Goal: Information Seeking & Learning: Learn about a topic

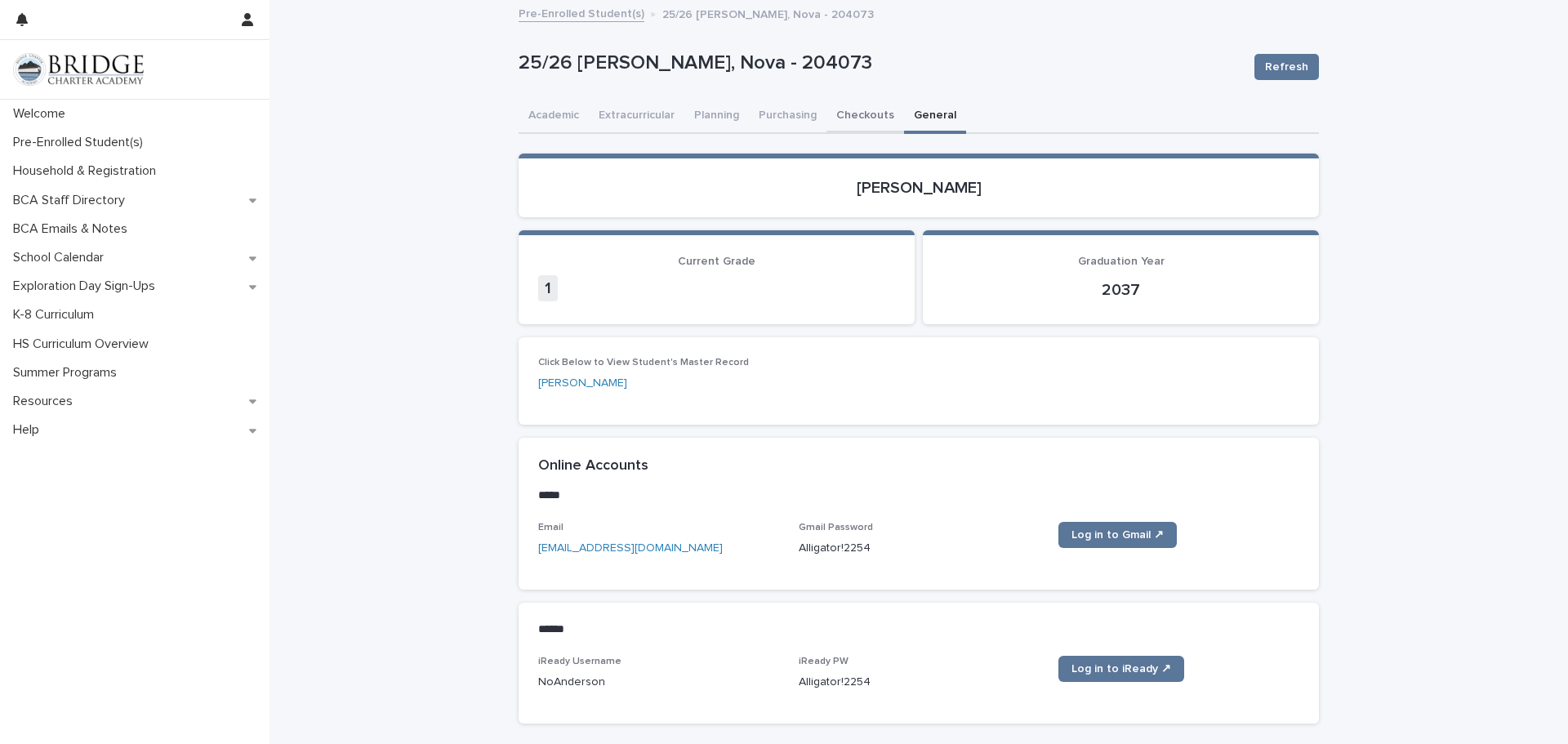
click at [838, 120] on button "Checkouts" at bounding box center [864, 116] width 77 height 34
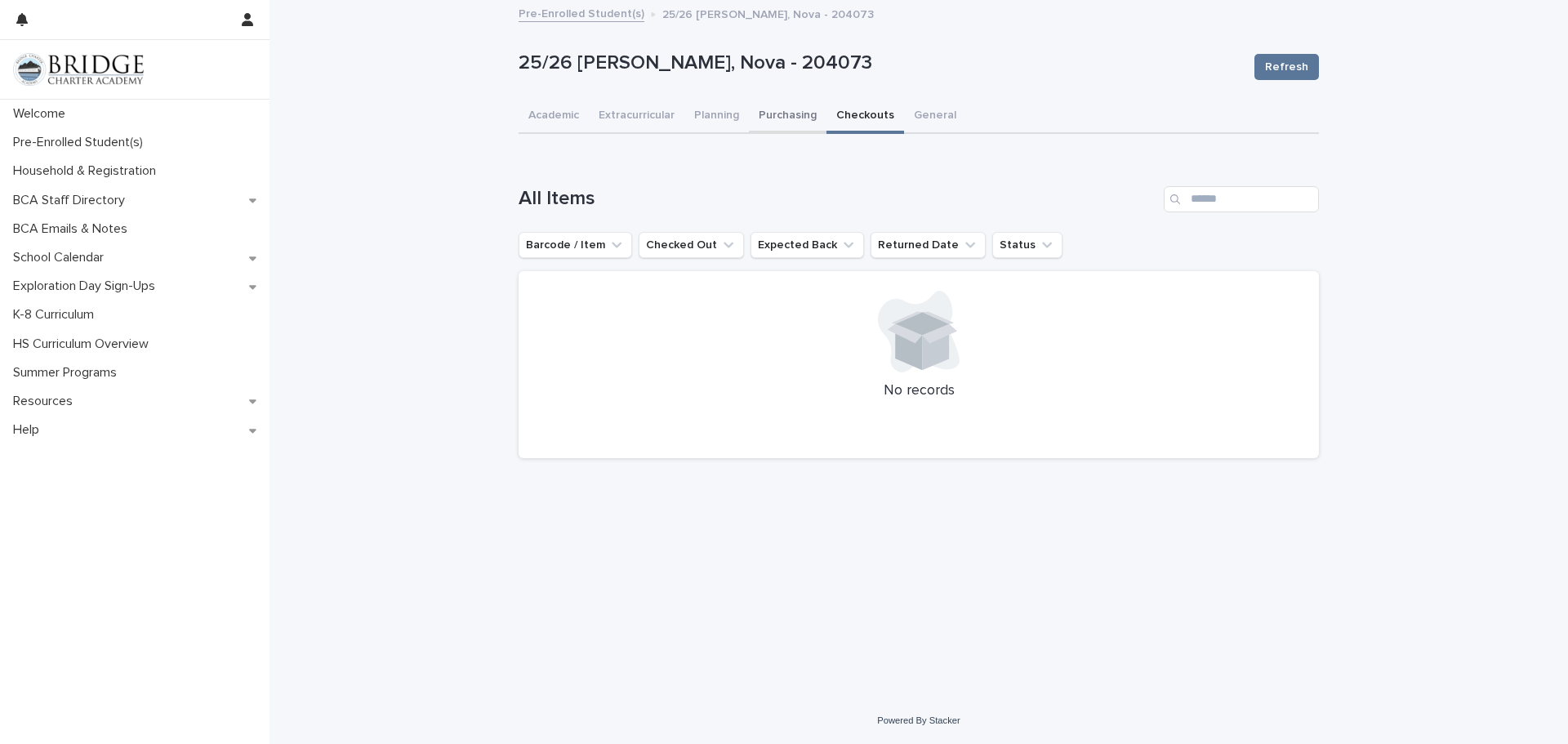
click at [780, 119] on button "Purchasing" at bounding box center [787, 116] width 77 height 34
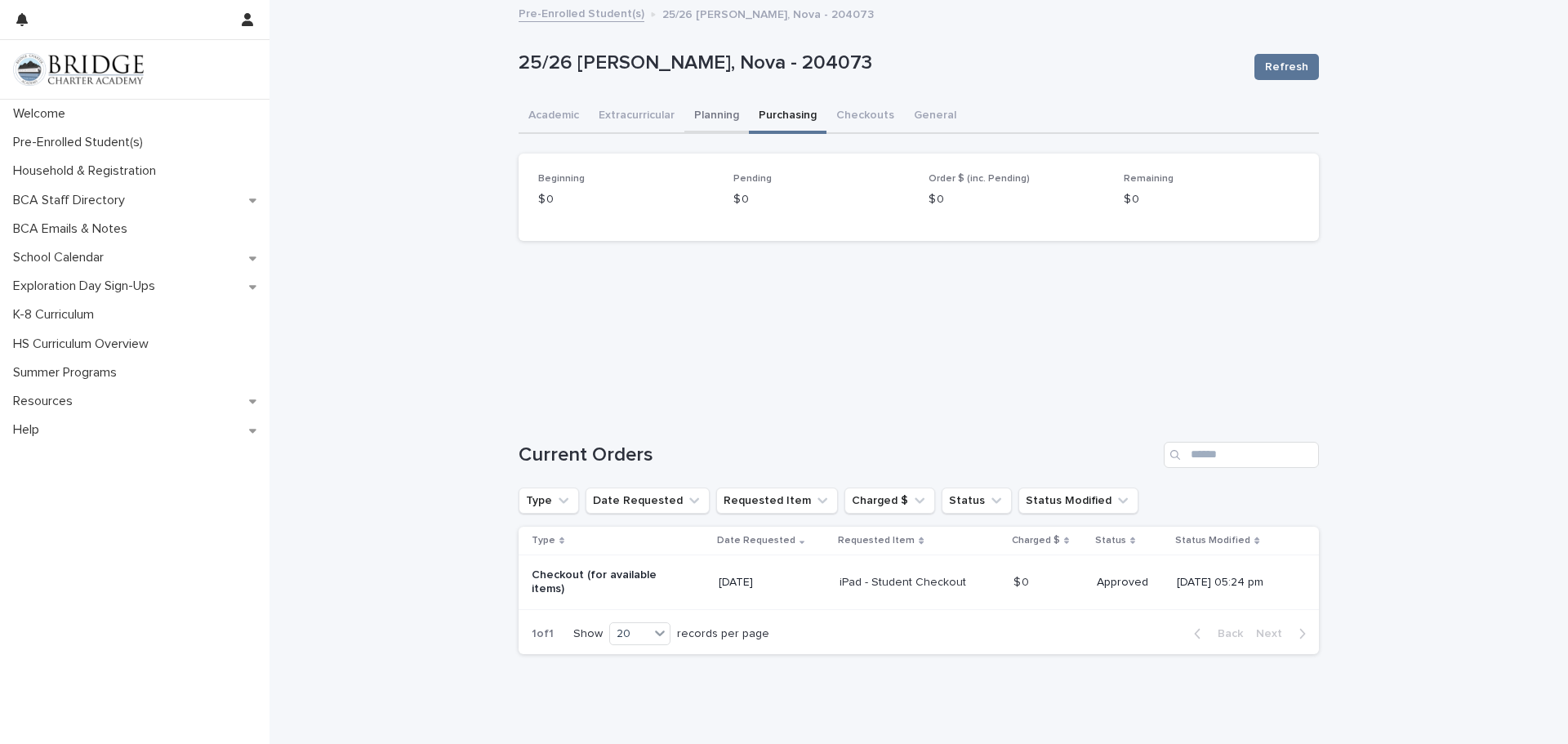
click at [713, 121] on button "Planning" at bounding box center [716, 116] width 64 height 34
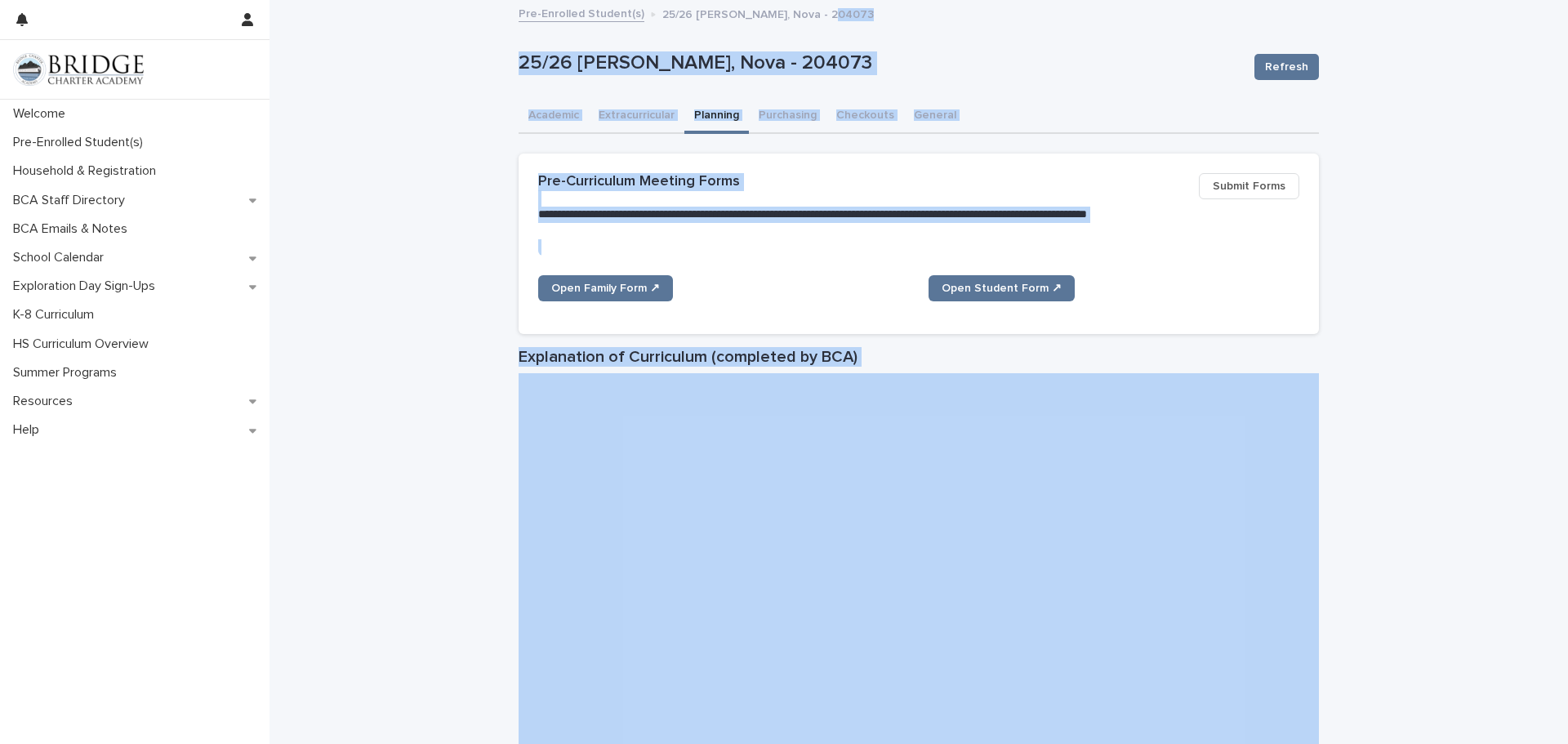
drag, startPoint x: 1478, startPoint y: 222, endPoint x: 1492, endPoint y: -29, distance: 251.4
click at [1492, 0] on html "**********" at bounding box center [784, 372] width 1568 height 744
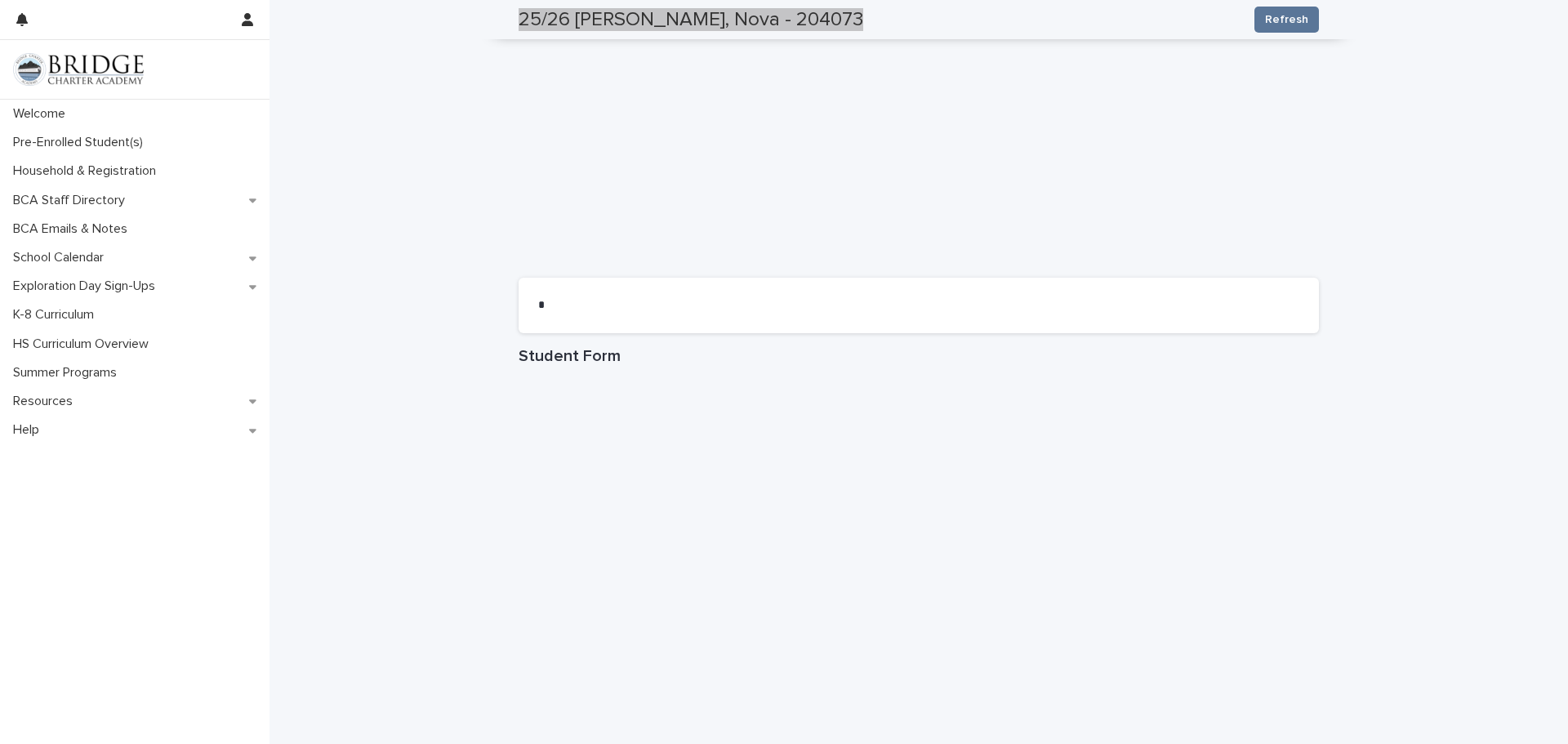
scroll to position [609, 0]
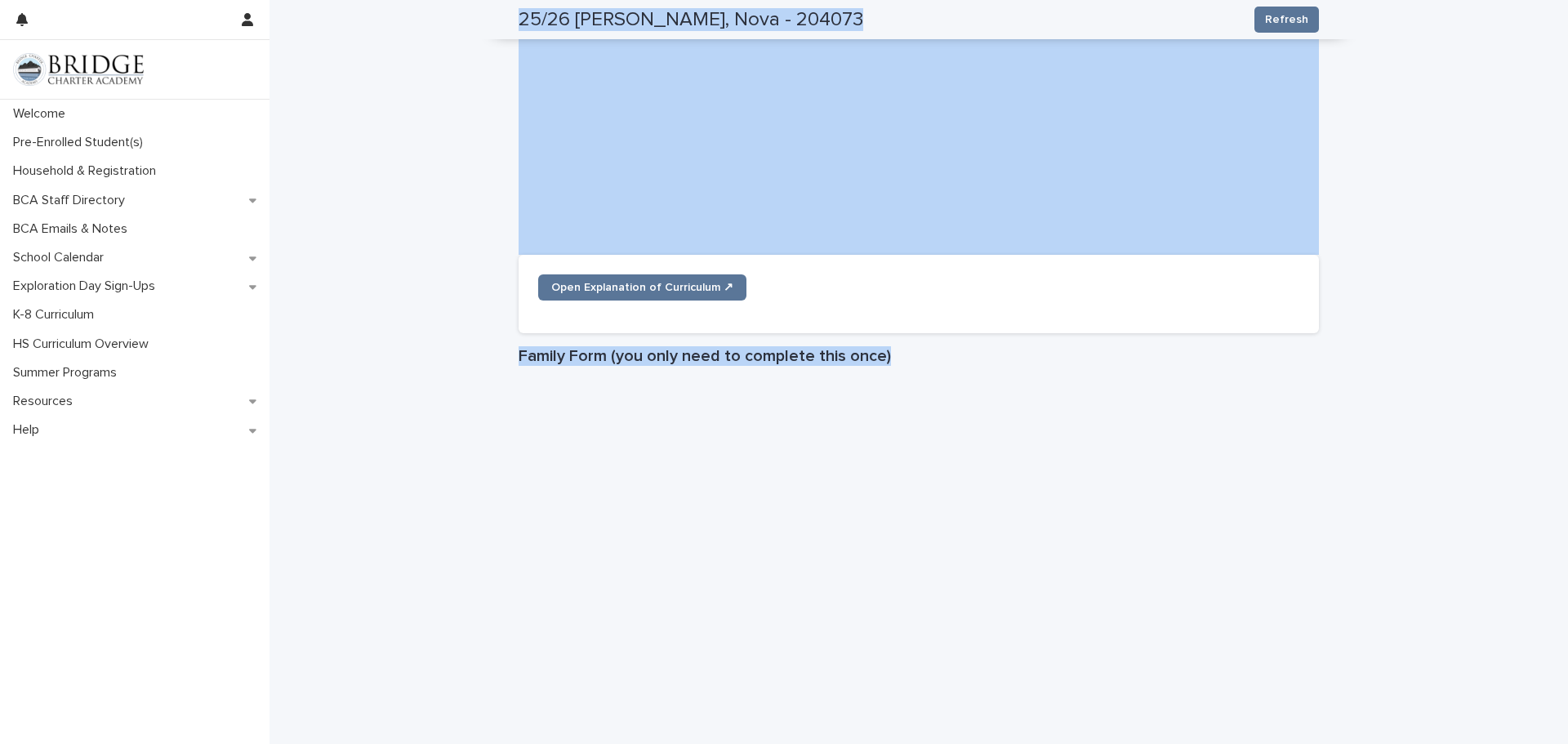
click at [1469, 337] on div "**********" at bounding box center [918, 461] width 1298 height 2137
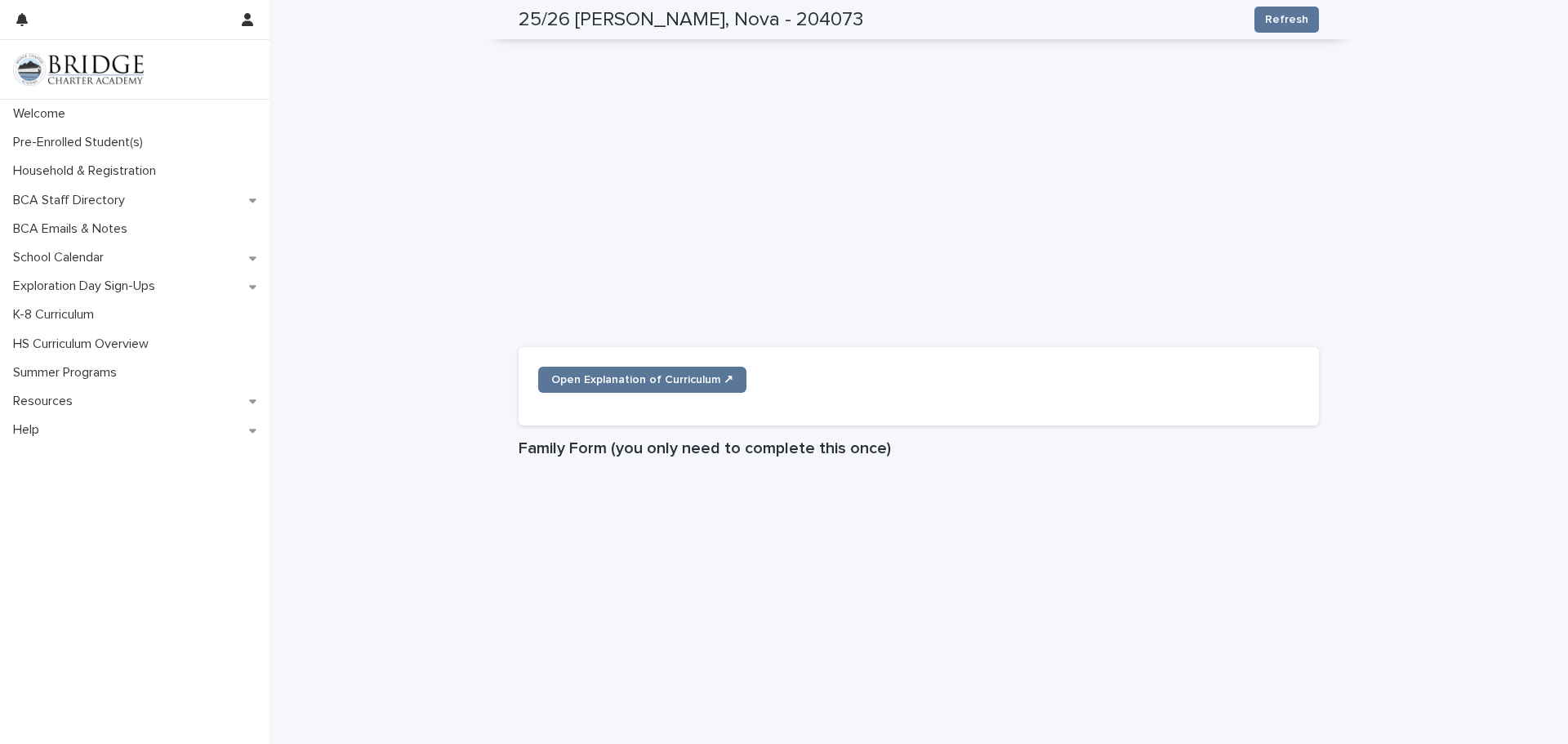
scroll to position [556, 0]
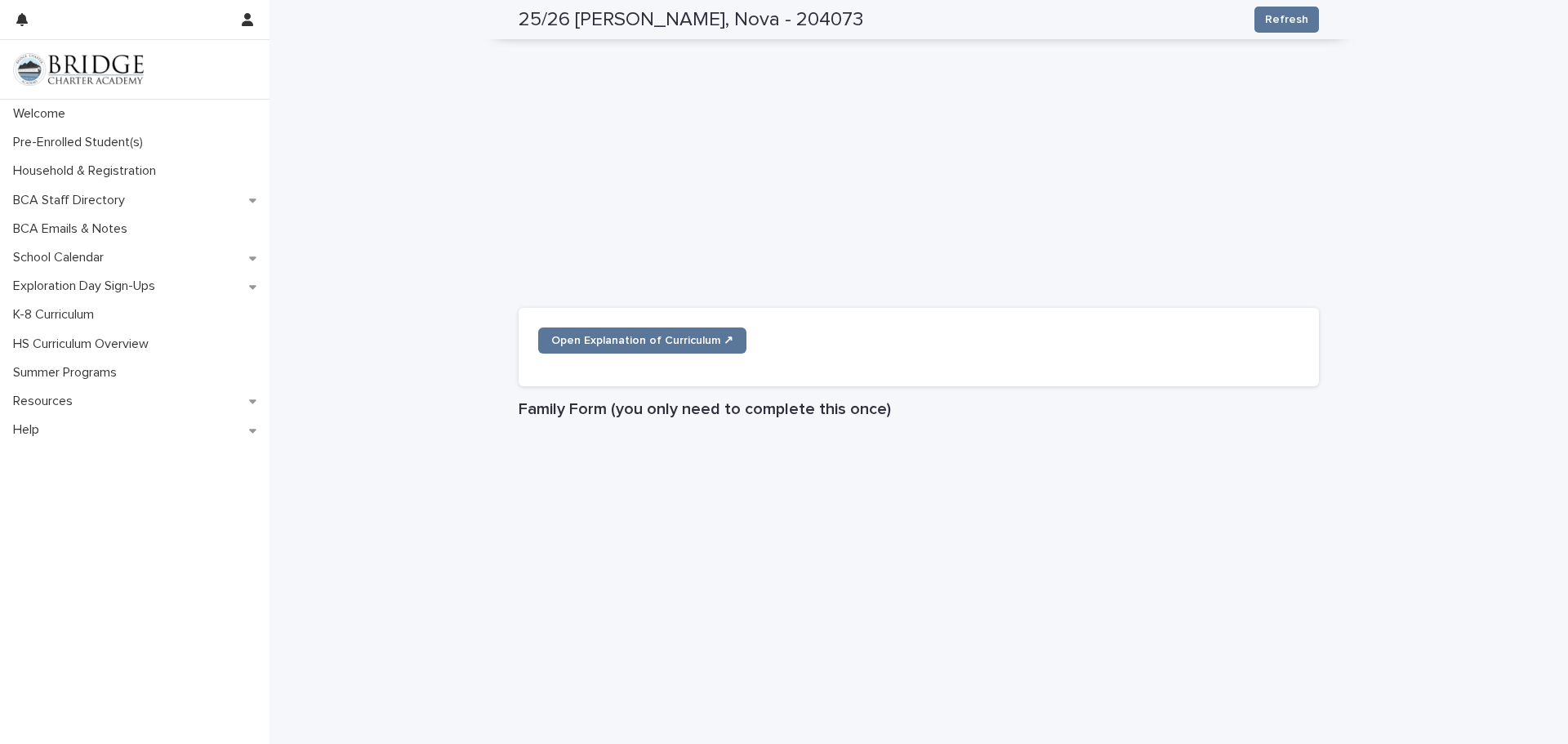
drag, startPoint x: 1454, startPoint y: 240, endPoint x: 1469, endPoint y: 124, distance: 117.0
click at [1469, 124] on div "**********" at bounding box center [918, 514] width 1298 height 2137
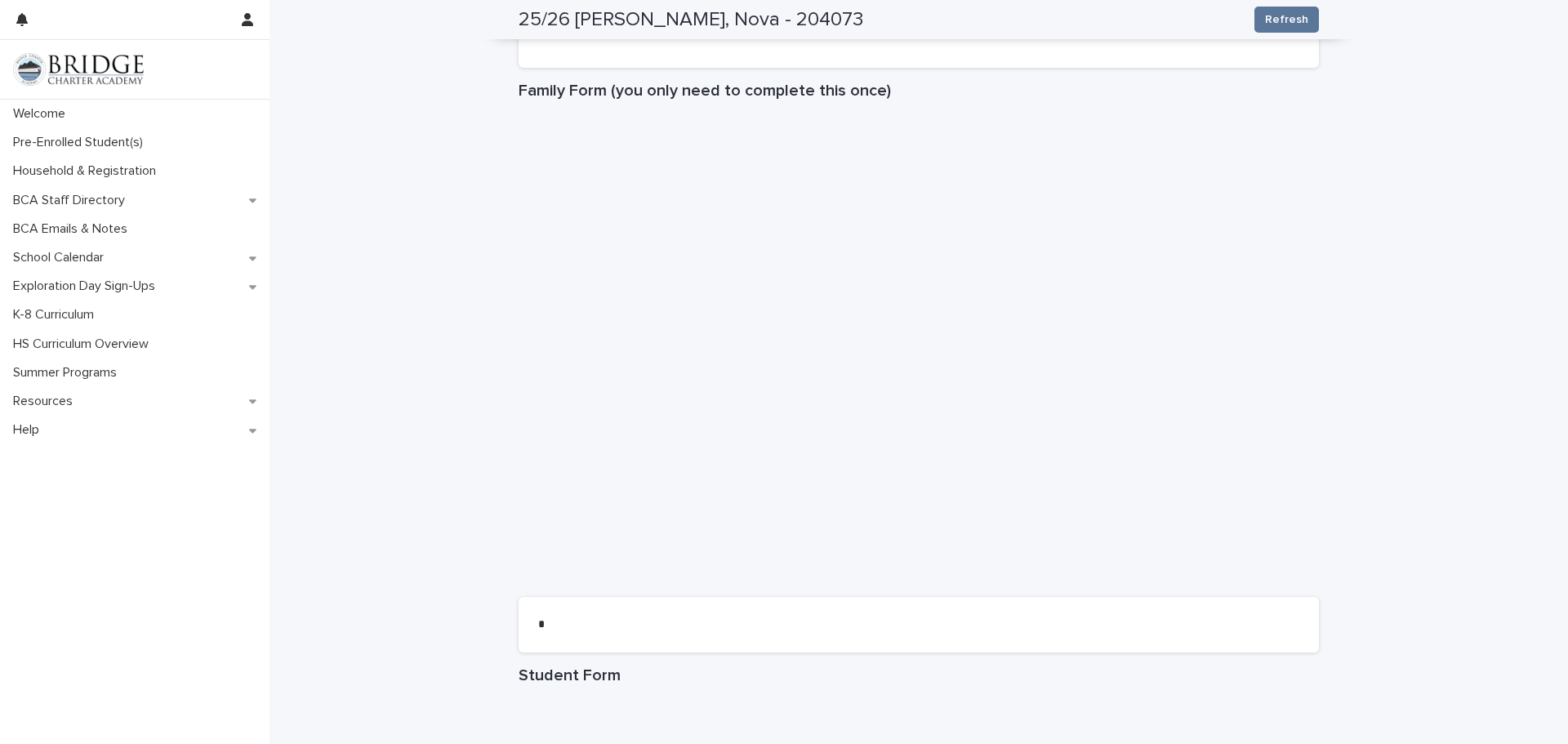
scroll to position [883, 0]
click at [1567, 413] on div "**********" at bounding box center [918, 187] width 1298 height 2137
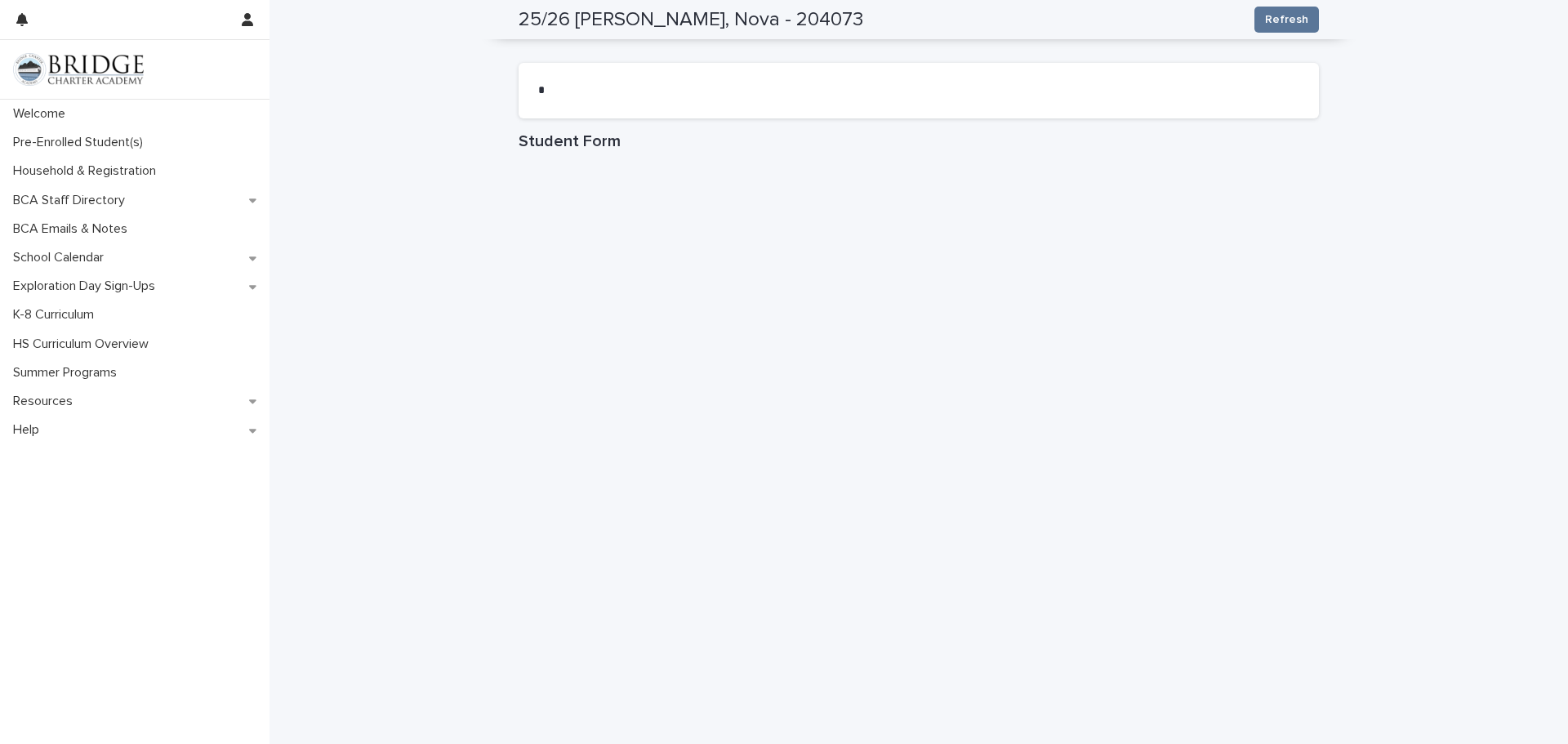
scroll to position [1441, 0]
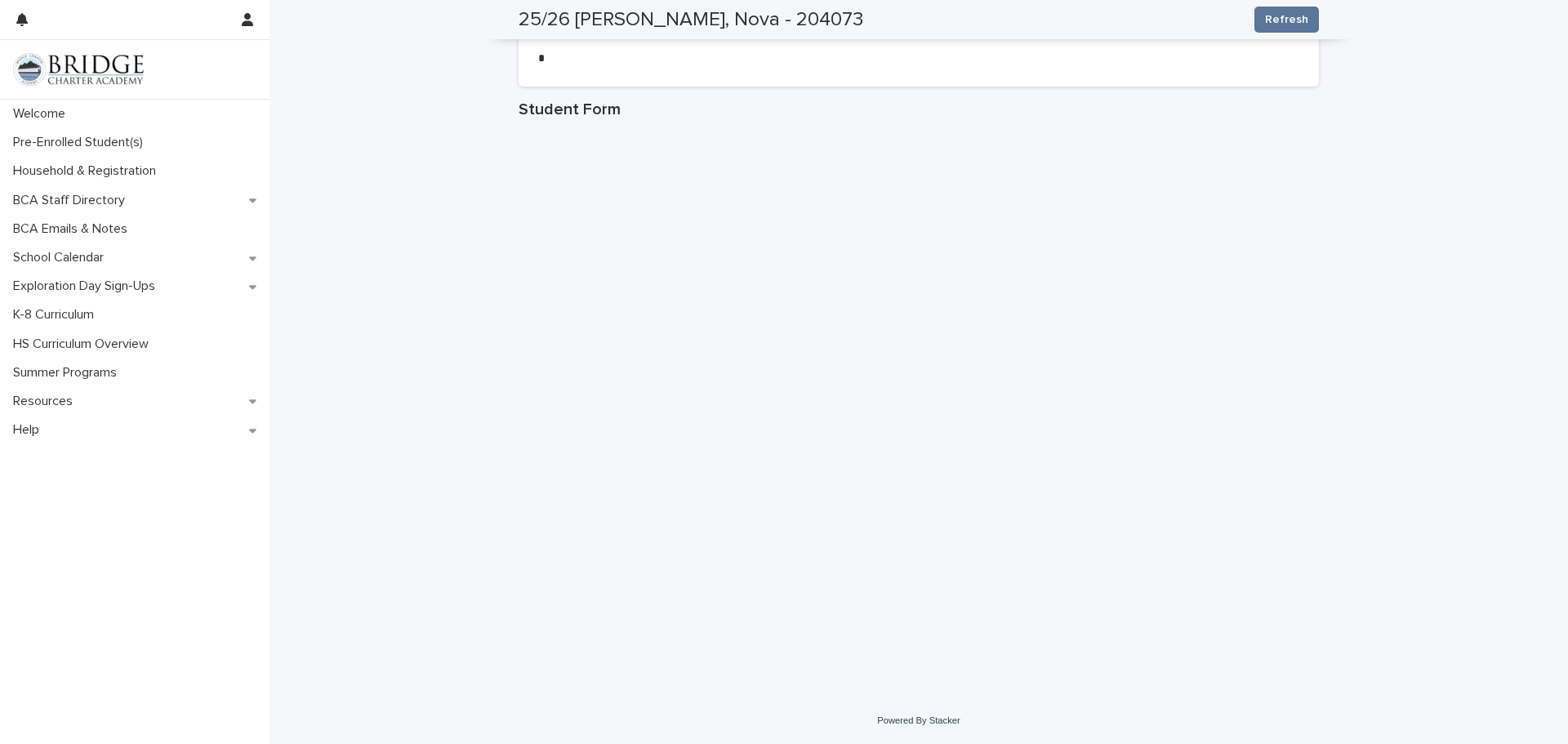
drag, startPoint x: 1504, startPoint y: 397, endPoint x: 1479, endPoint y: 190, distance: 208.5
click at [51, 136] on p "Pre-Enrolled Student(s)" at bounding box center [81, 142] width 150 height 16
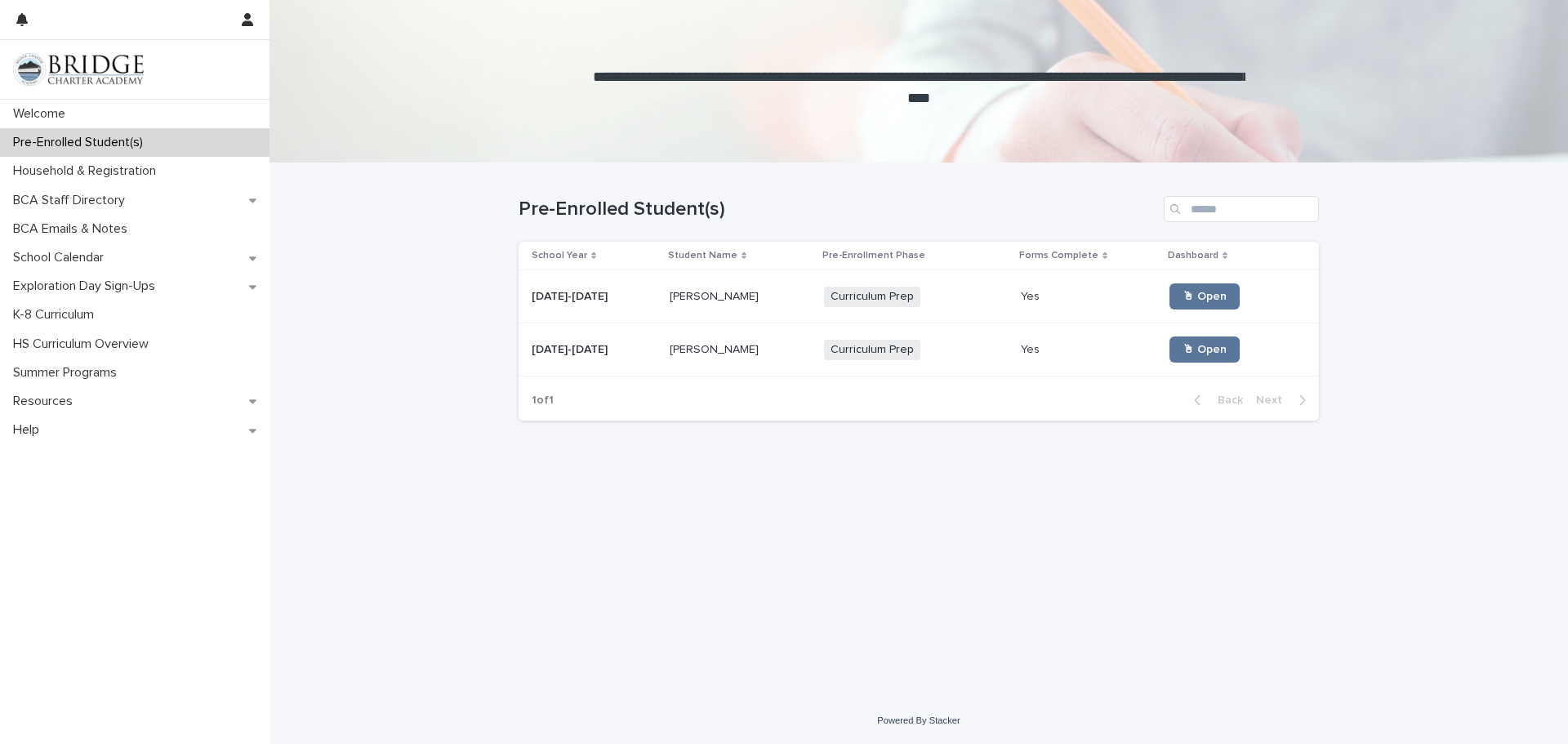
click at [673, 302] on p "[PERSON_NAME]" at bounding box center [716, 295] width 92 height 17
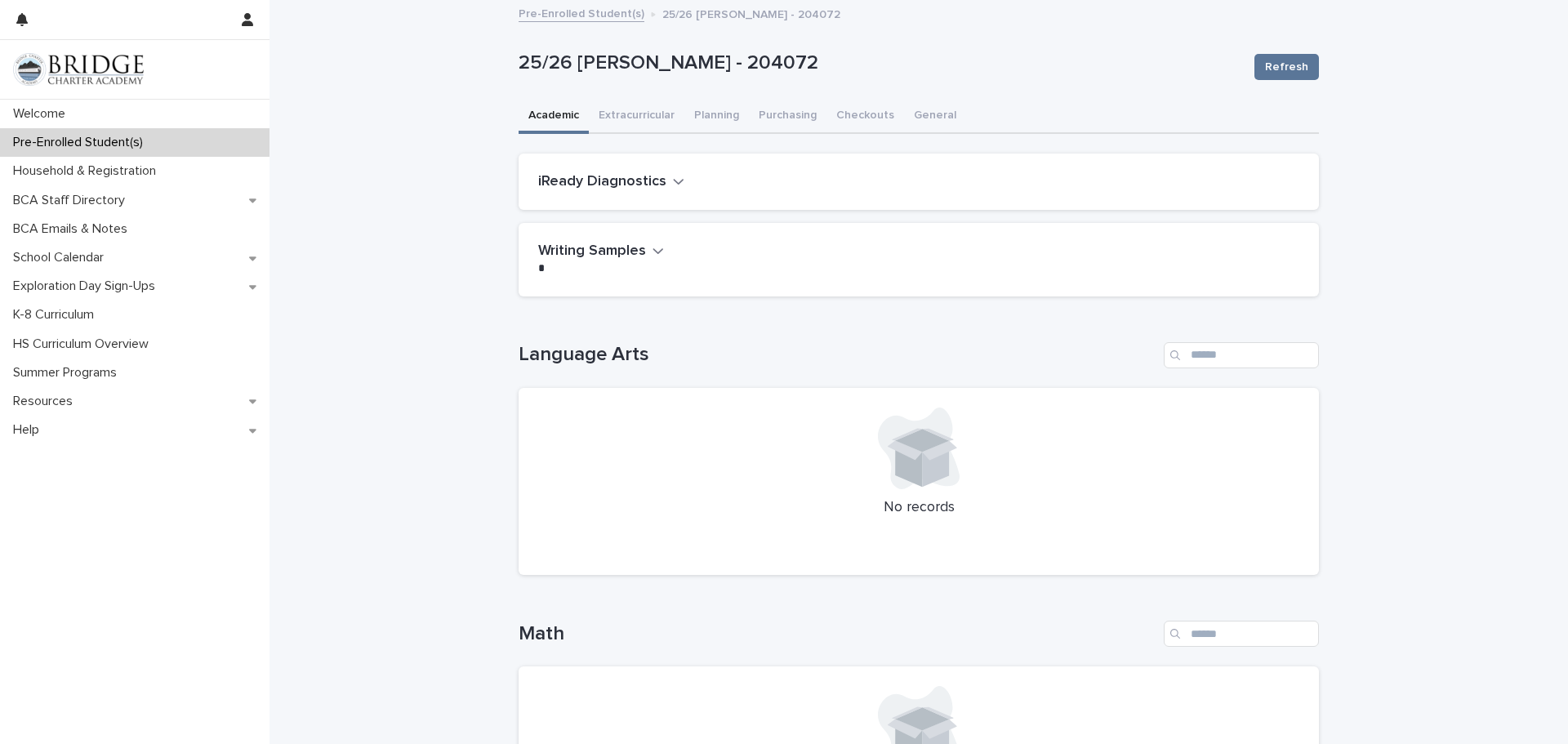
click at [673, 183] on icon "button" at bounding box center [678, 182] width 11 height 15
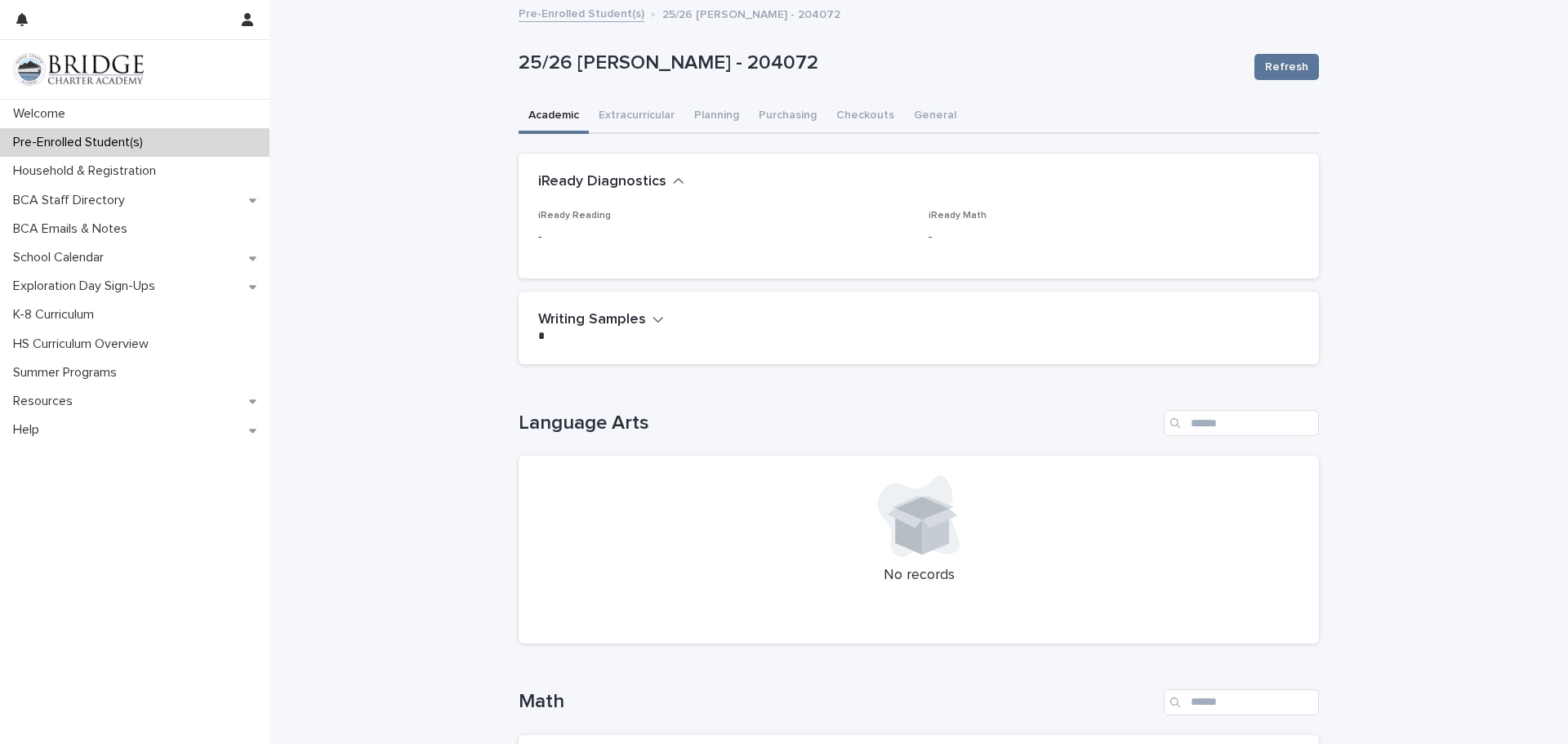
click at [655, 323] on icon "button" at bounding box center [658, 319] width 11 height 15
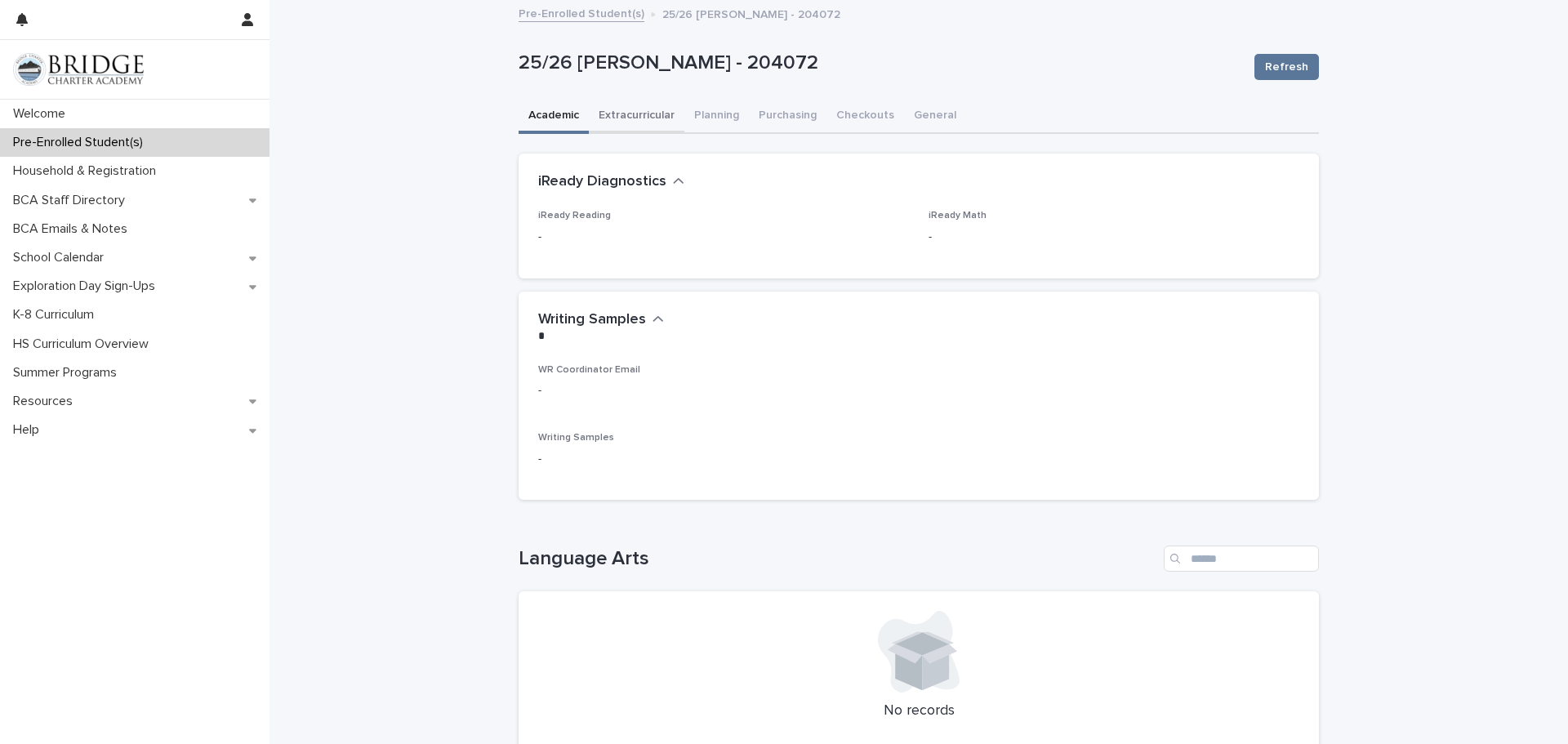
click at [658, 111] on button "Extracurricular" at bounding box center [637, 116] width 96 height 34
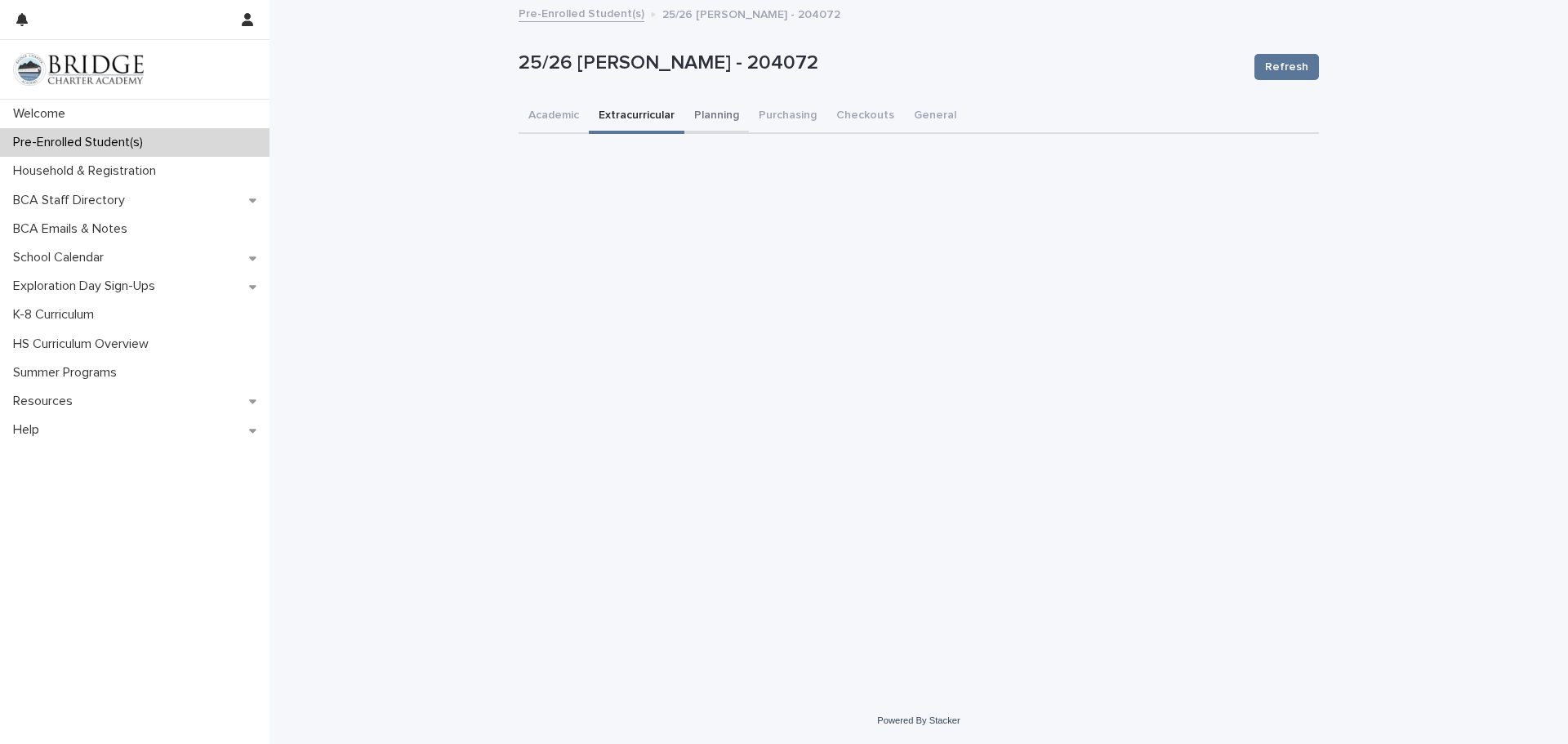
click at [721, 121] on button "Planning" at bounding box center [716, 116] width 64 height 34
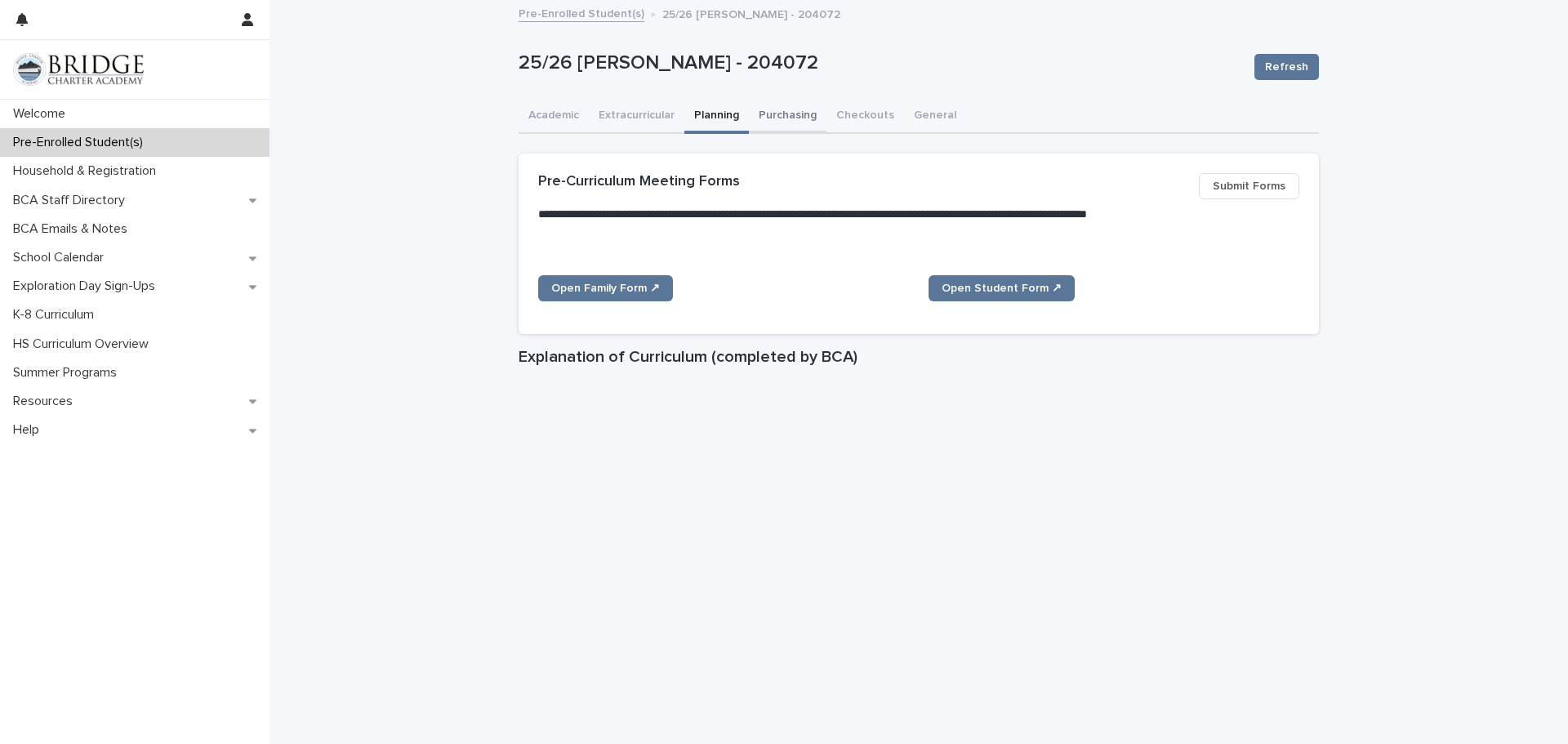
click at [797, 120] on button "Purchasing" at bounding box center [787, 116] width 77 height 34
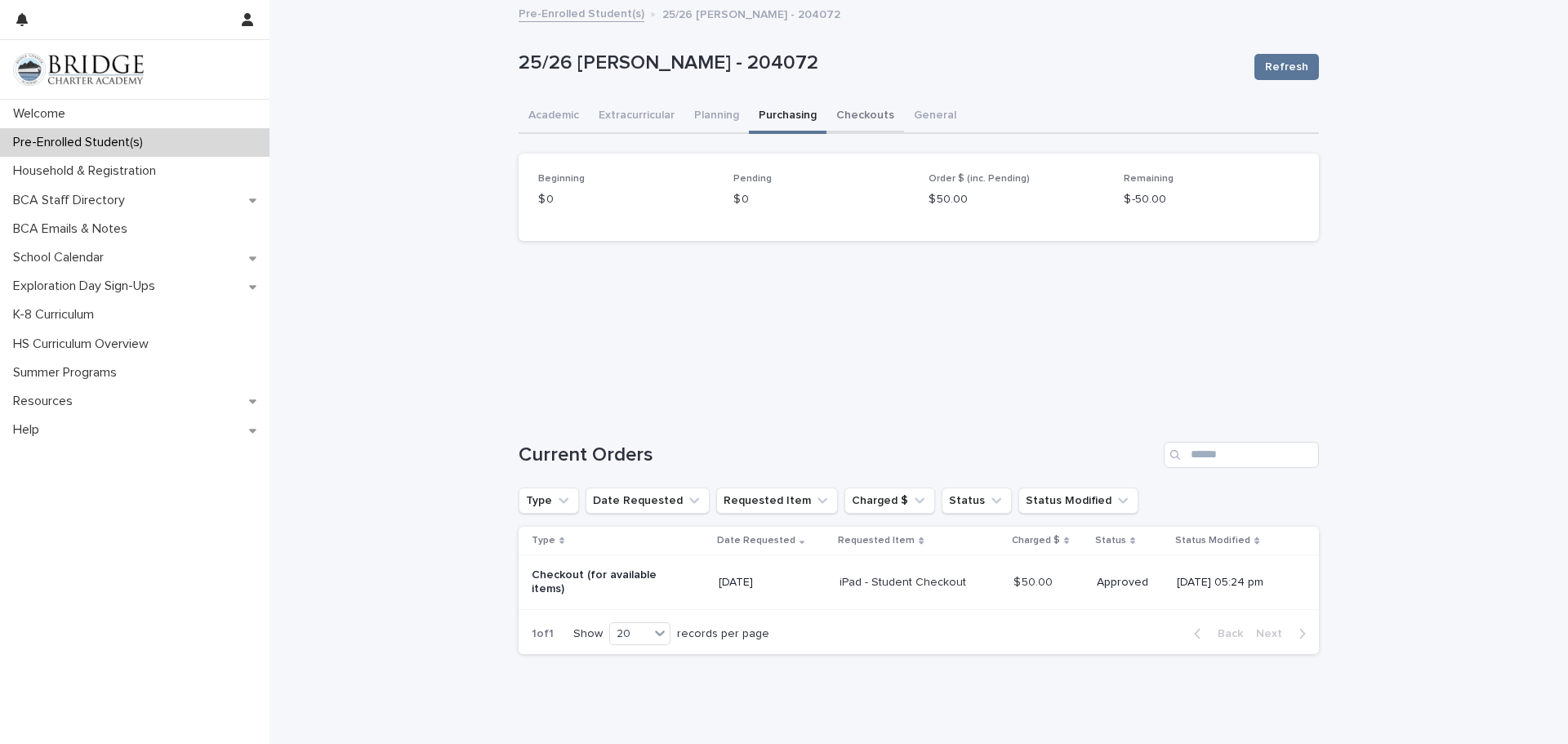
click at [849, 115] on button "Checkouts" at bounding box center [864, 116] width 77 height 34
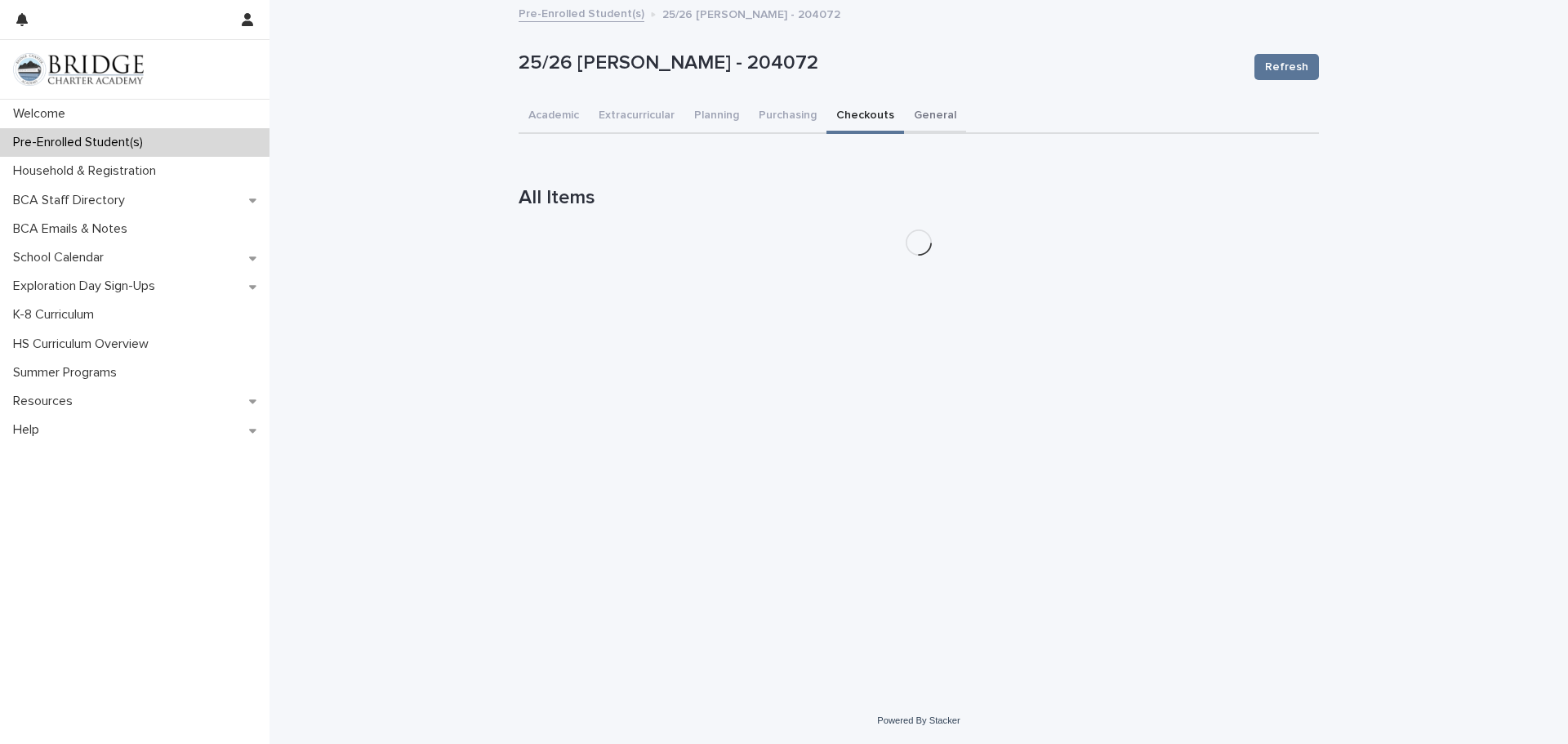
click at [921, 115] on button "General" at bounding box center [934, 116] width 62 height 34
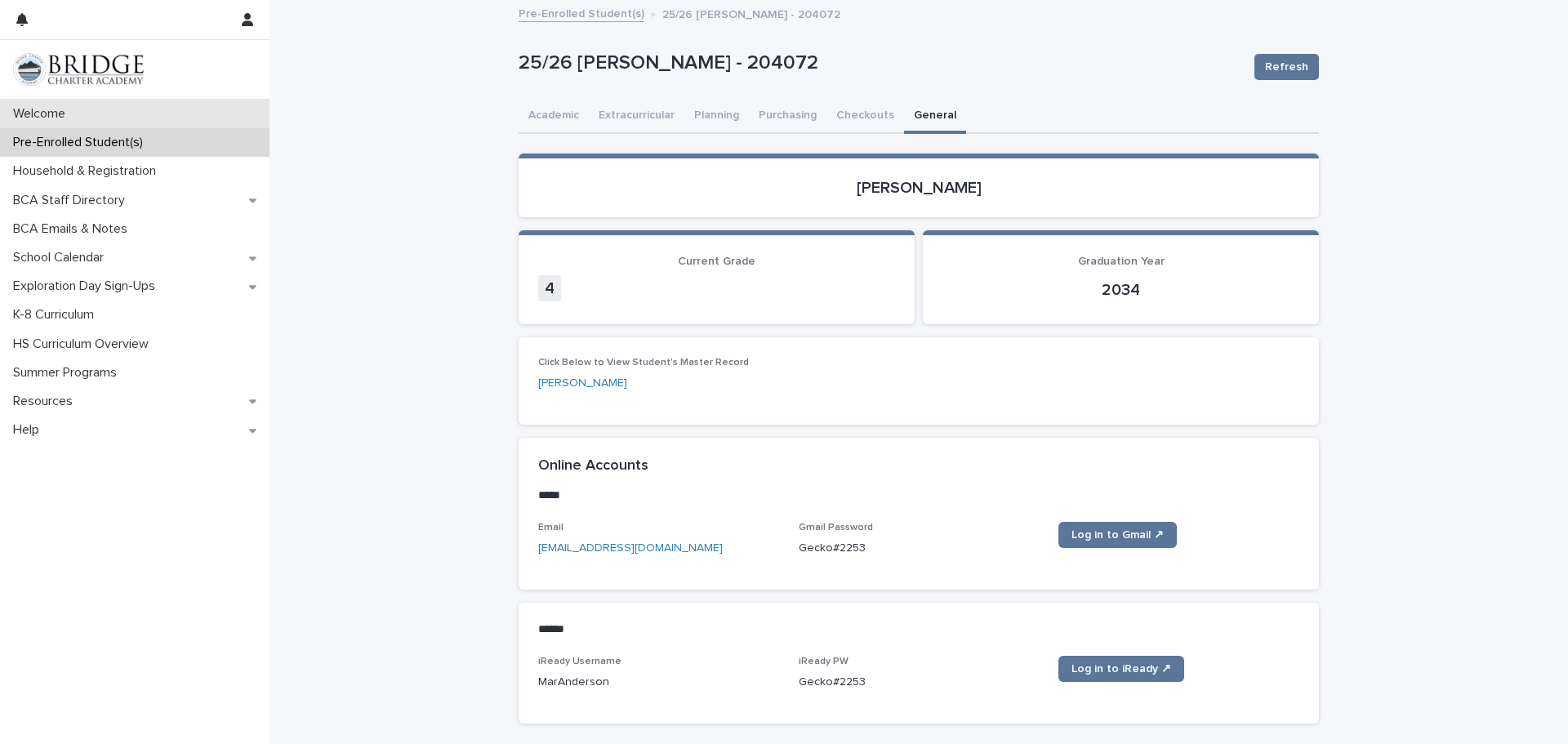
click at [72, 112] on p "Welcome" at bounding box center [42, 114] width 72 height 16
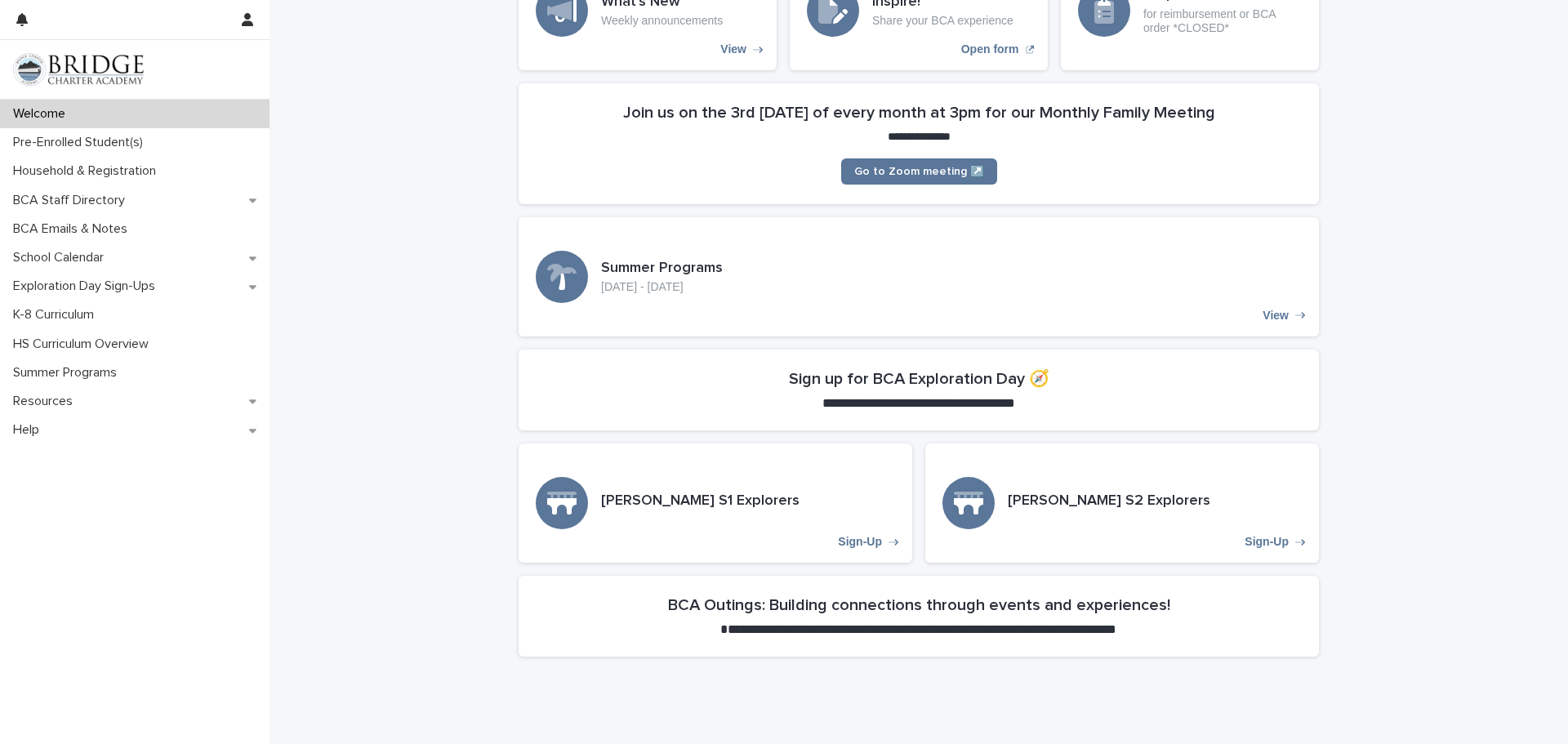
scroll to position [262, 0]
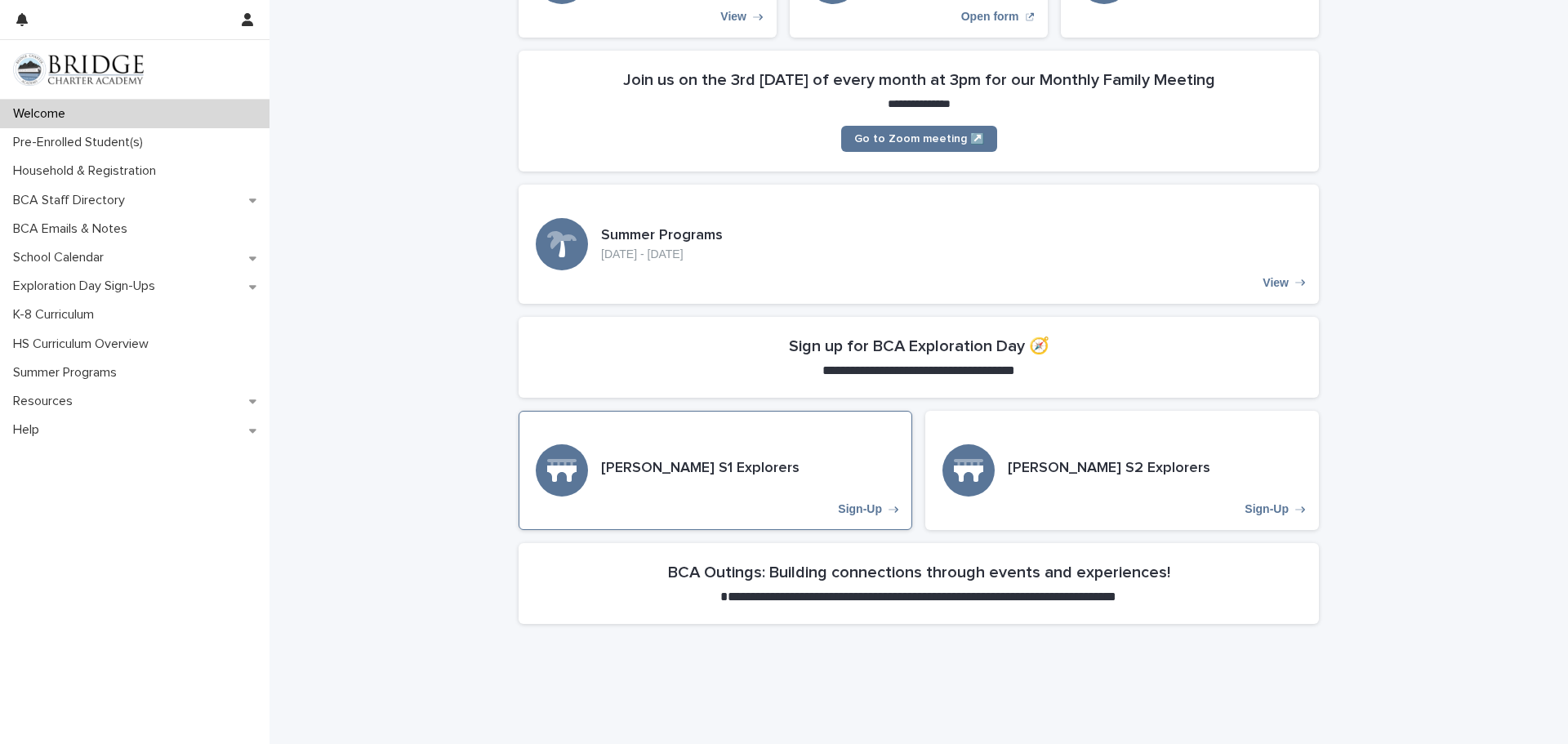
click at [666, 460] on h3 "[PERSON_NAME] S1 Explorers" at bounding box center [700, 468] width 198 height 18
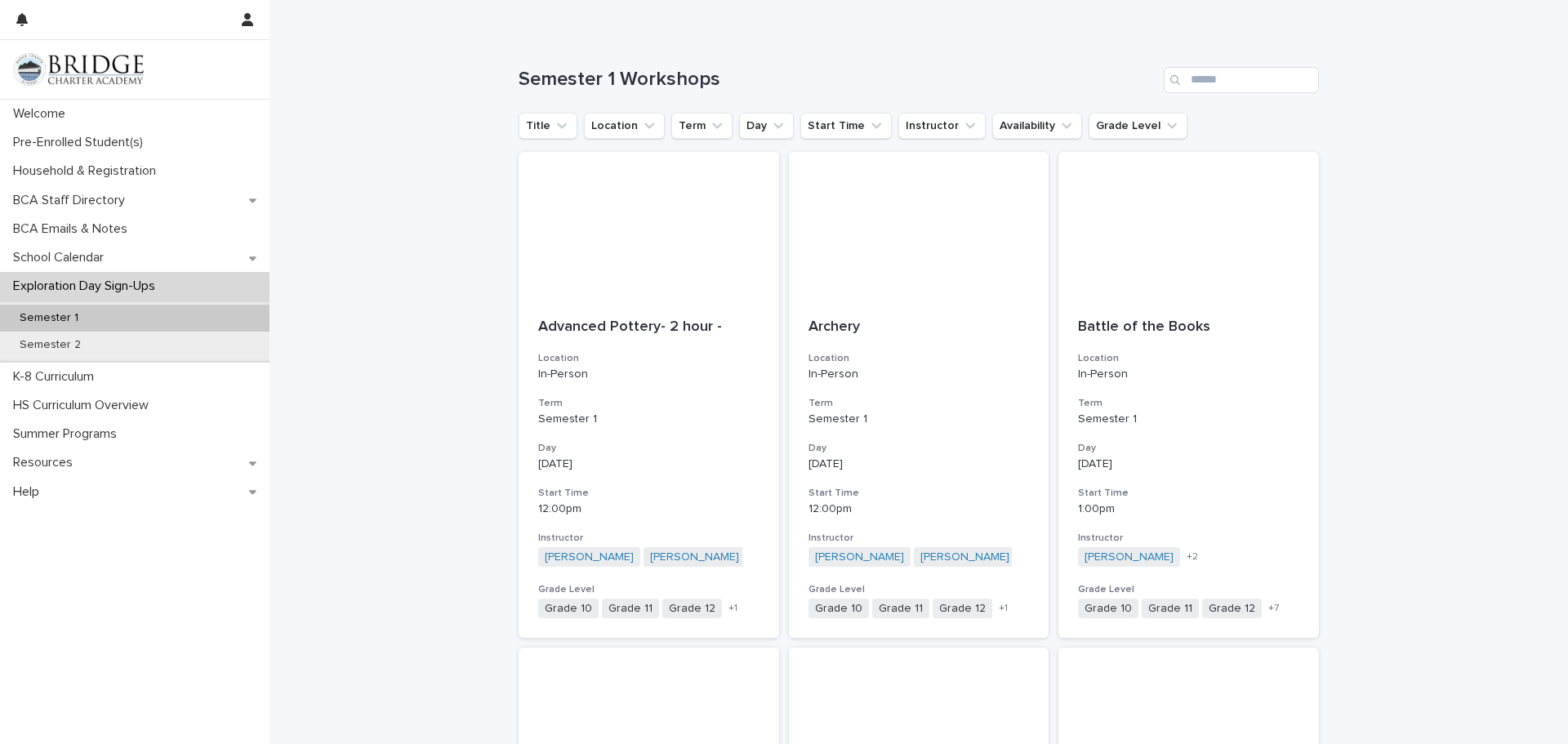
scroll to position [163, 0]
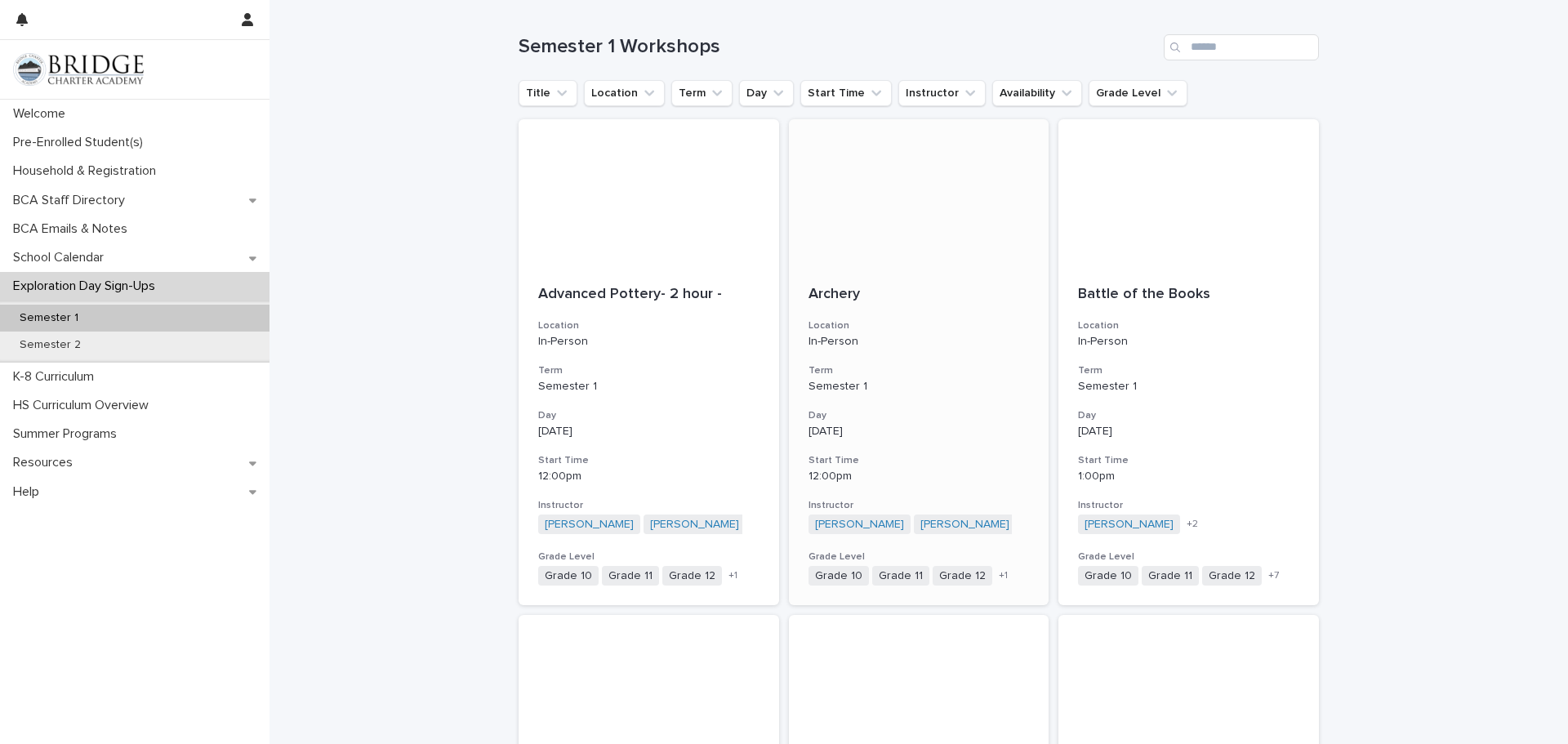
click at [998, 576] on span "+ 1" at bounding box center [1003, 575] width 9 height 10
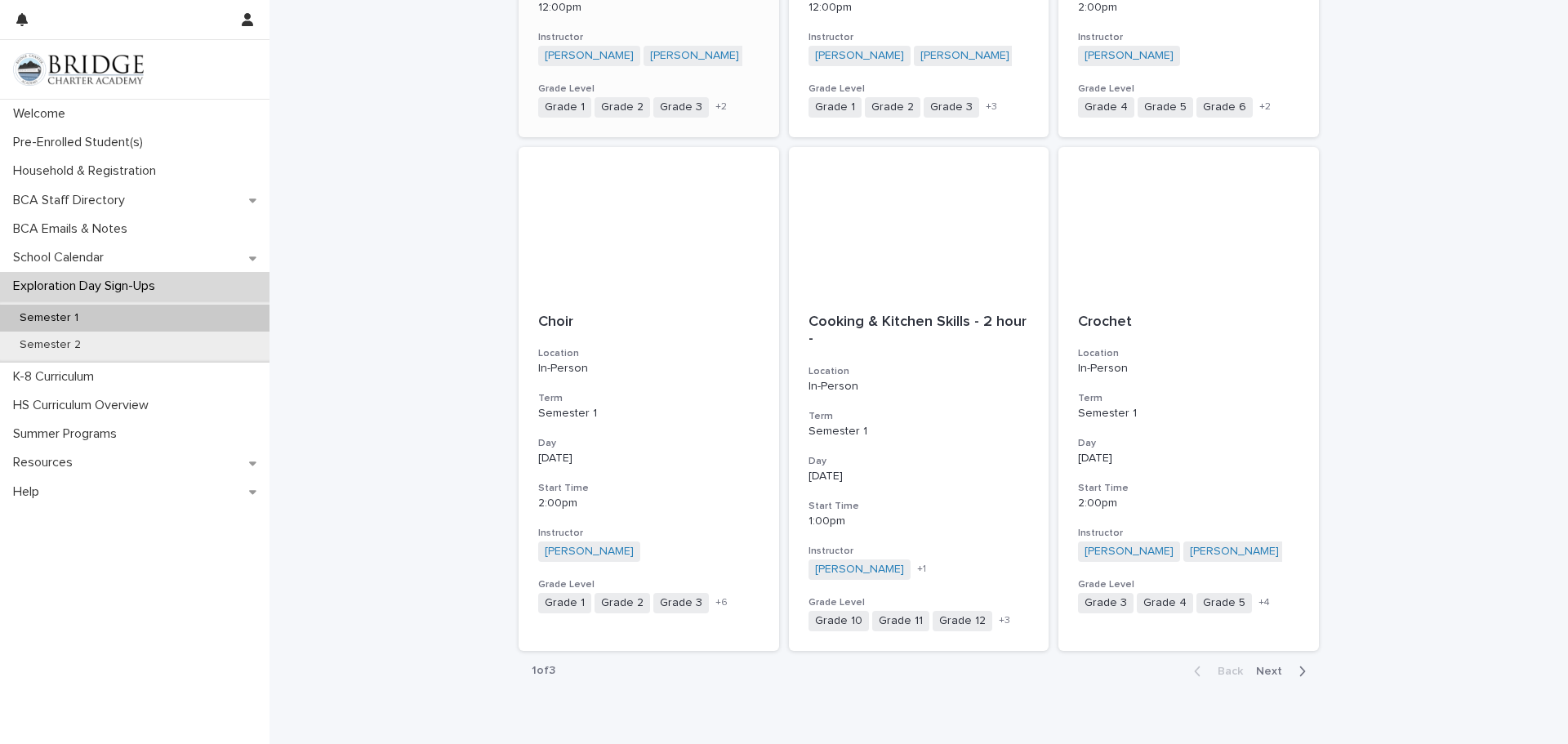
scroll to position [1634, 0]
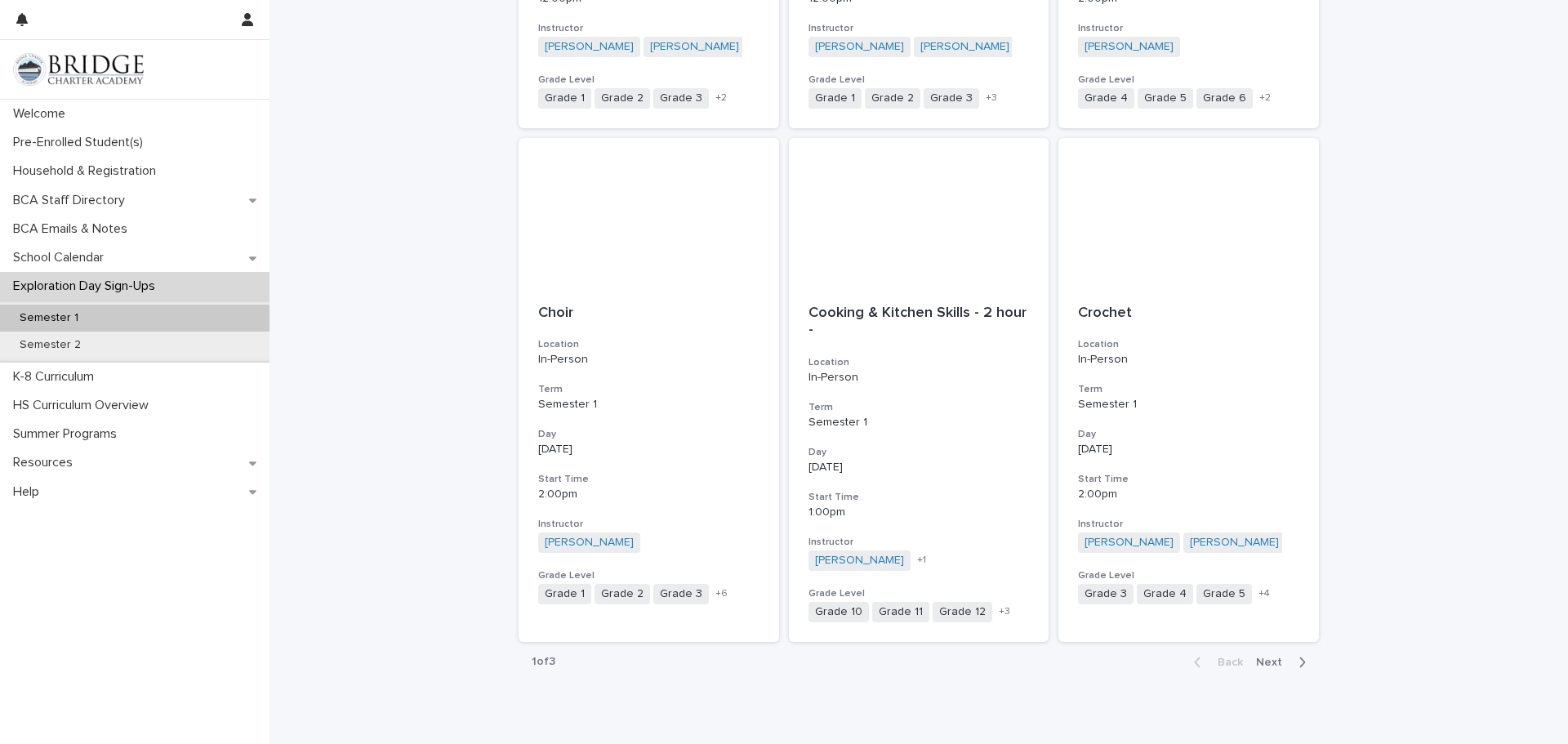
click at [1281, 663] on span "Next" at bounding box center [1274, 662] width 36 height 11
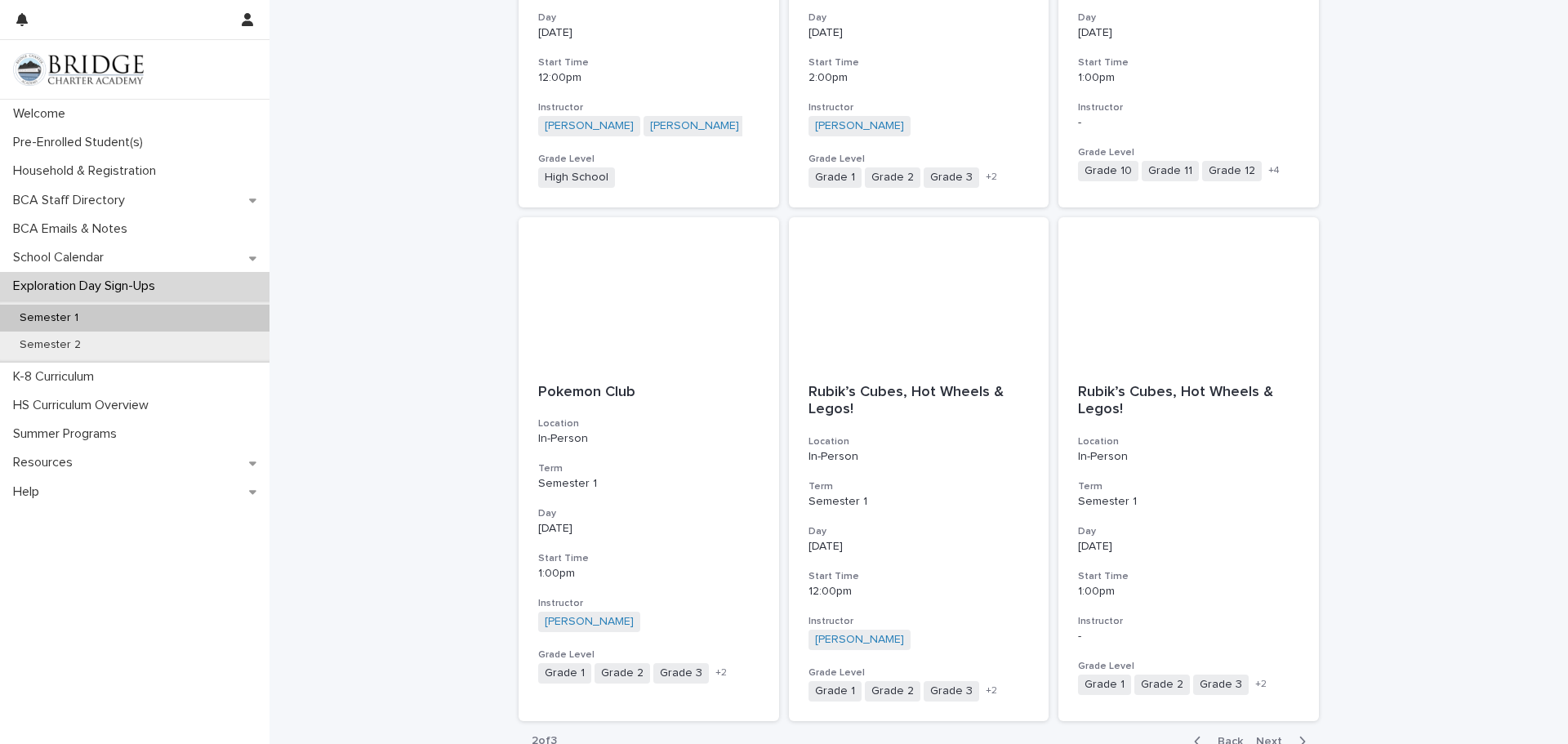
scroll to position [1634, 0]
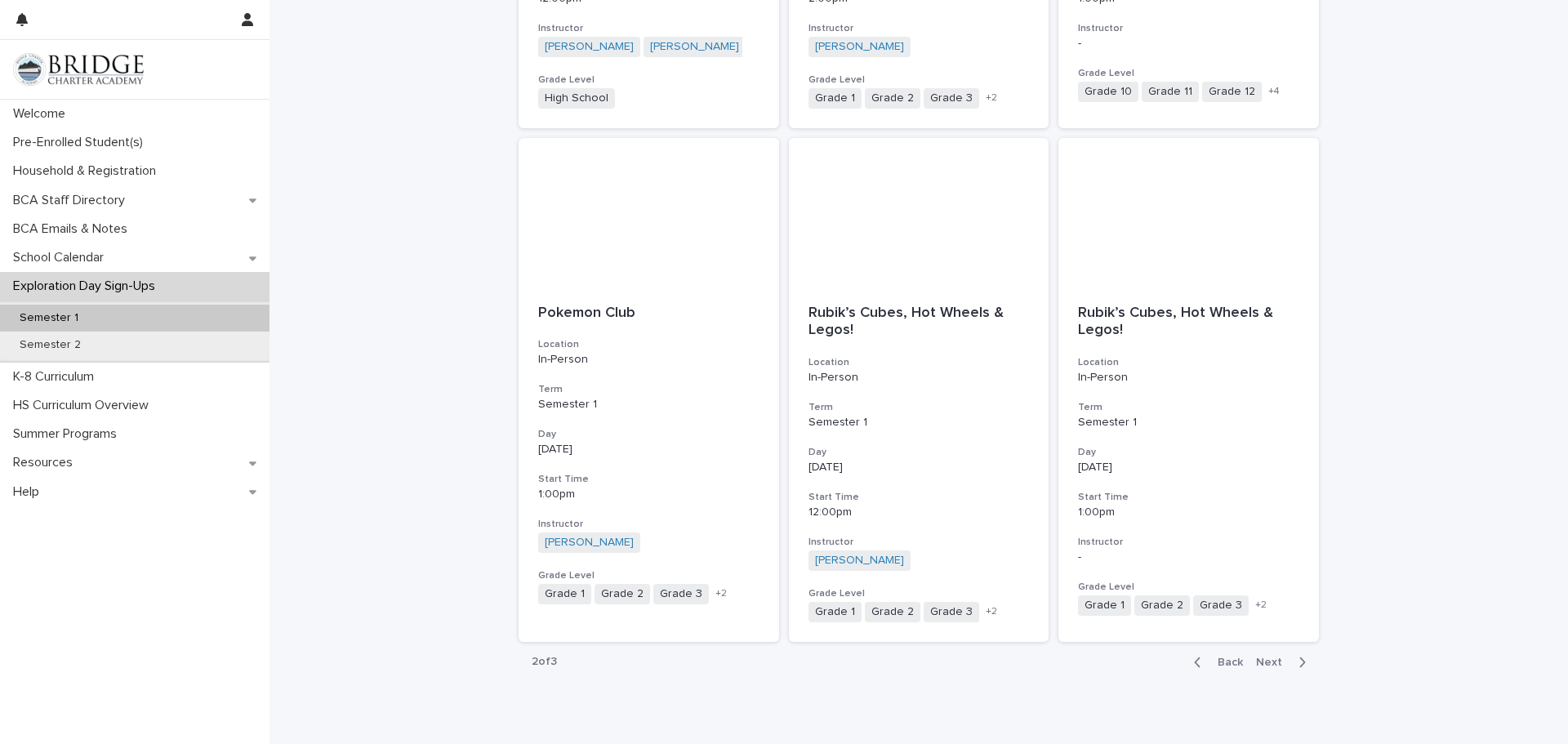
click at [1203, 663] on div "button" at bounding box center [1200, 663] width 14 height 15
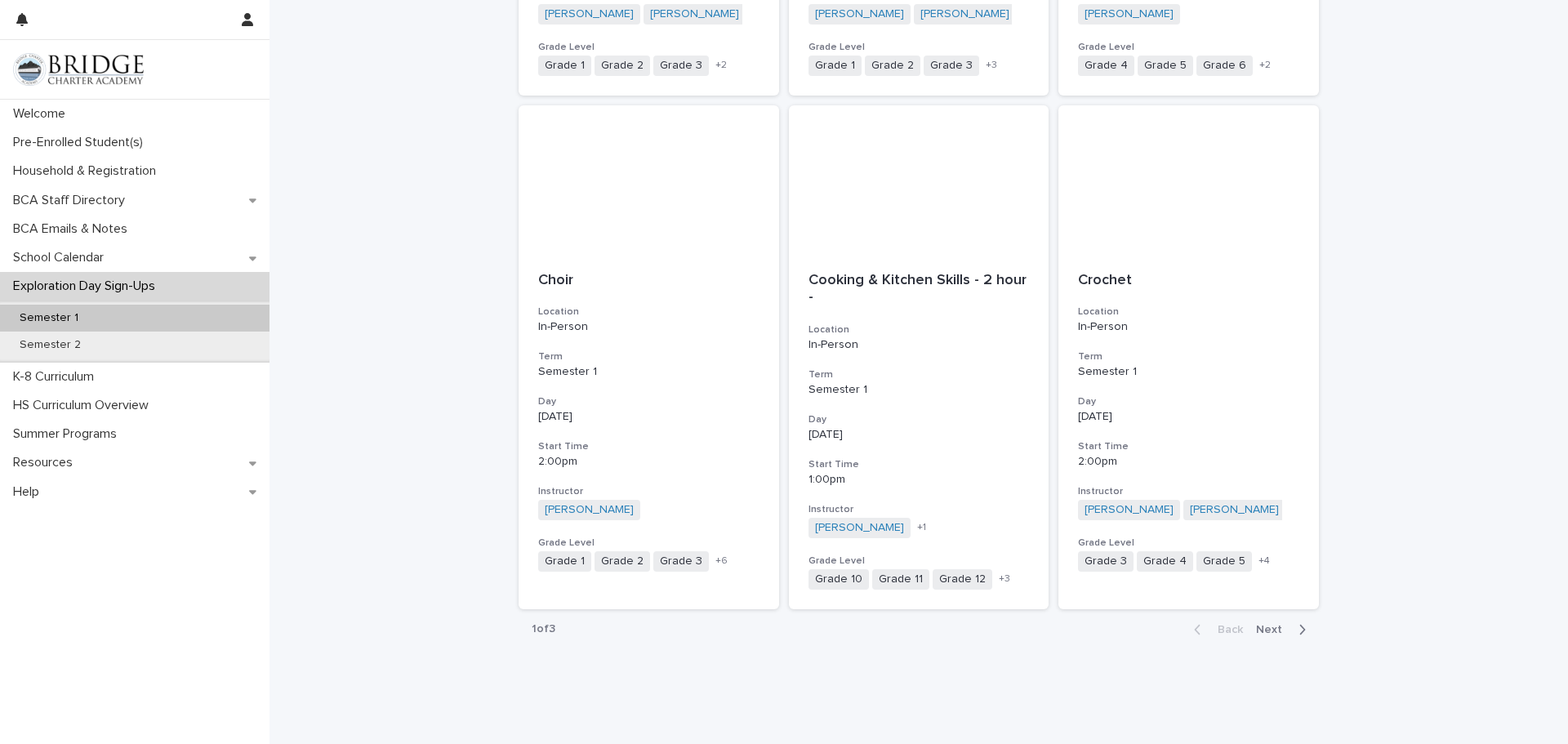
scroll to position [1699, 0]
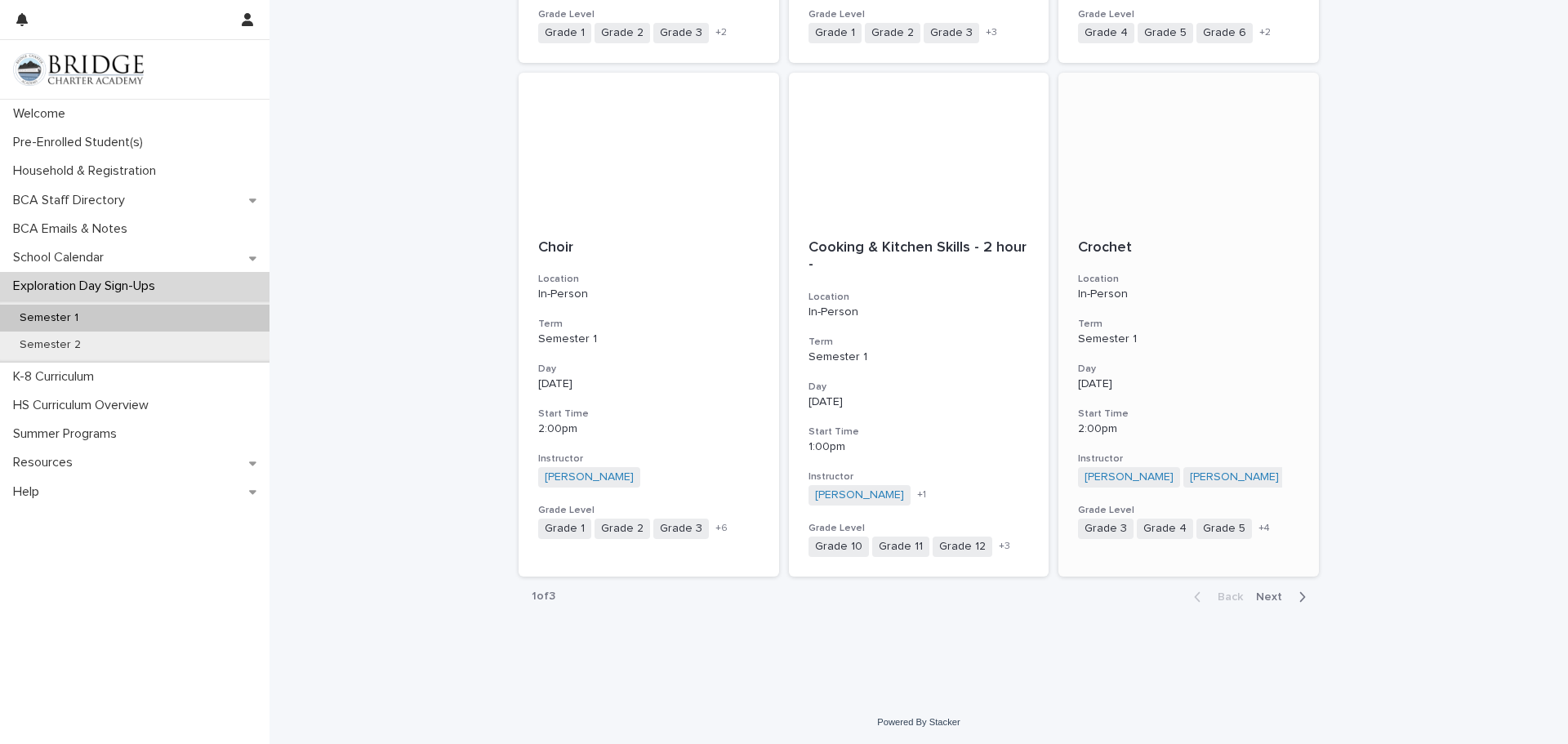
click at [1216, 408] on h3 "Start Time" at bounding box center [1188, 414] width 221 height 13
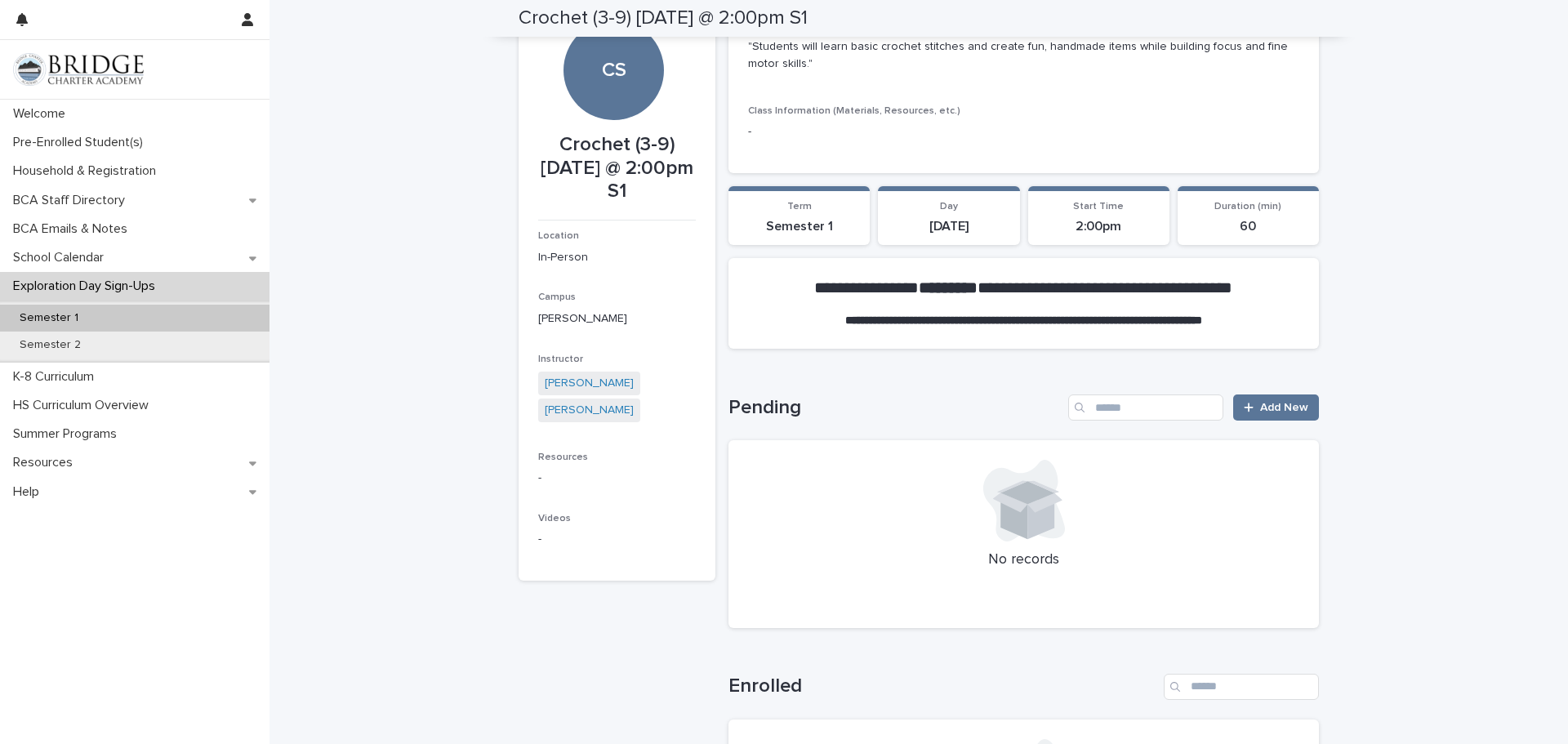
scroll to position [48, 0]
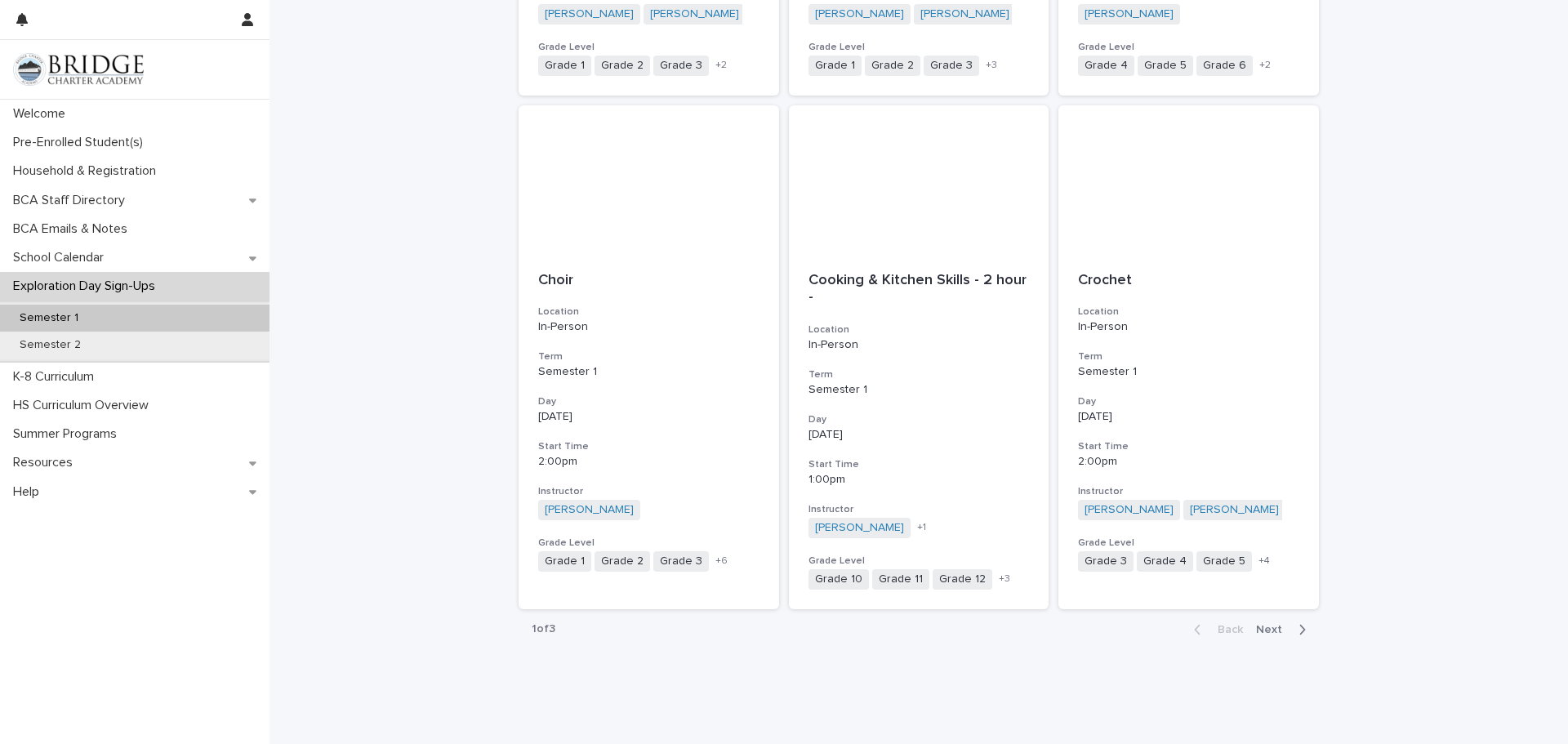
scroll to position [1699, 0]
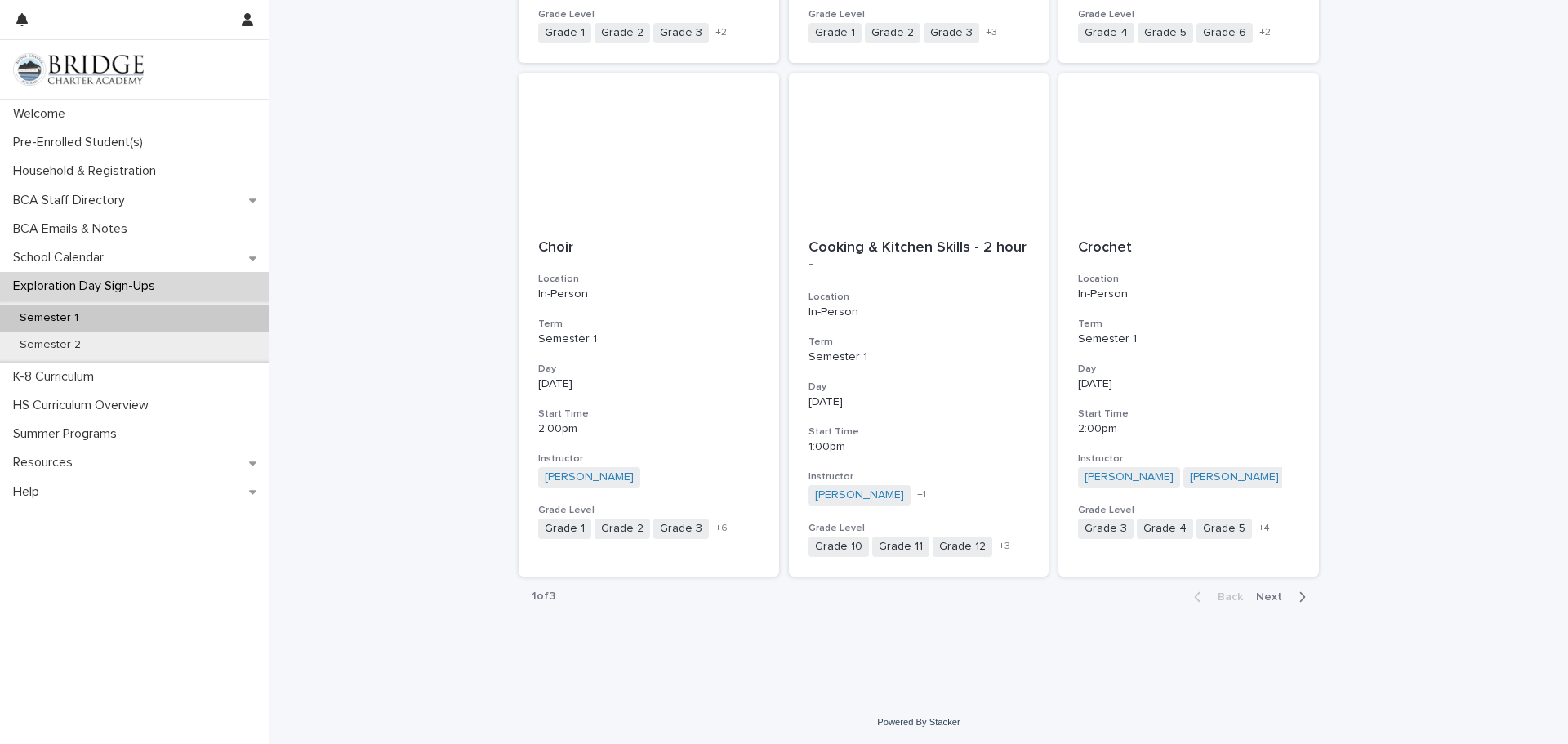
click at [1276, 601] on span "Next" at bounding box center [1274, 597] width 36 height 11
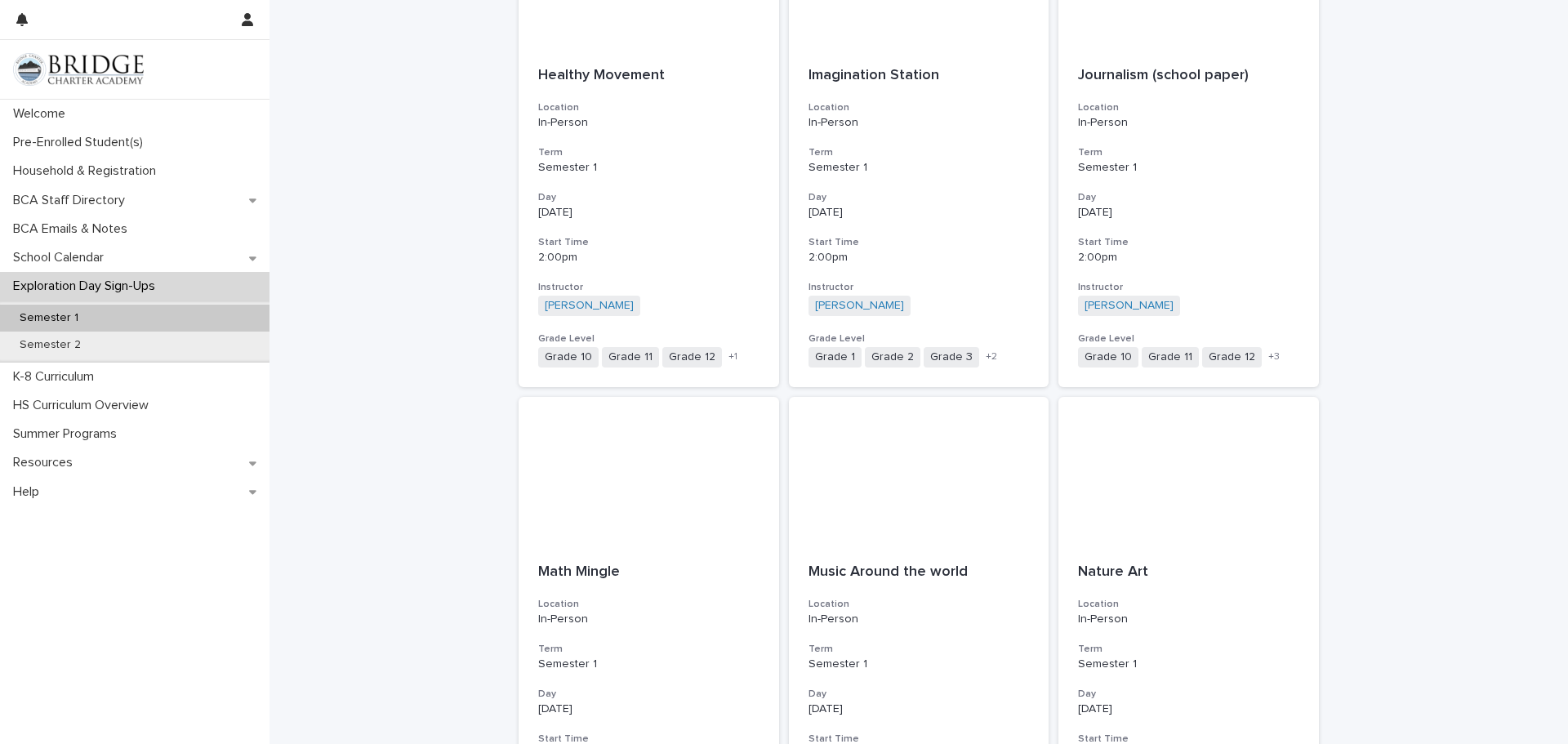
scroll to position [883, 0]
click at [838, 67] on p "Imagination Station" at bounding box center [919, 72] width 221 height 18
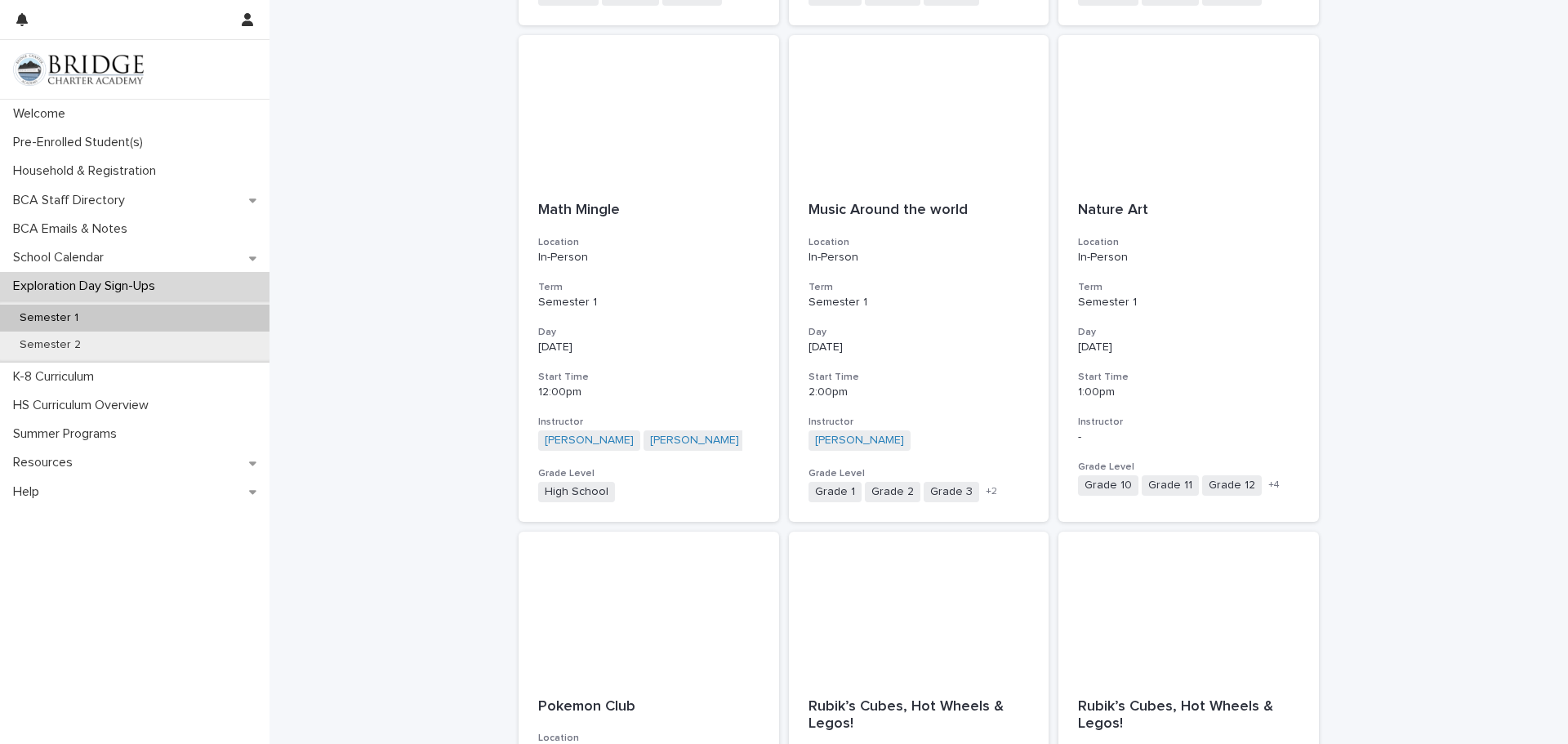
scroll to position [1242, 0]
click at [894, 218] on div "Music Around the world Location In-Person Term Semester 1 Day Monday Start Time…" at bounding box center [919, 350] width 261 height 340
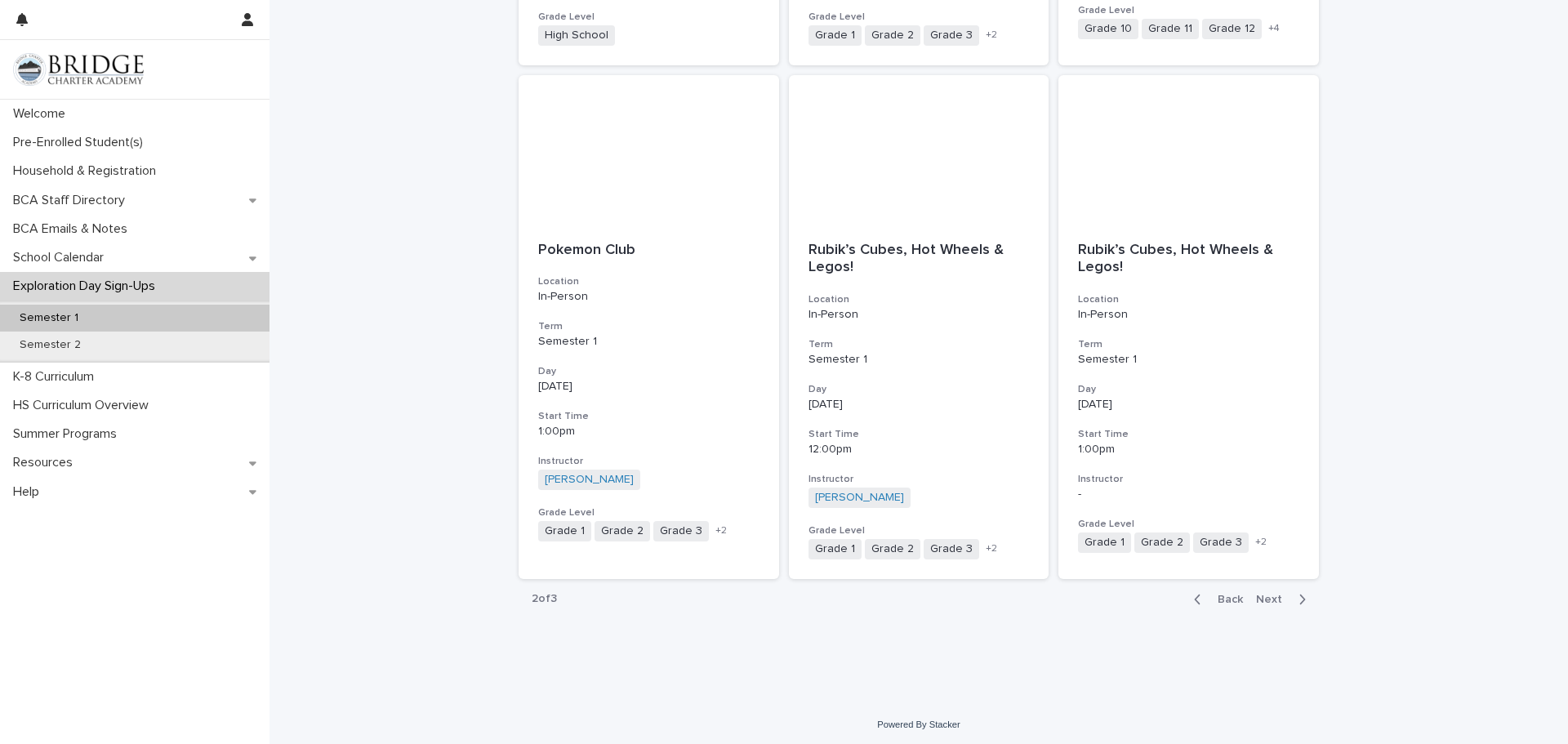
scroll to position [1701, 0]
click at [1278, 600] on span "Next" at bounding box center [1274, 596] width 36 height 11
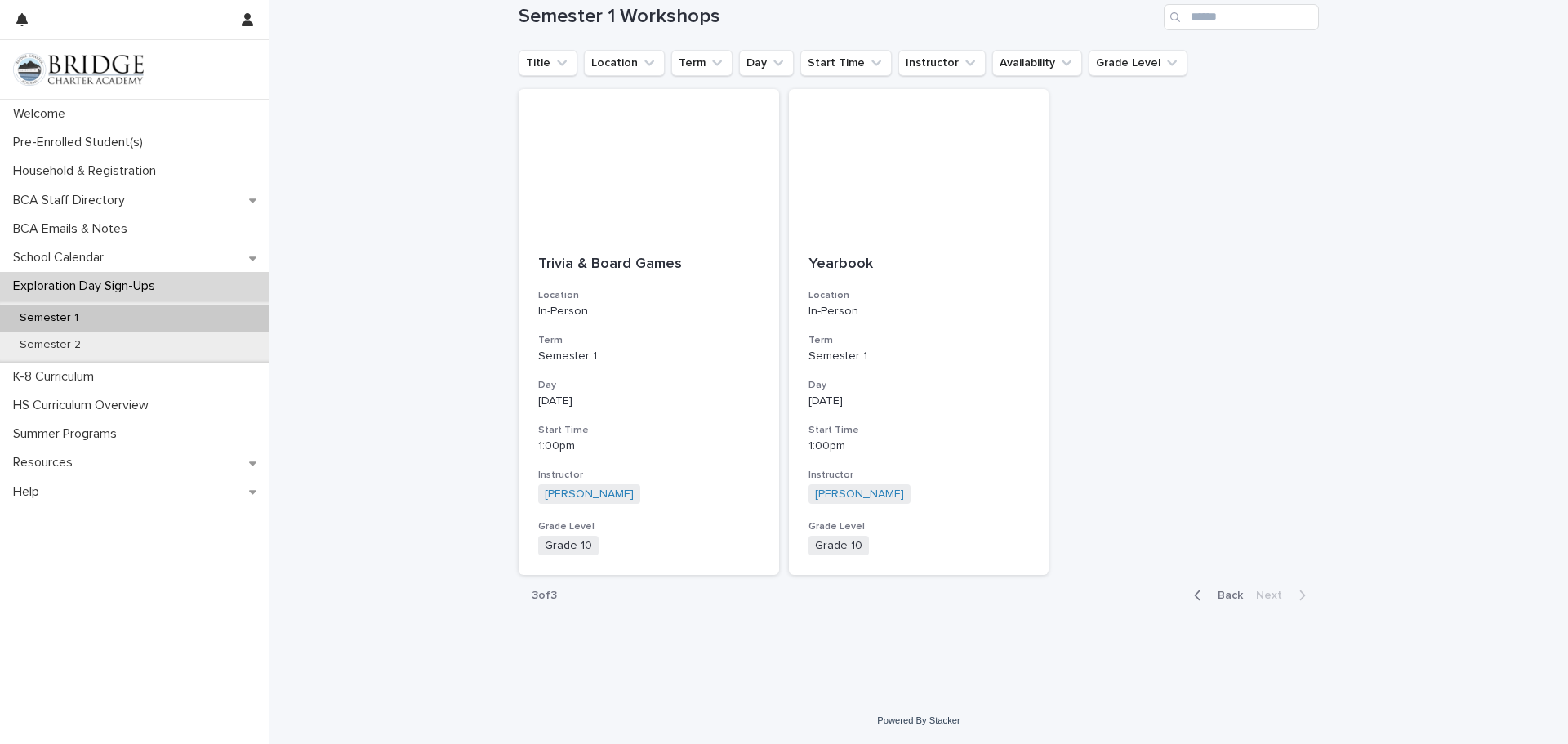
scroll to position [194, 0]
click at [1211, 600] on span "Back" at bounding box center [1226, 596] width 35 height 11
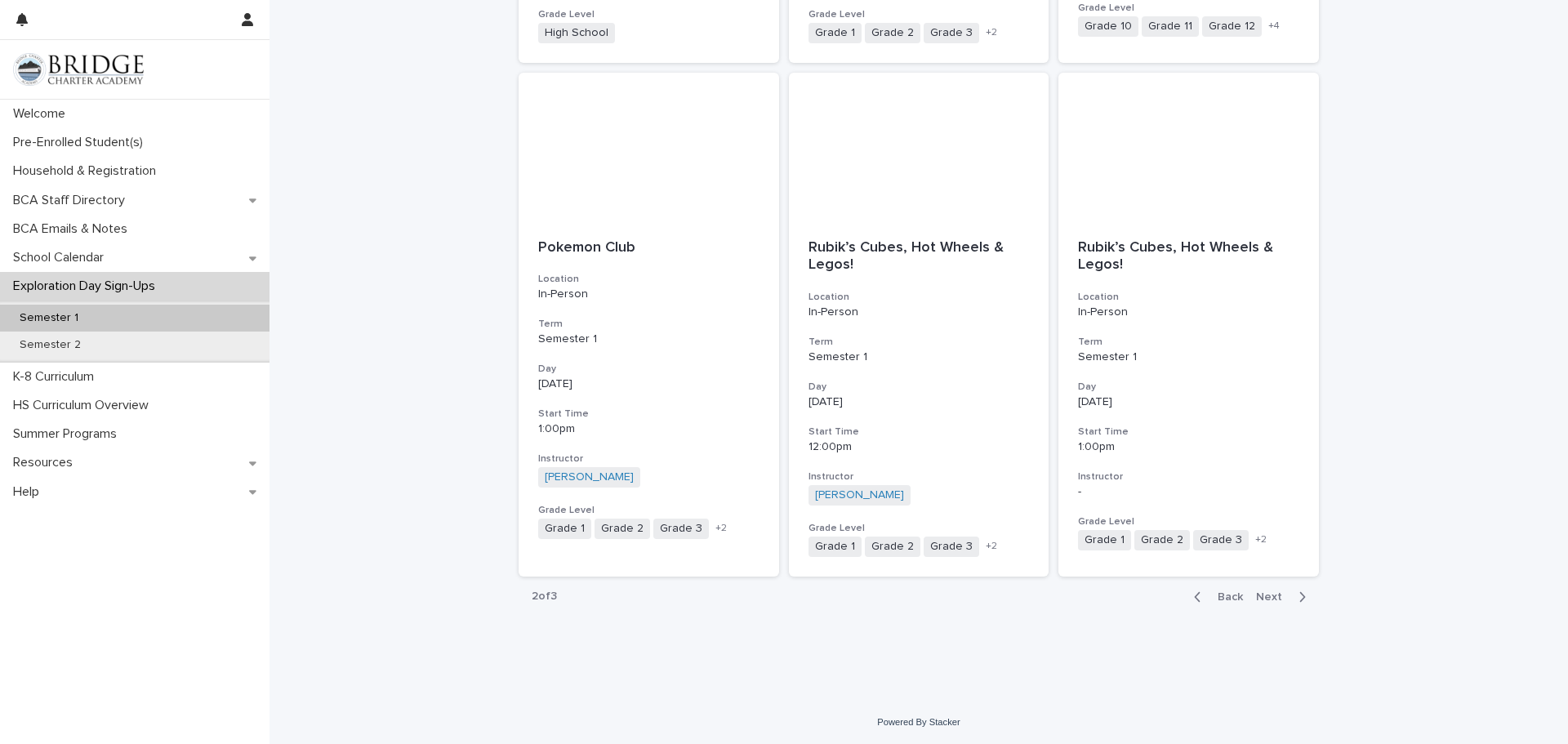
scroll to position [1701, 0]
click at [1225, 597] on span "Back" at bounding box center [1226, 596] width 35 height 11
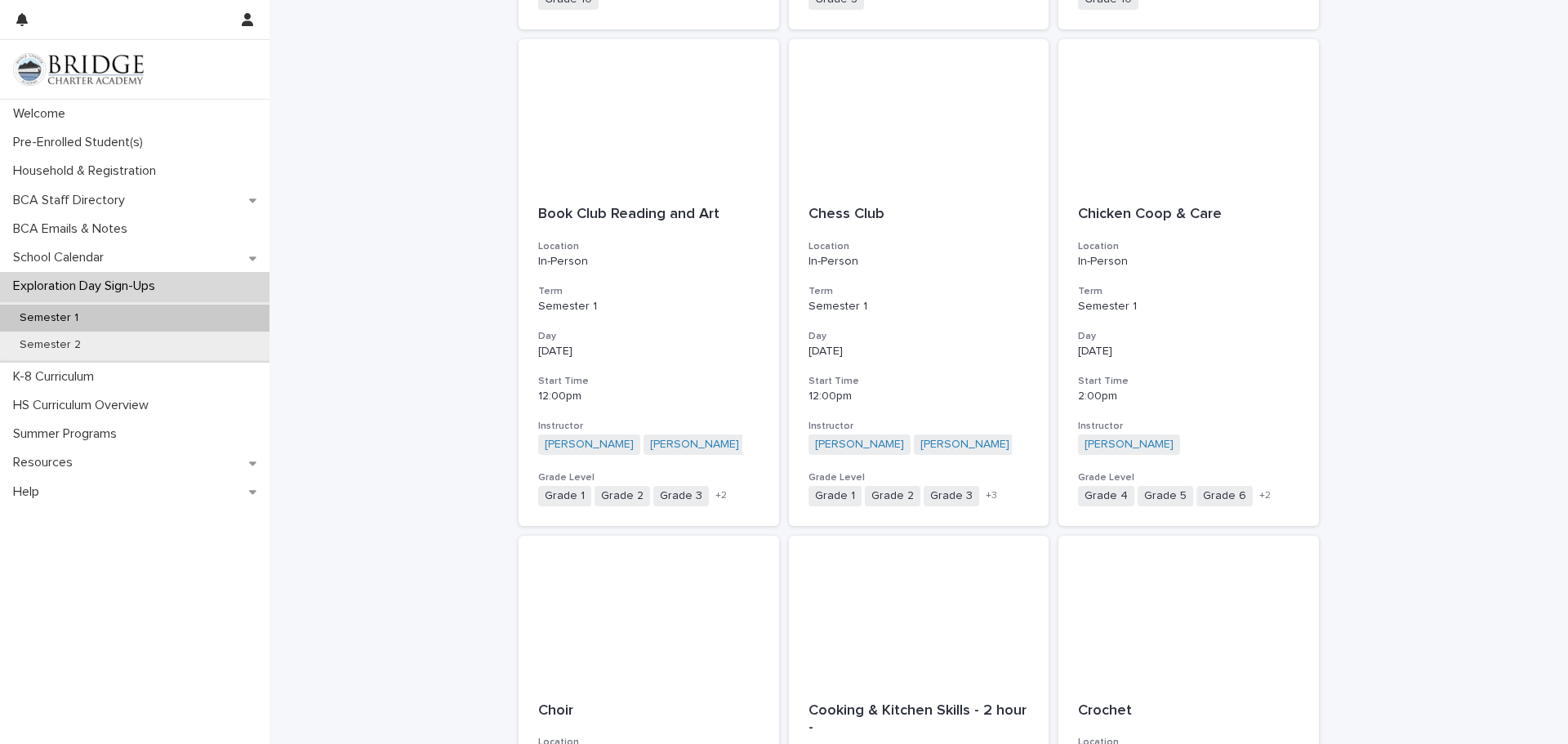
scroll to position [1211, 0]
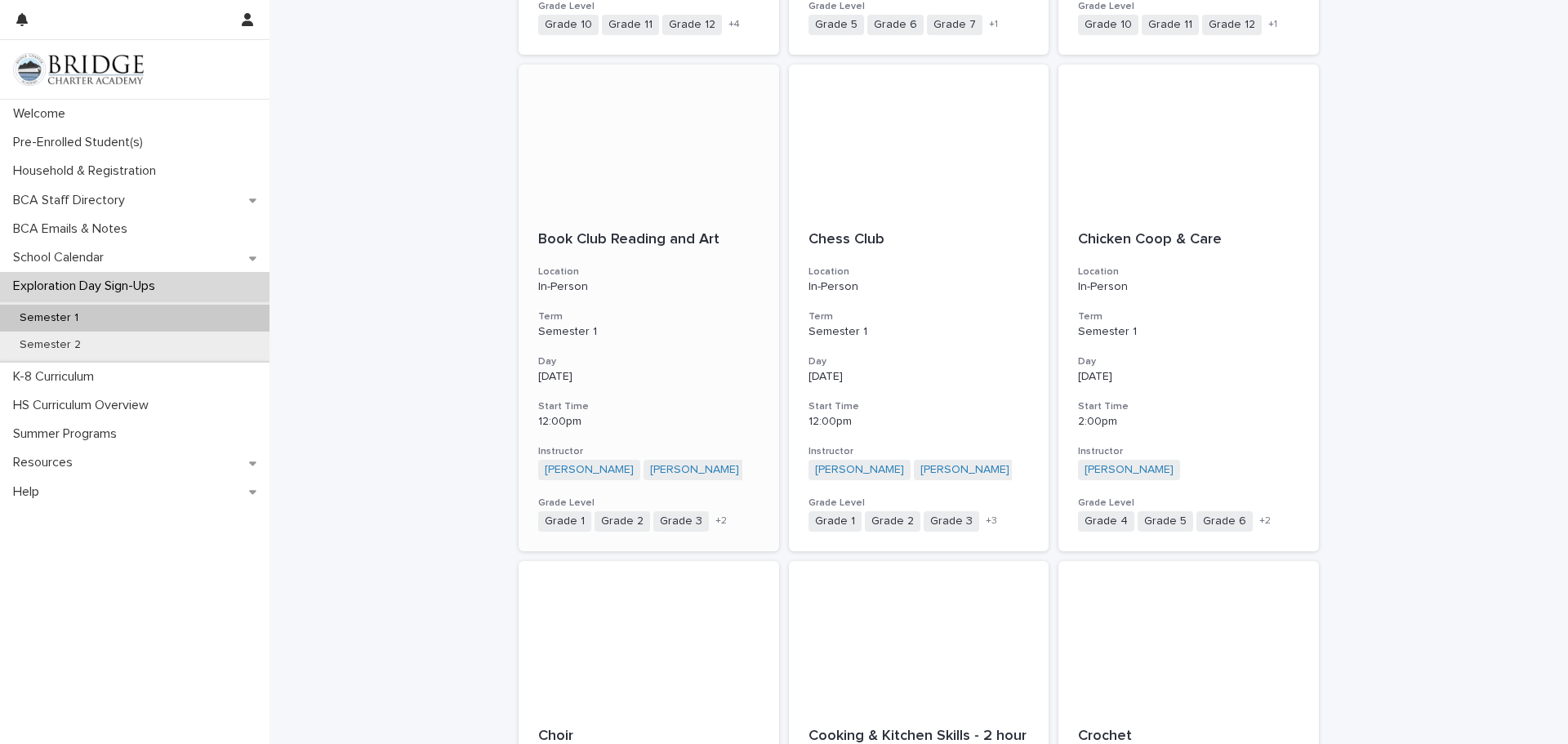
click at [667, 235] on p "Book Club Reading and Art" at bounding box center [649, 239] width 221 height 18
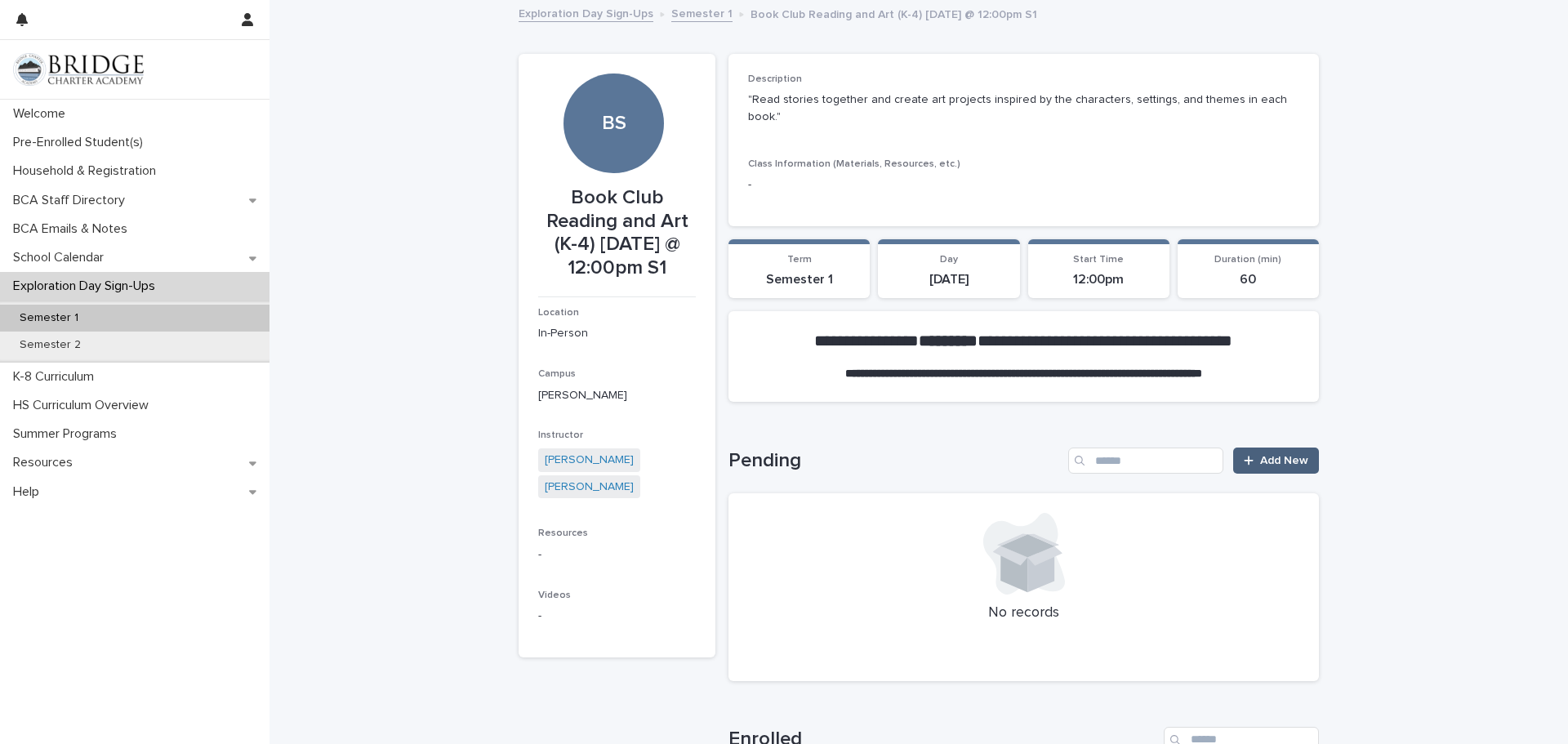
click at [1268, 455] on span "Add New" at bounding box center [1284, 461] width 48 height 11
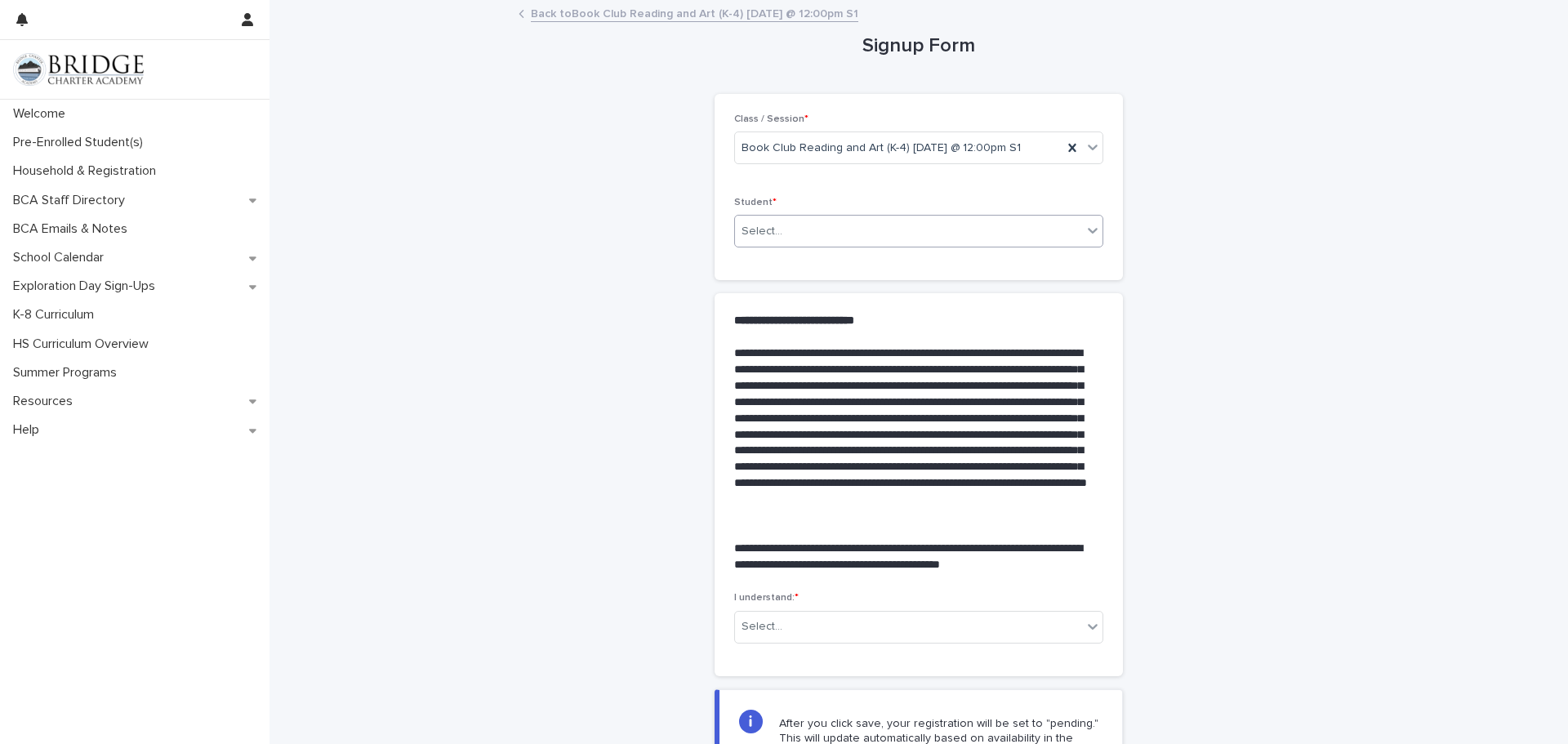
click at [1001, 243] on div "Select..." at bounding box center [908, 231] width 347 height 27
click at [905, 256] on div "Anderson, Marleigh - 204072" at bounding box center [918, 263] width 368 height 29
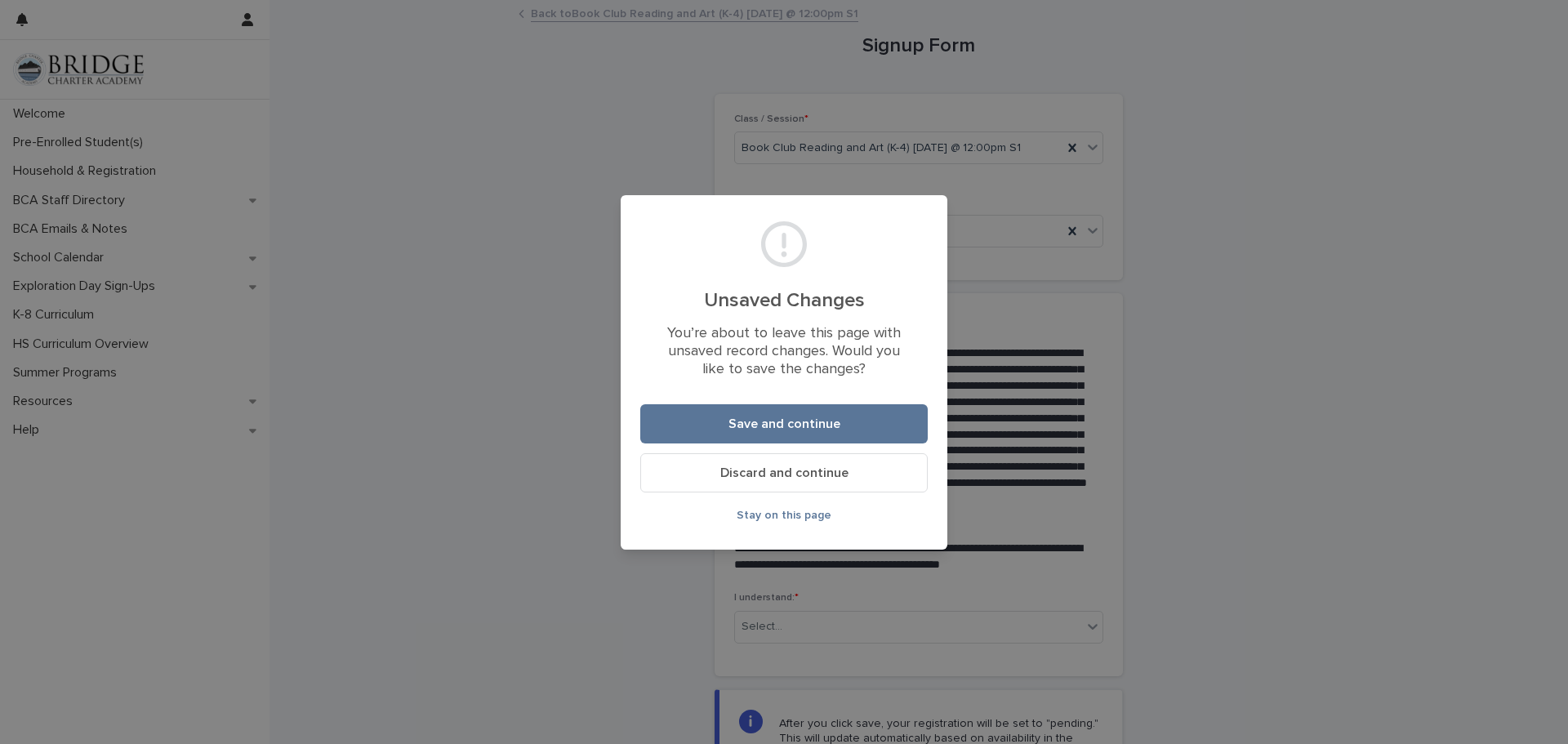
click at [763, 468] on span "Discard and continue" at bounding box center [784, 473] width 128 height 13
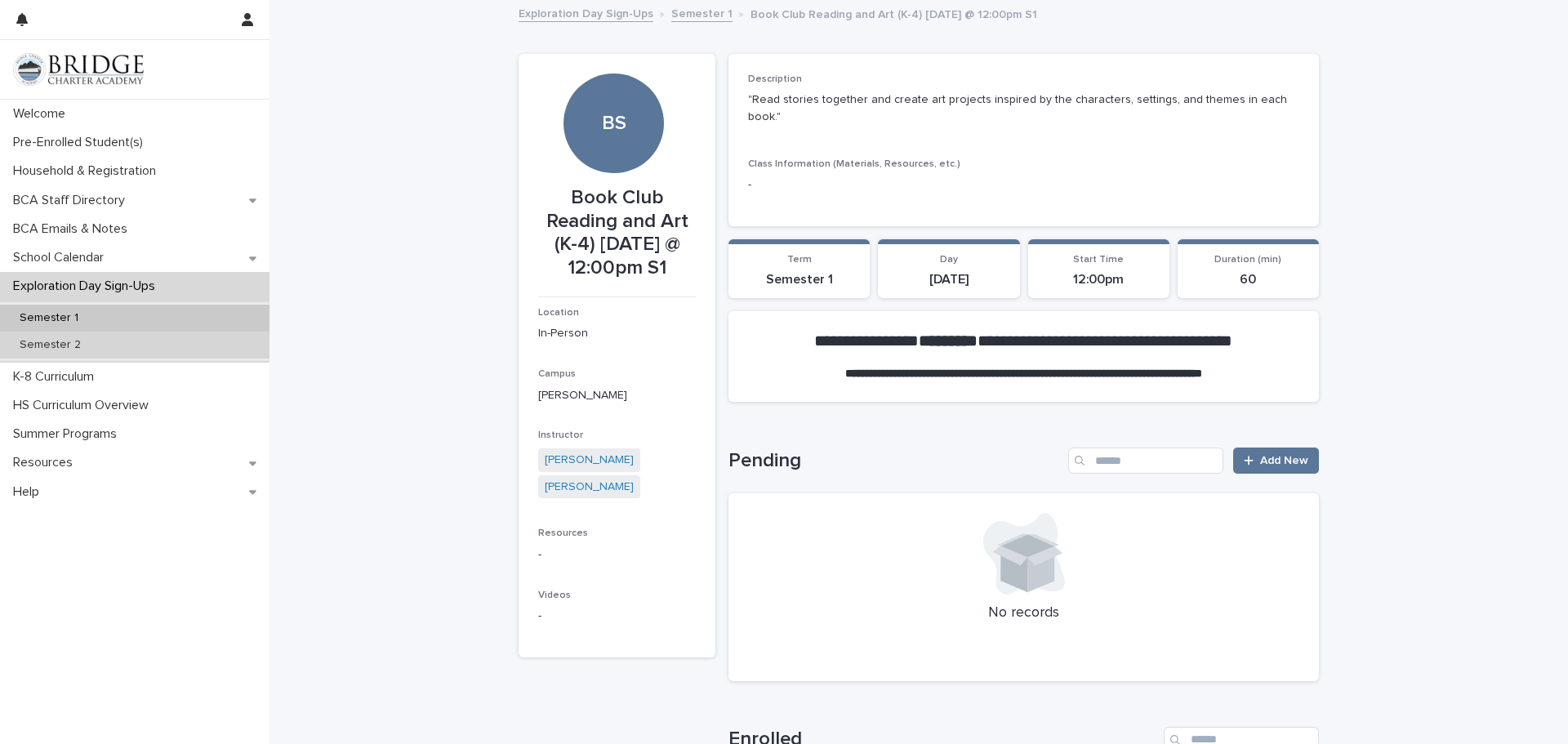
click at [29, 344] on p "Semester 2" at bounding box center [50, 345] width 87 height 14
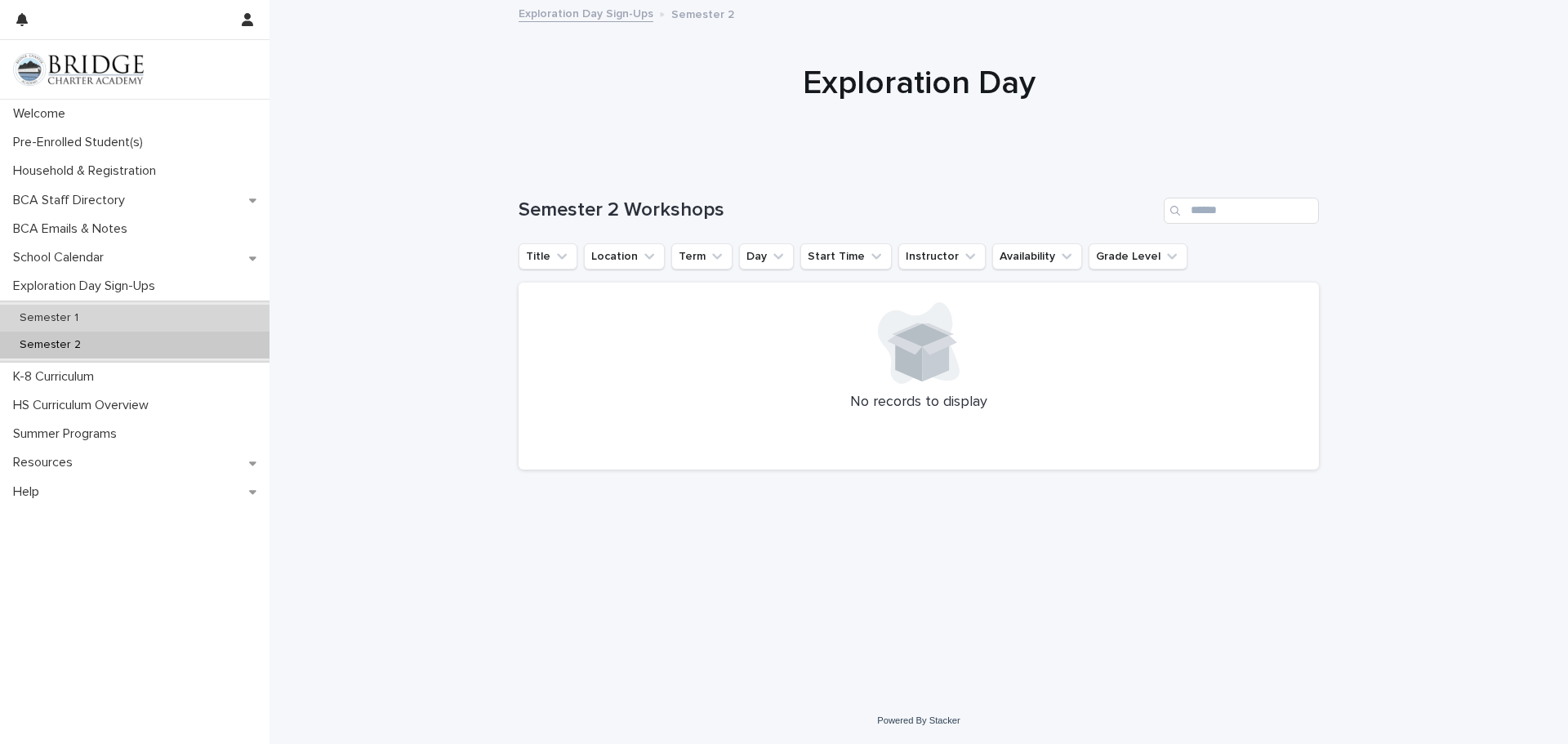
click at [22, 325] on div "Semester 1" at bounding box center [135, 318] width 270 height 27
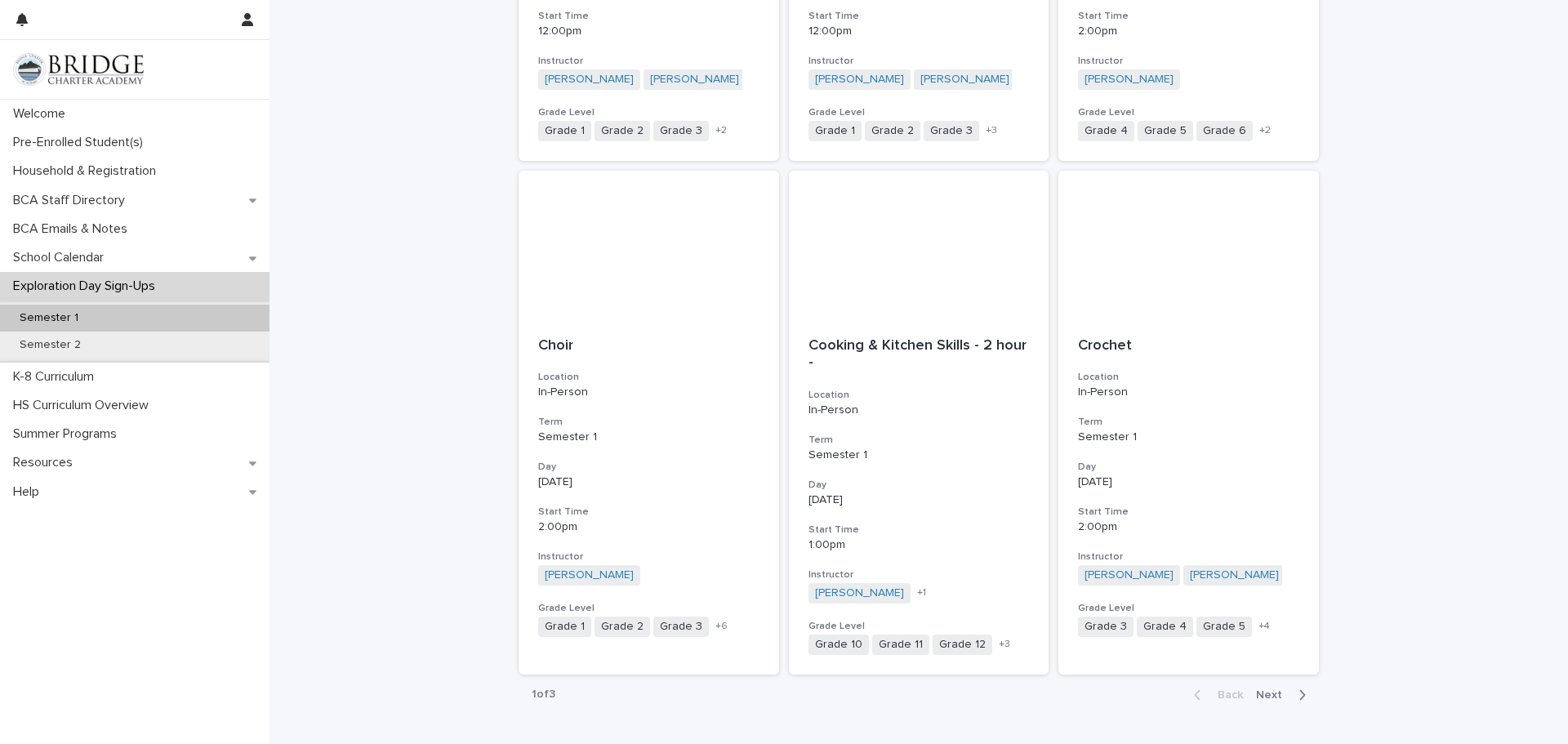
scroll to position [1634, 0]
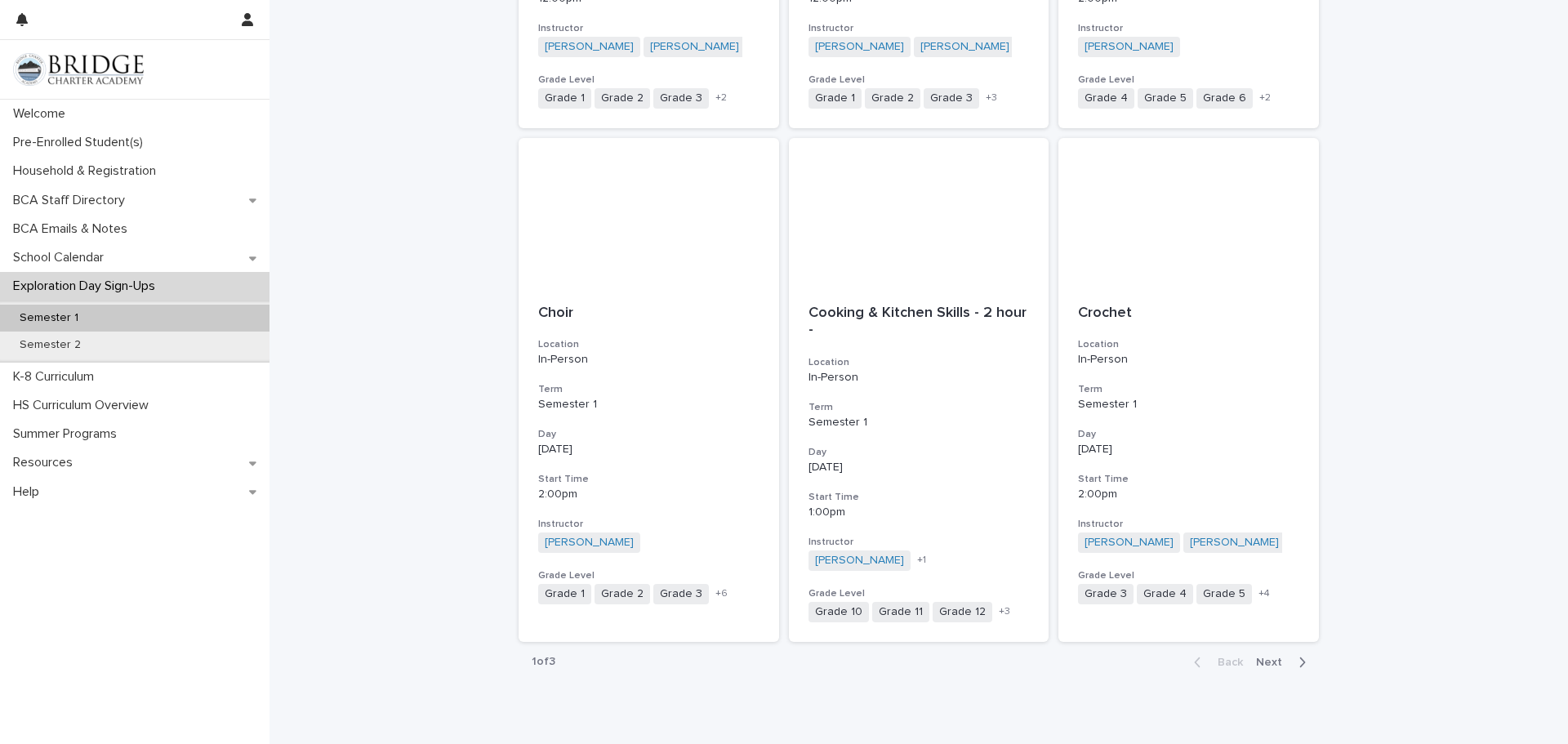
click at [1288, 670] on div "Back Next" at bounding box center [1250, 663] width 138 height 41
click at [1276, 660] on span "Next" at bounding box center [1274, 662] width 36 height 11
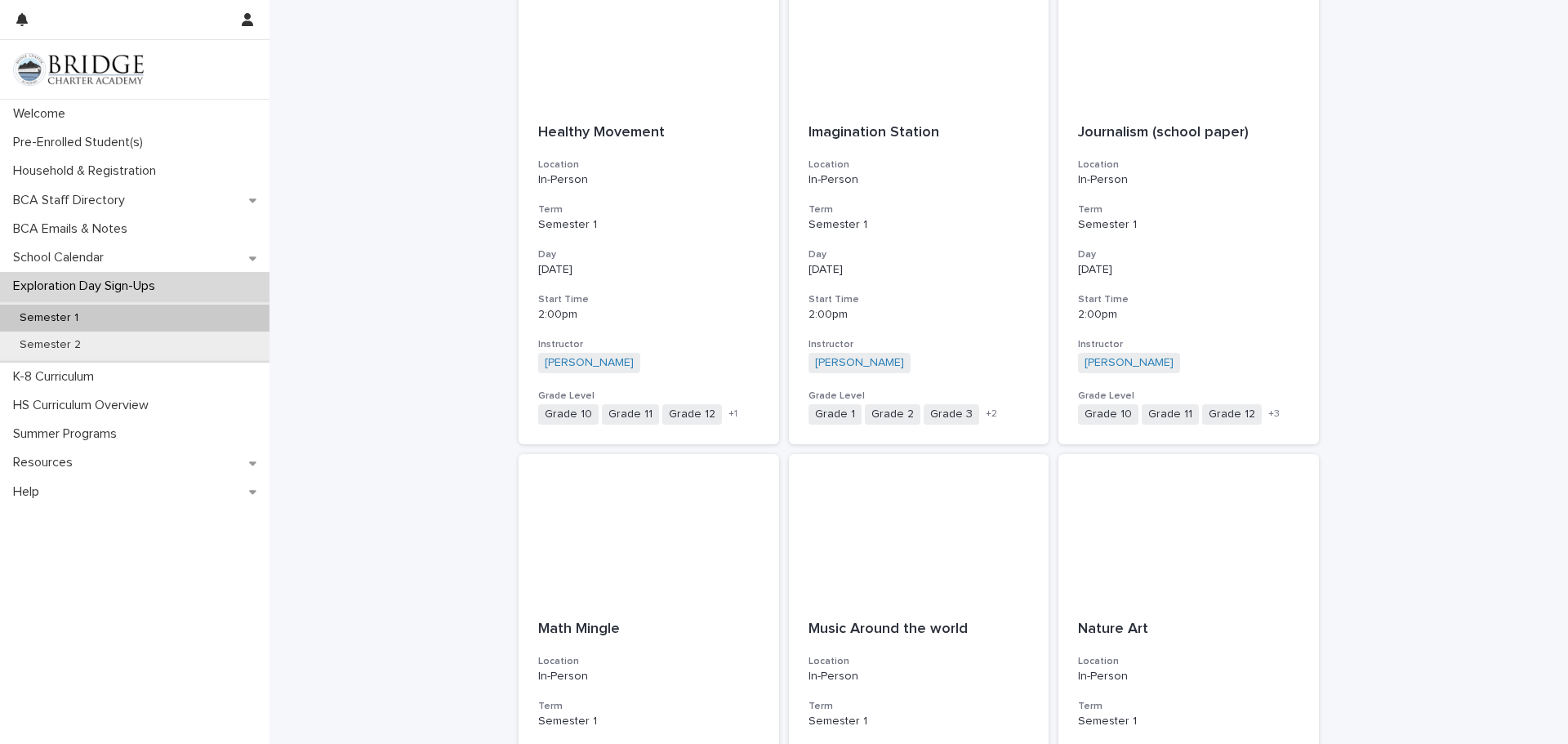
scroll to position [817, 0]
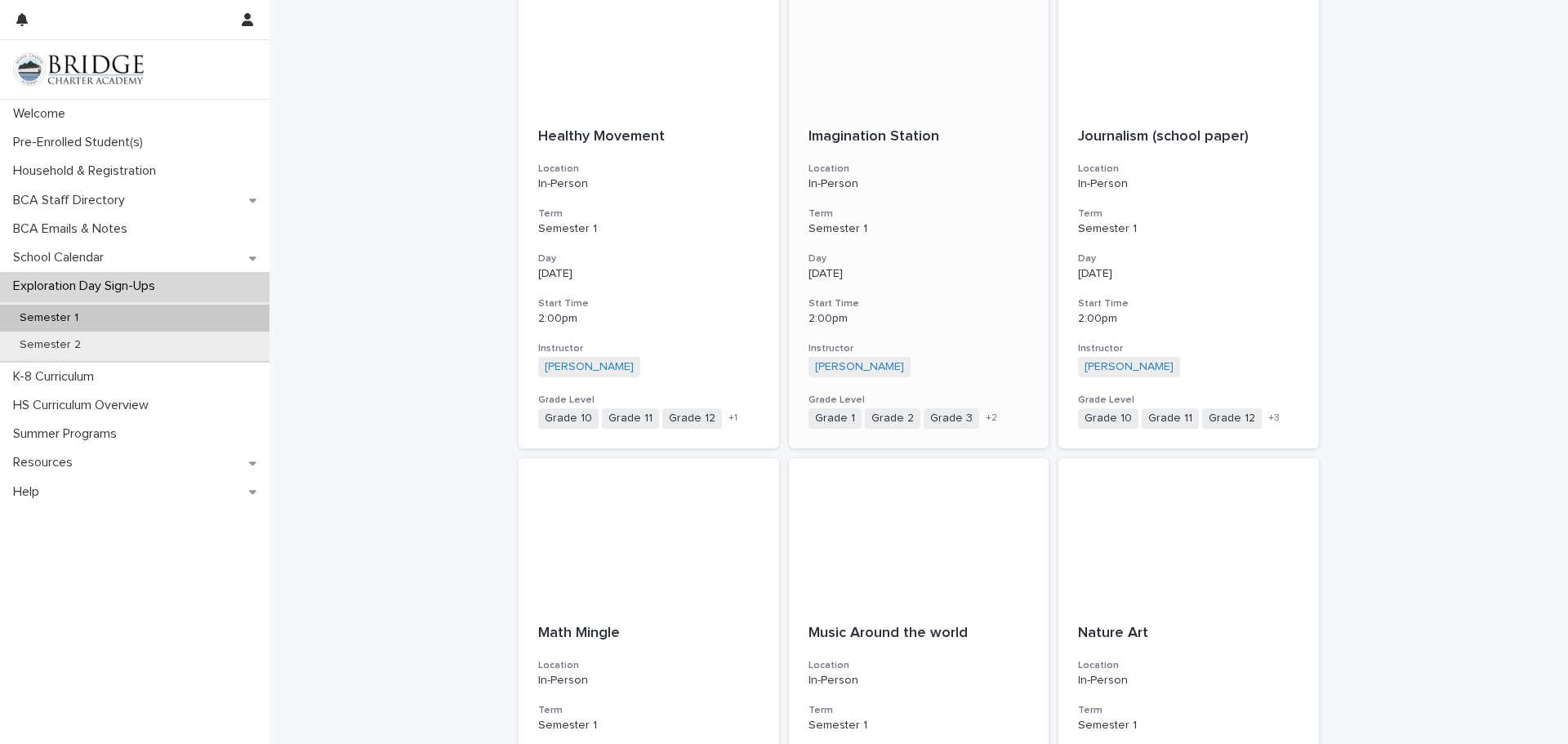
click at [890, 145] on p "Imagination Station" at bounding box center [919, 137] width 221 height 18
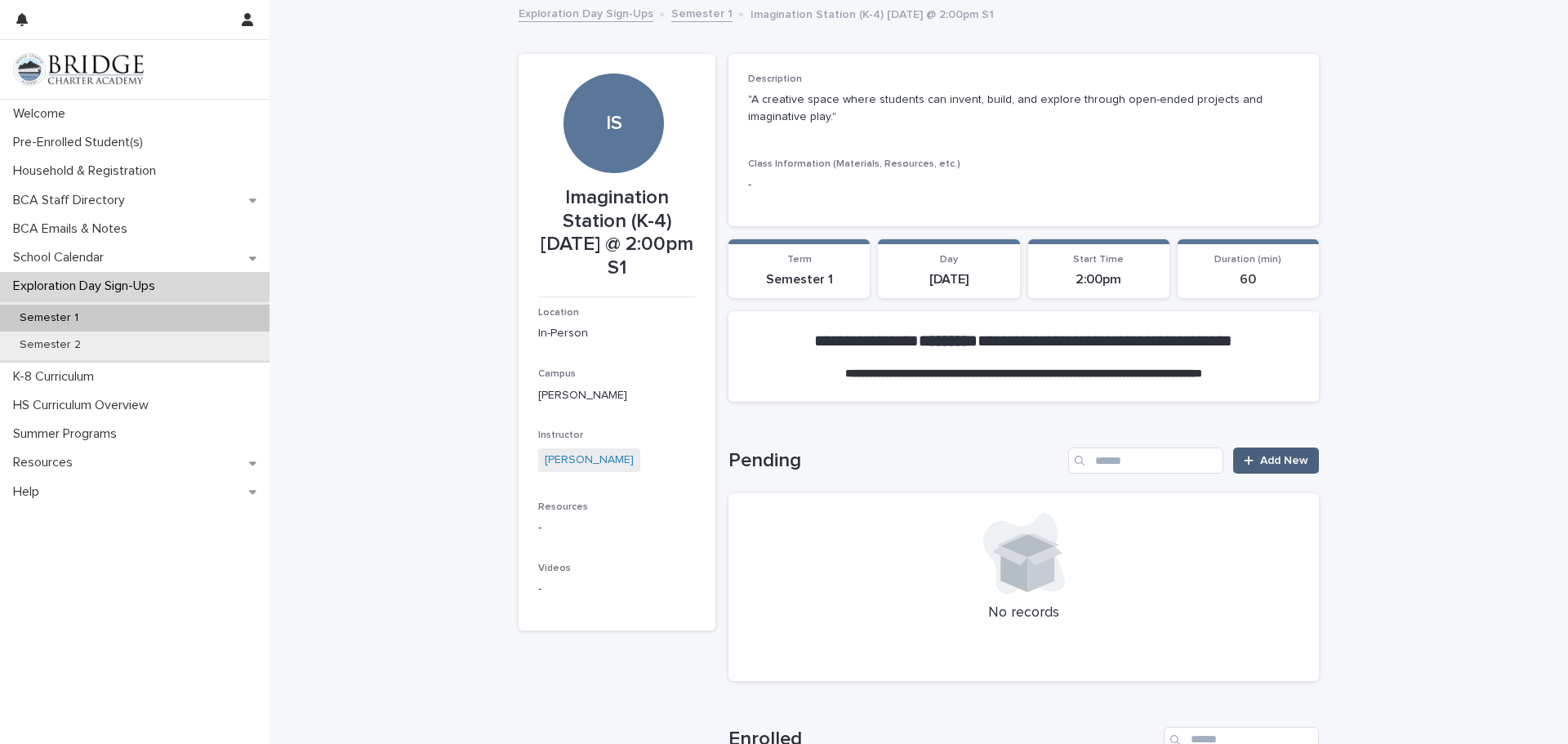
click at [1263, 468] on link "Add New" at bounding box center [1276, 461] width 86 height 26
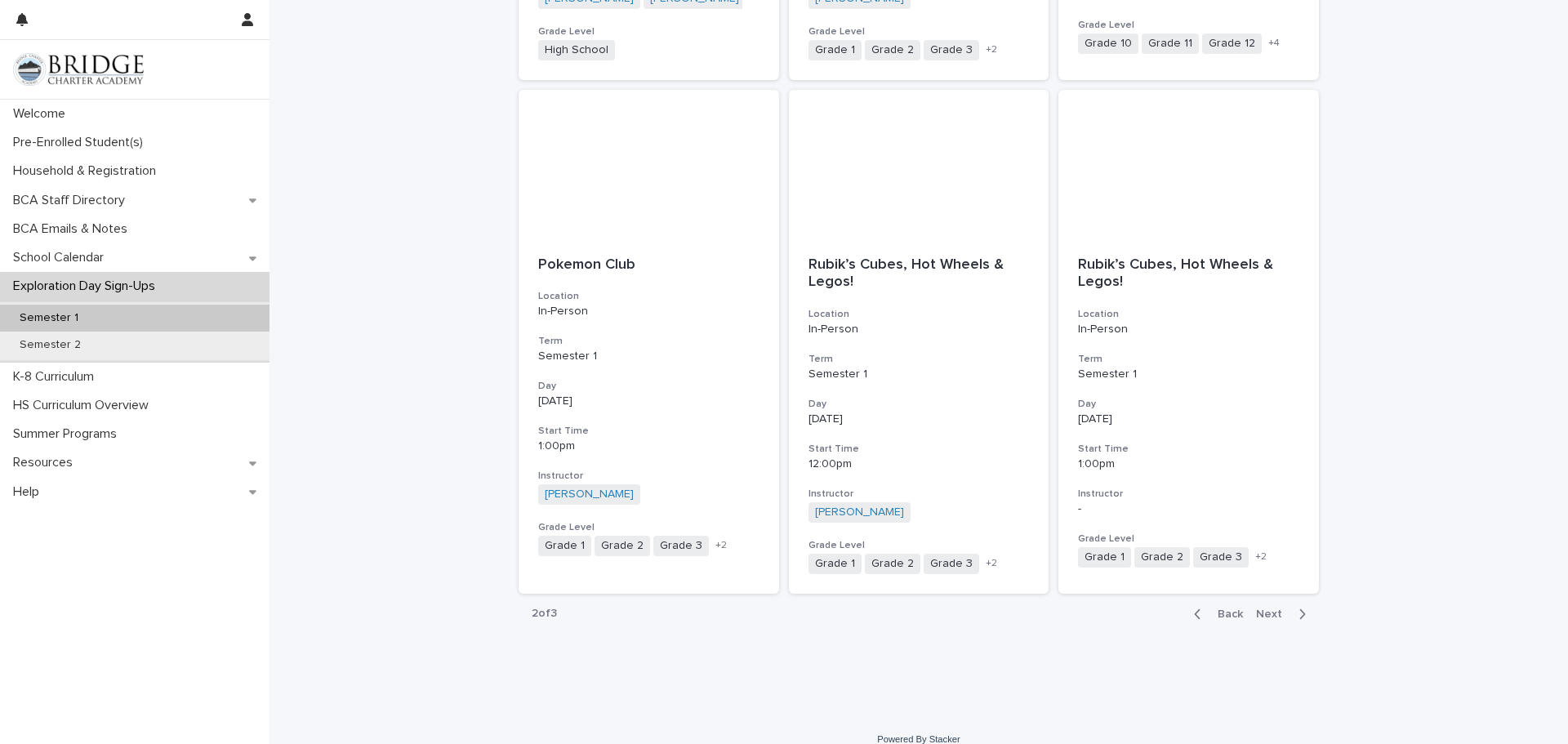
scroll to position [1701, 0]
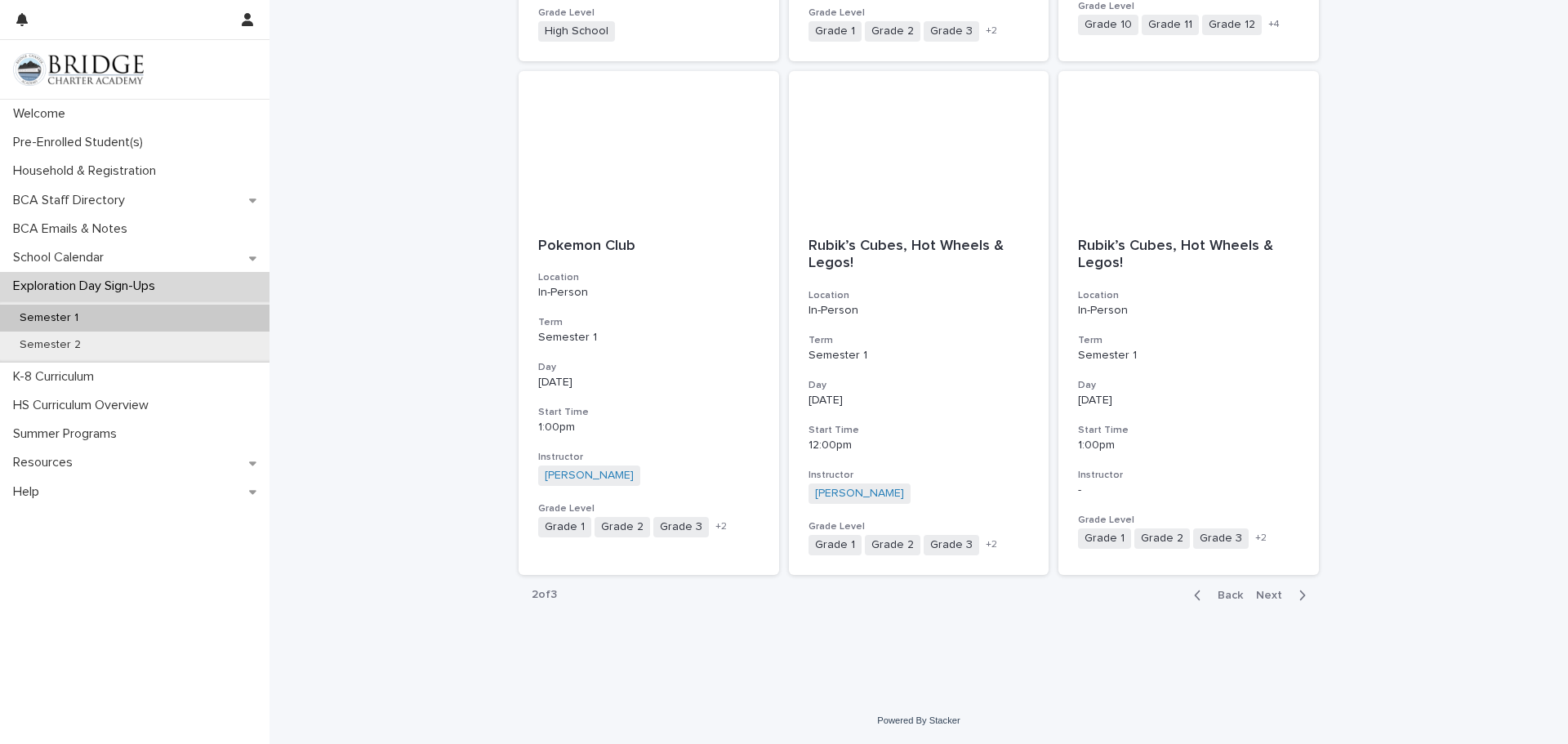
click at [1271, 599] on span "Next" at bounding box center [1274, 596] width 36 height 11
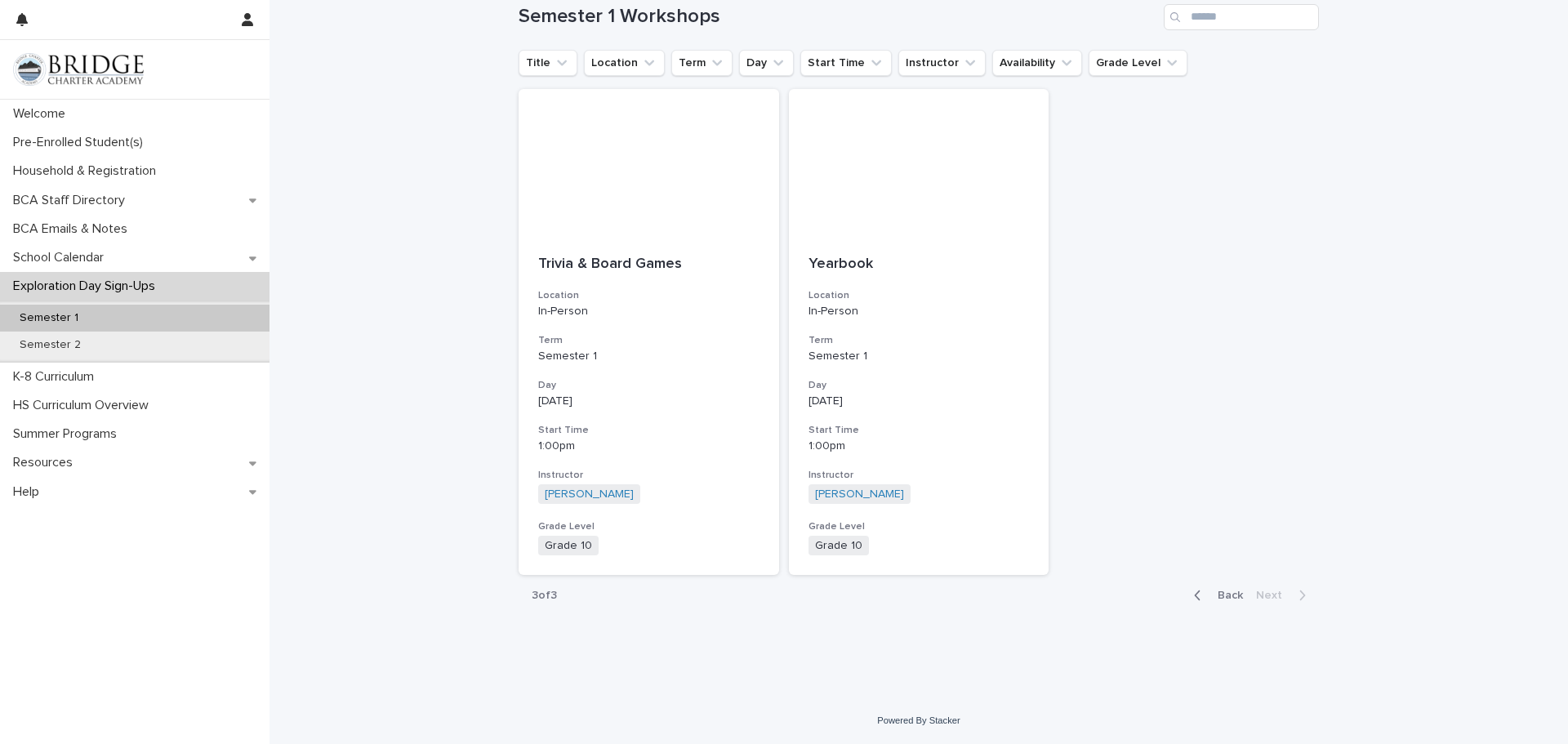
scroll to position [194, 0]
click at [1200, 601] on icon "button" at bounding box center [1198, 595] width 6 height 10
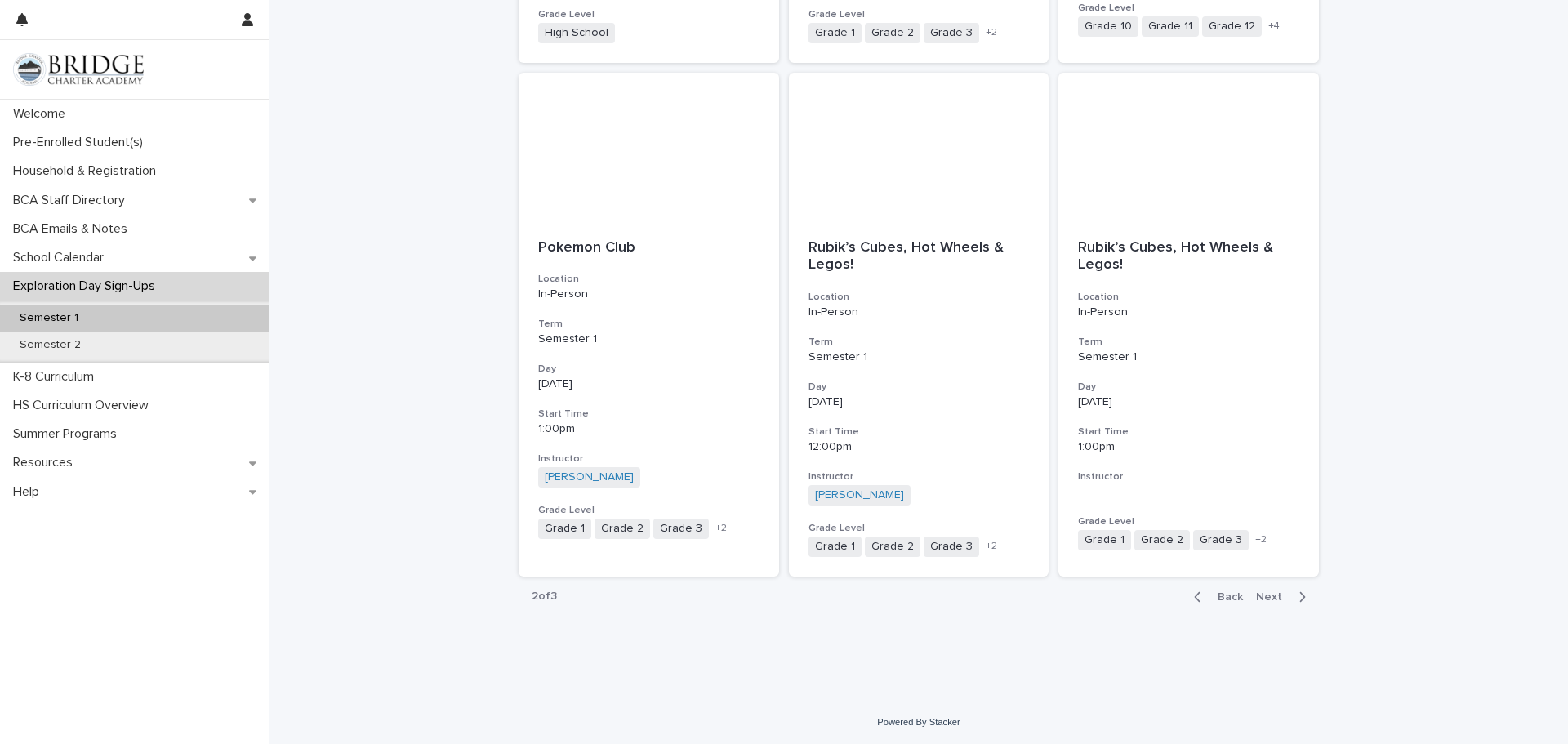
scroll to position [1701, 0]
click at [1237, 597] on span "Back" at bounding box center [1226, 596] width 35 height 11
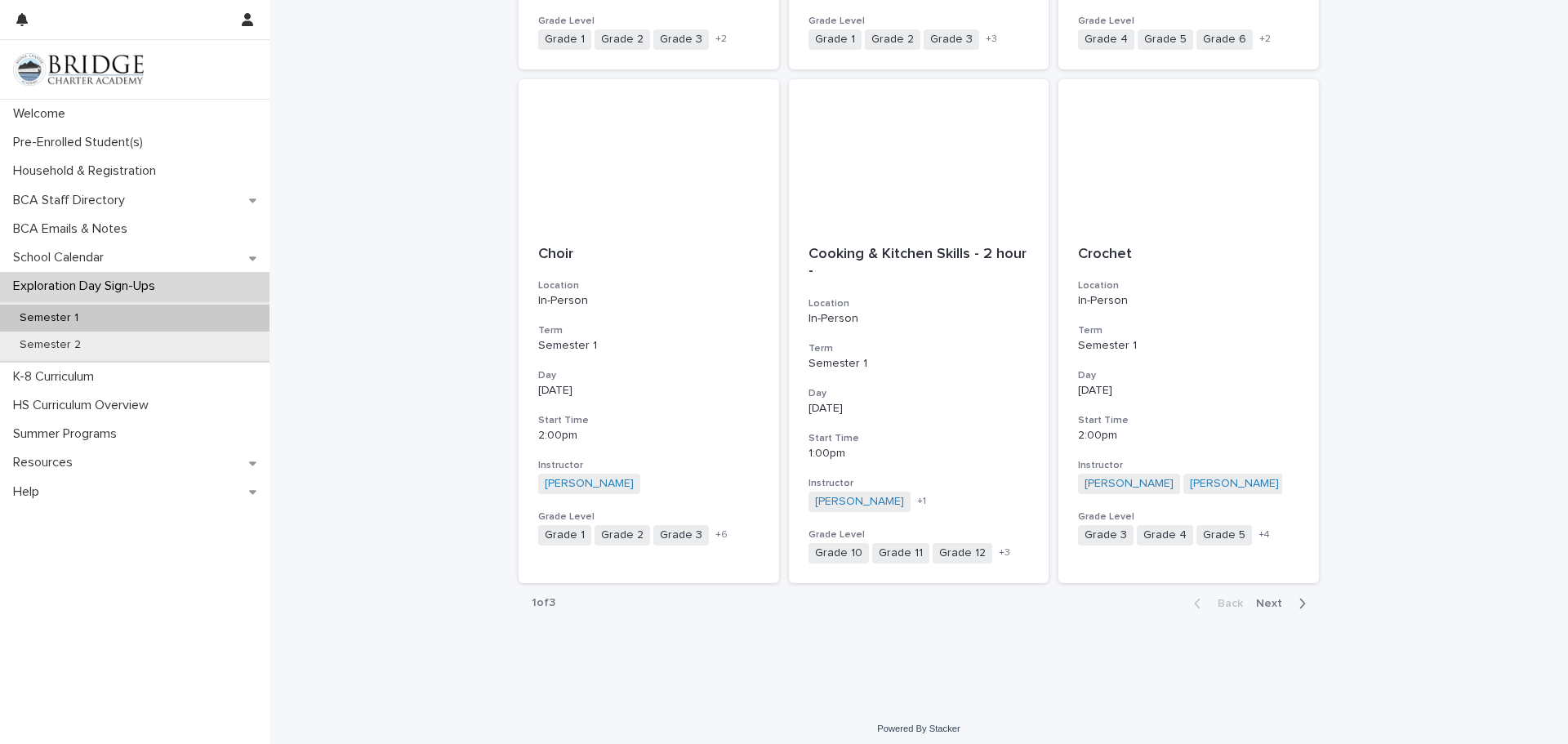
scroll to position [1701, 0]
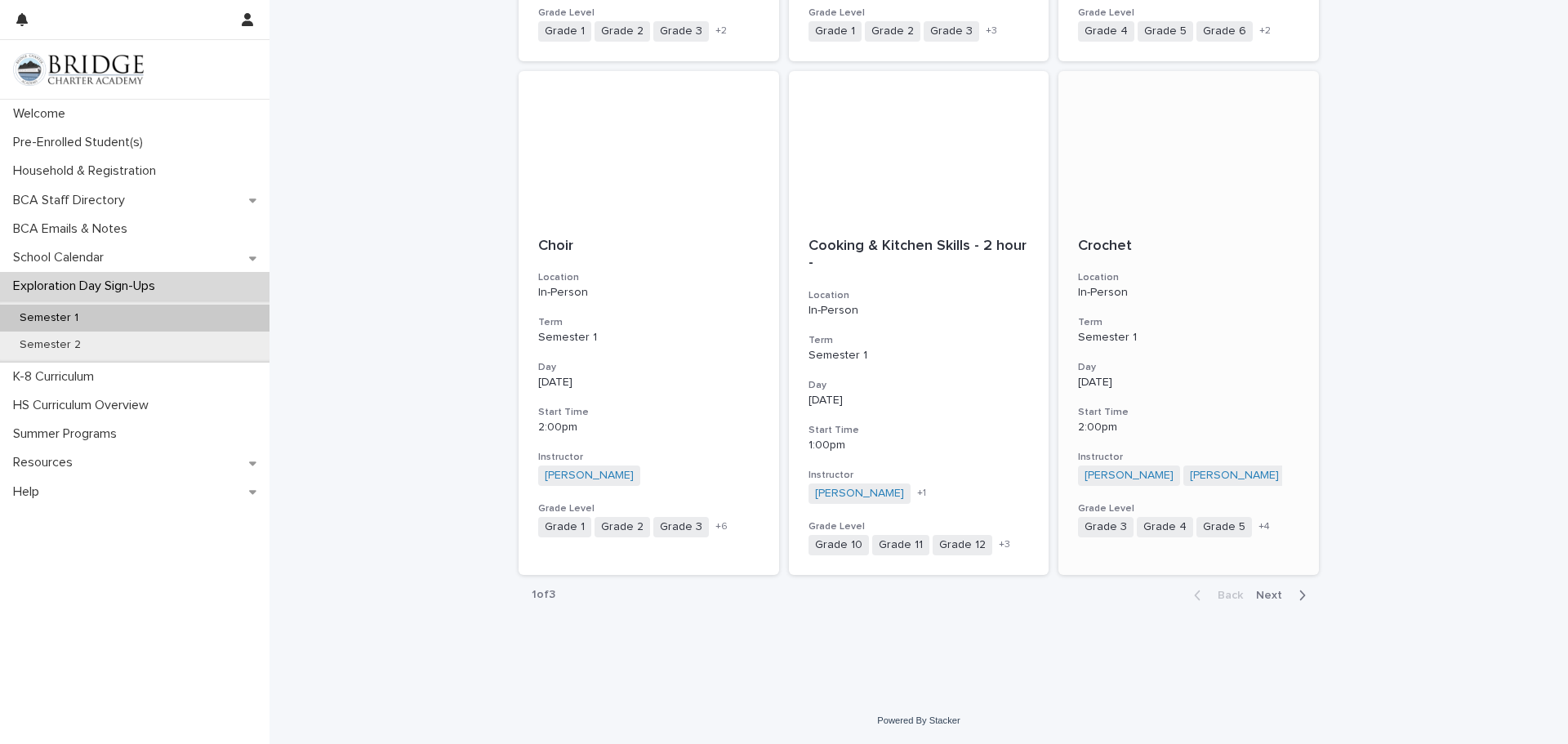
click at [1252, 350] on div "Crochet Location In-Person Term Semester 1 Day Monday Start Time 2:00pm Instruc…" at bounding box center [1188, 387] width 261 height 340
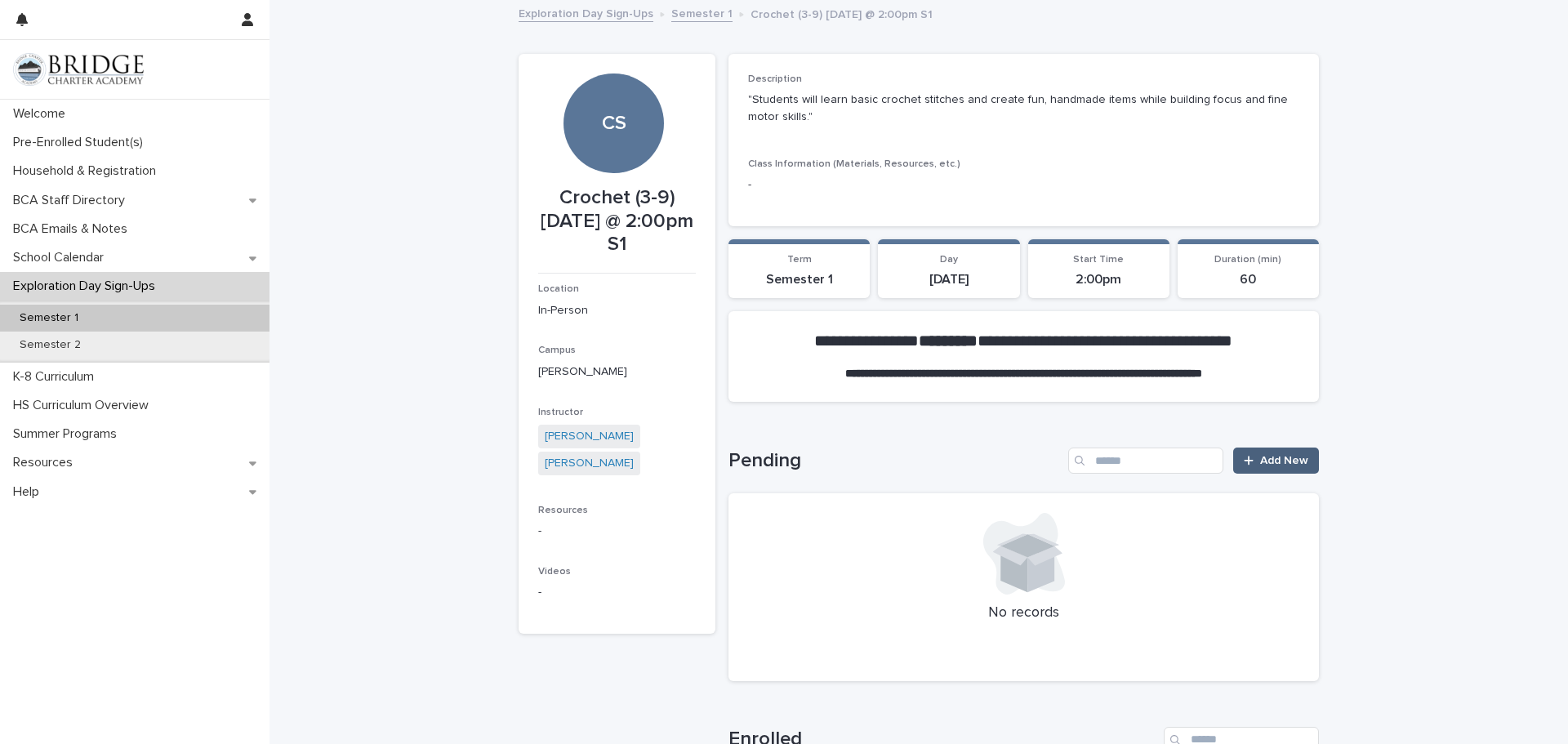
click at [1266, 465] on span "Add New" at bounding box center [1284, 461] width 48 height 11
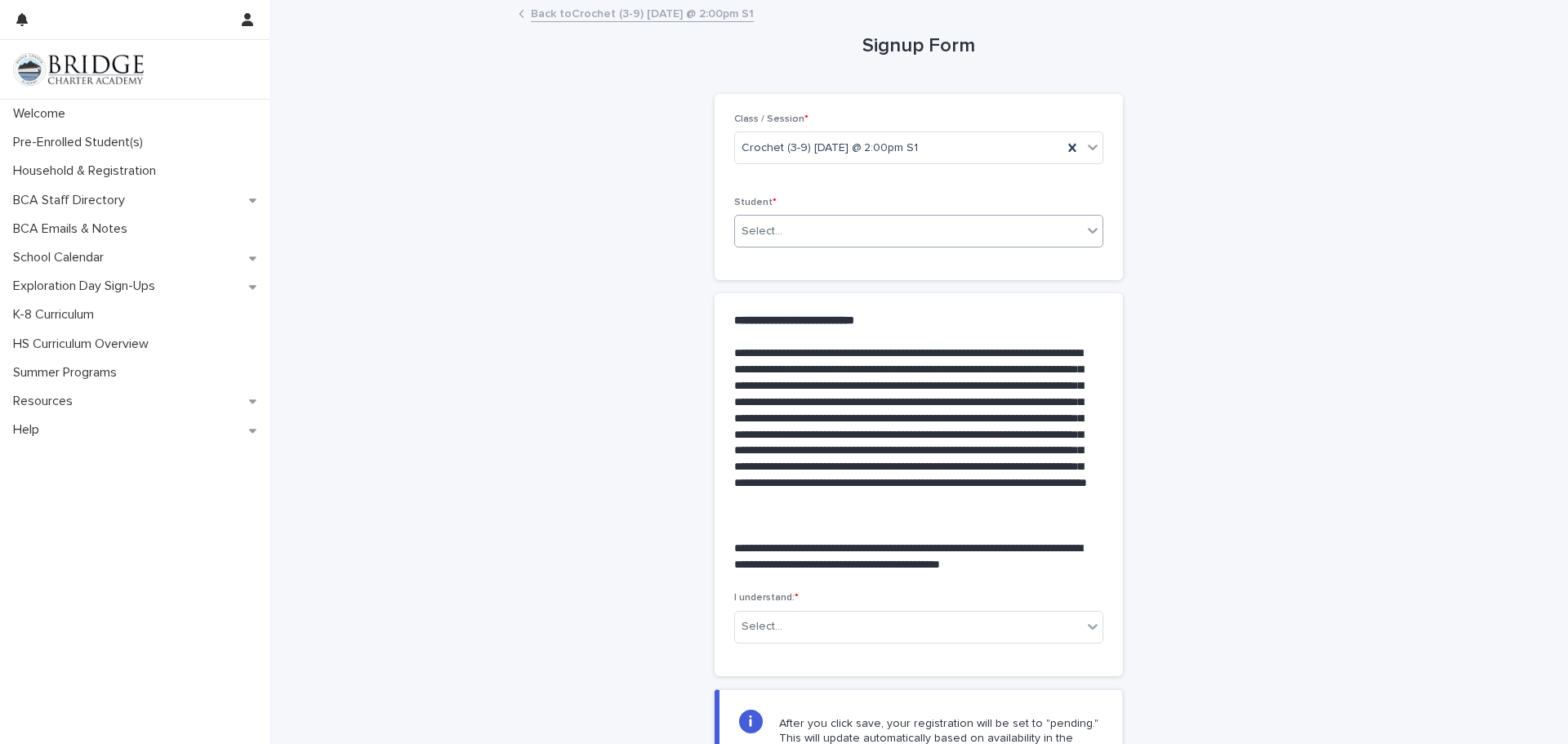
click at [863, 241] on div "Select..." at bounding box center [908, 231] width 347 height 27
click at [851, 267] on div "Anderson, Marleigh - 204072" at bounding box center [918, 263] width 368 height 29
click at [1359, 305] on div "**********" at bounding box center [918, 453] width 1298 height 901
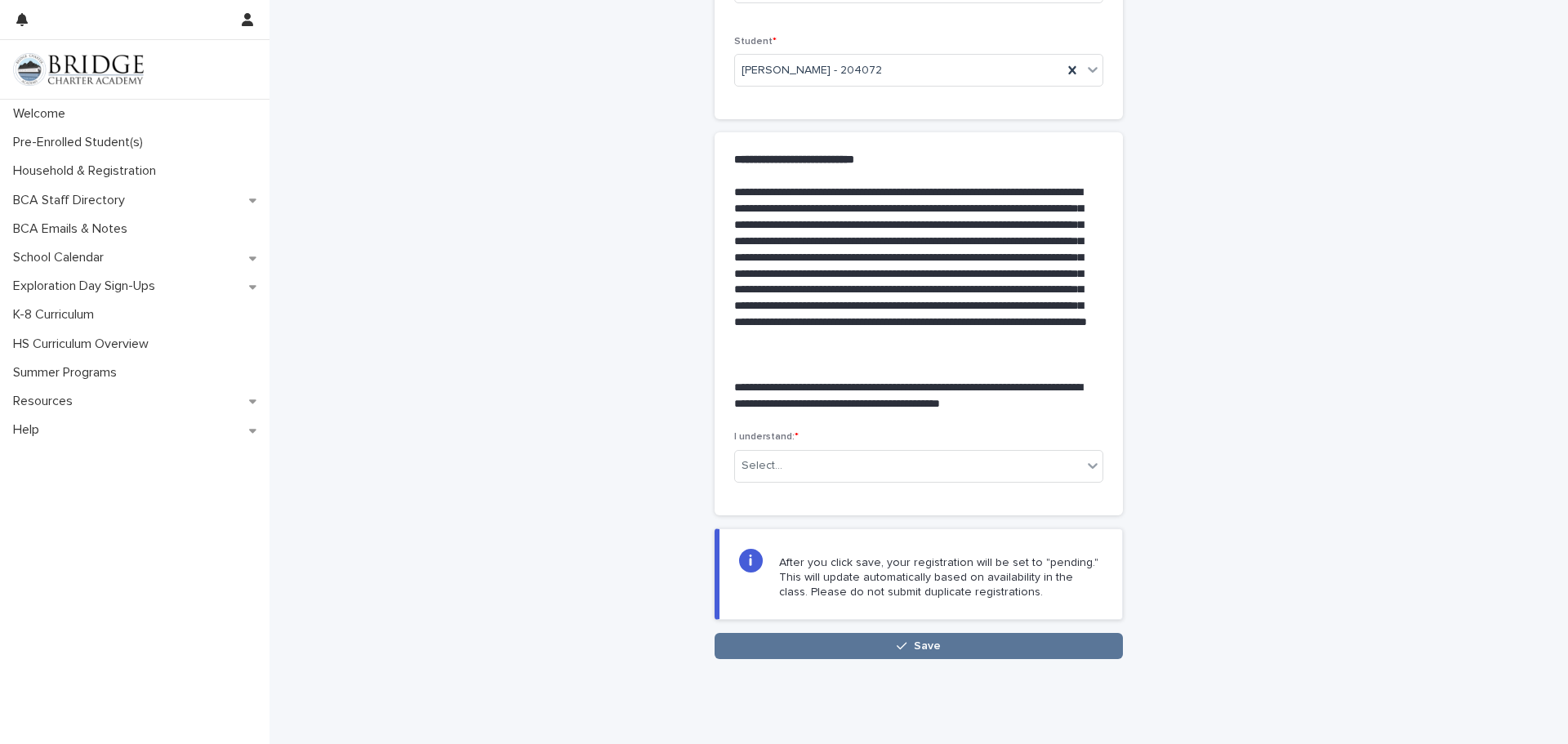
scroll to position [163, 0]
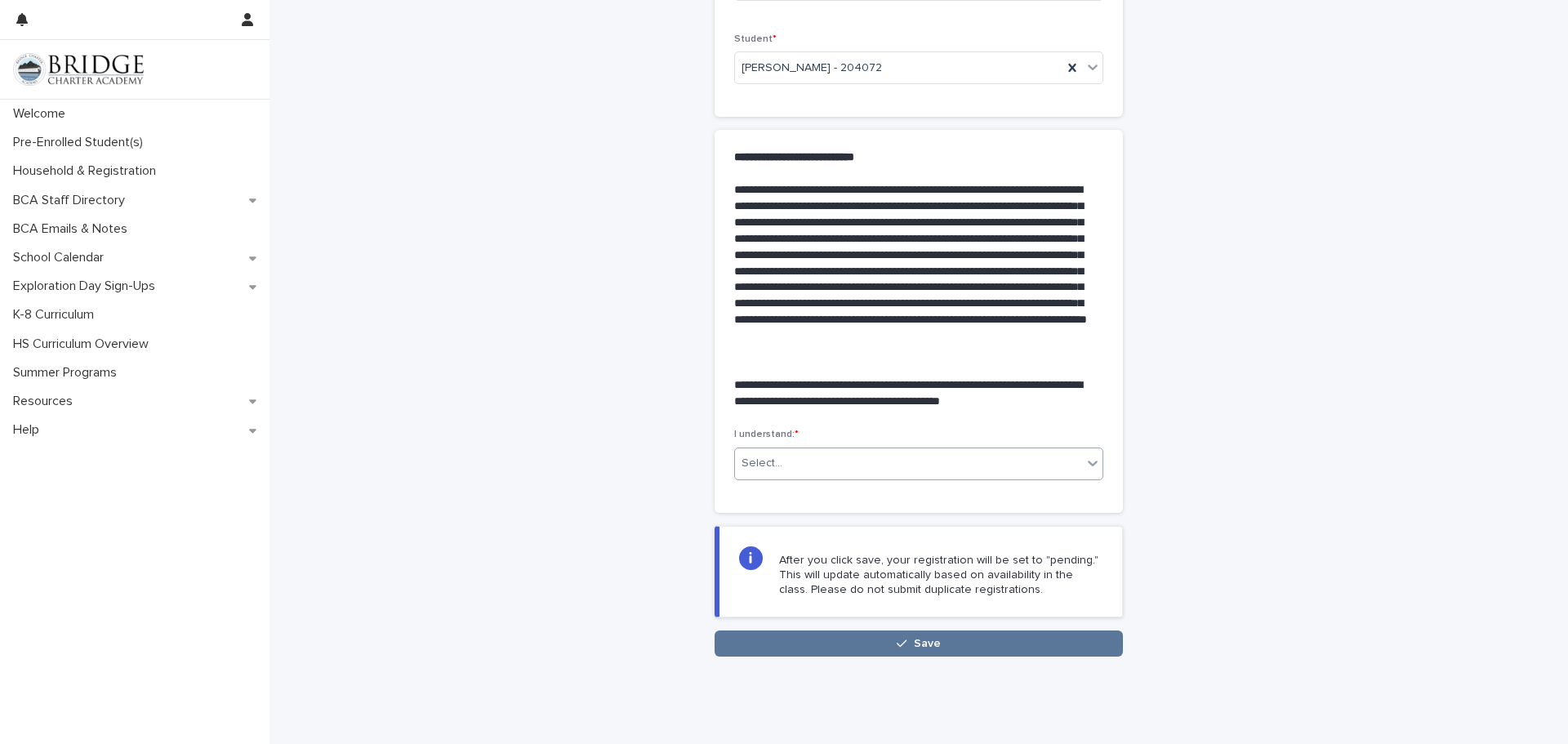
click at [1024, 472] on div "Select..." at bounding box center [908, 463] width 347 height 27
click at [922, 505] on div "Silver Morrill" at bounding box center [918, 495] width 368 height 29
click at [980, 645] on button "Save" at bounding box center [918, 643] width 409 height 26
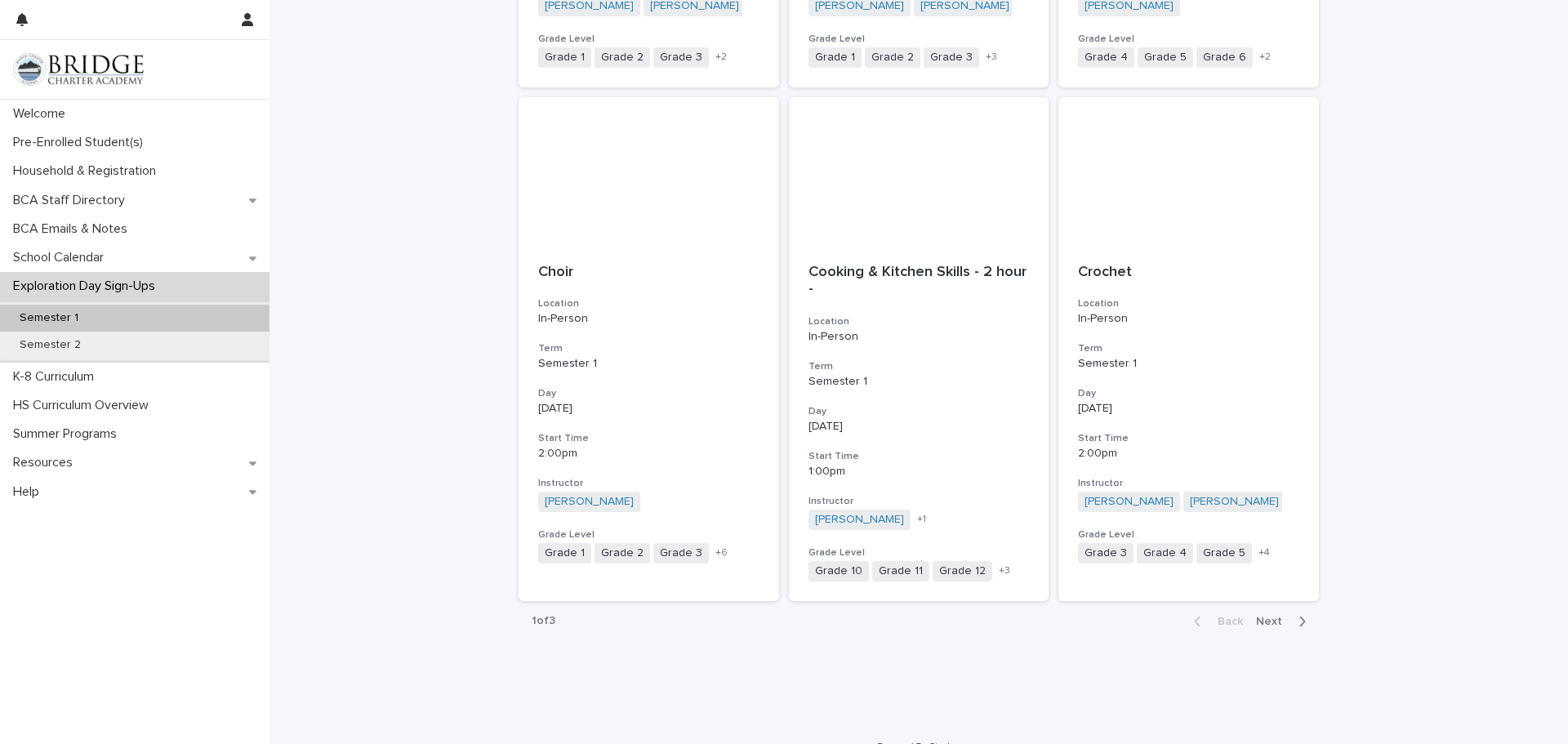
scroll to position [1701, 0]
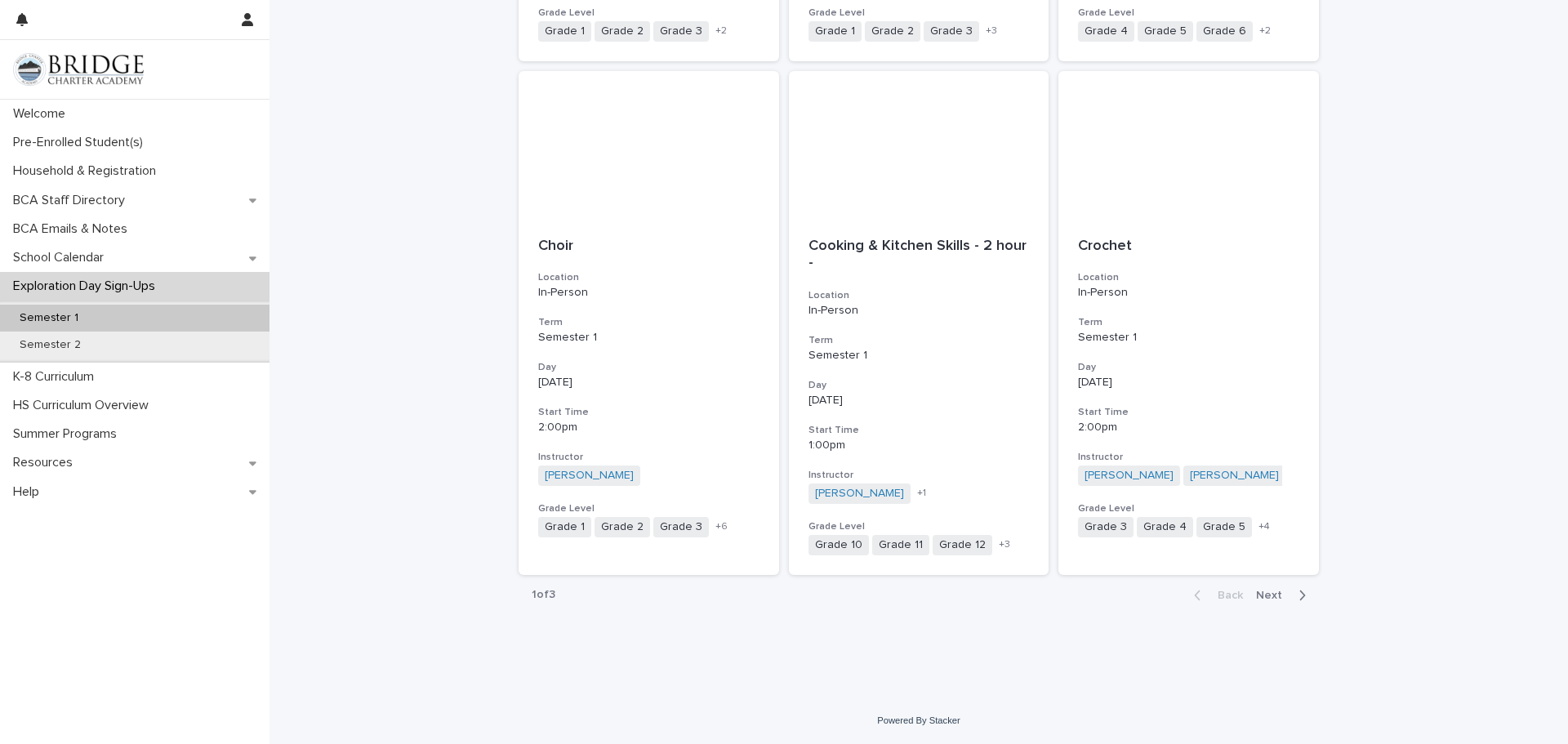
click at [1293, 594] on div "button" at bounding box center [1298, 596] width 14 height 15
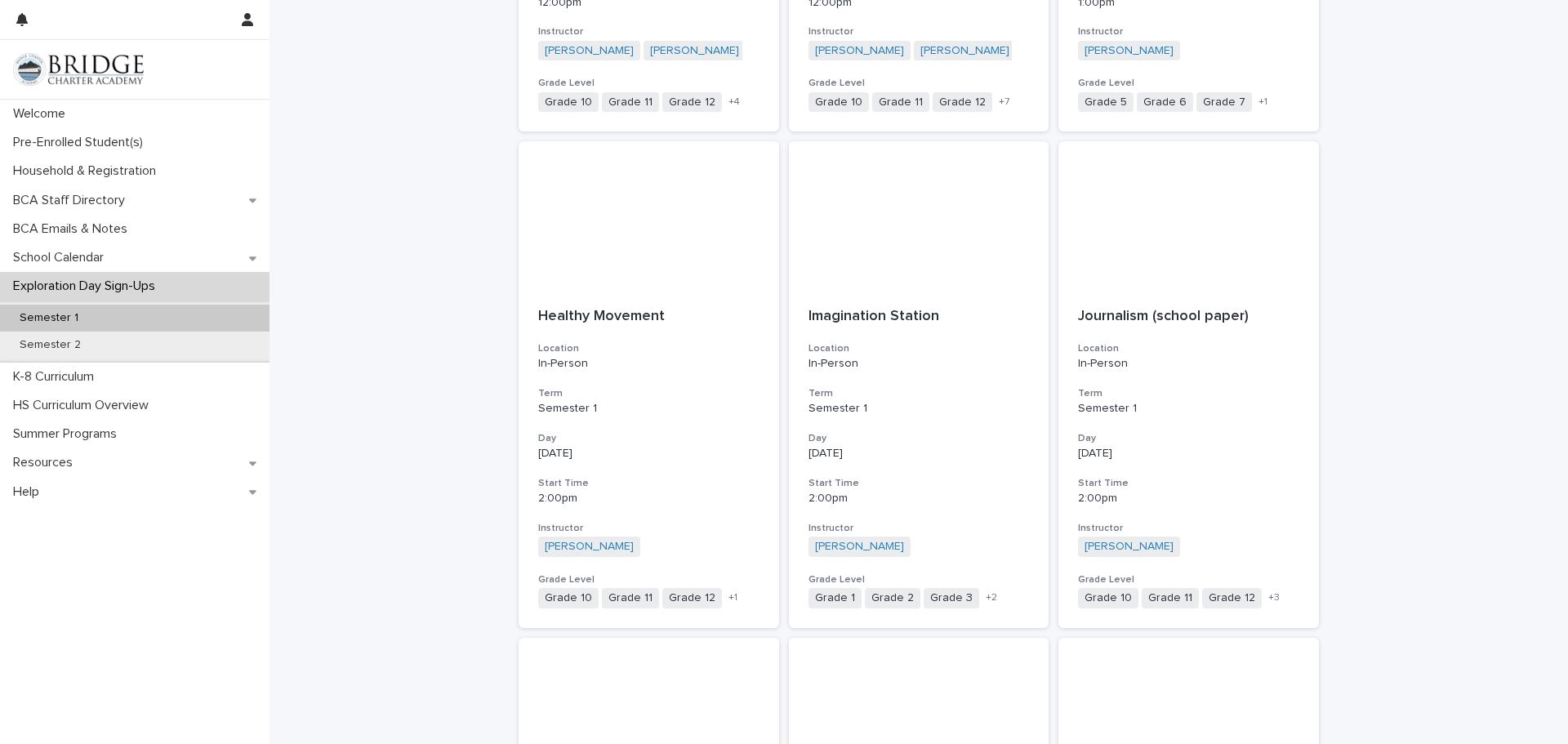
scroll to position [623, 0]
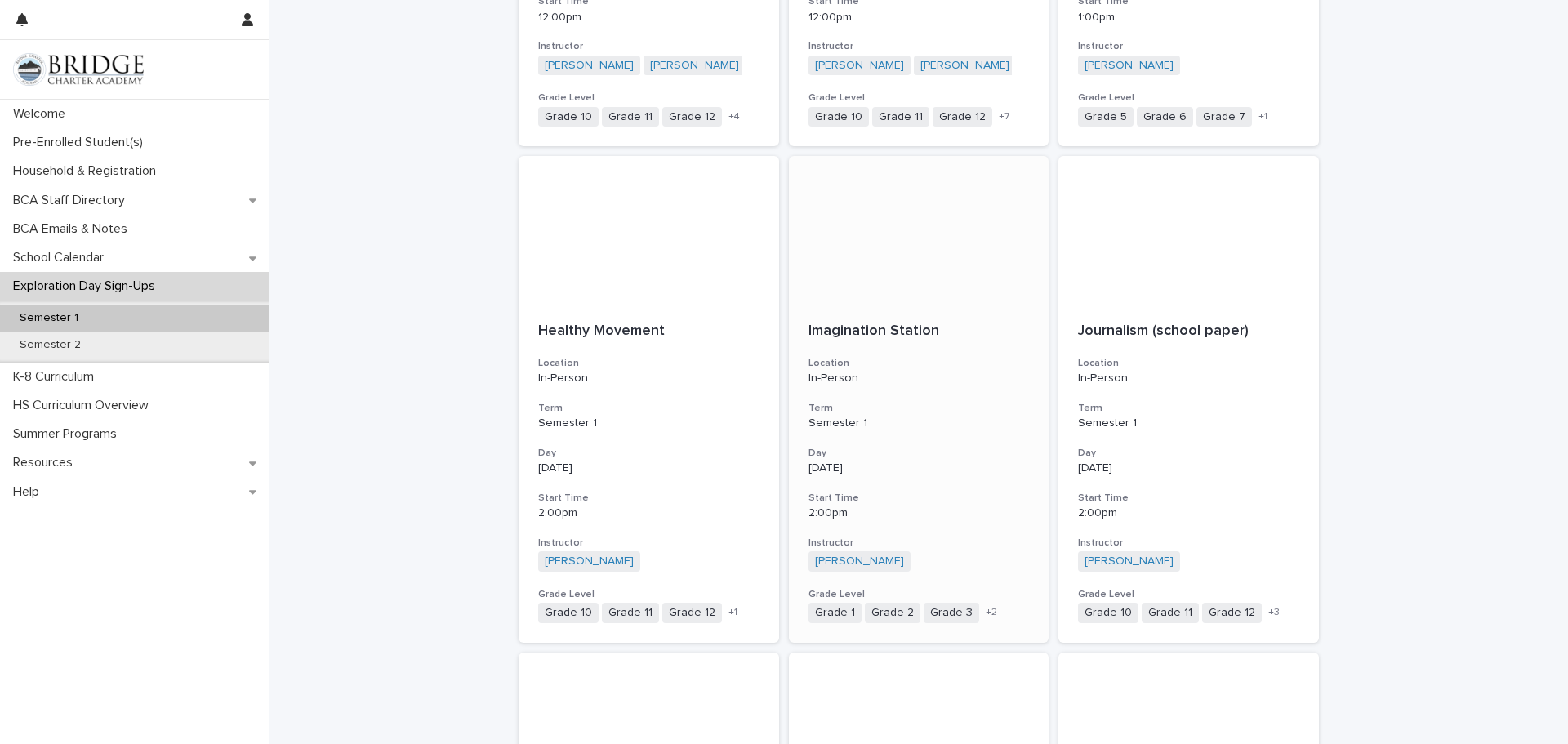
click at [1019, 474] on p "[DATE]" at bounding box center [919, 468] width 221 height 14
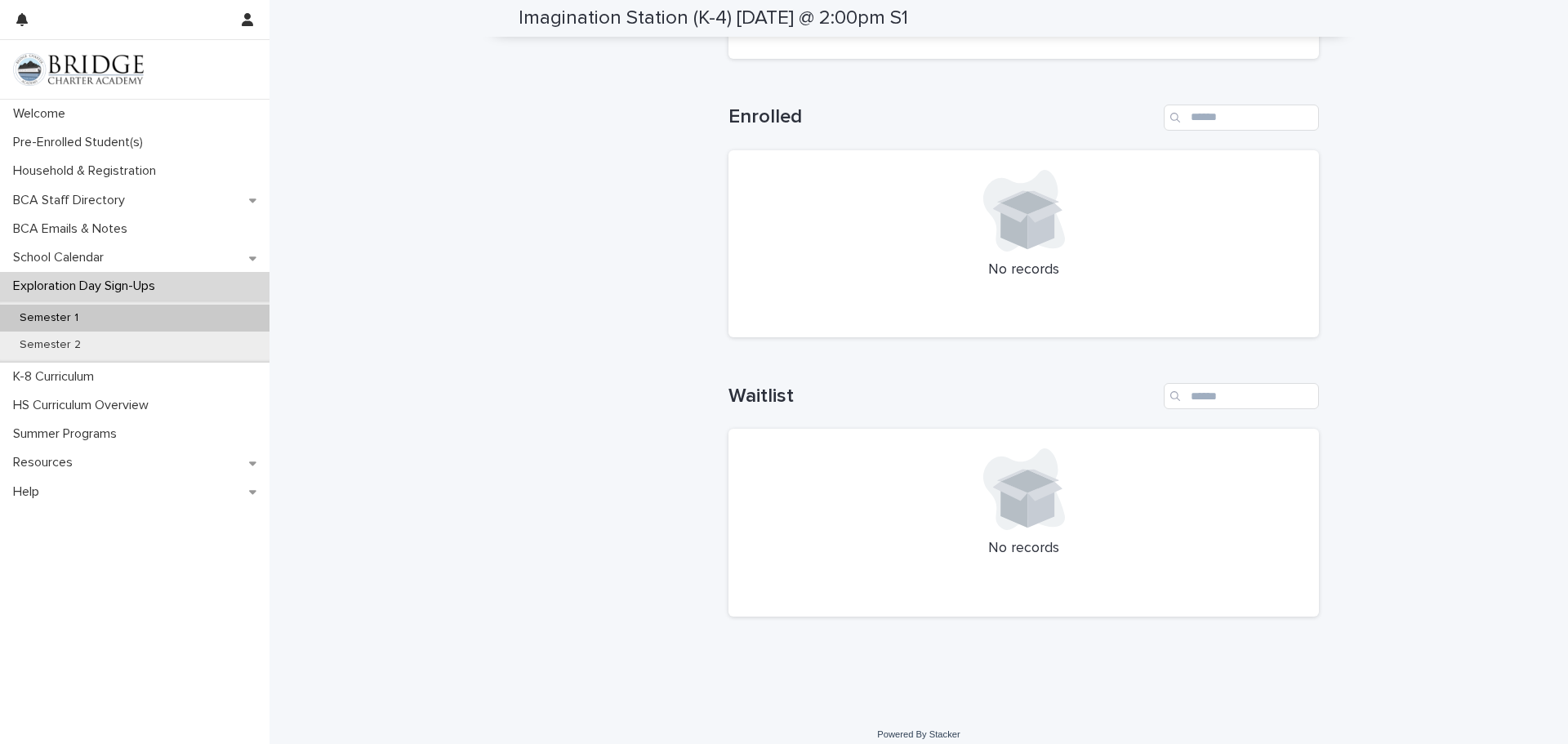
scroll to position [372, 0]
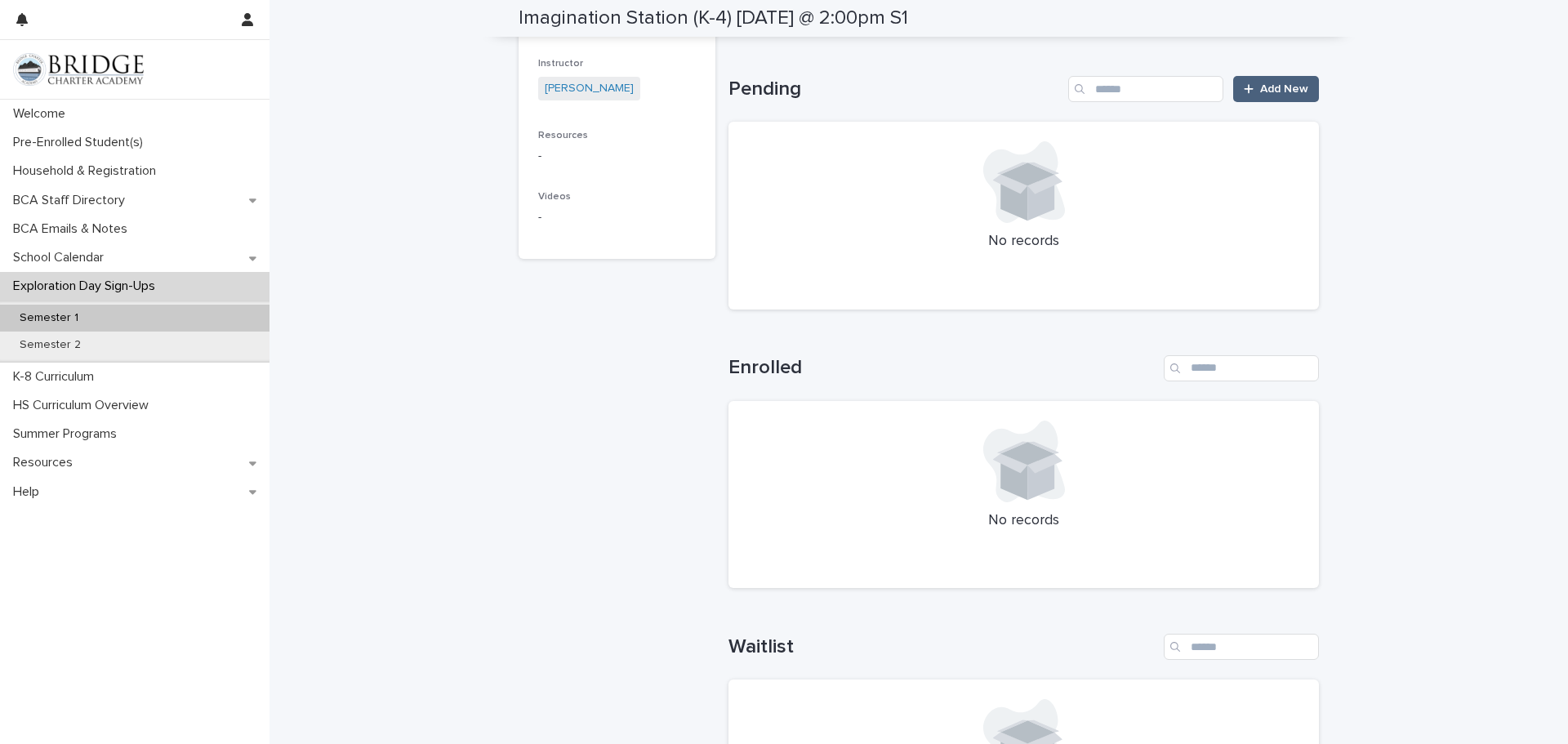
click at [1280, 83] on span "Add New" at bounding box center [1284, 88] width 48 height 11
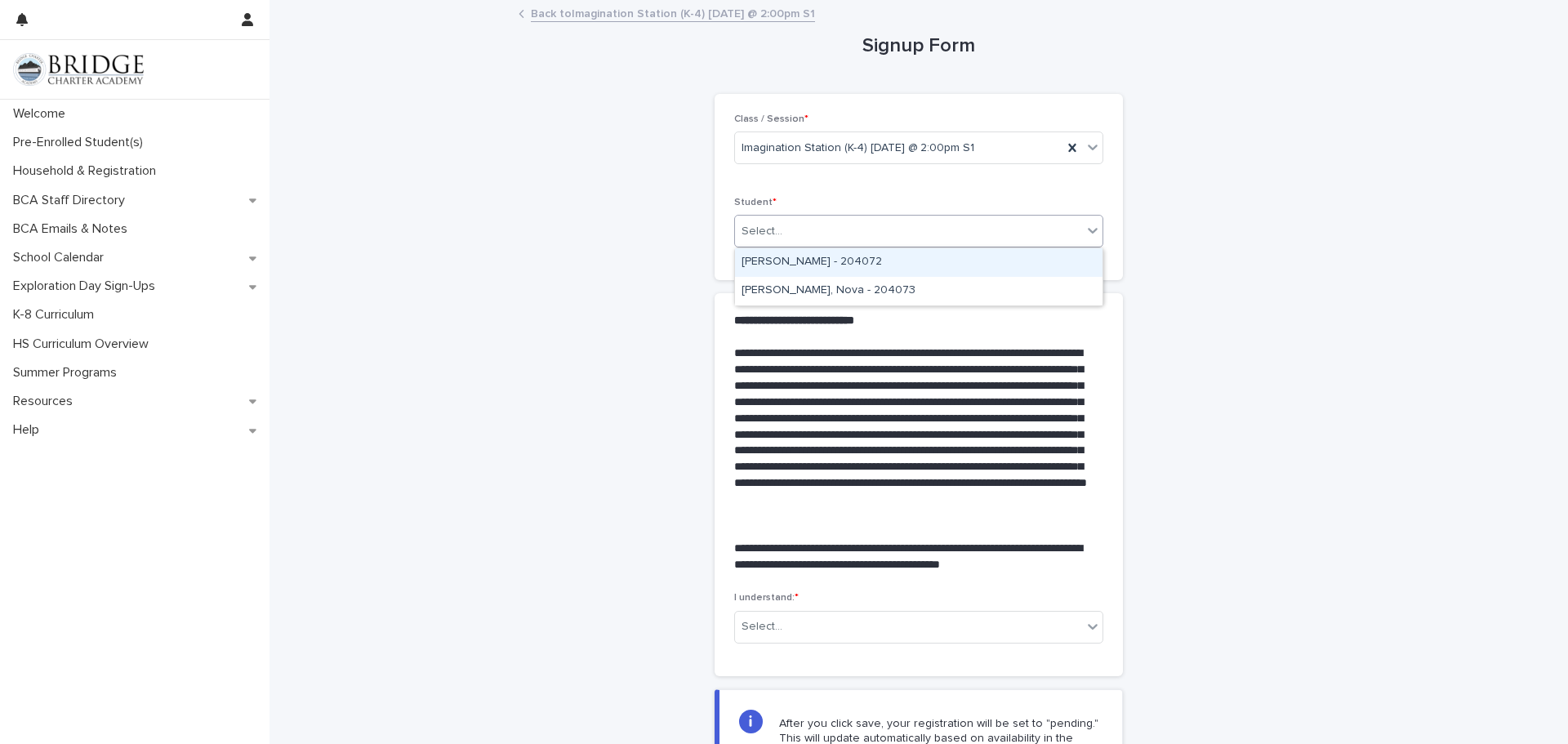
click at [1061, 239] on div "Select..." at bounding box center [908, 231] width 347 height 27
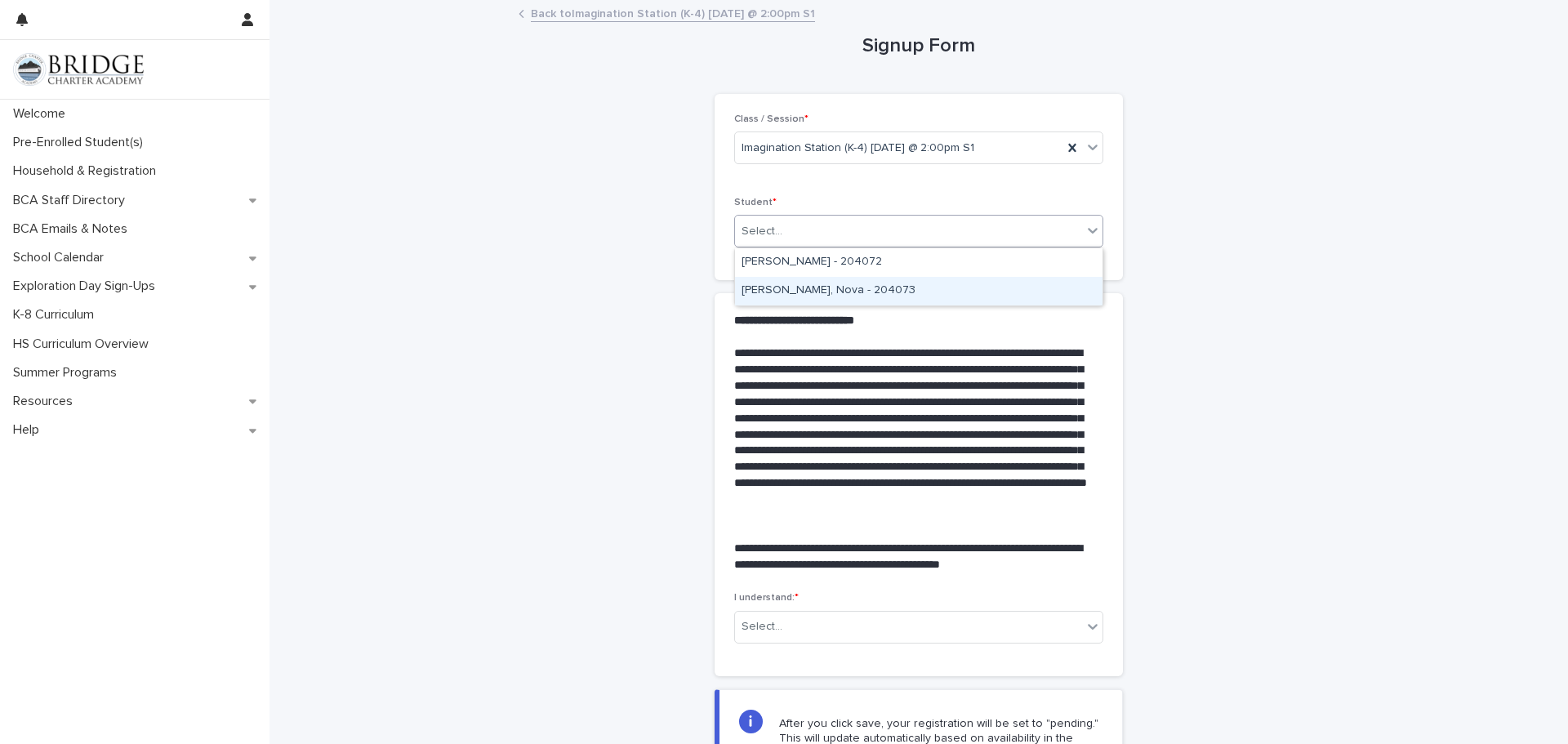
click at [894, 290] on div "Anderson, Nova - 204073" at bounding box center [918, 291] width 368 height 29
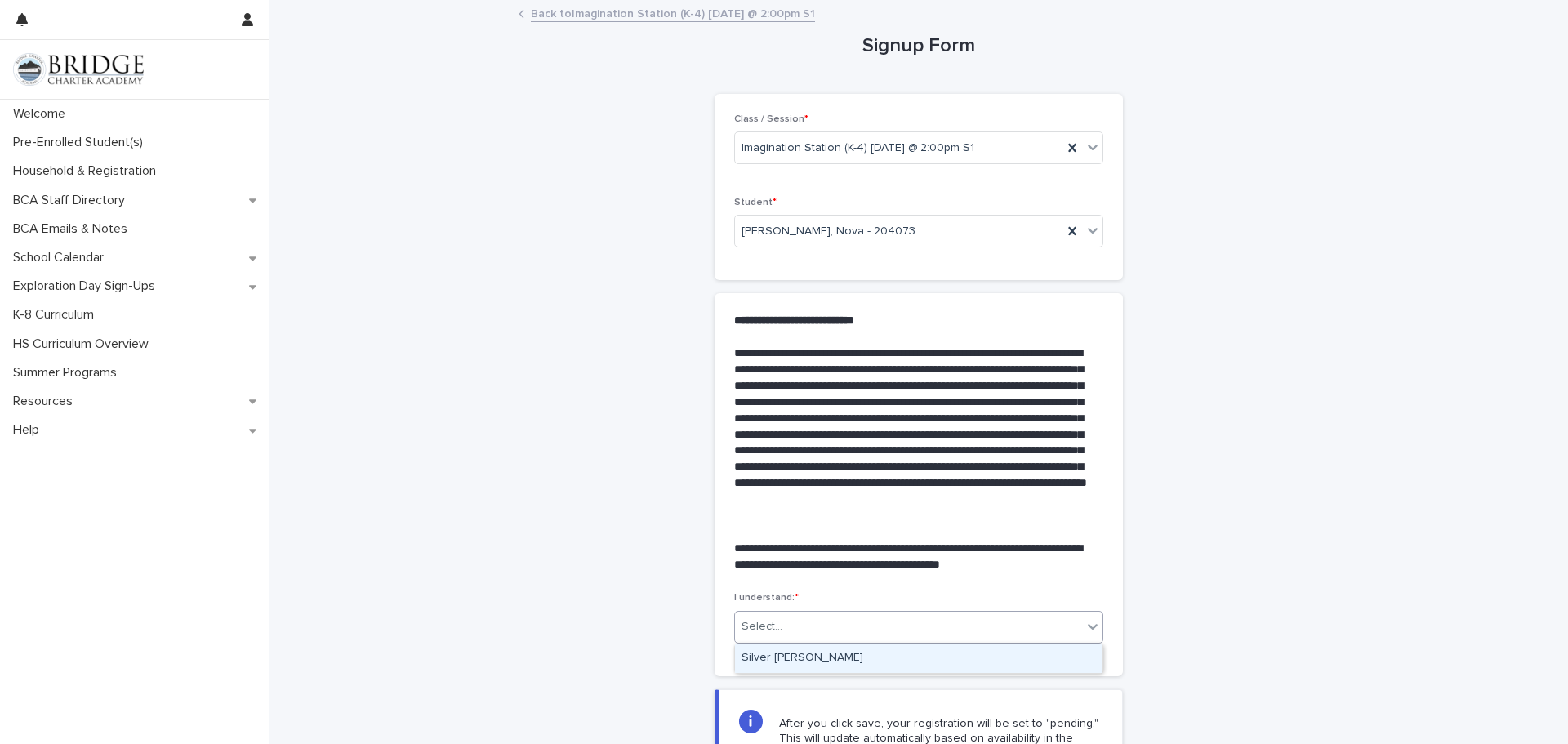
click at [857, 623] on div "Select..." at bounding box center [908, 627] width 347 height 27
click at [812, 656] on div "Silver Morrill" at bounding box center [918, 658] width 368 height 29
click at [1325, 594] on div "**********" at bounding box center [918, 432] width 816 height 860
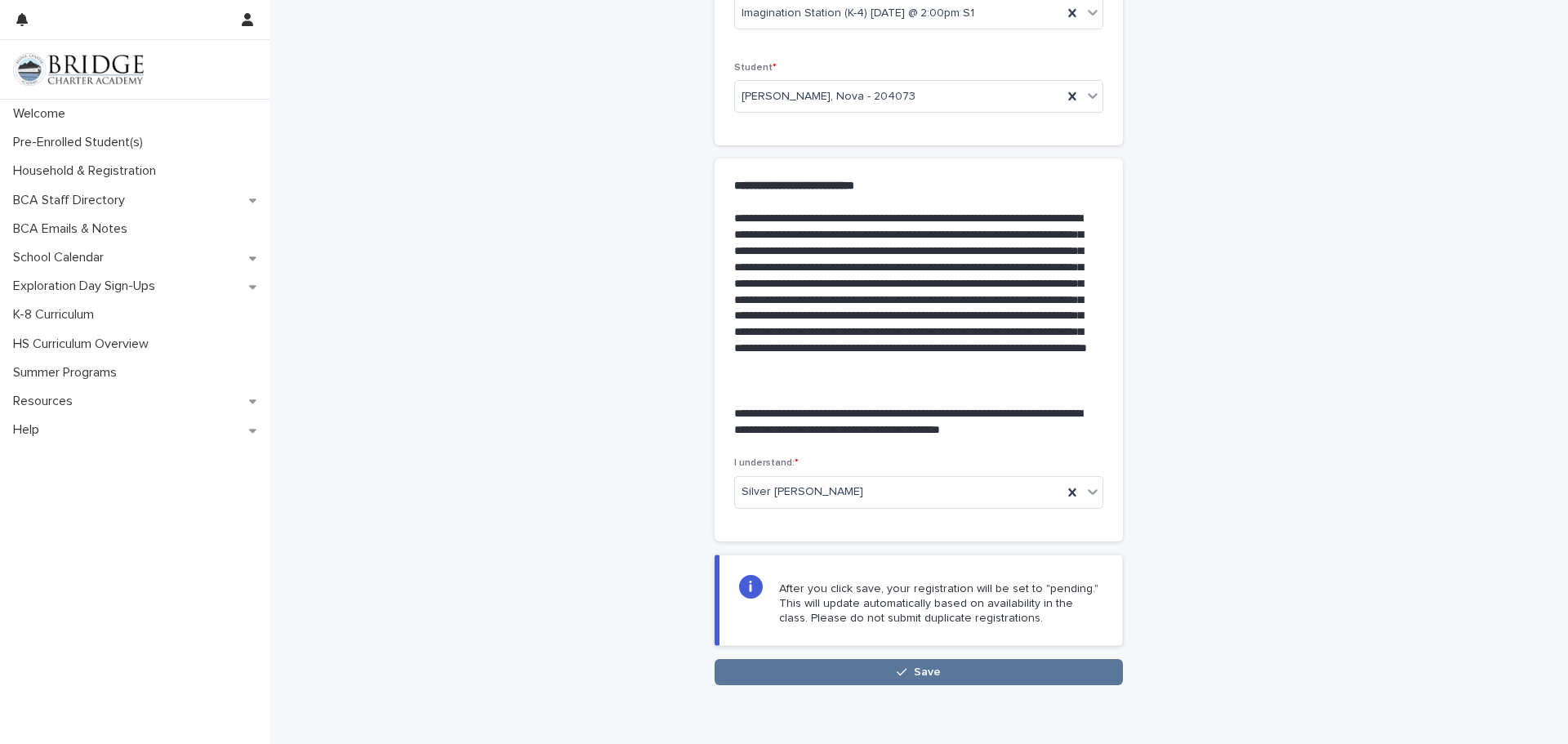
scroll to position [204, 0]
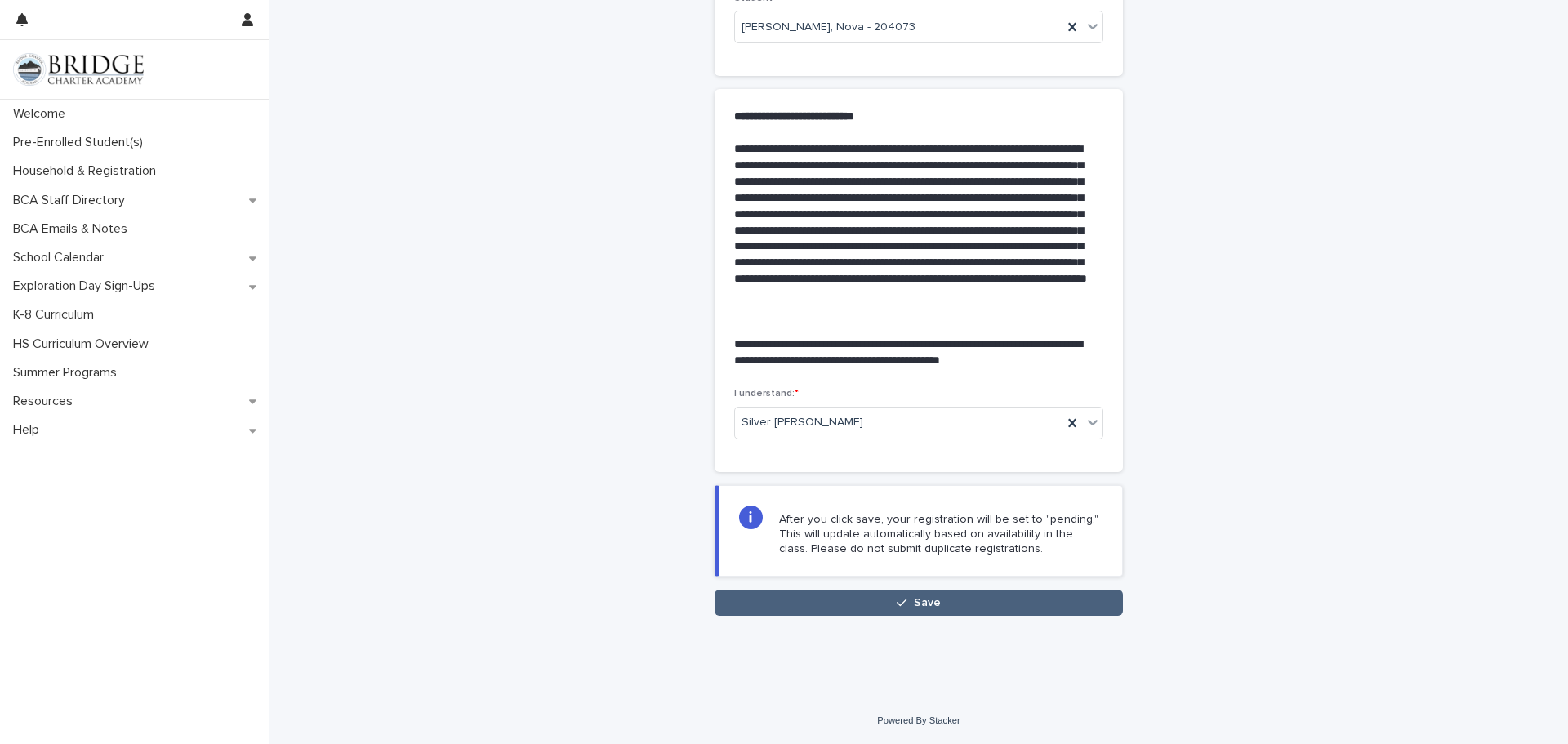
click at [915, 603] on span "Save" at bounding box center [927, 602] width 27 height 11
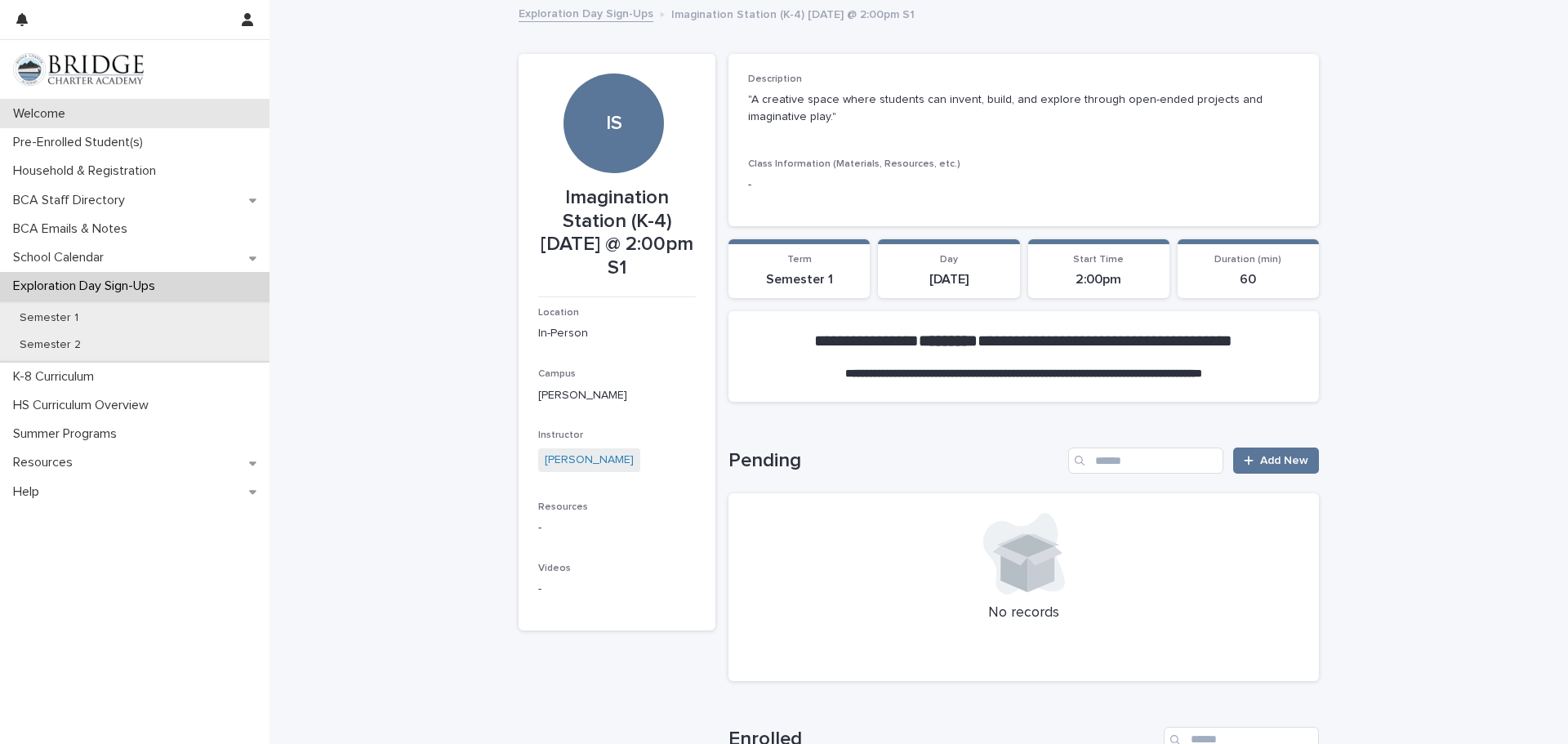
click at [137, 122] on div "Welcome" at bounding box center [135, 114] width 270 height 29
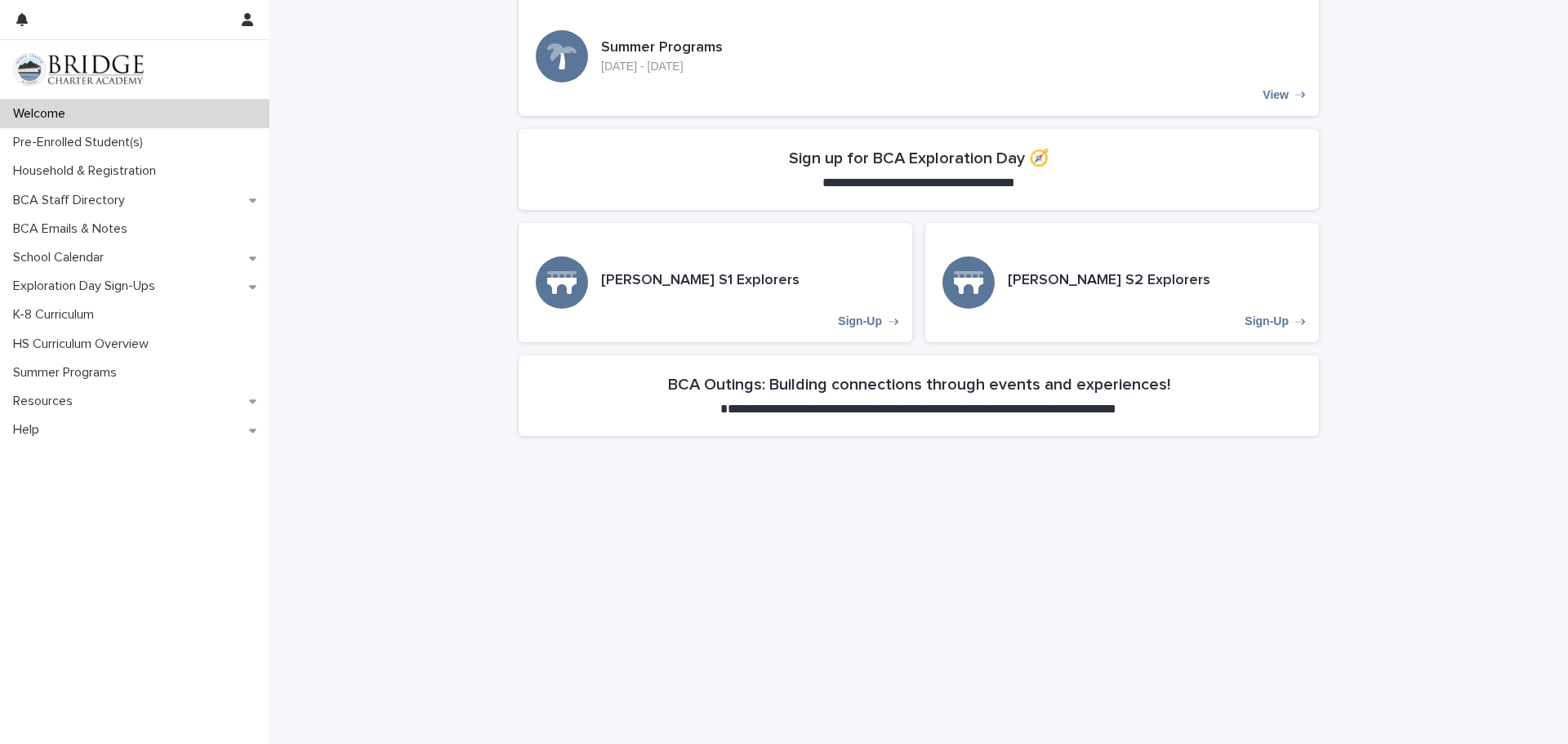
scroll to position [457, 0]
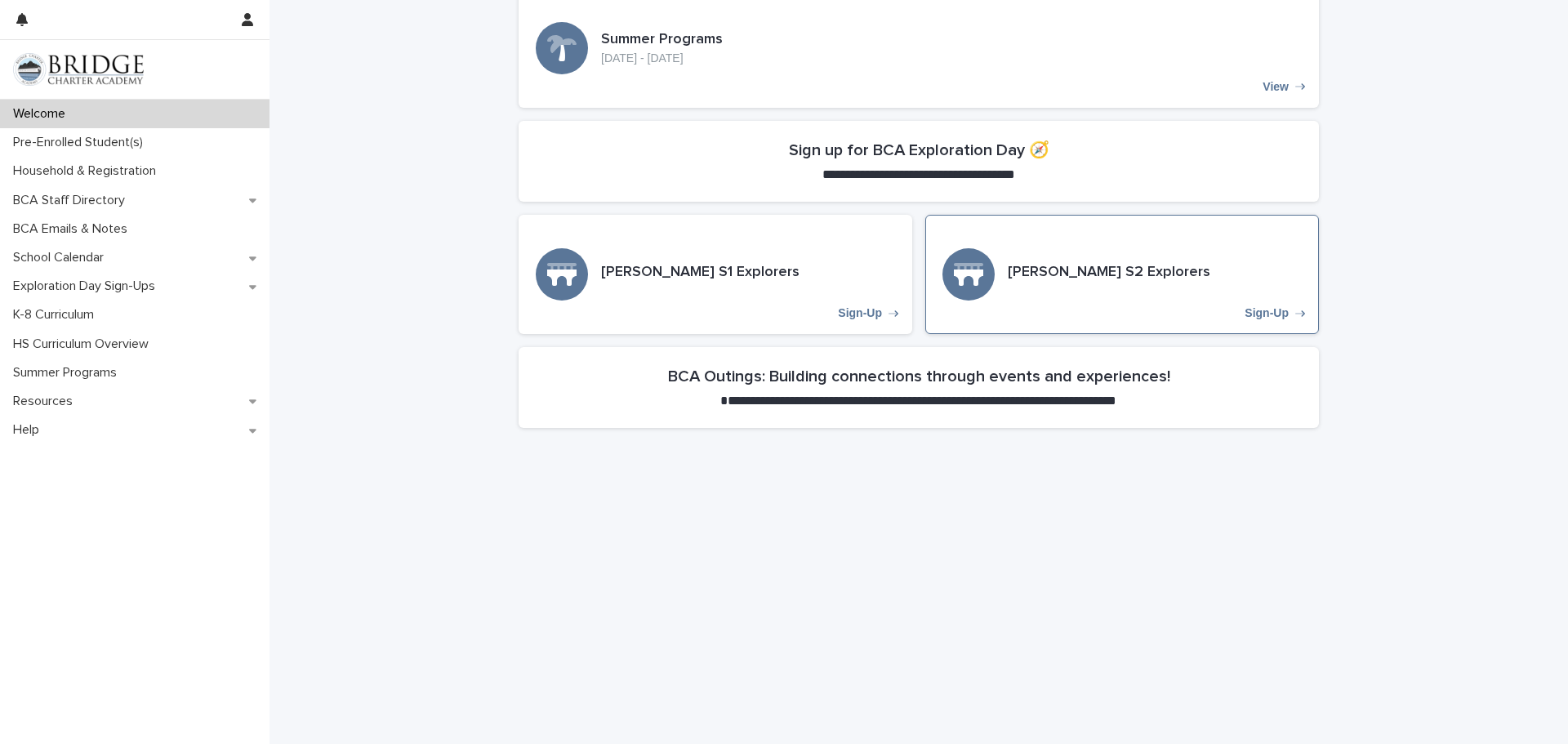
click at [1152, 333] on div "Lowell S2 Explorers Sign-Up" at bounding box center [1121, 275] width 394 height 119
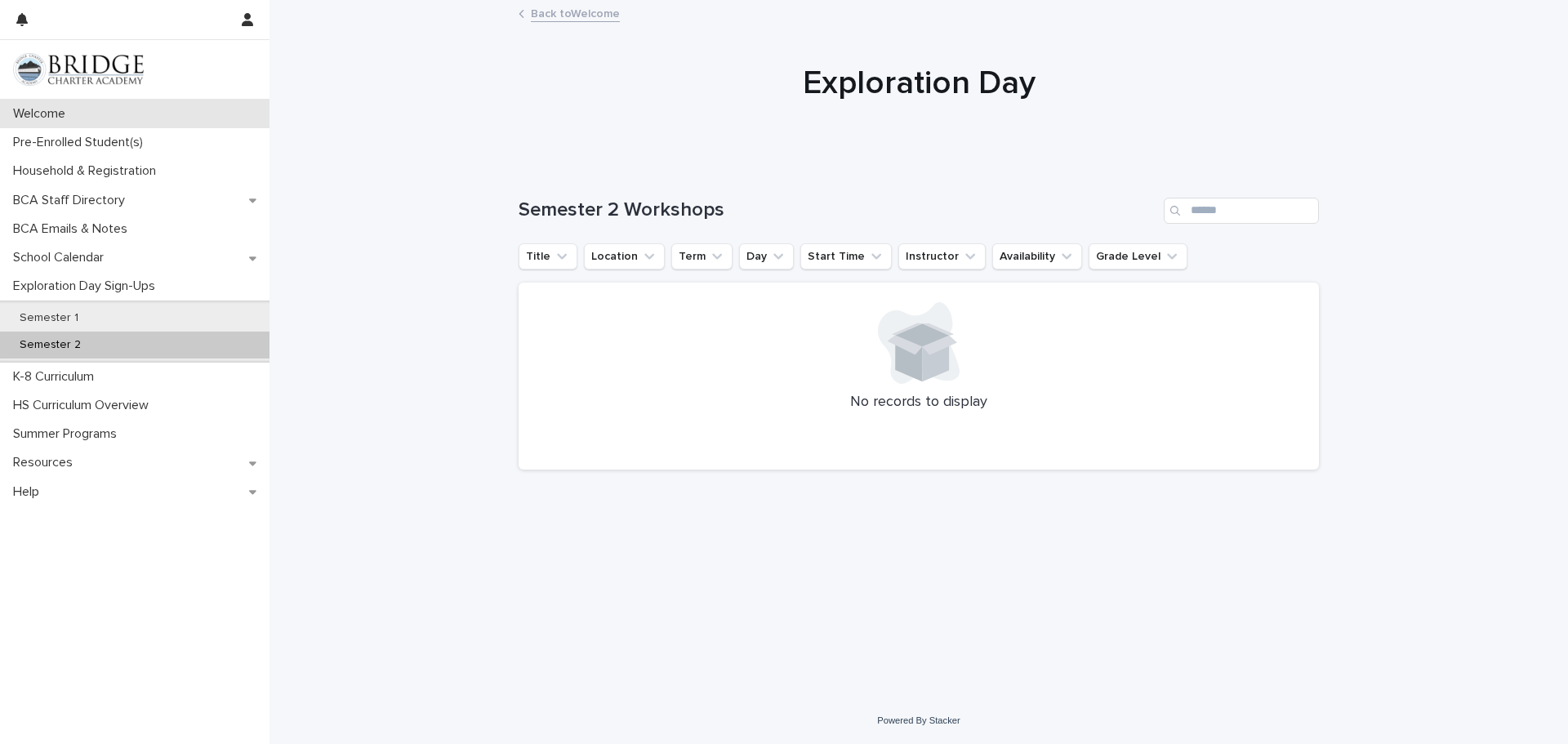
click at [120, 114] on div "Welcome" at bounding box center [135, 114] width 270 height 29
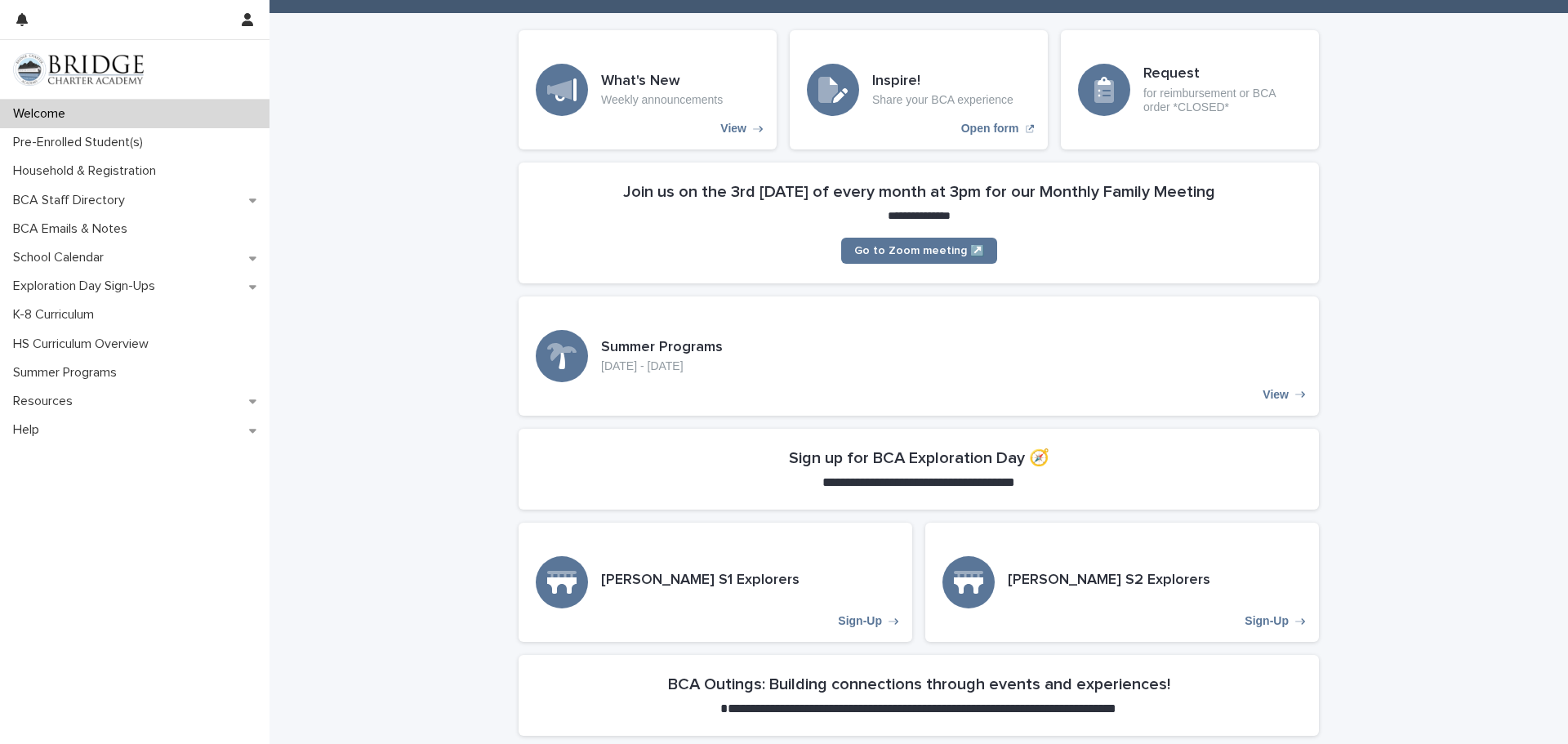
scroll to position [229, 0]
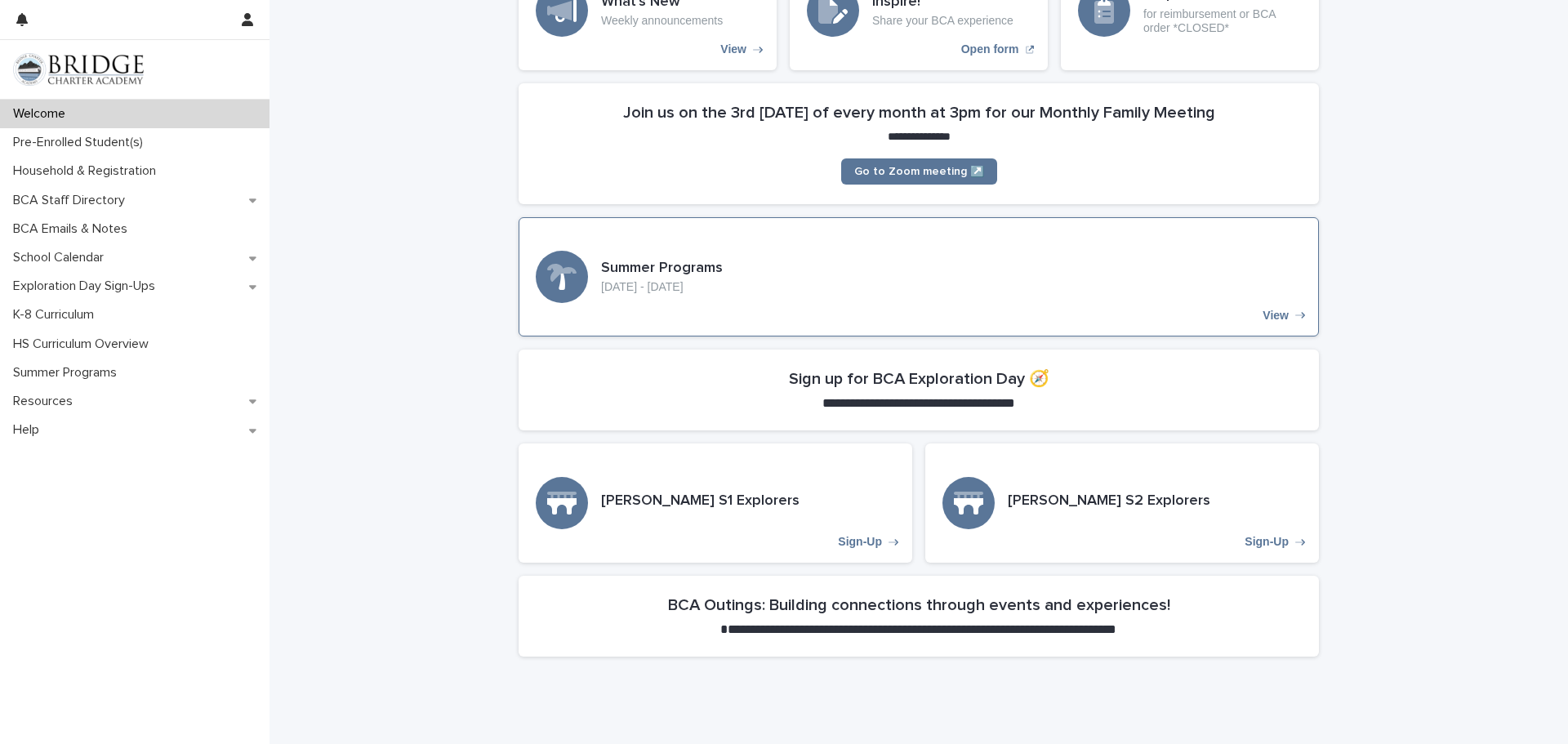
click at [1106, 250] on div "Summer Programs July 1 - August 15 View" at bounding box center [918, 277] width 800 height 119
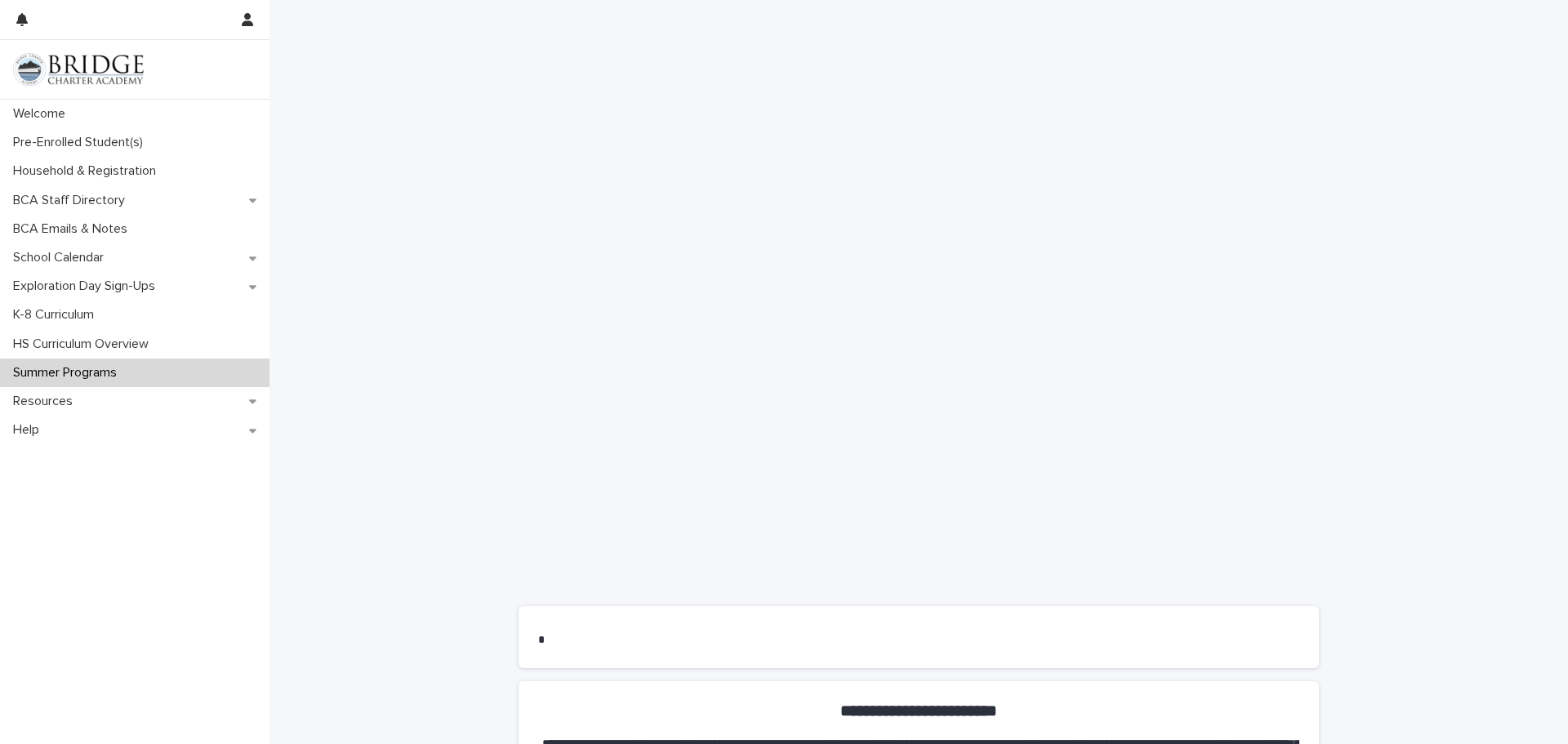
scroll to position [750, 0]
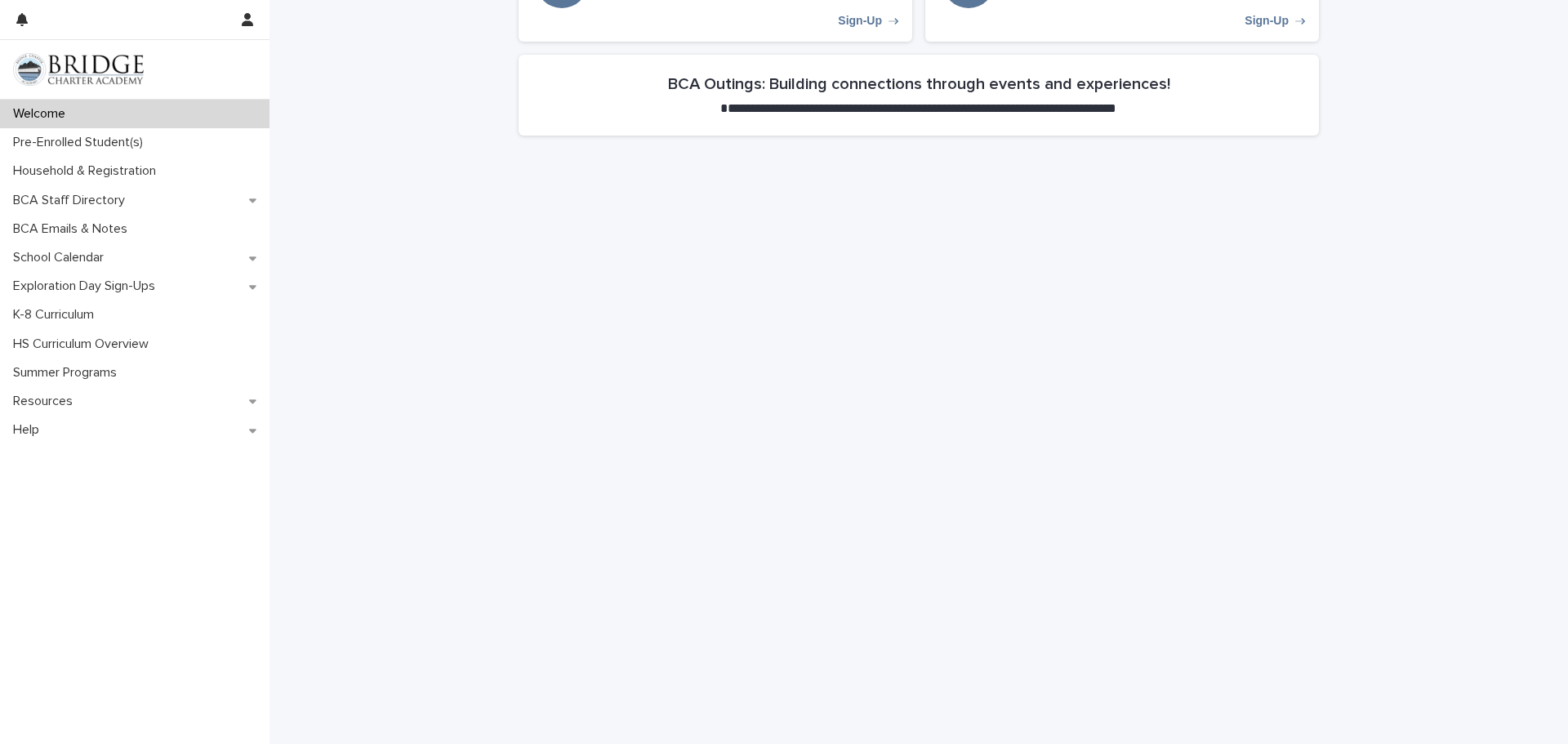
scroll to position [915, 0]
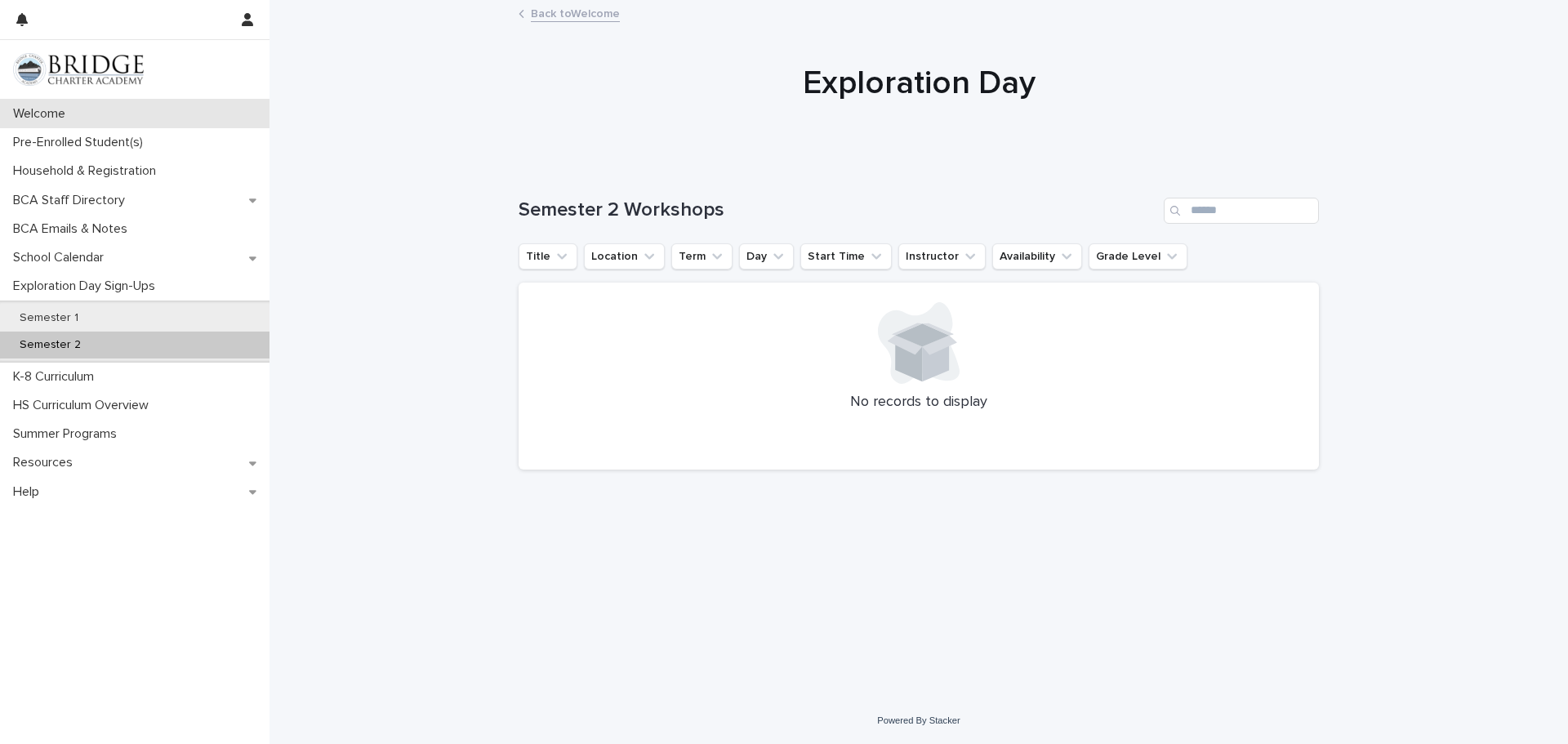
click at [53, 108] on p "Welcome" at bounding box center [42, 114] width 72 height 16
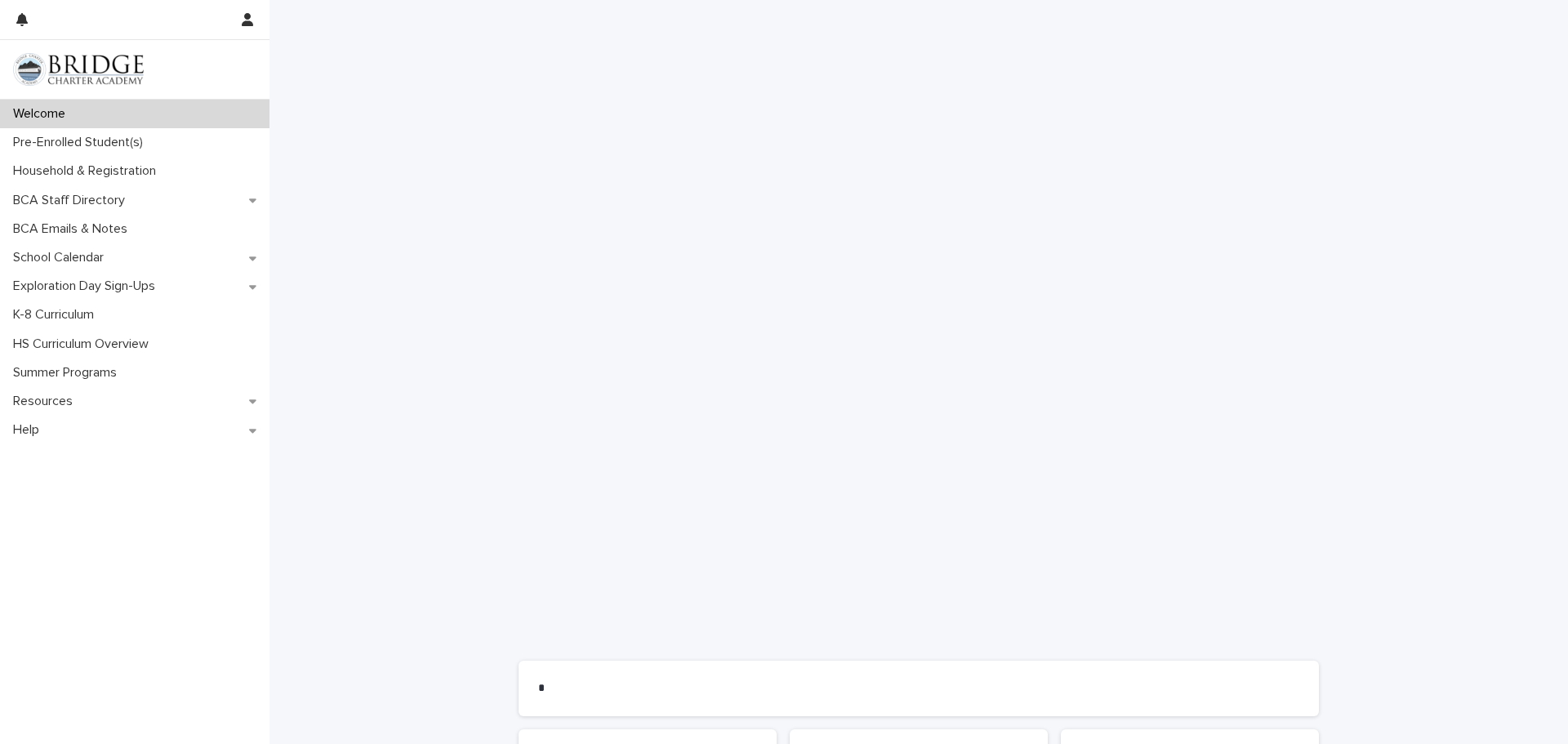
scroll to position [915, 0]
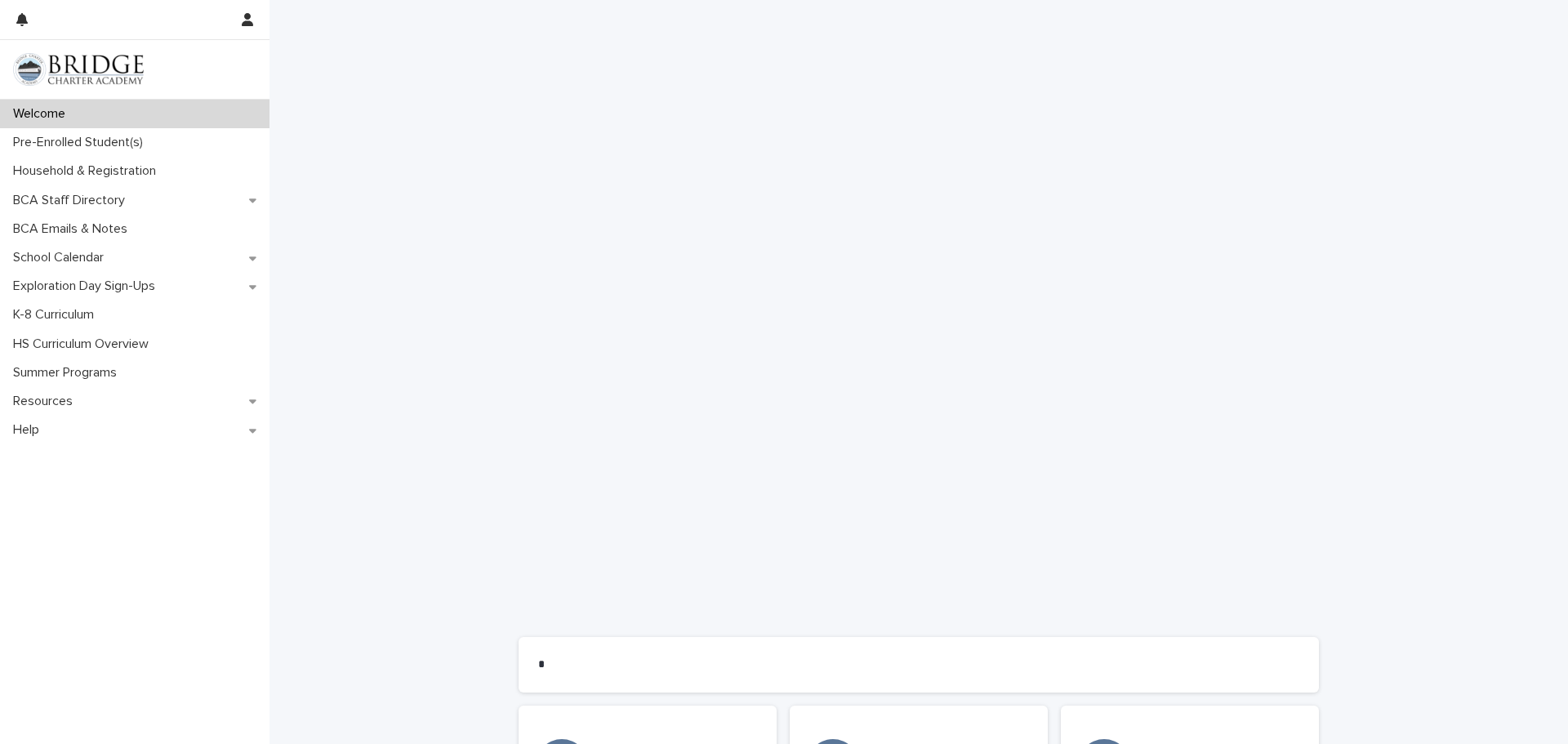
click at [150, 120] on div "Welcome" at bounding box center [135, 114] width 270 height 29
click at [1519, 383] on div "**********" at bounding box center [918, 84] width 1298 height 1671
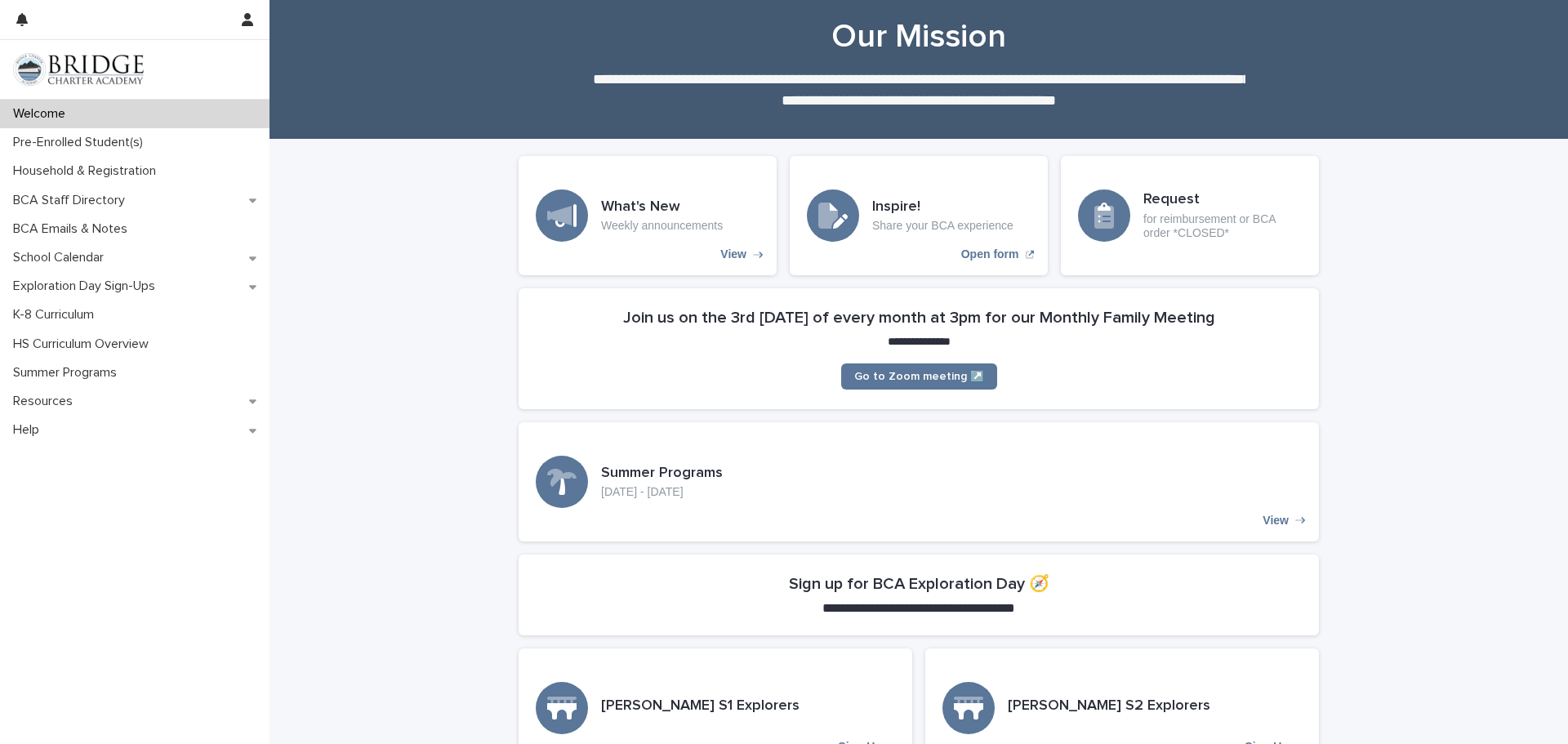
scroll to position [0, 0]
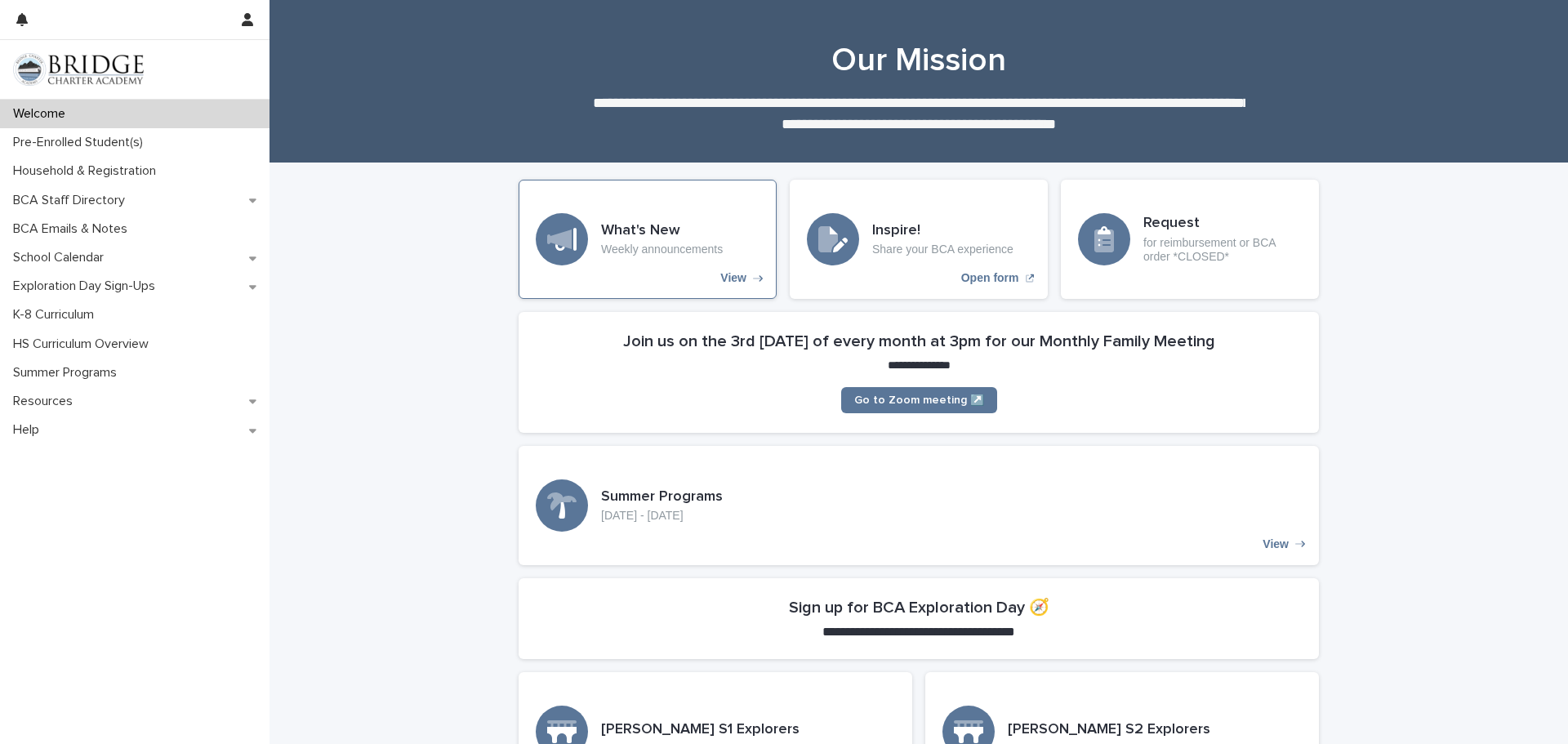
click at [682, 262] on div "What's New Weekly announcements View" at bounding box center [647, 239] width 258 height 119
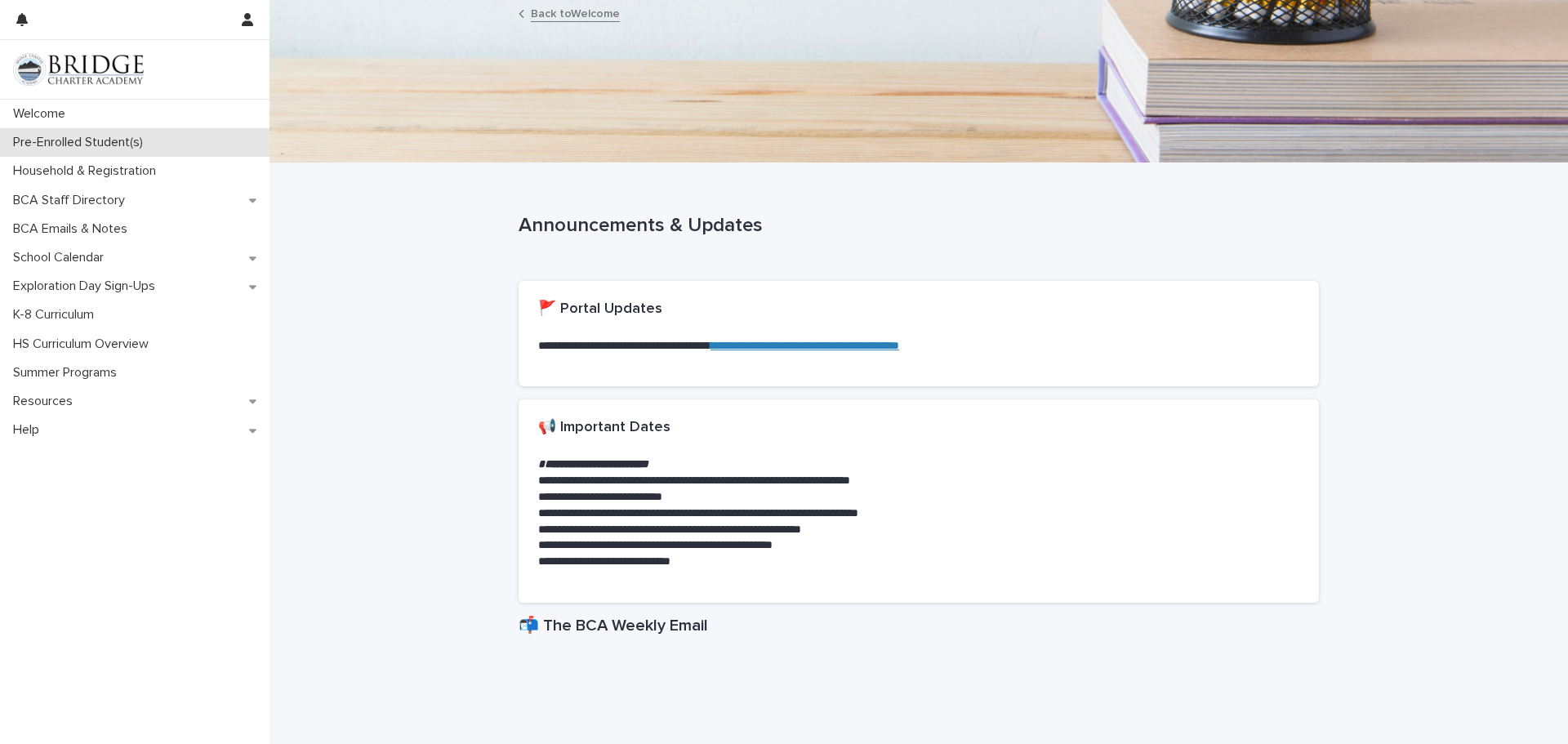
click at [70, 145] on p "Pre-Enrolled Student(s)" at bounding box center [81, 142] width 150 height 16
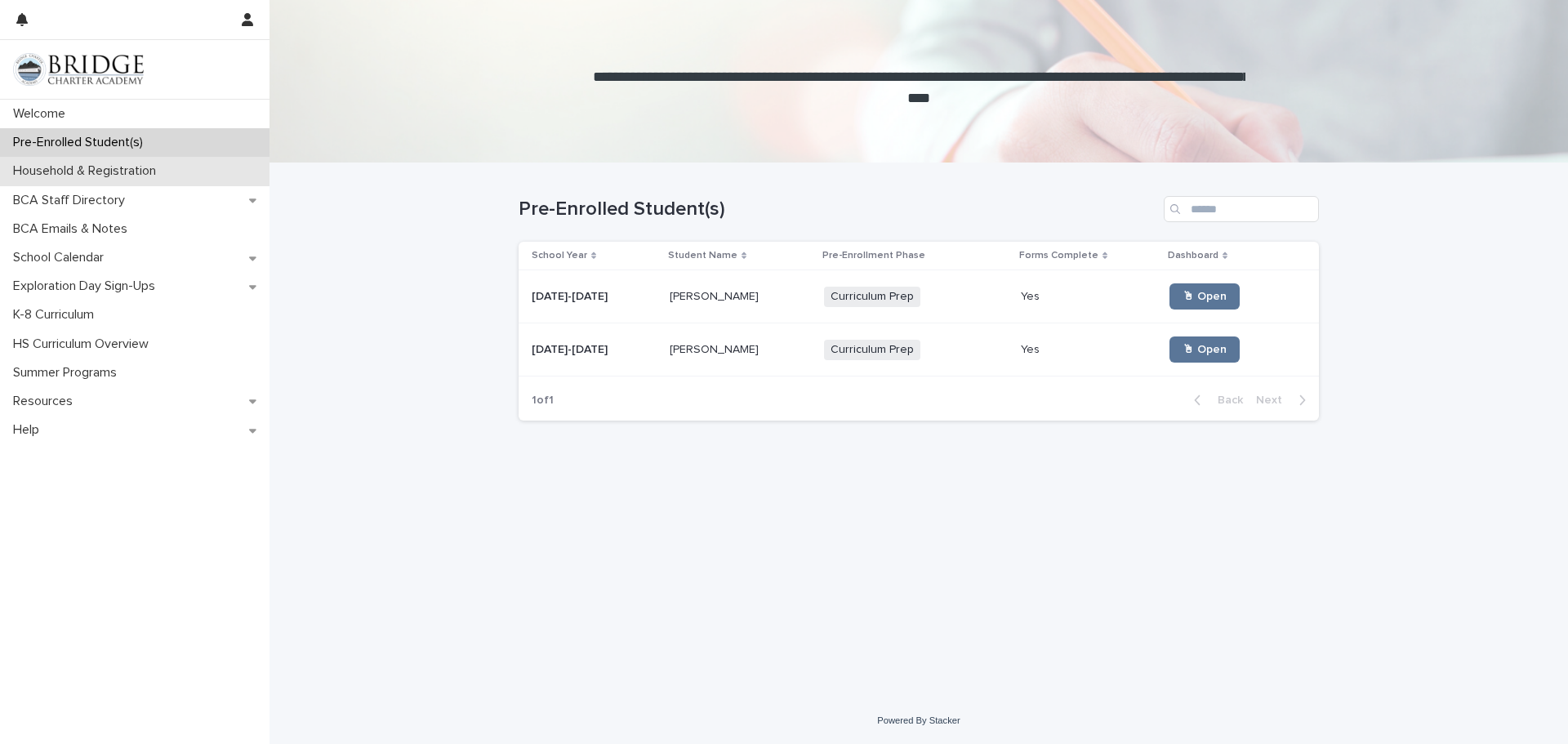
click at [63, 169] on p "Household & Registration" at bounding box center [87, 170] width 163 height 16
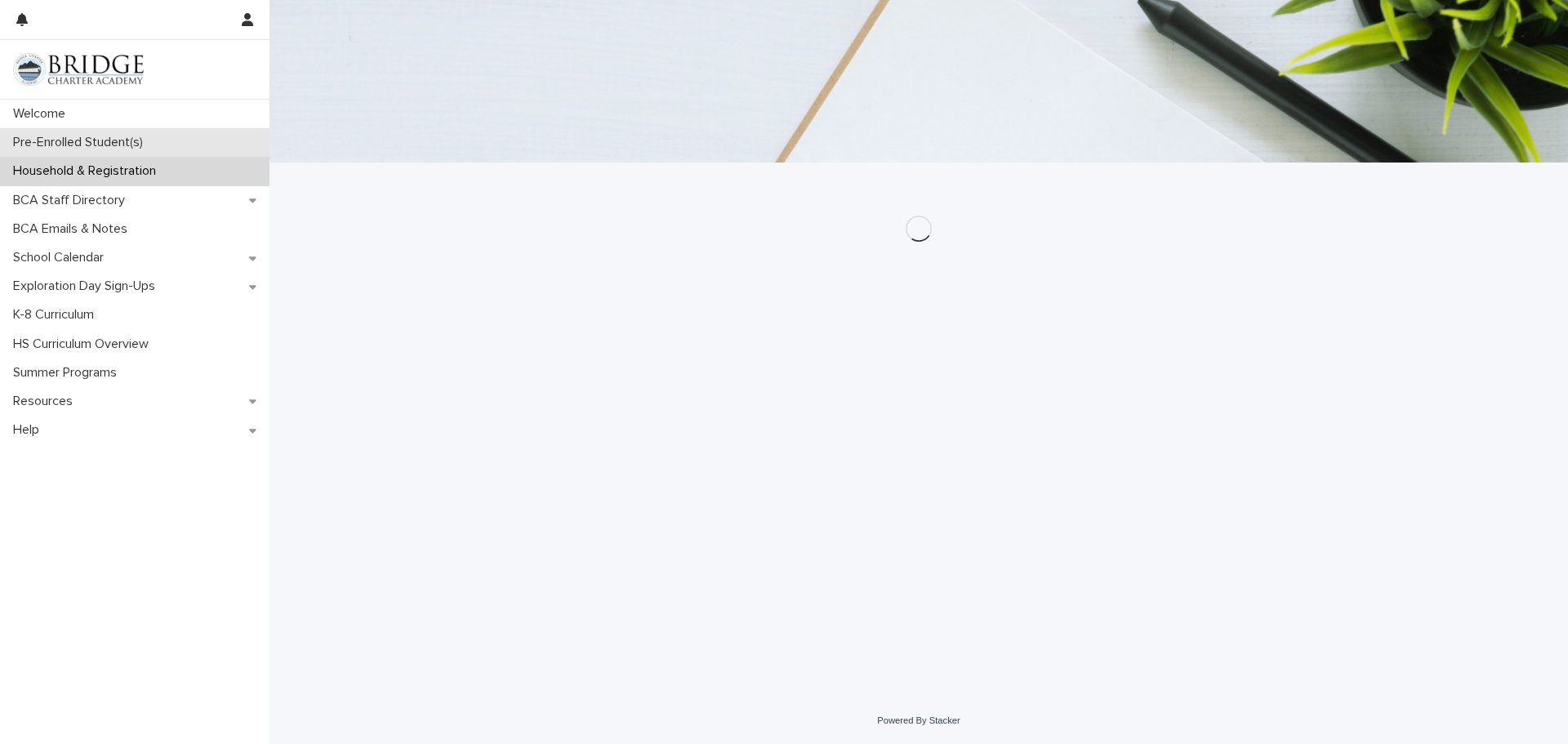
click at [79, 146] on p "Pre-Enrolled Student(s)" at bounding box center [81, 142] width 150 height 16
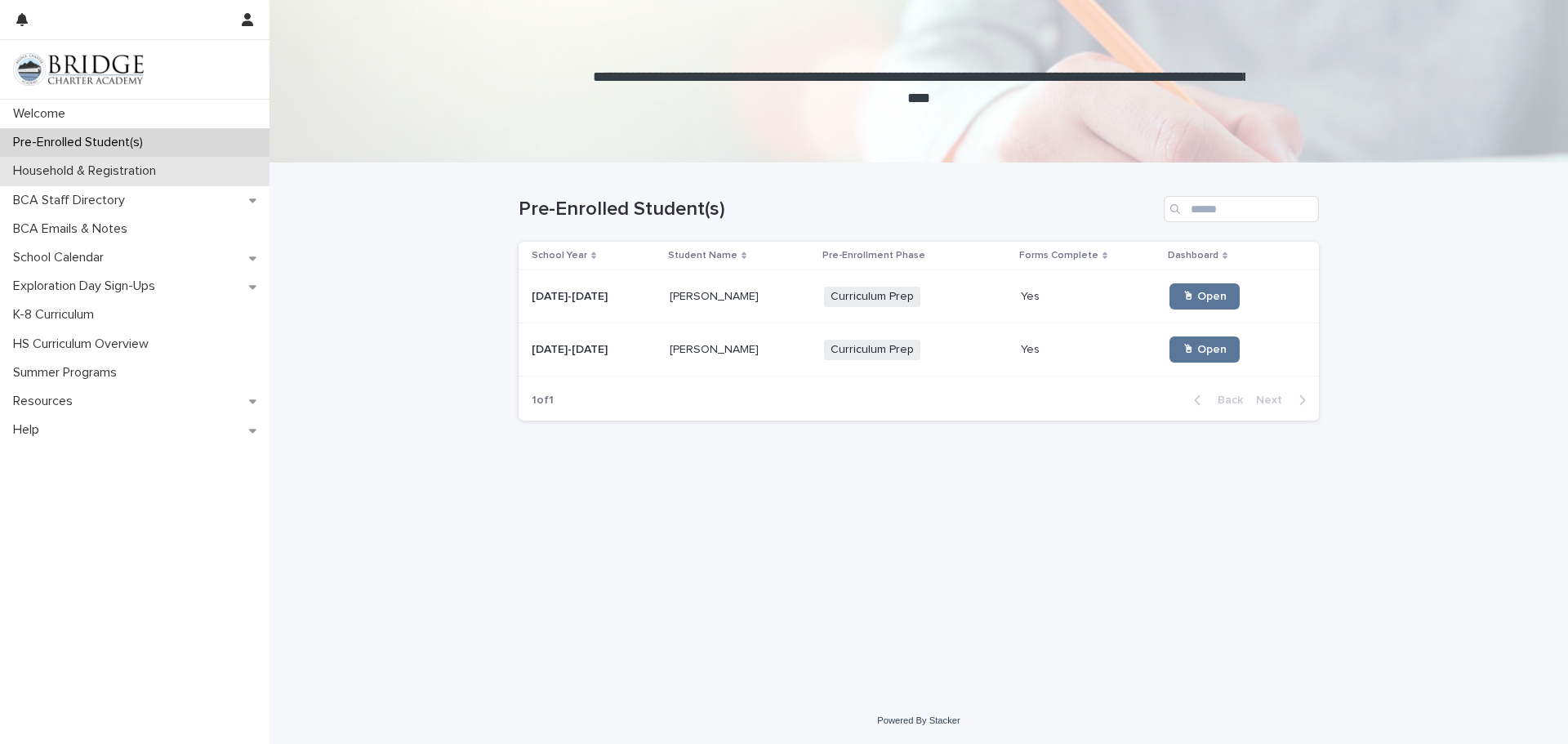
click at [77, 170] on p "Household & Registration" at bounding box center [87, 170] width 163 height 16
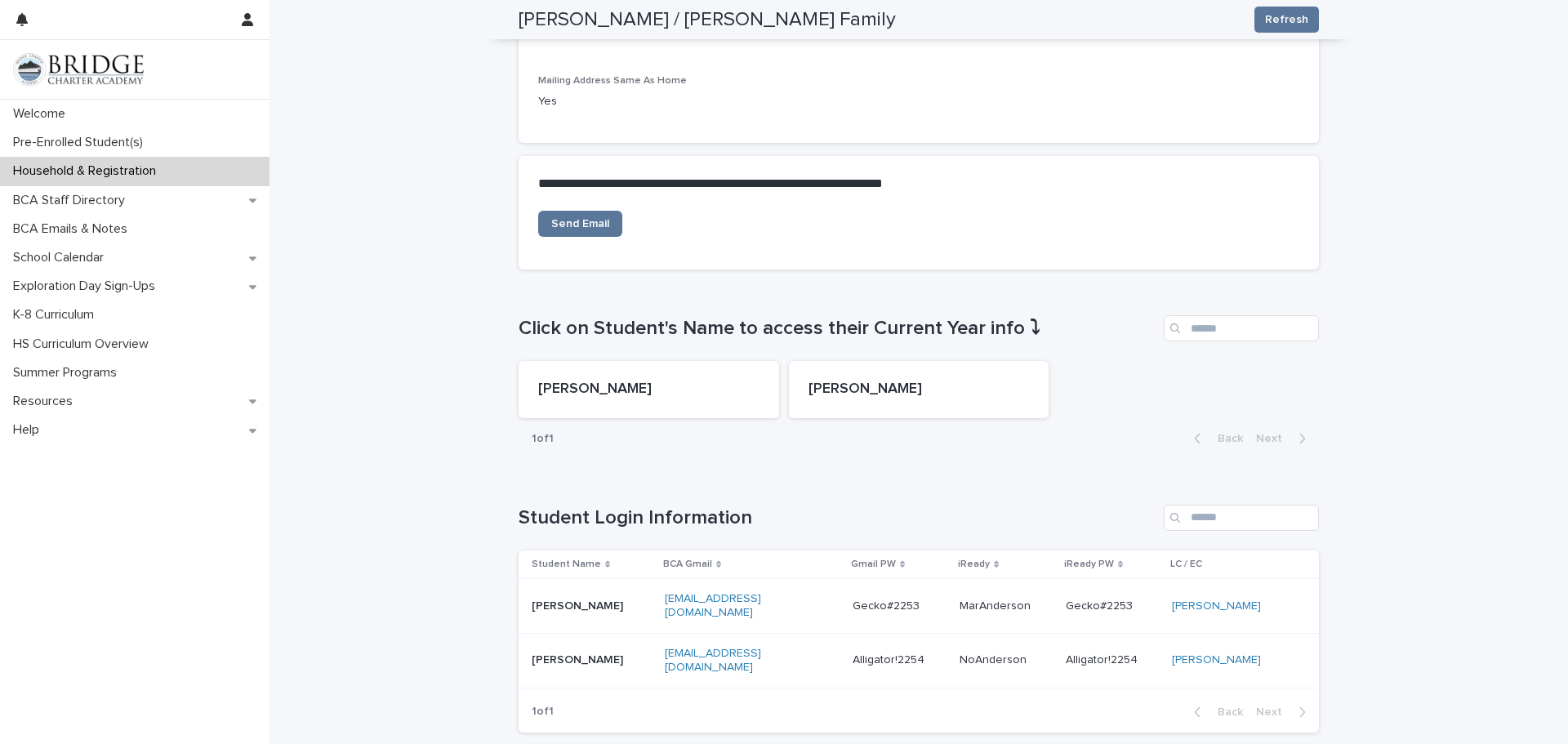
scroll to position [433, 0]
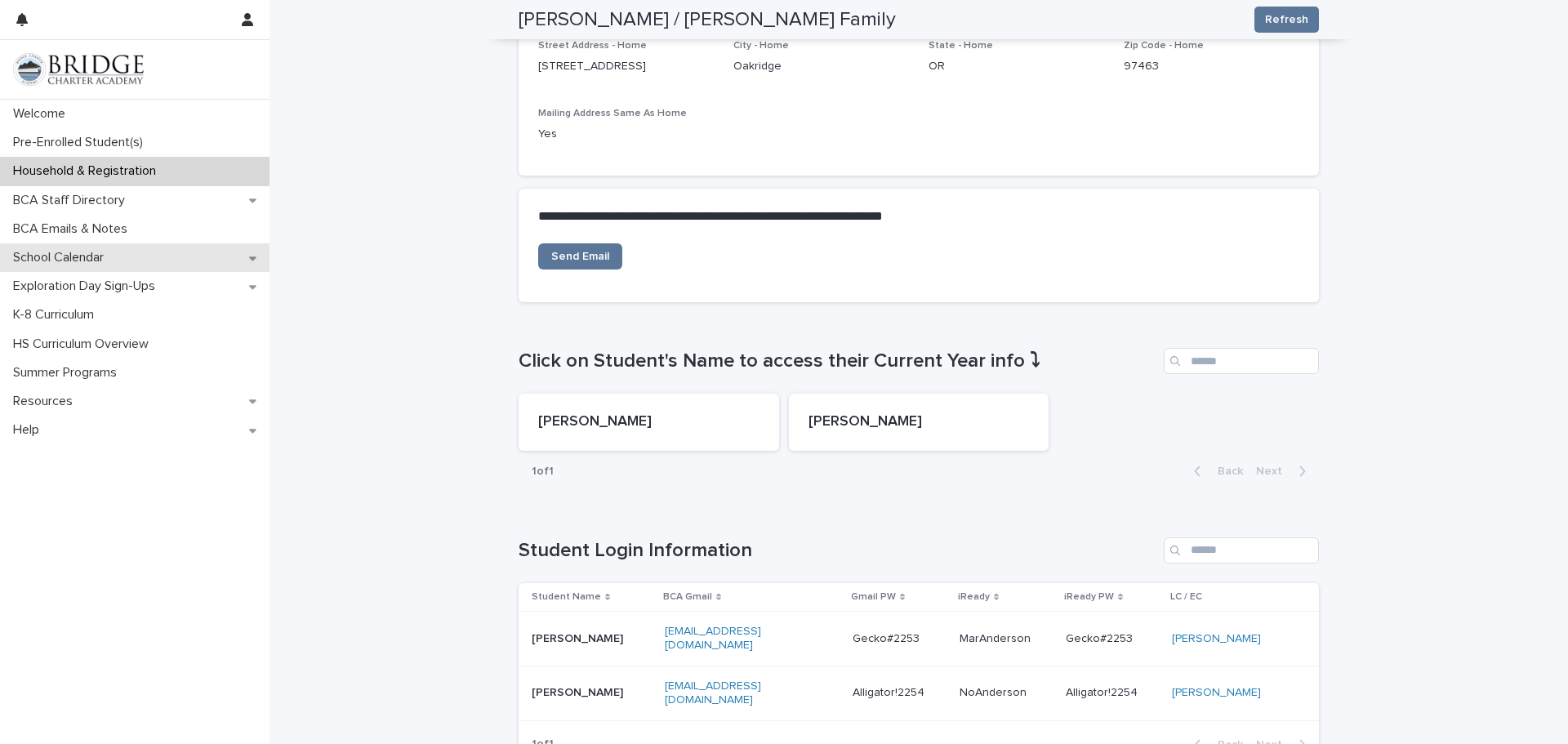
click at [116, 264] on p "School Calendar" at bounding box center [61, 257] width 110 height 16
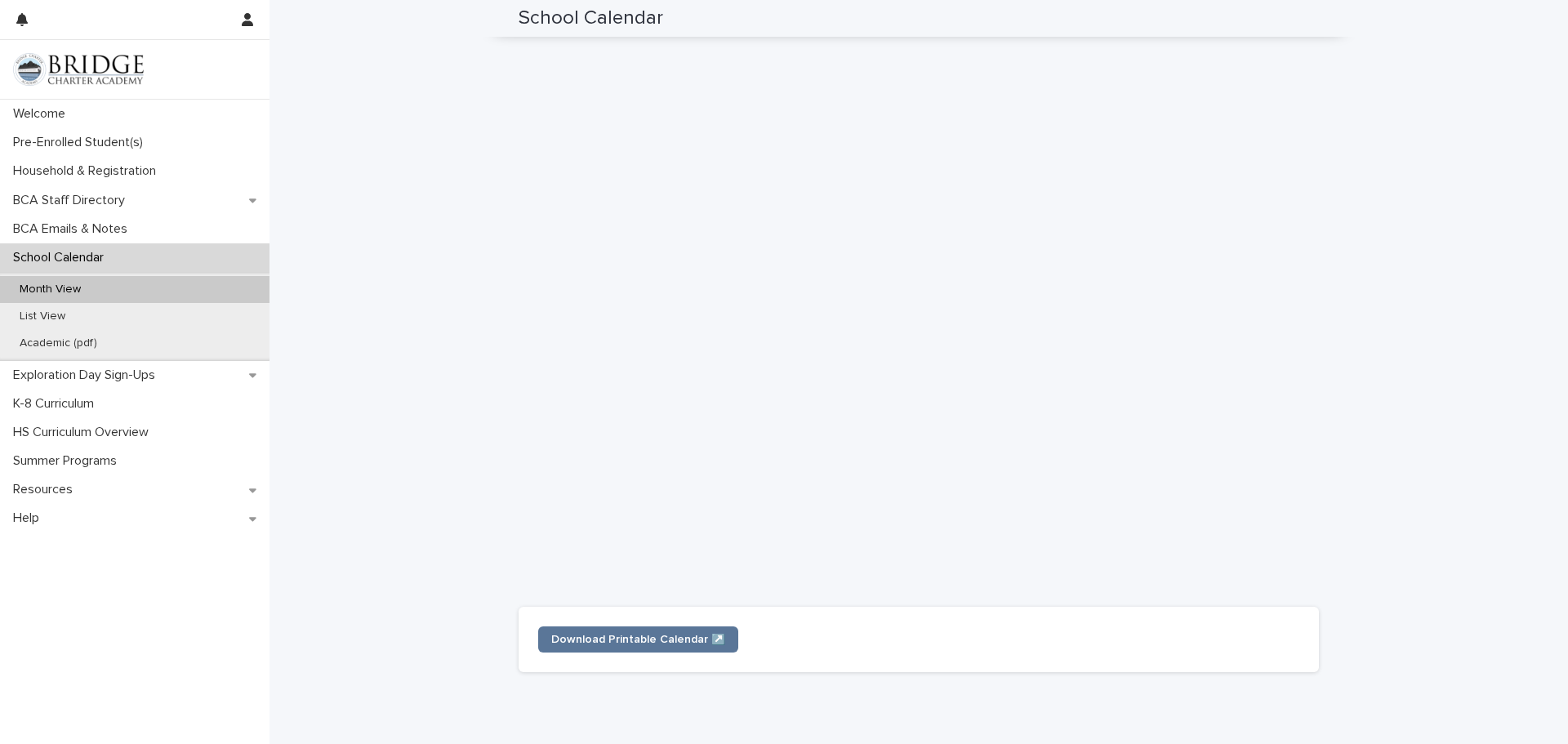
scroll to position [251, 0]
click at [116, 373] on p "Exploration Day Sign-Ups" at bounding box center [87, 375] width 162 height 16
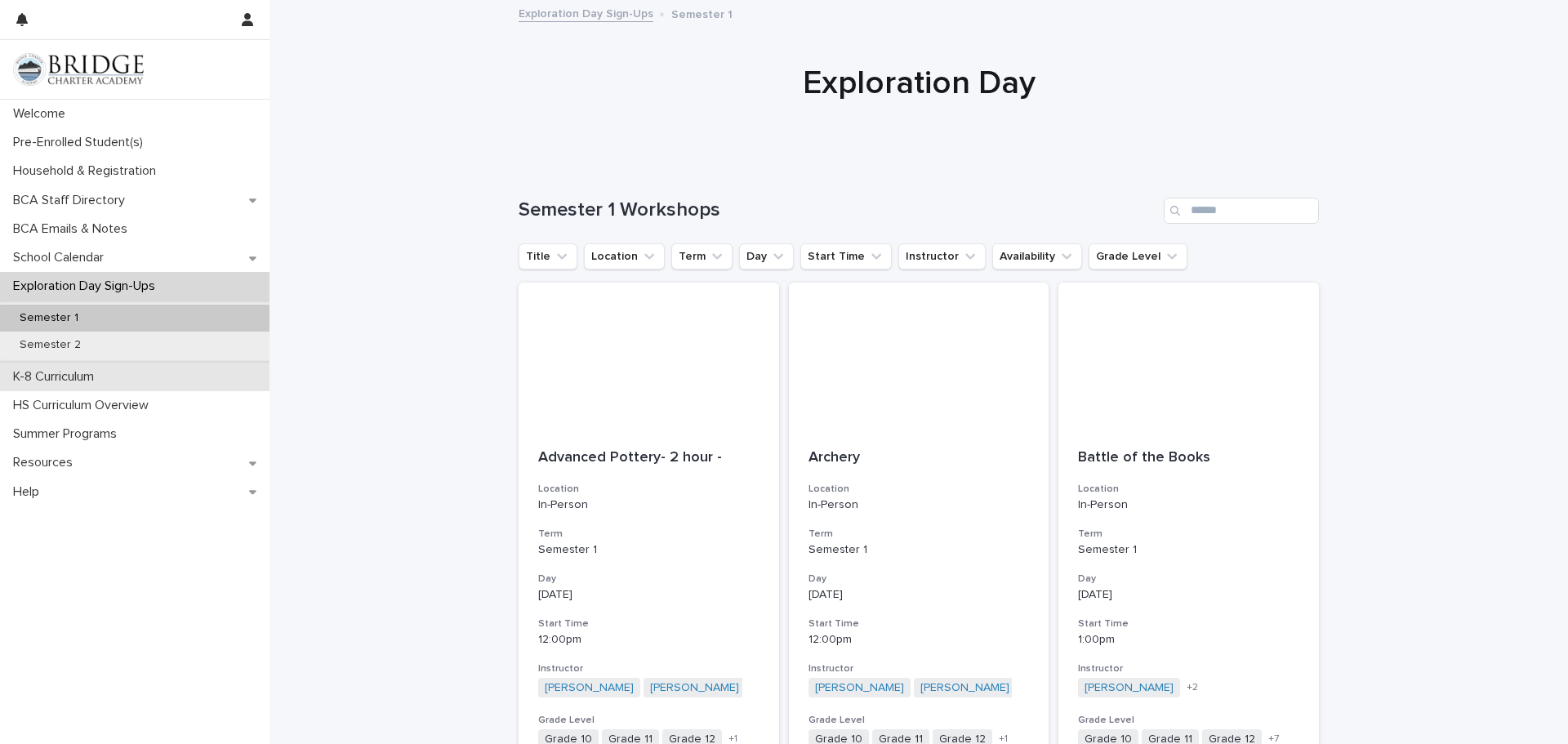
click at [102, 373] on p "K-8 Curriculum" at bounding box center [57, 377] width 101 height 16
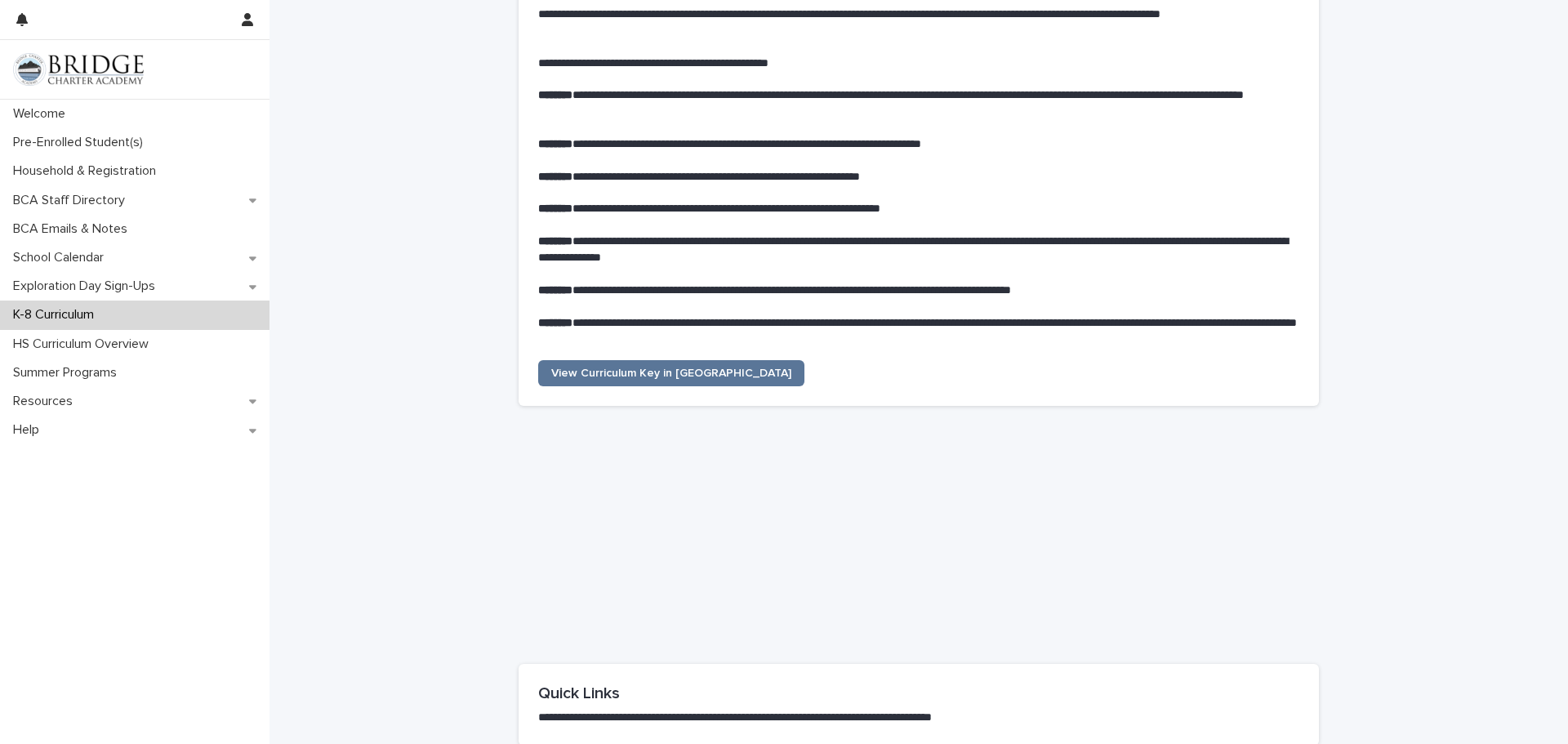
scroll to position [196, 0]
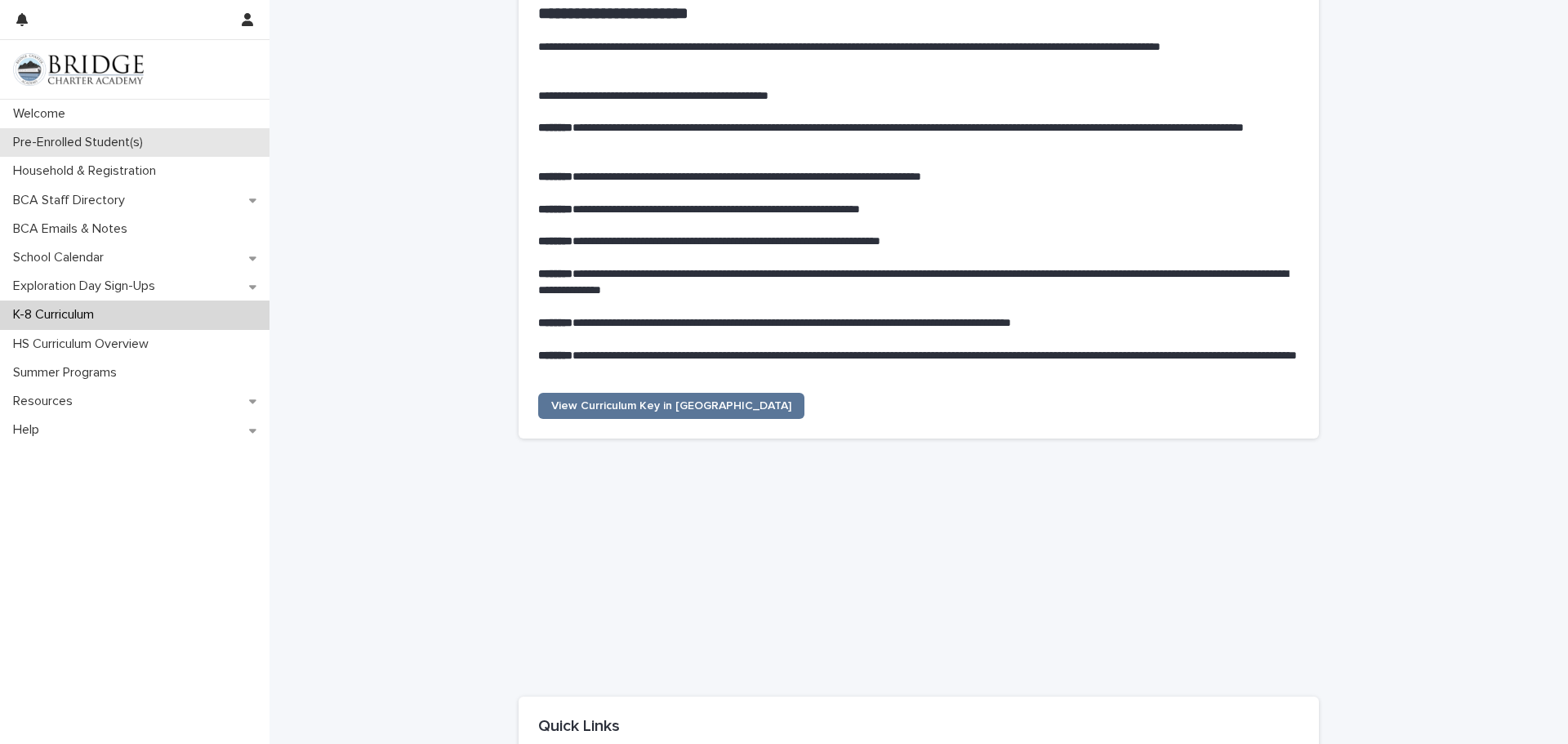
click at [113, 132] on div "Pre-Enrolled Student(s)" at bounding box center [135, 142] width 270 height 29
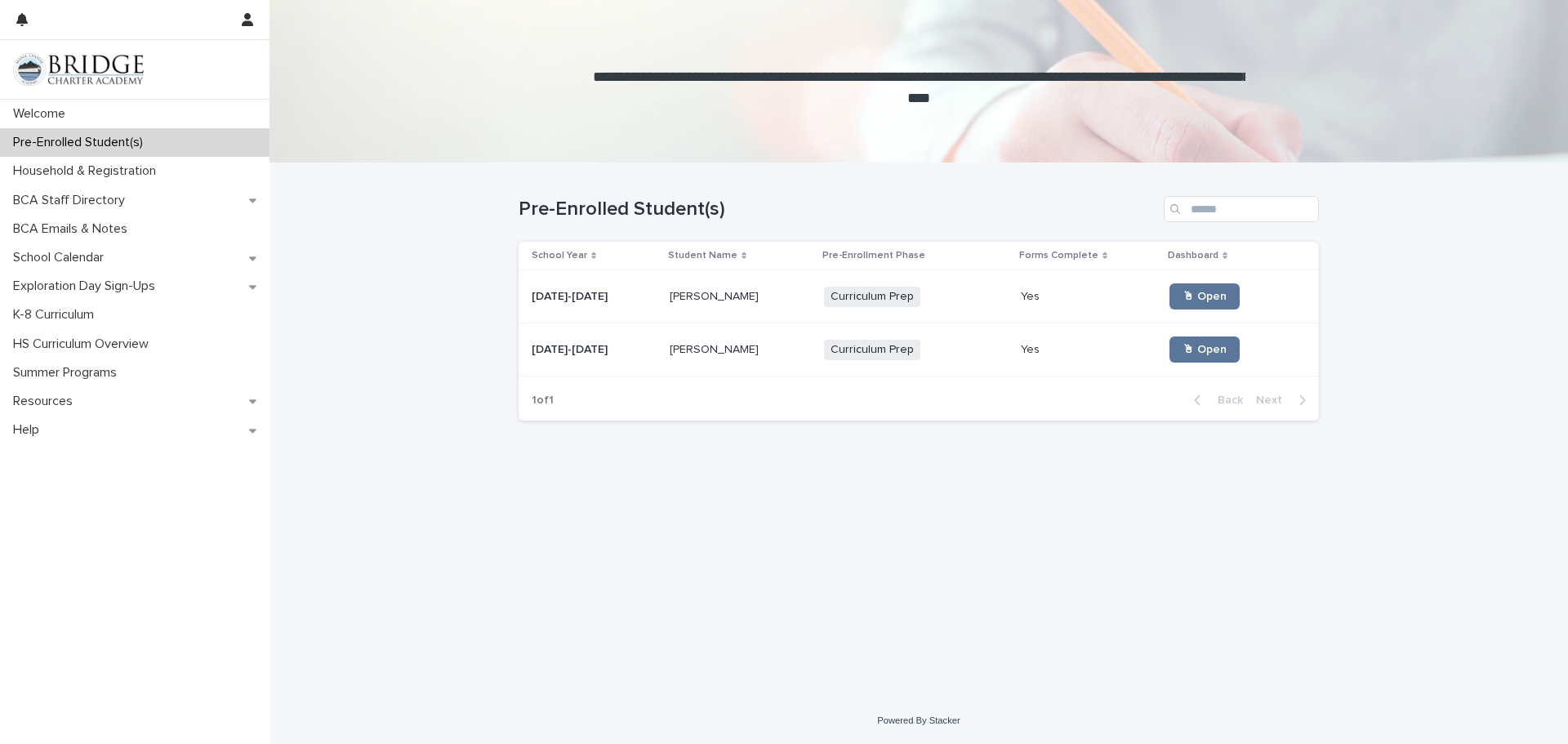
click at [747, 297] on p at bounding box center [741, 296] width 141 height 14
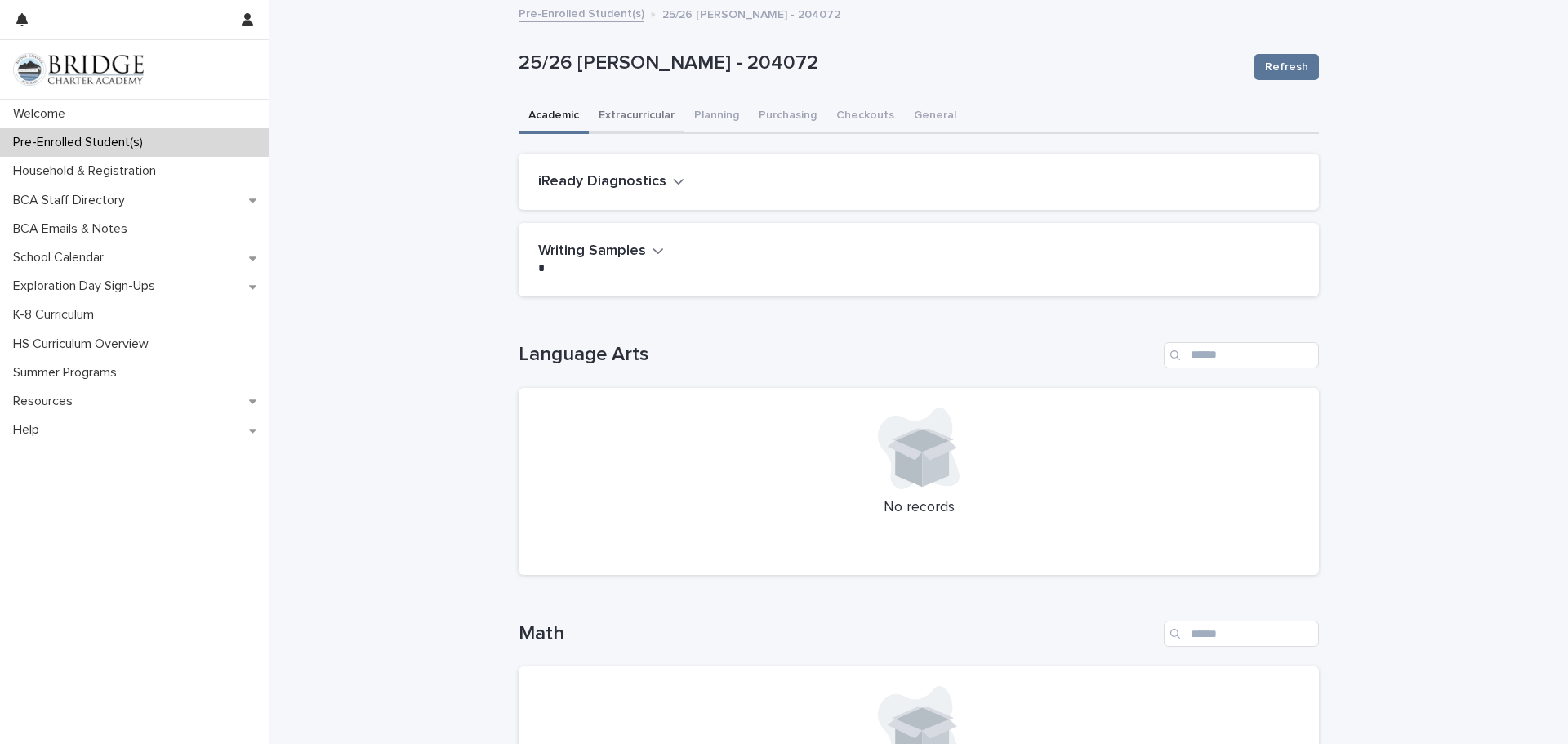
click at [642, 122] on button "Extracurricular" at bounding box center [637, 116] width 96 height 34
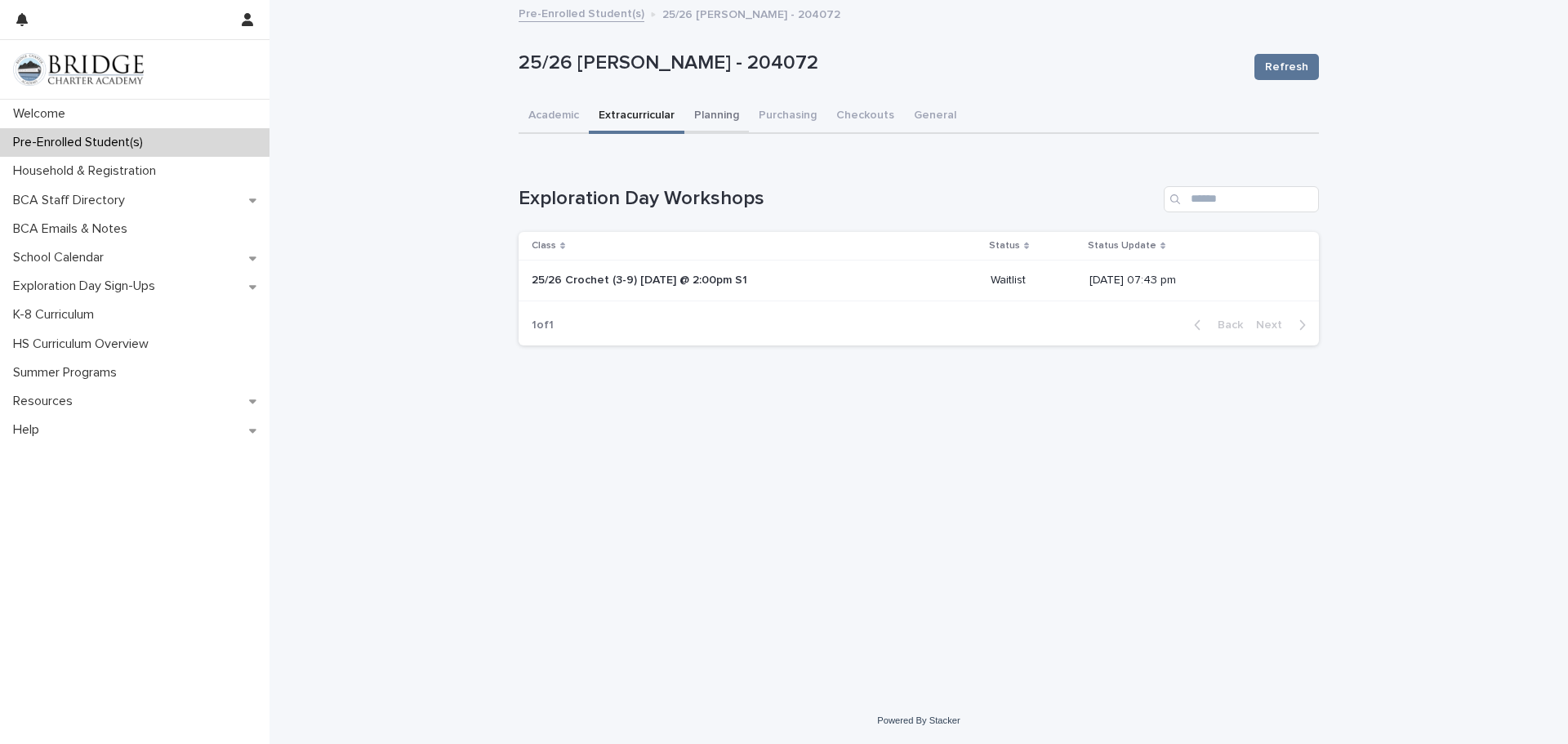
click at [720, 129] on button "Planning" at bounding box center [716, 116] width 64 height 34
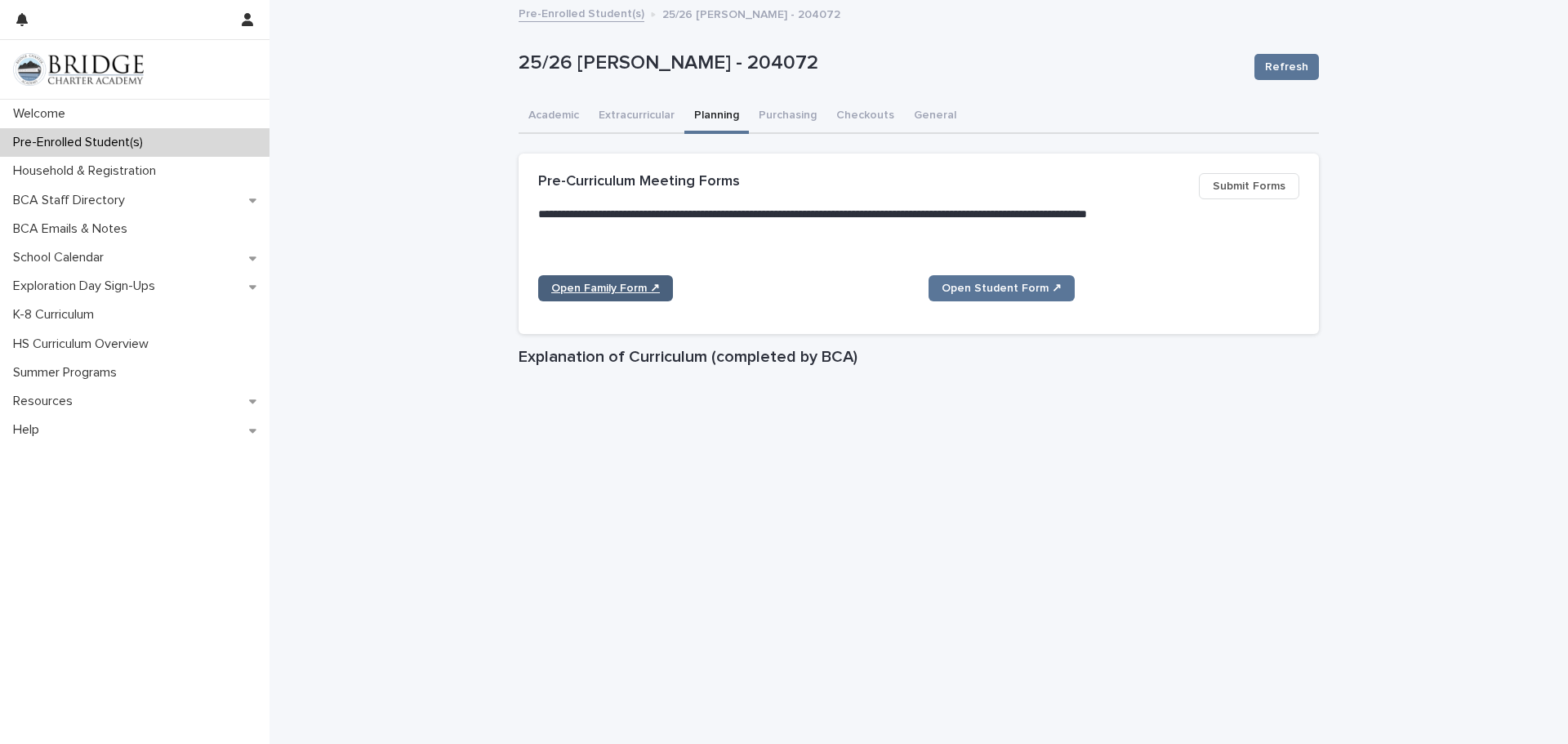
click at [655, 284] on span "Open Family Form ↗" at bounding box center [605, 289] width 109 height 11
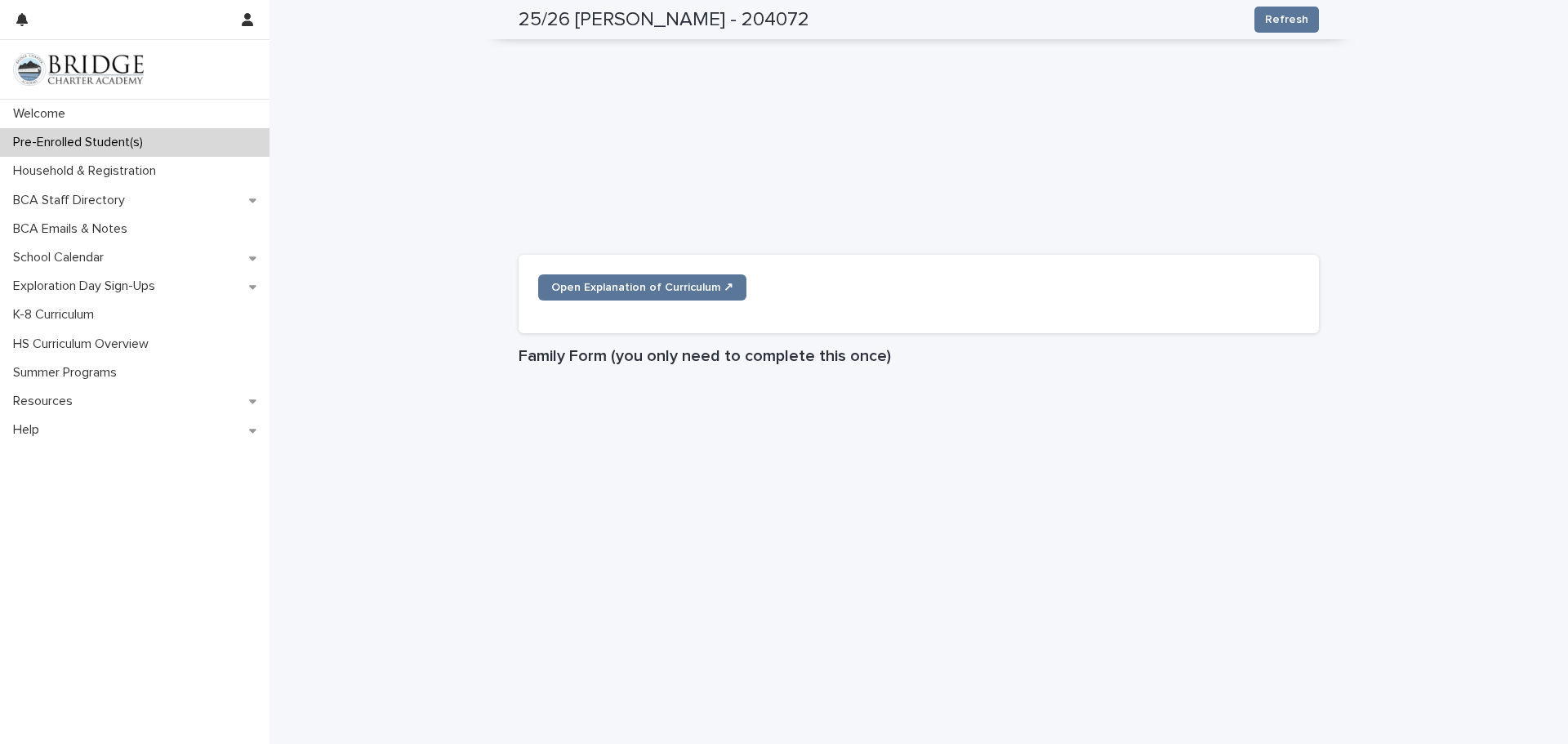
click at [1493, 406] on div "**********" at bounding box center [918, 461] width 1298 height 2137
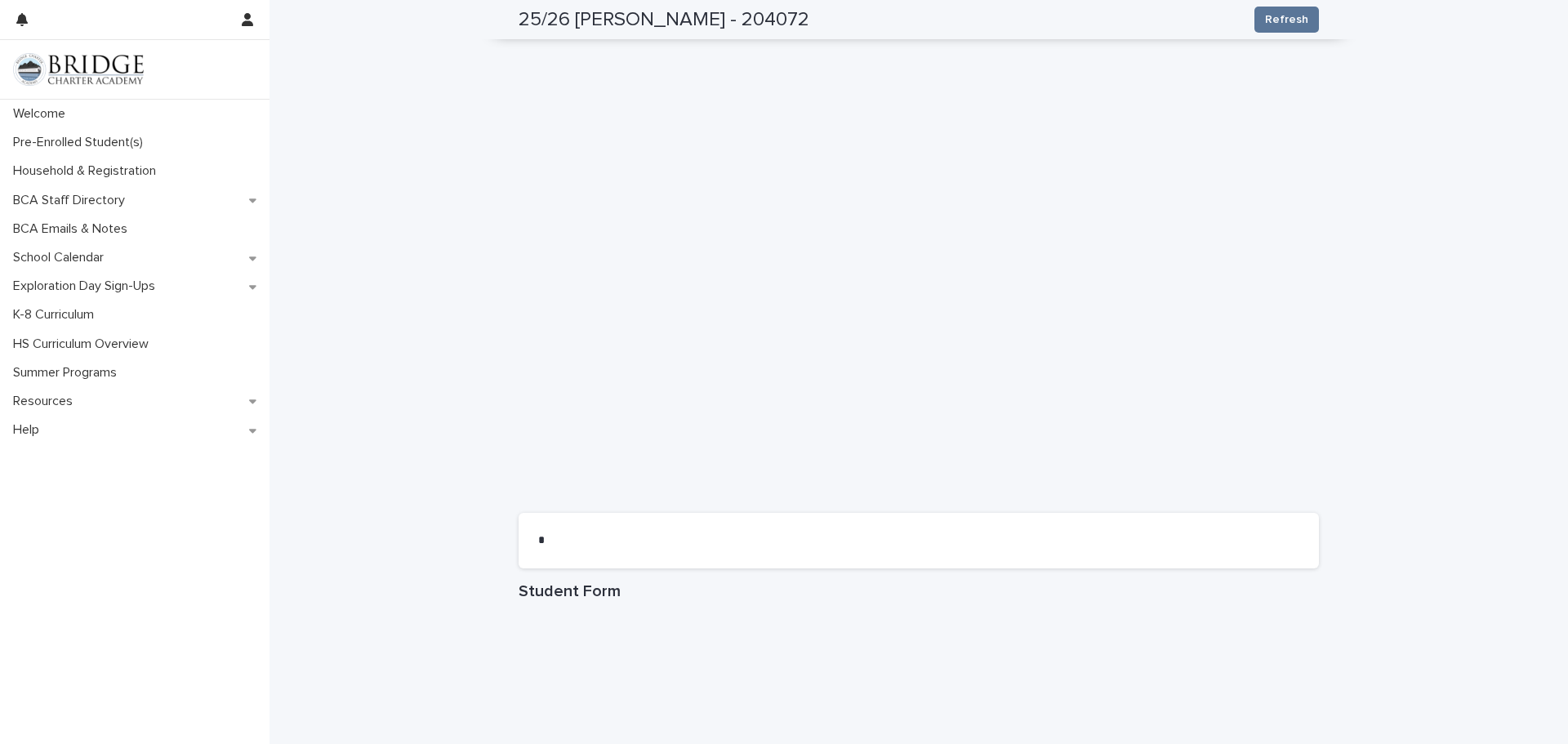
scroll to position [875, 0]
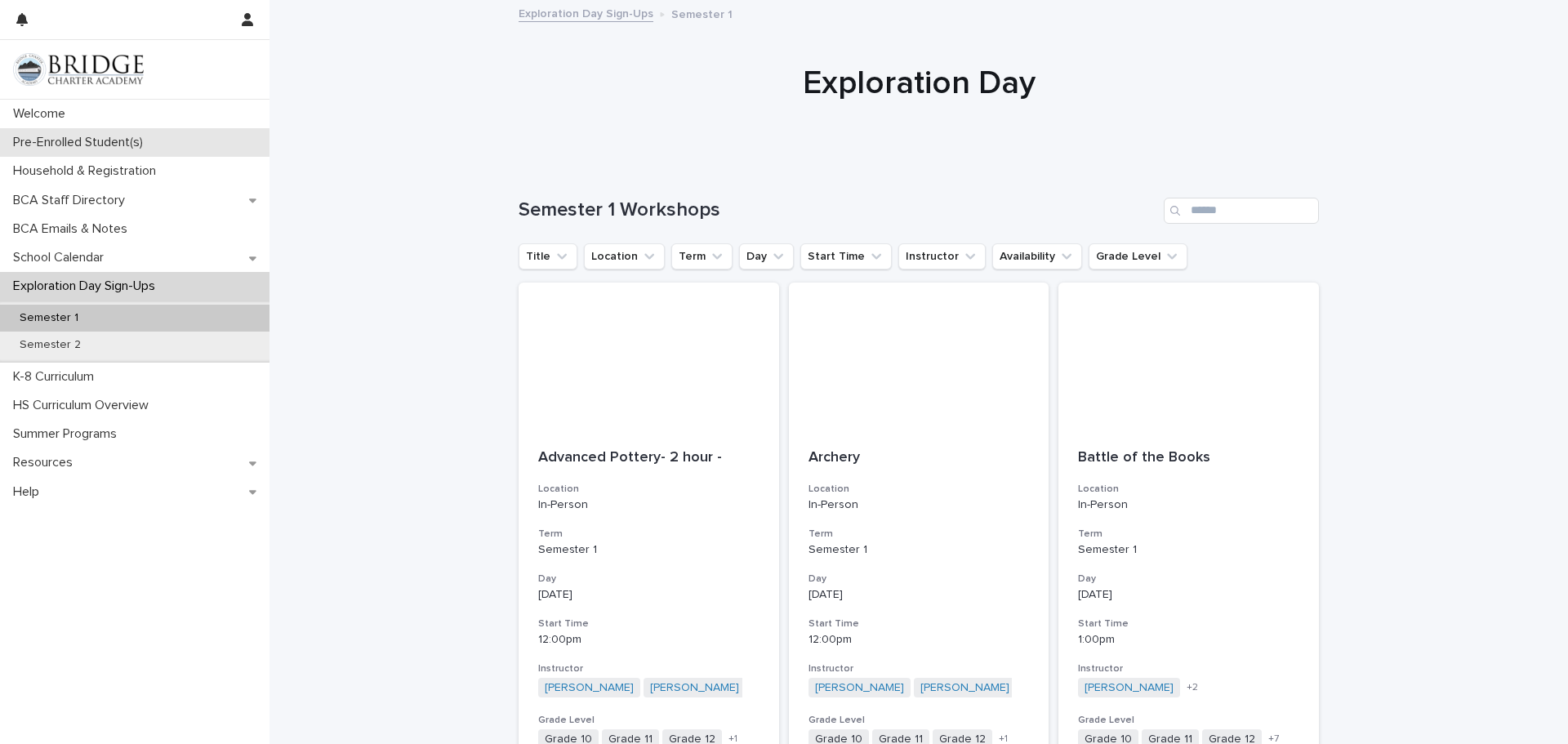
click at [128, 142] on p "Pre-Enrolled Student(s)" at bounding box center [81, 142] width 150 height 16
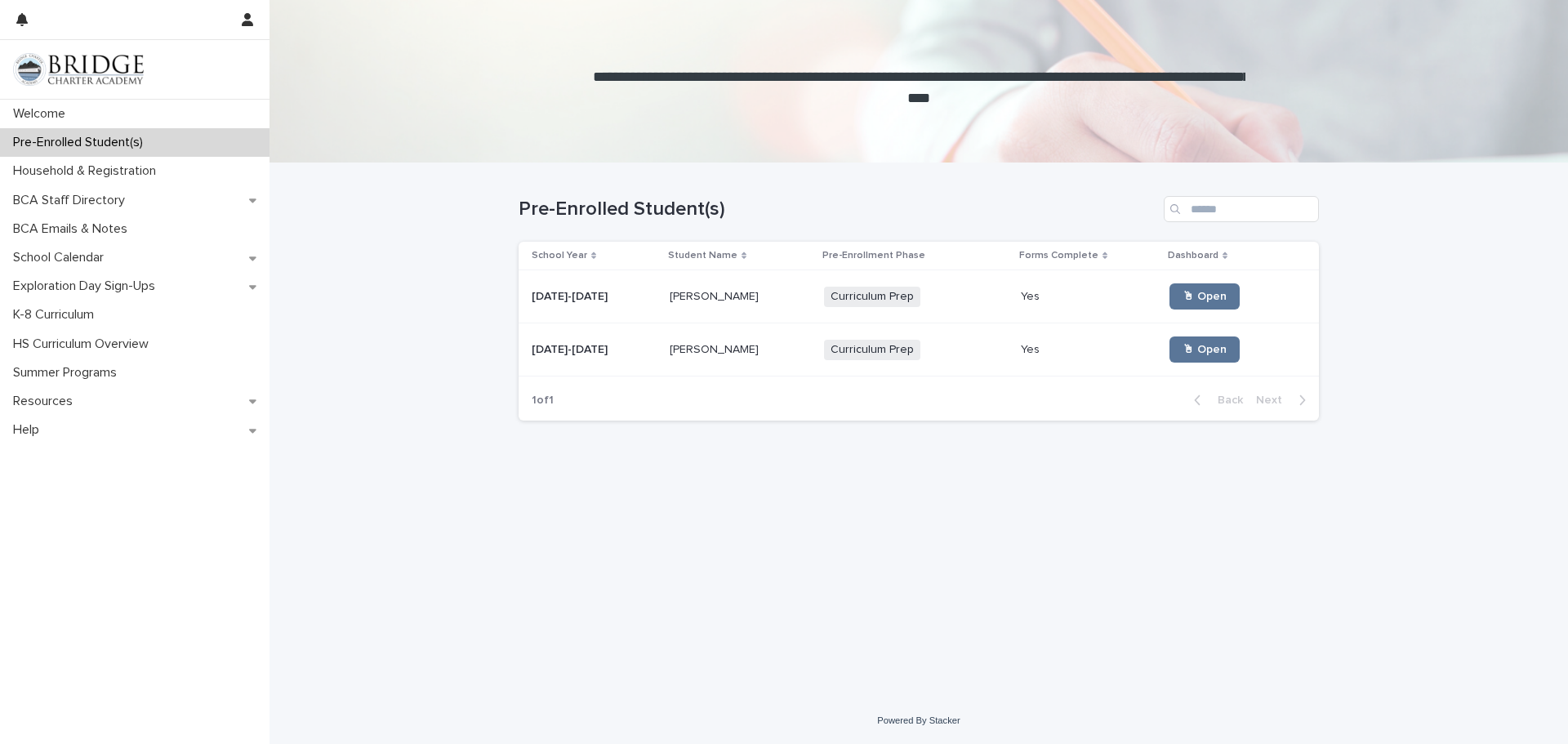
click at [765, 286] on div "[PERSON_NAME] [PERSON_NAME]" at bounding box center [741, 296] width 141 height 27
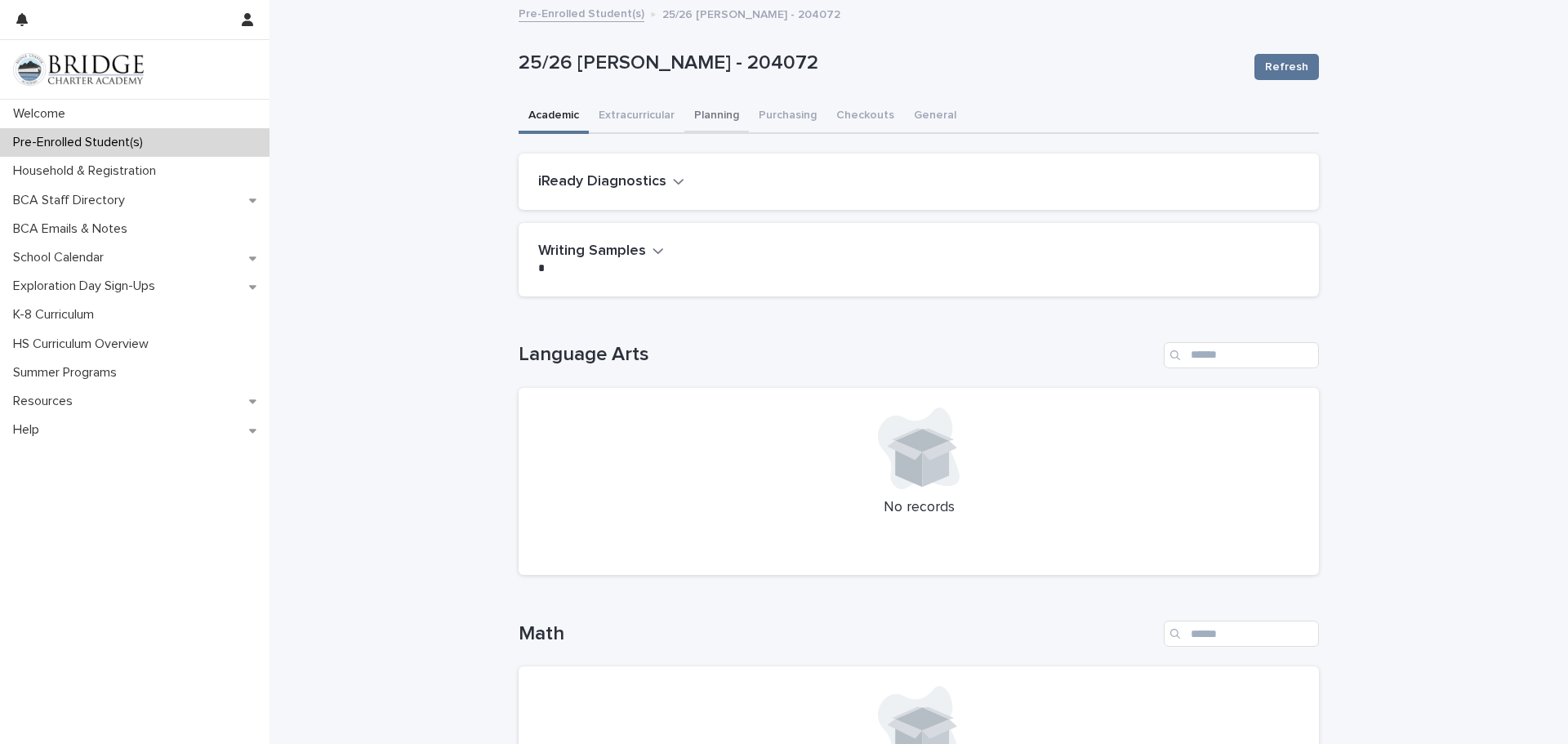
click at [715, 116] on button "Planning" at bounding box center [716, 116] width 64 height 34
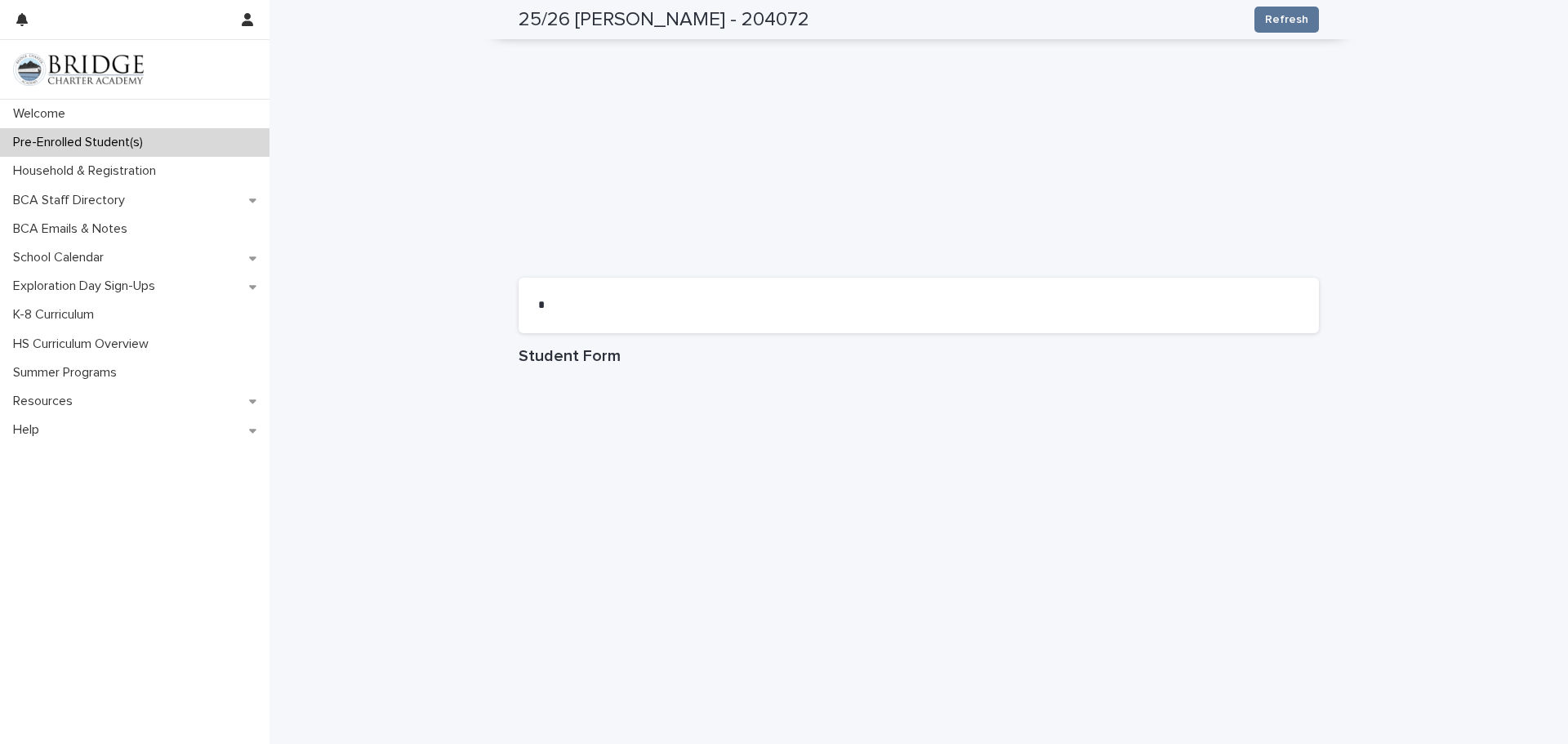
scroll to position [609, 0]
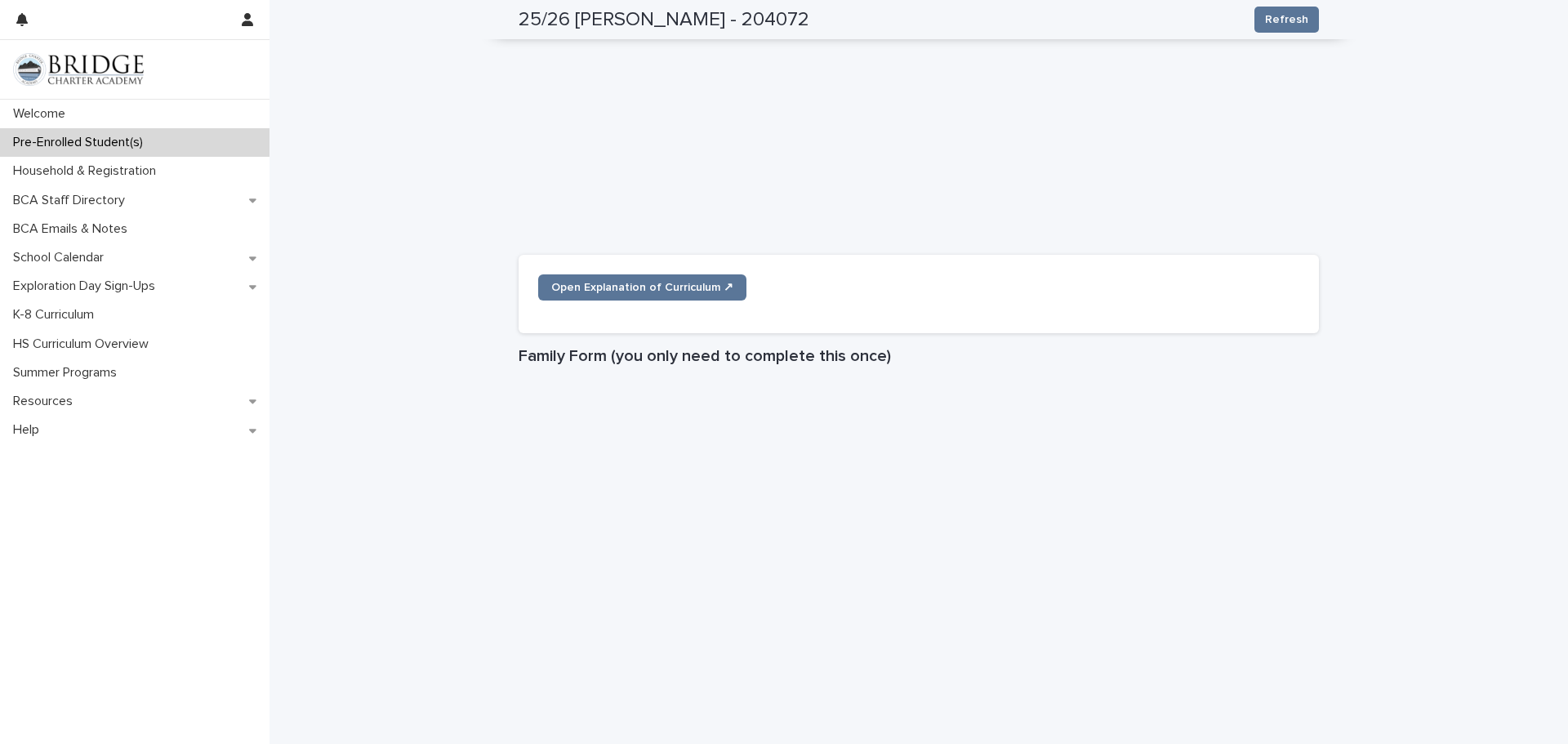
click at [1530, 234] on div "**********" at bounding box center [918, 461] width 1298 height 2137
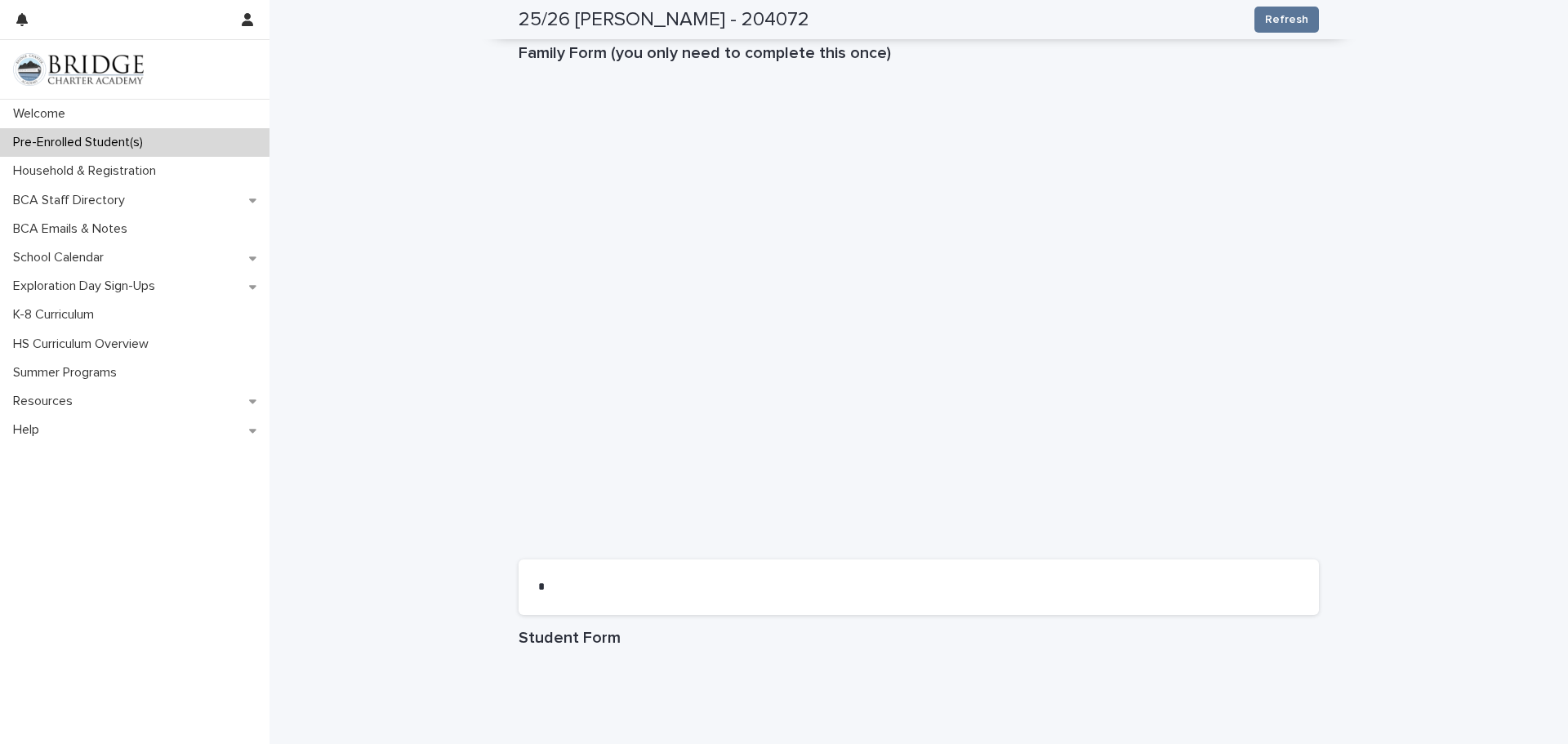
scroll to position [1131, 0]
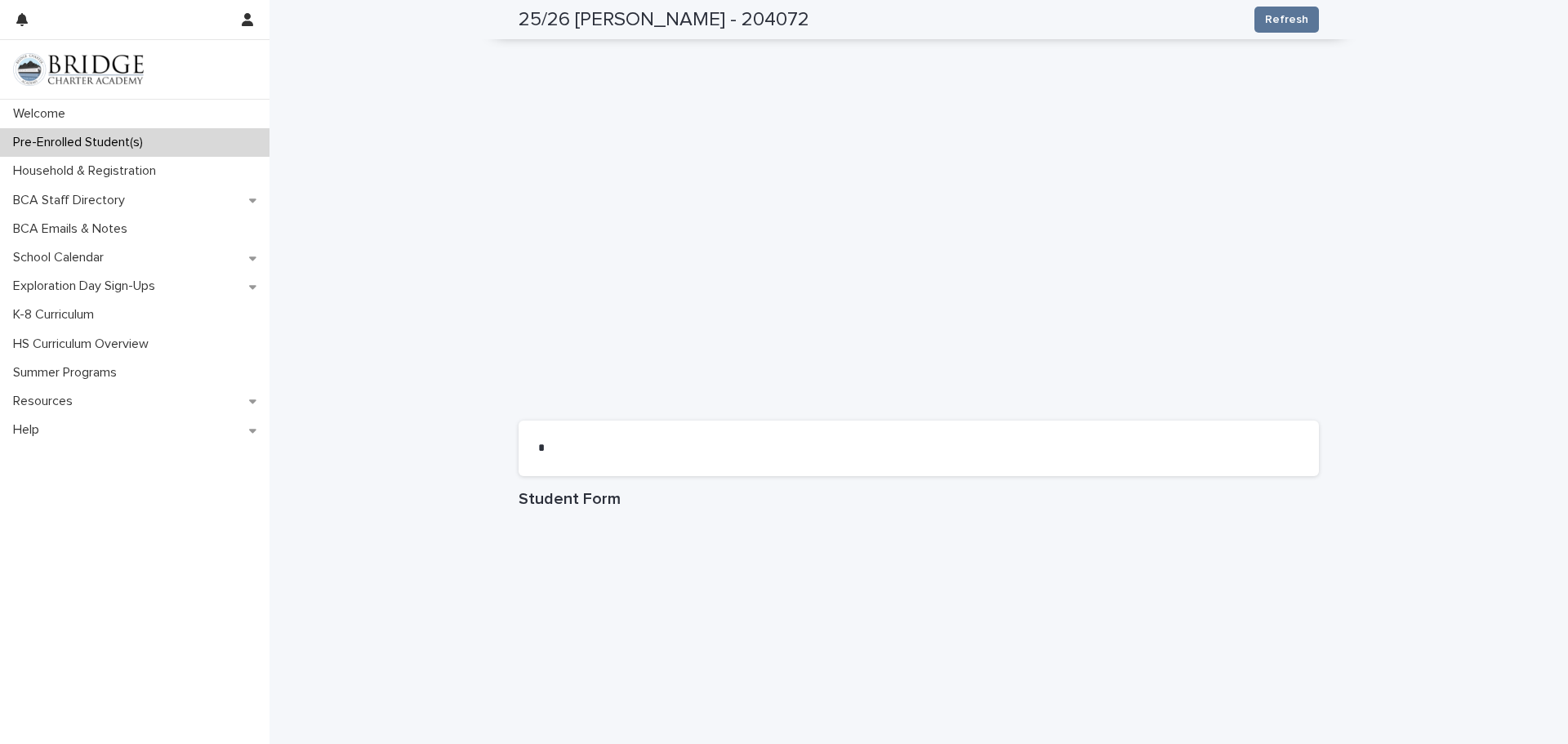
scroll to position [1066, 0]
click at [1290, 20] on span "Refresh" at bounding box center [1286, 20] width 44 height 17
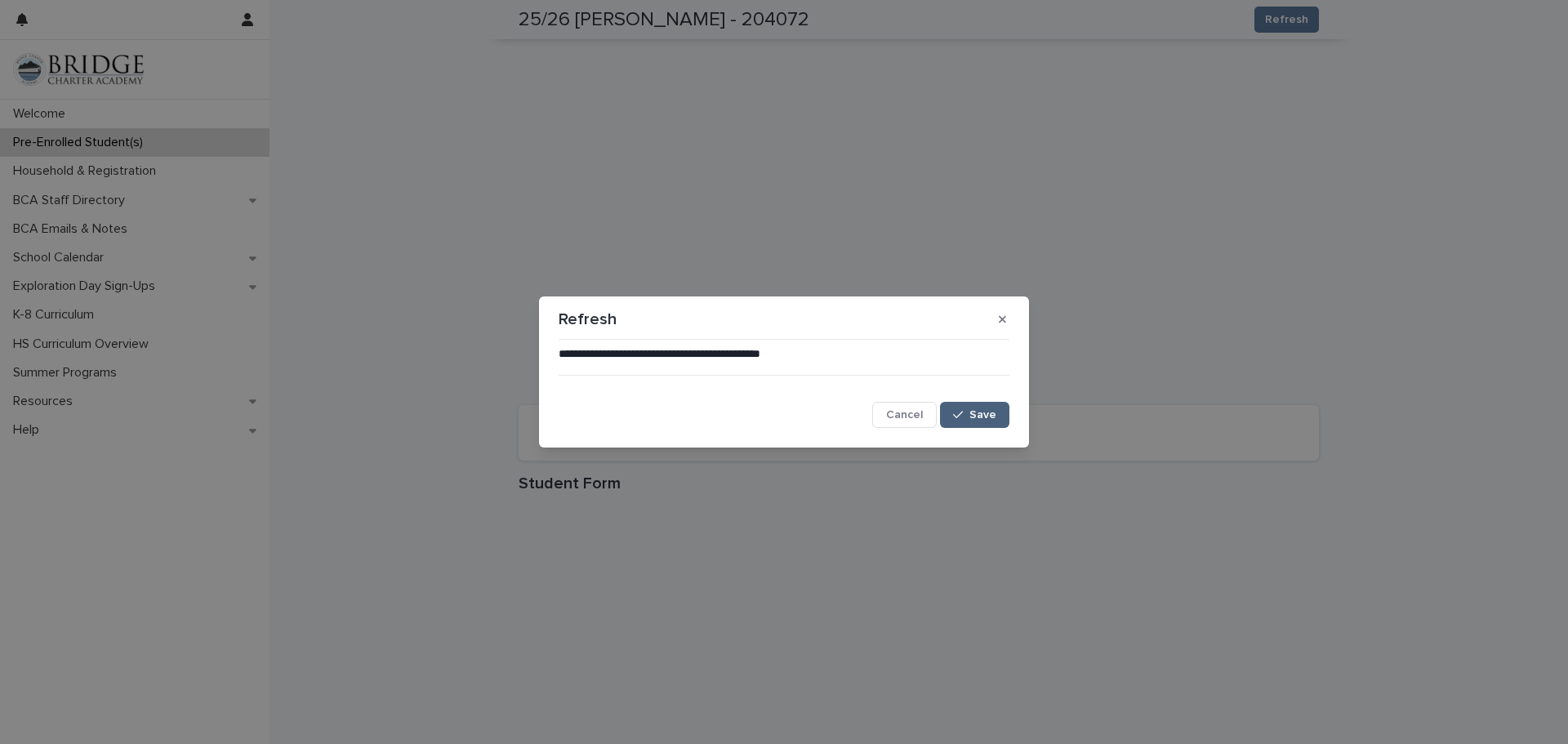
click at [969, 425] on button "Save" at bounding box center [974, 415] width 70 height 26
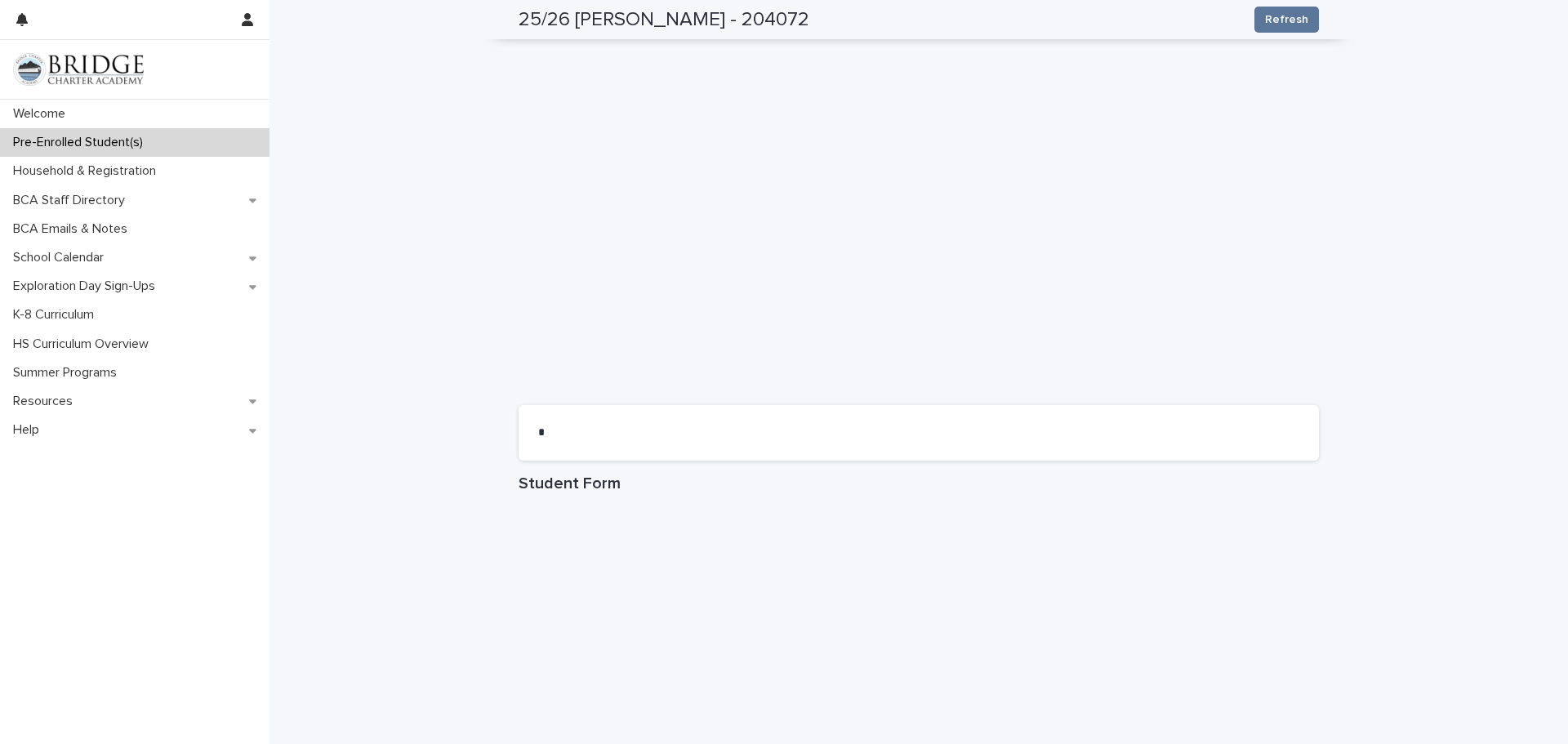
click at [1383, 397] on div "**********" at bounding box center [918, 4] width 1298 height 2137
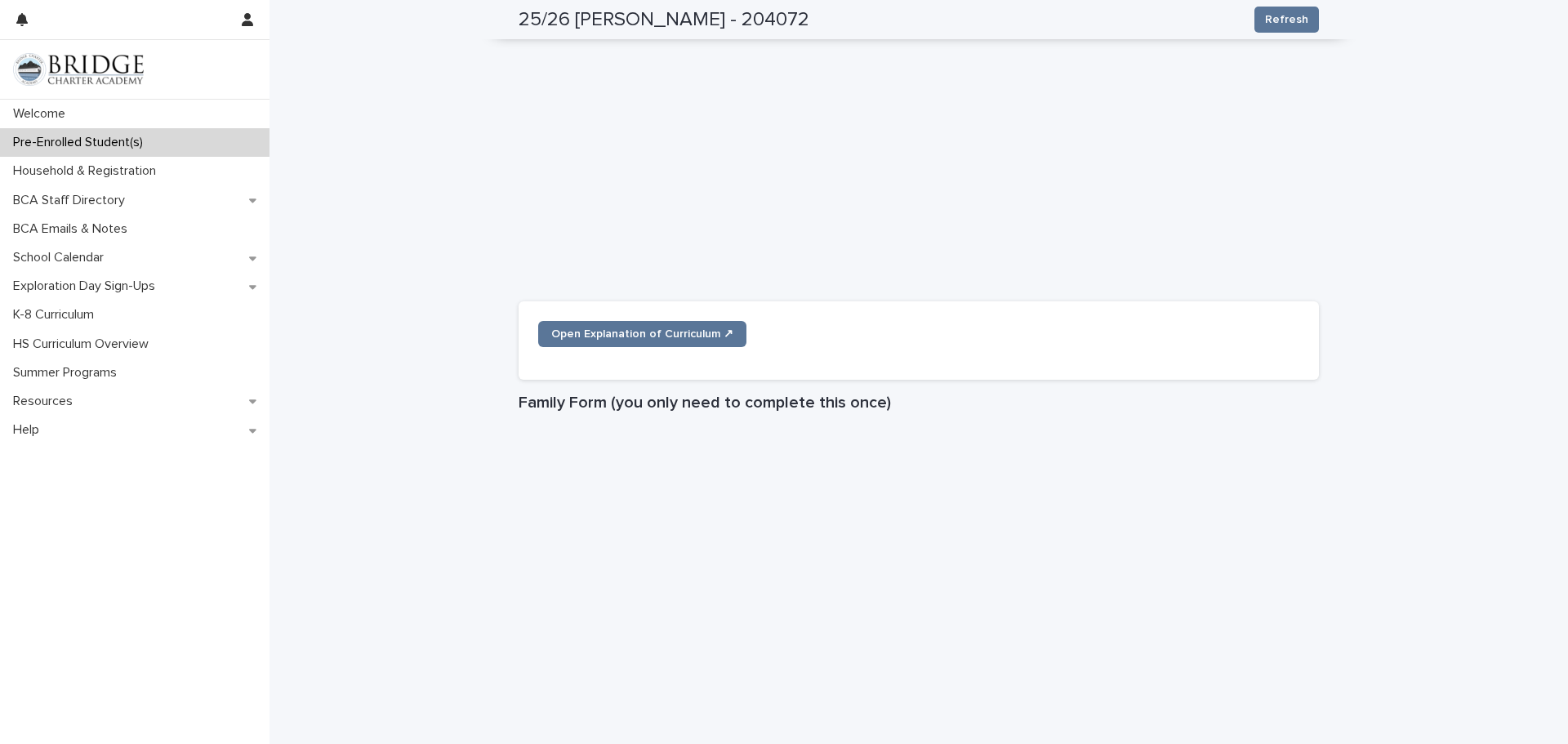
scroll to position [558, 0]
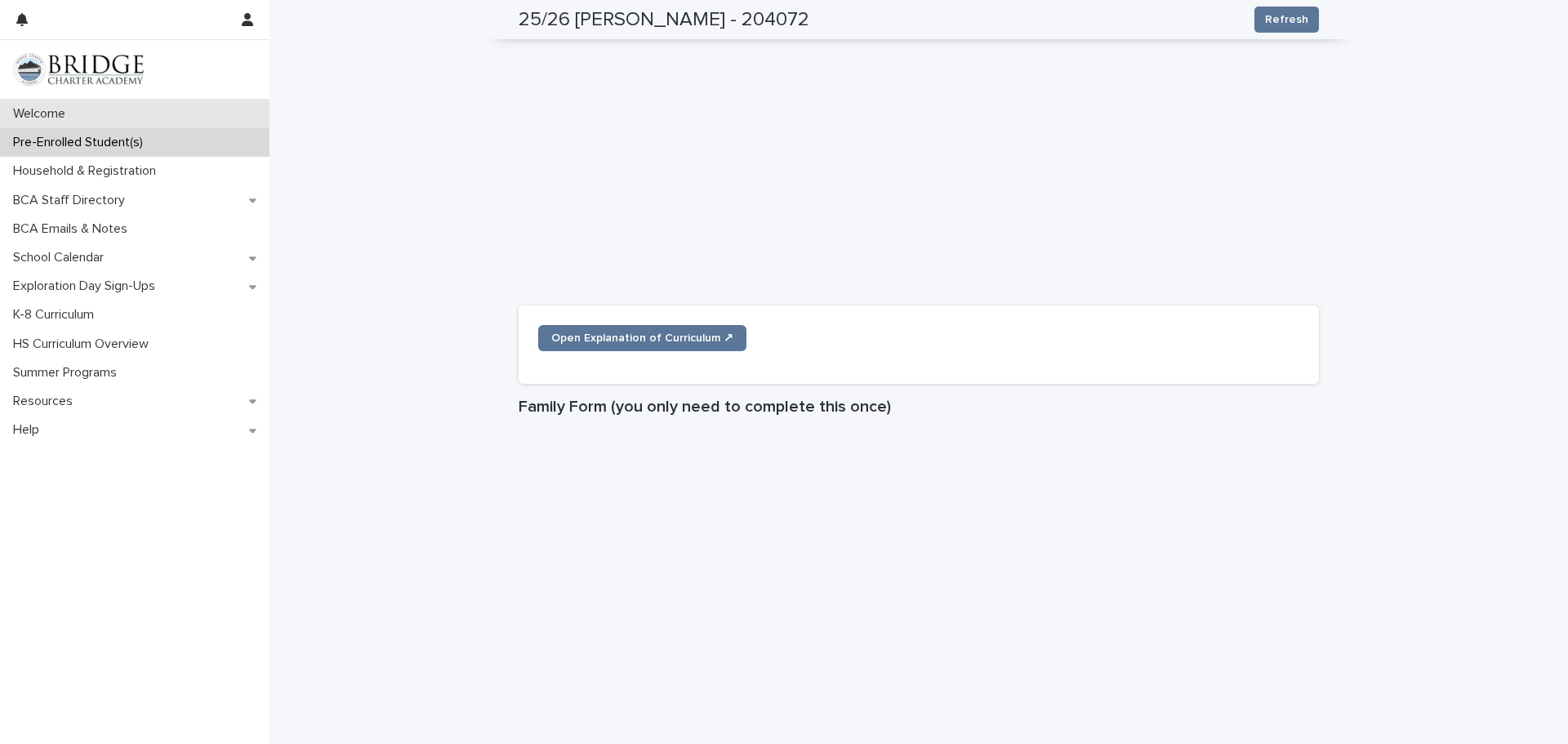
click at [72, 119] on p "Welcome" at bounding box center [42, 114] width 72 height 16
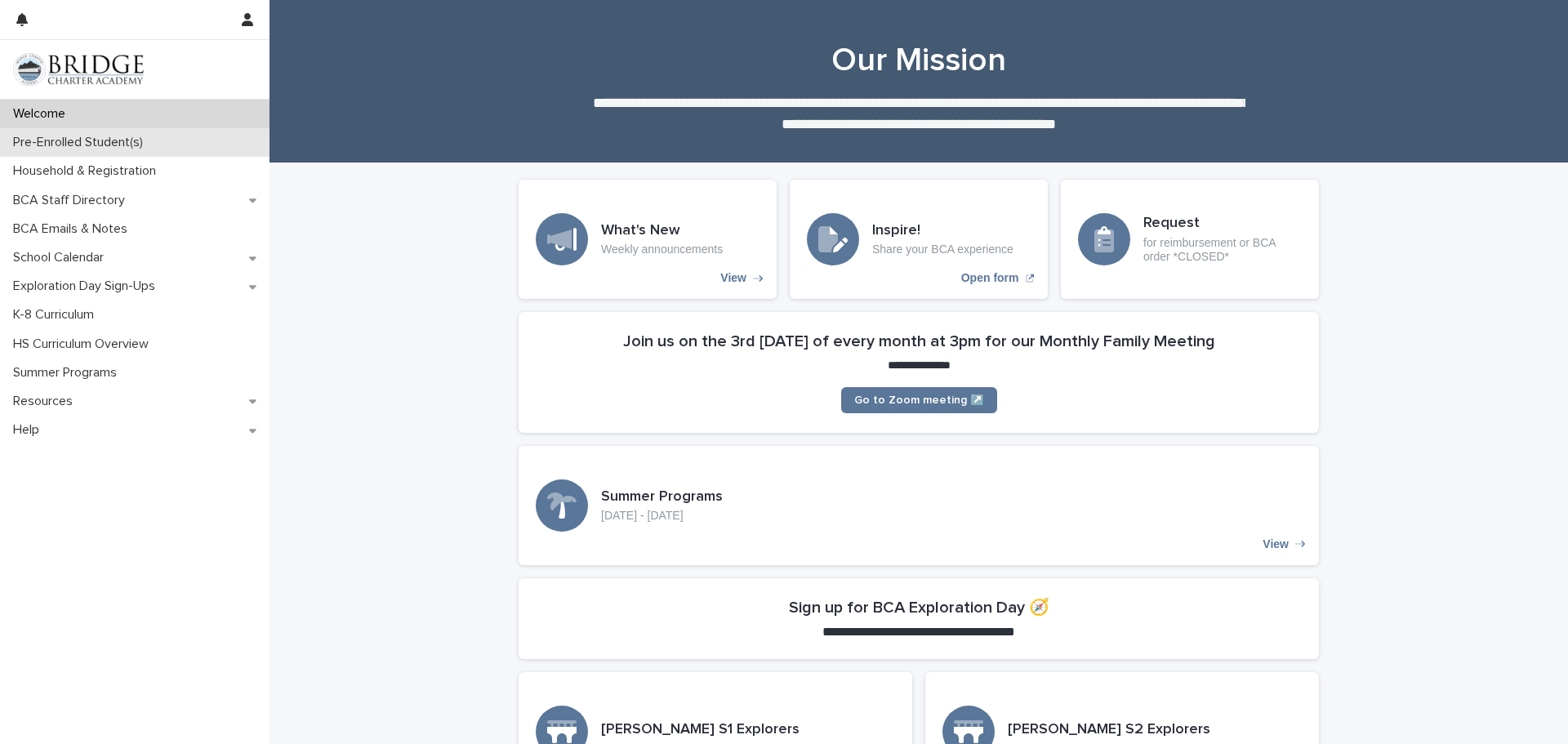
click at [148, 153] on div "Pre-Enrolled Student(s)" at bounding box center [135, 142] width 270 height 29
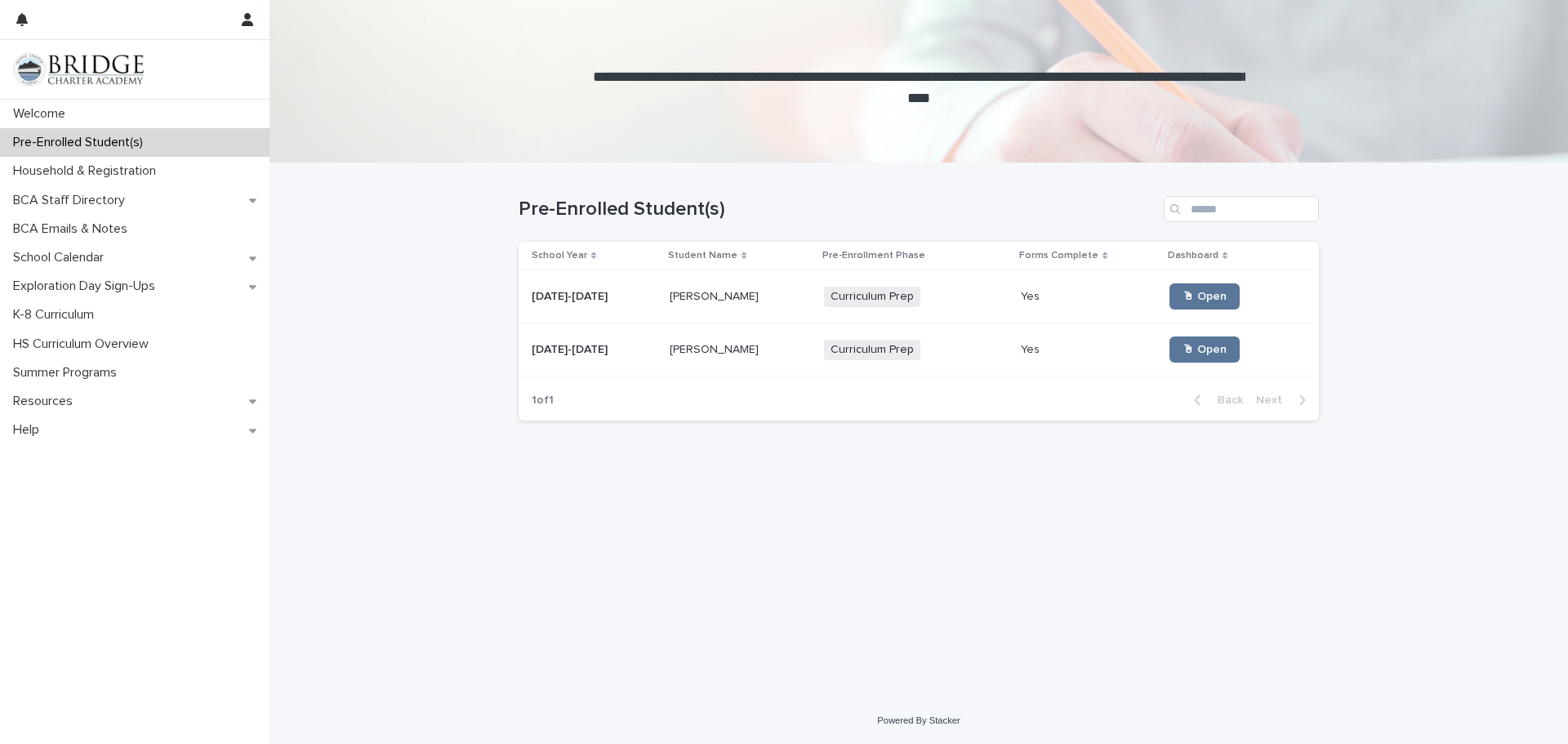
click at [845, 297] on span "Curriculum Prep" at bounding box center [872, 297] width 97 height 20
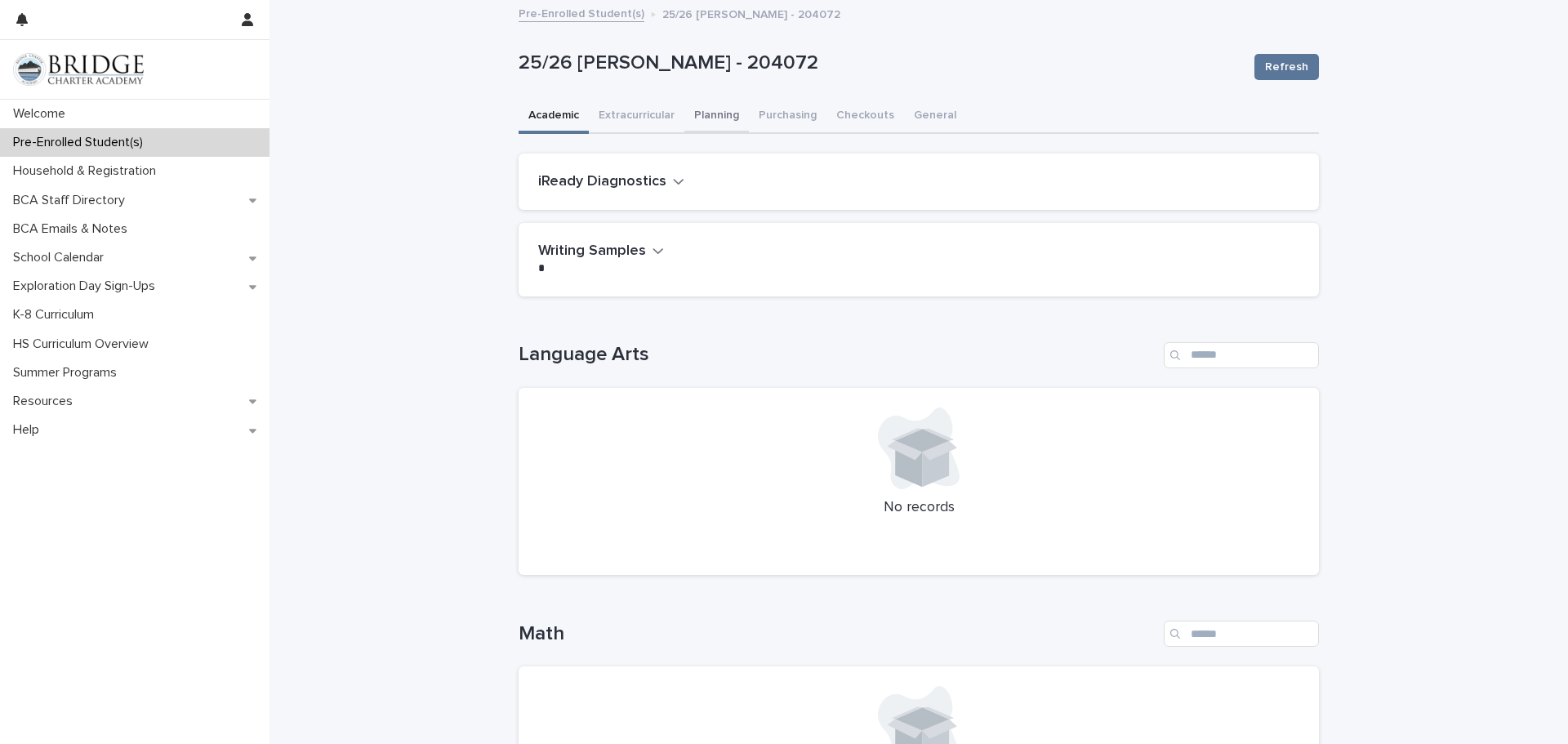
click at [711, 123] on button "Planning" at bounding box center [716, 116] width 64 height 34
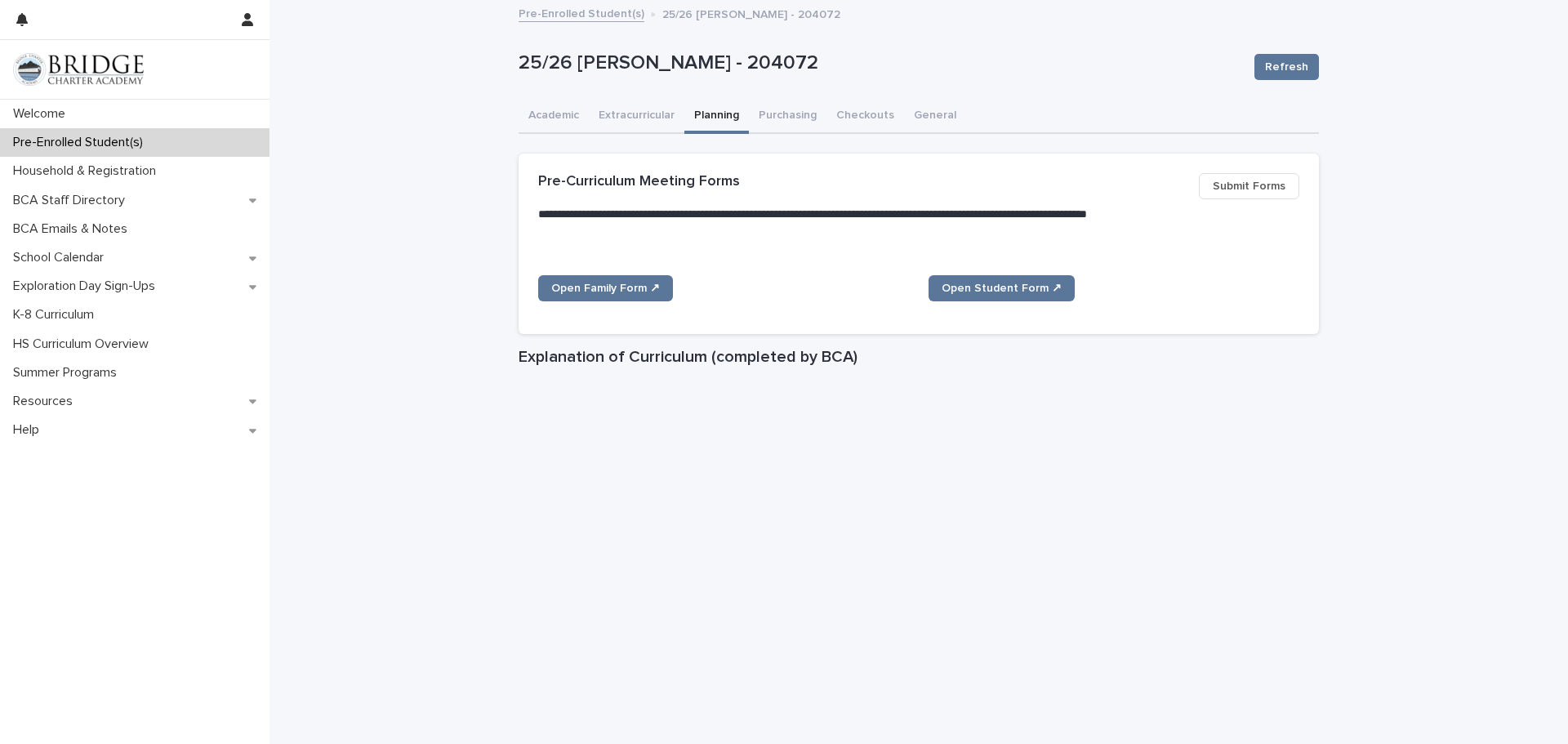
click at [1254, 189] on span "Submit Forms" at bounding box center [1249, 186] width 73 height 17
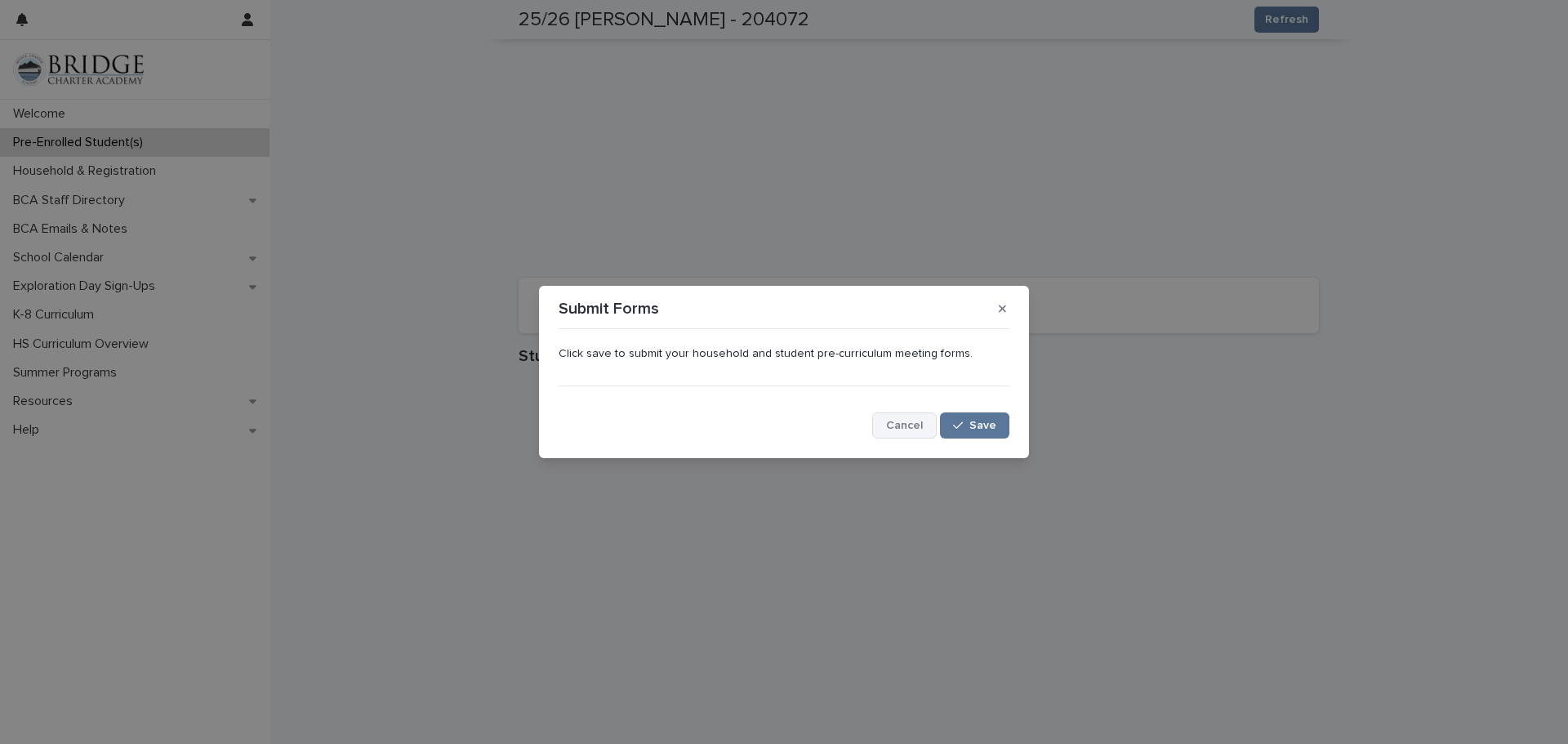
scroll to position [609, 0]
click at [998, 312] on icon "button" at bounding box center [1002, 309] width 7 height 11
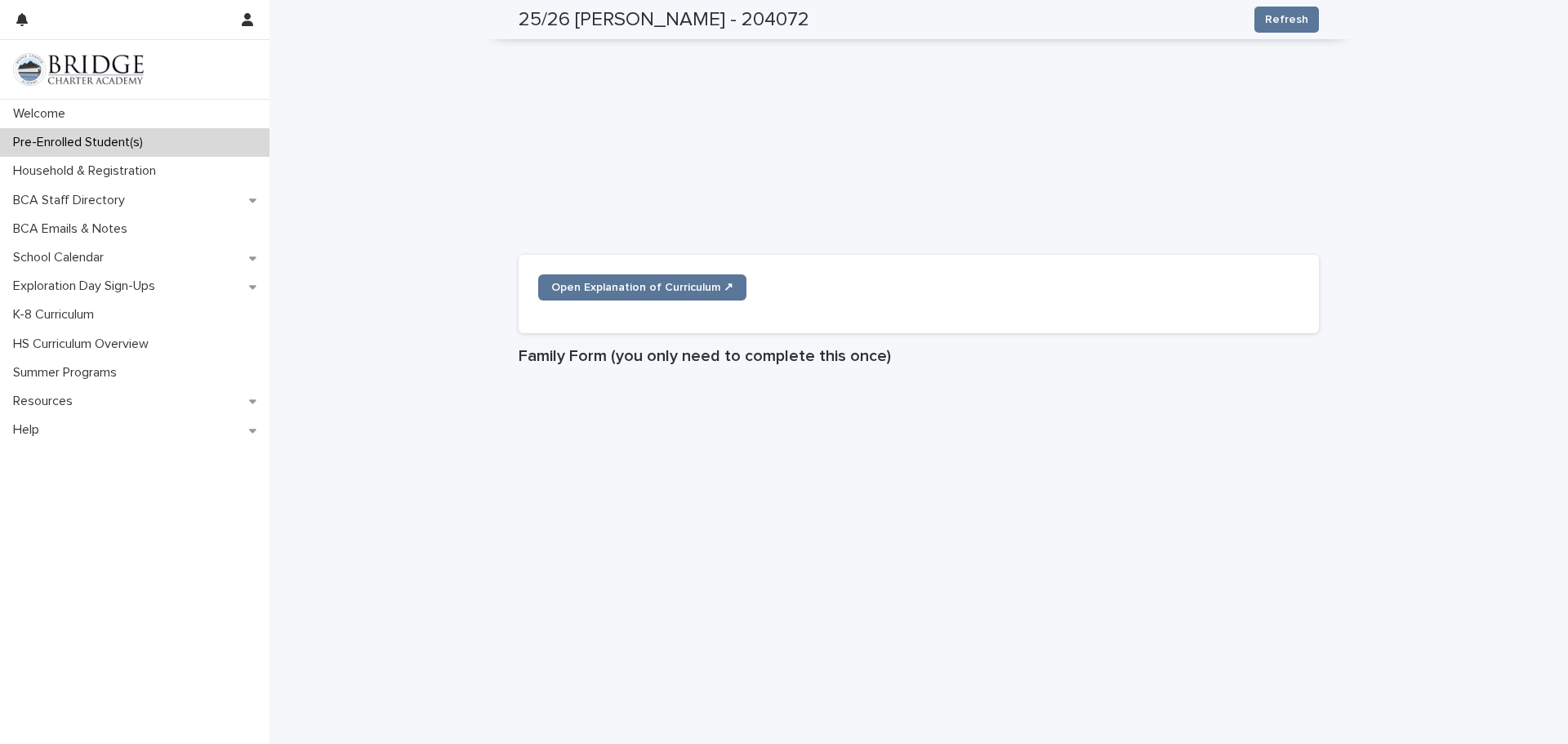
scroll to position [0, 0]
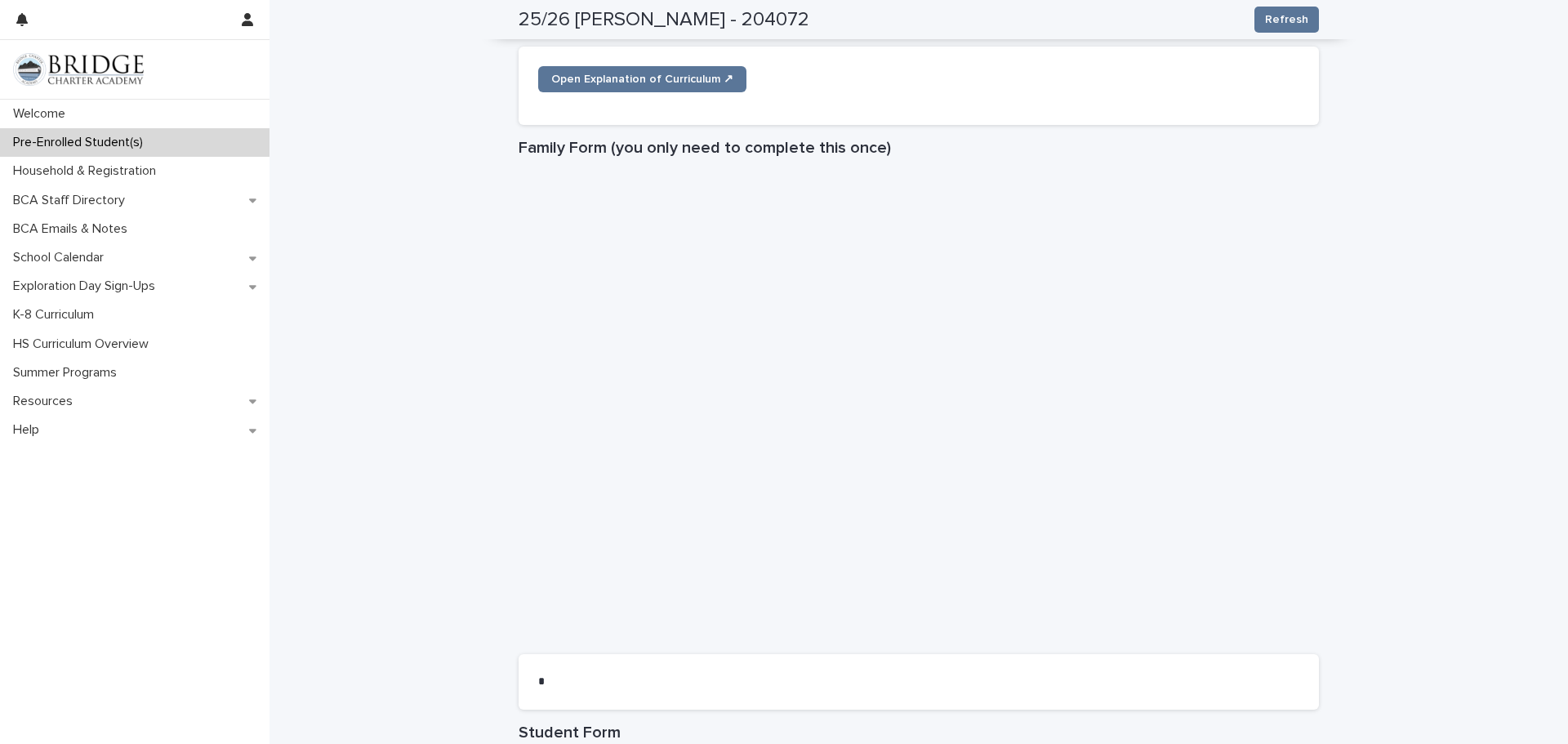
scroll to position [883, 0]
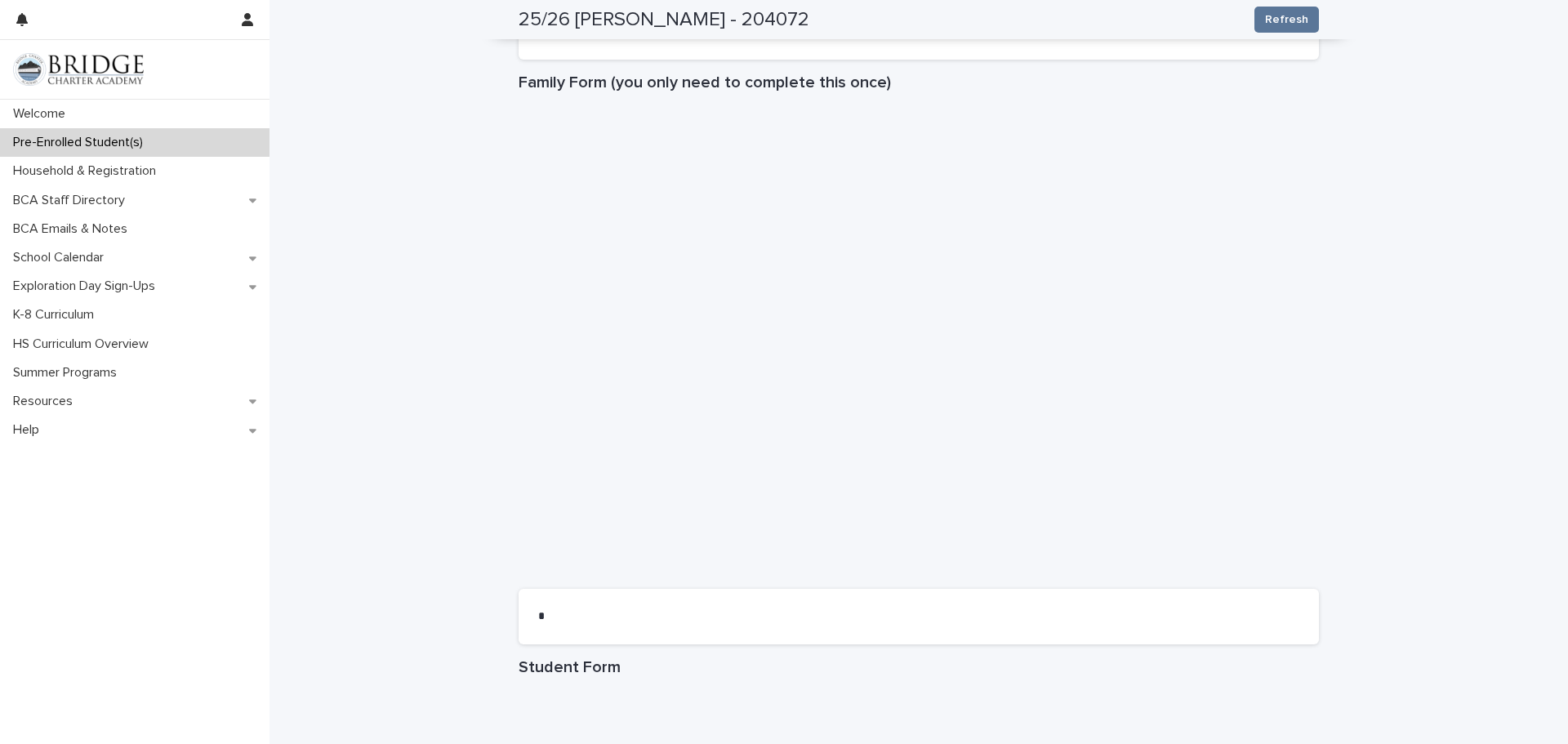
click at [1402, 522] on div "**********" at bounding box center [918, 187] width 1298 height 2137
click at [1393, 588] on div "**********" at bounding box center [918, 187] width 1298 height 2137
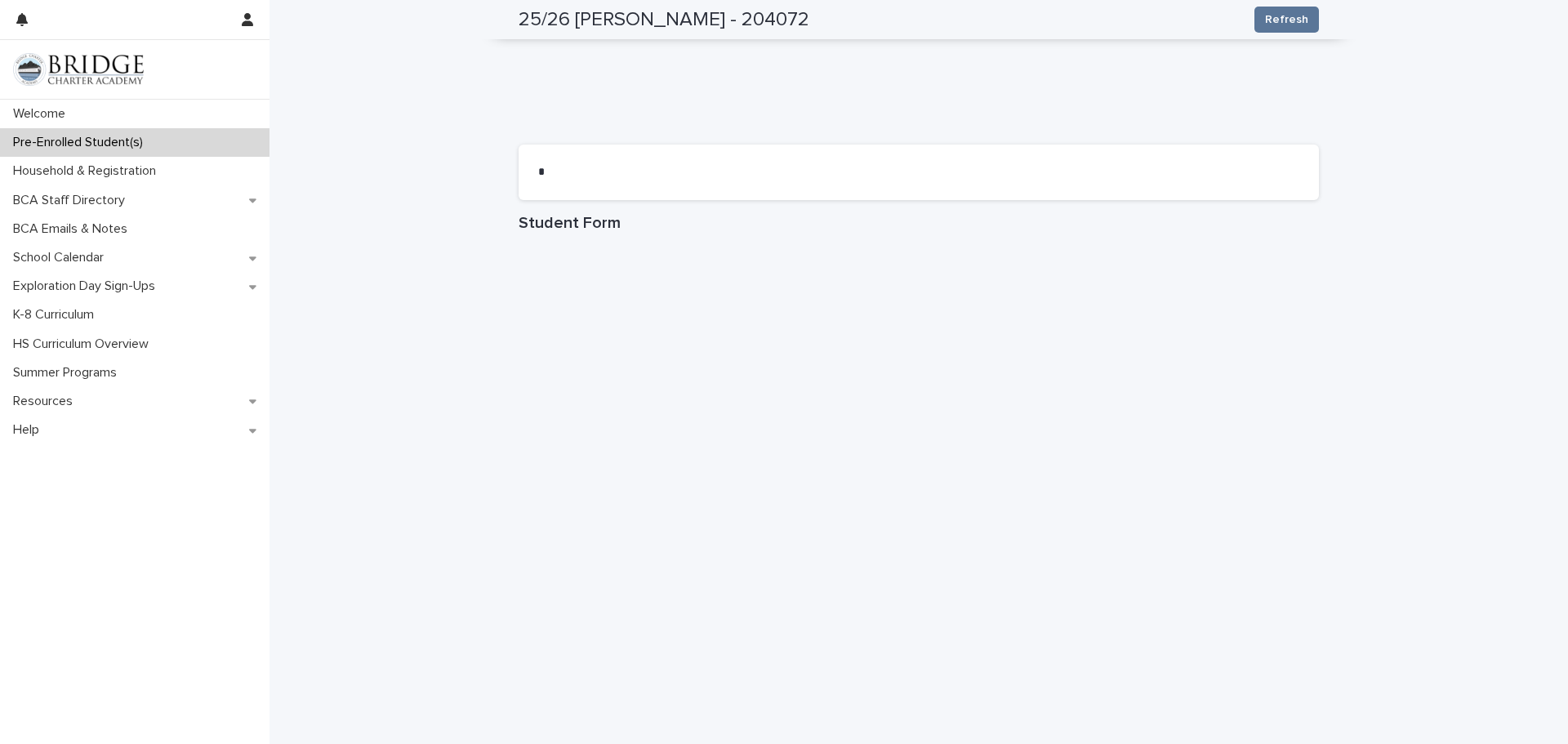
scroll to position [1441, 0]
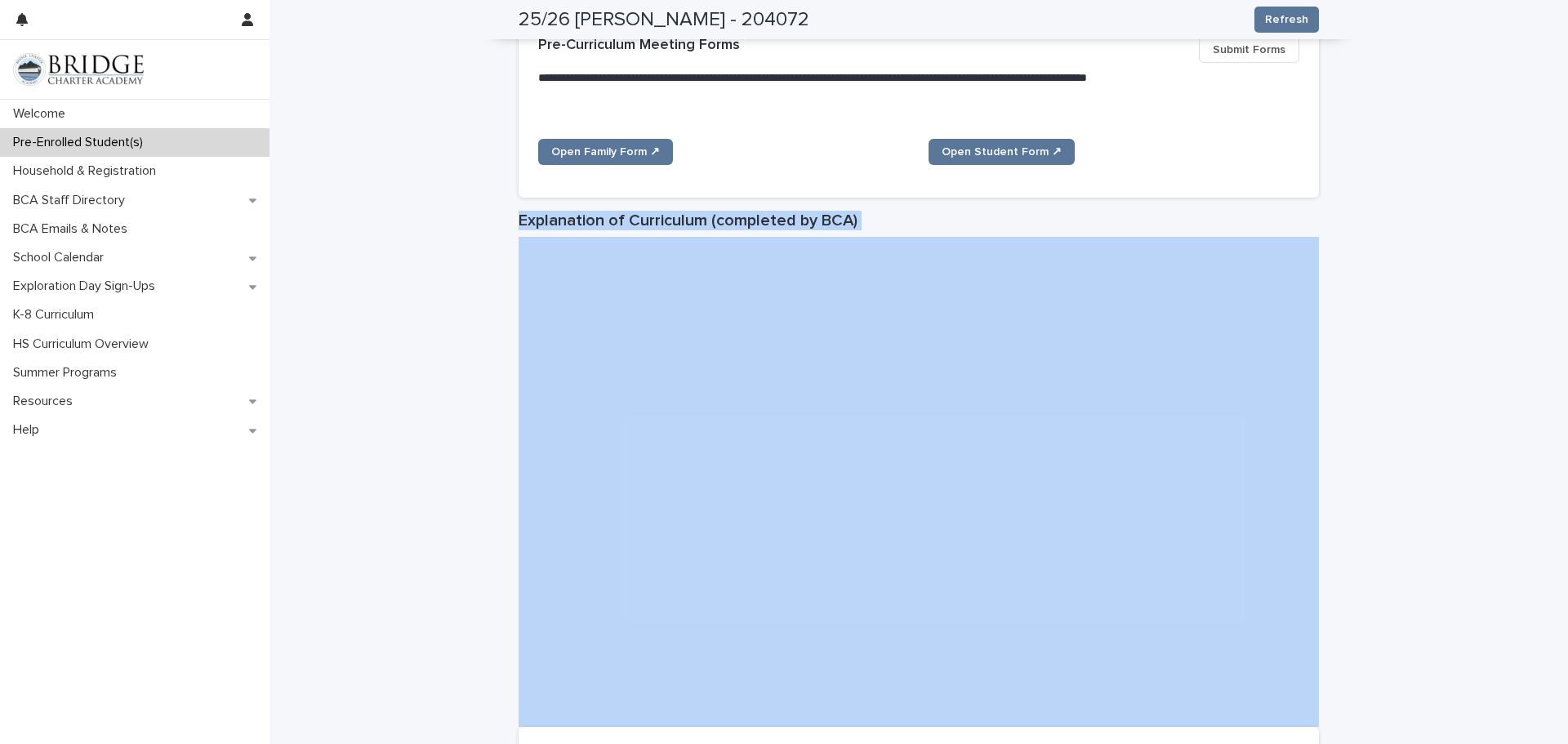
scroll to position [0, 0]
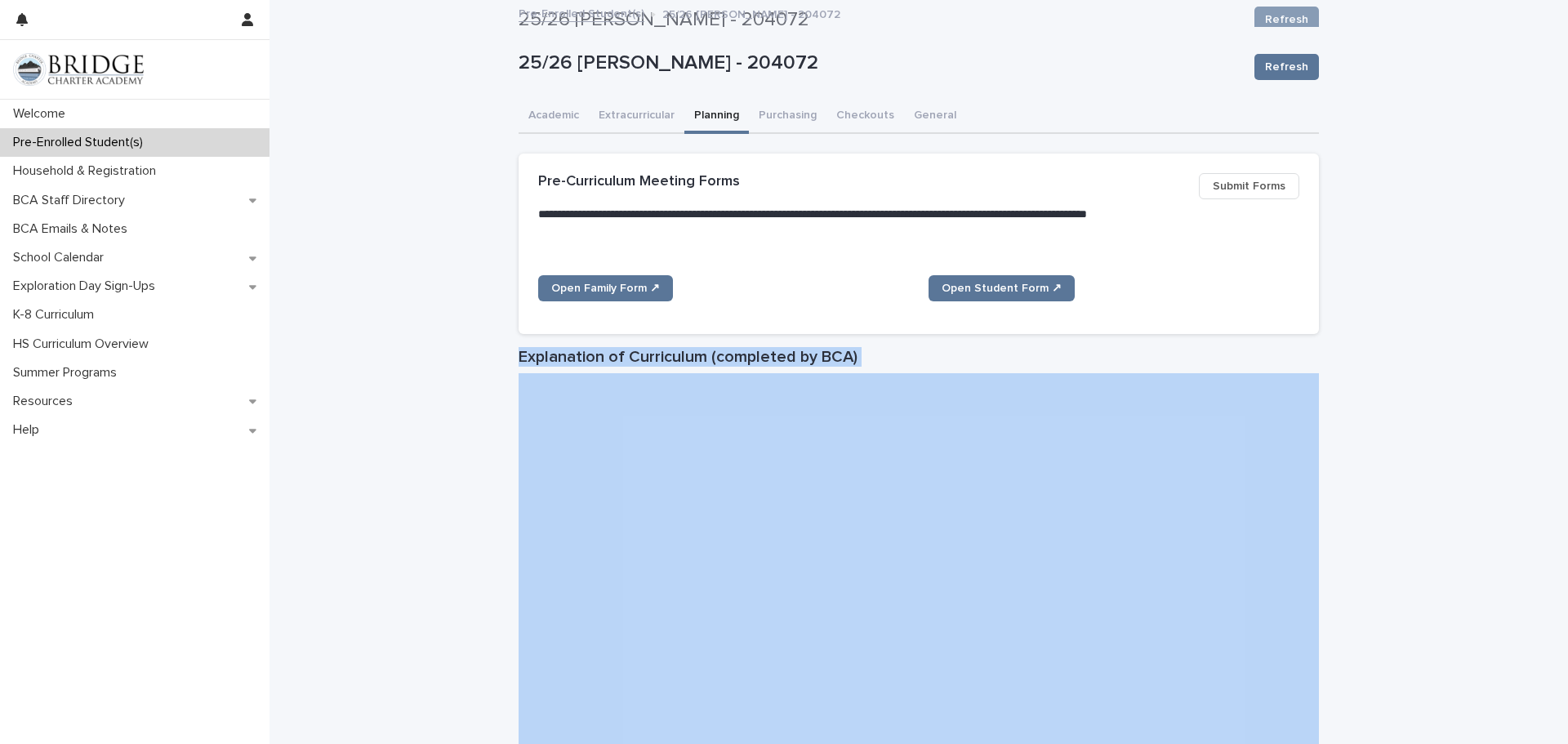
drag, startPoint x: 1567, startPoint y: 144, endPoint x: 1553, endPoint y: -99, distance: 243.4
click at [1553, 0] on html "**********" at bounding box center [784, 372] width 1568 height 744
click at [1008, 294] on link "Open Student Form ↗" at bounding box center [1001, 289] width 146 height 26
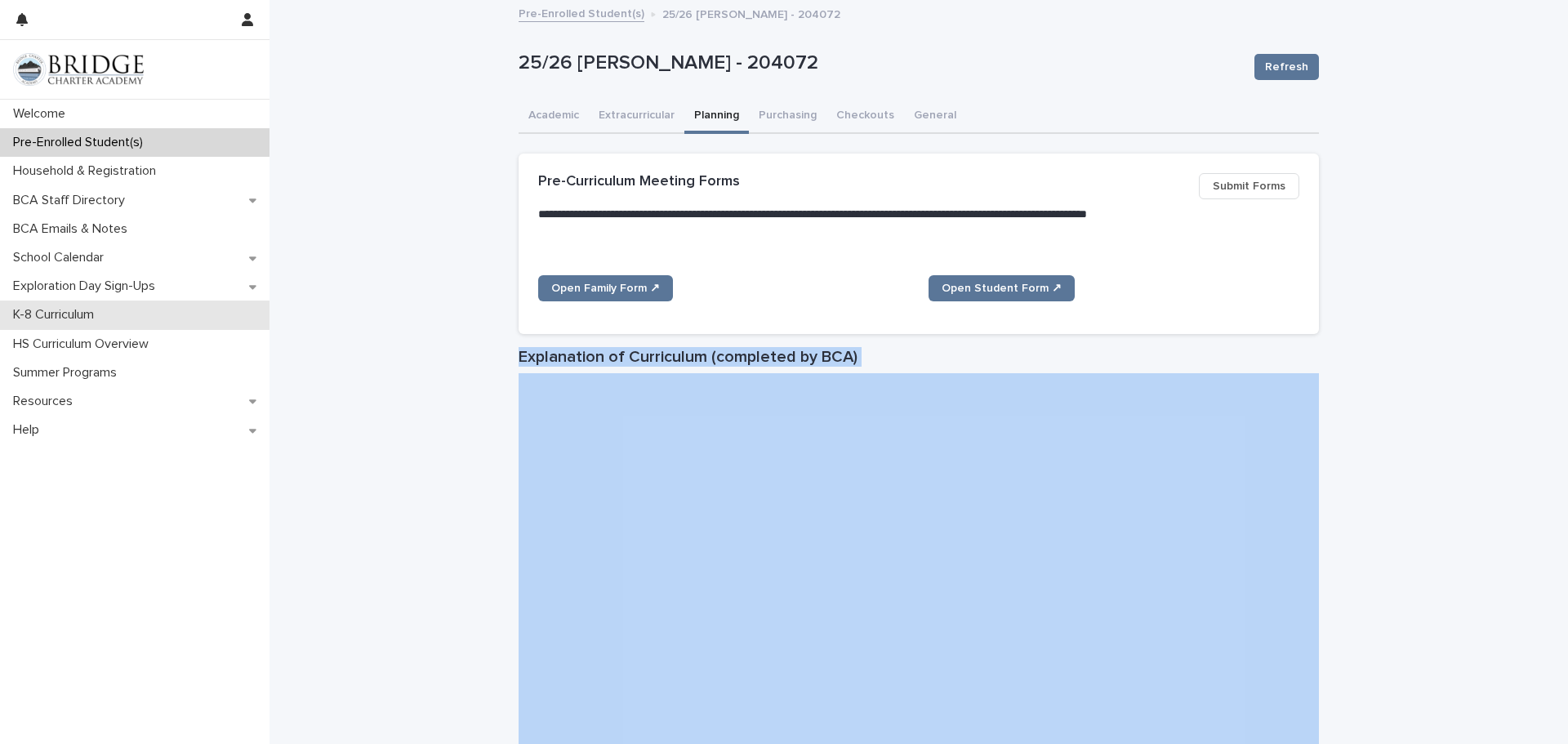
click at [83, 312] on p "K-8 Curriculum" at bounding box center [57, 315] width 101 height 16
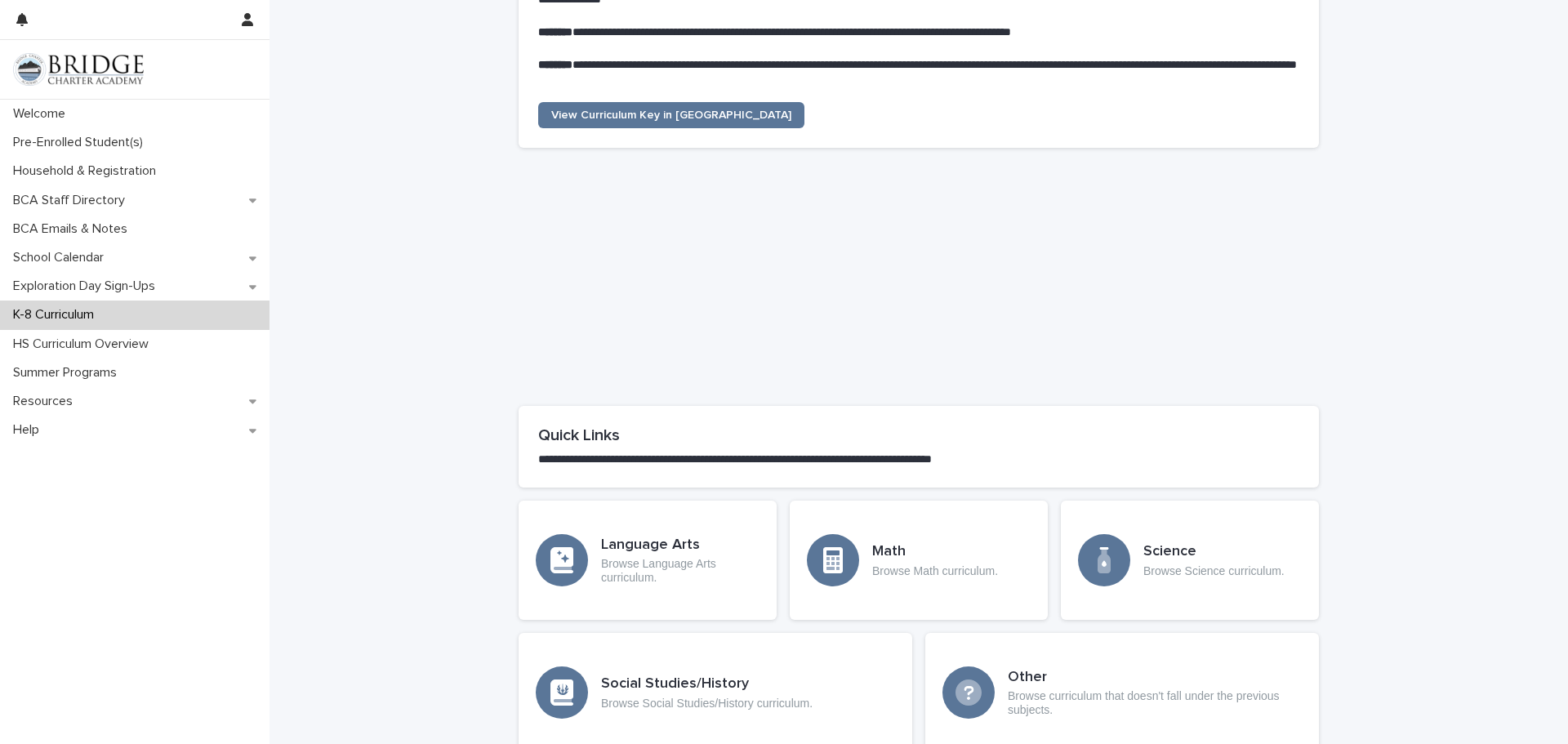
scroll to position [440, 0]
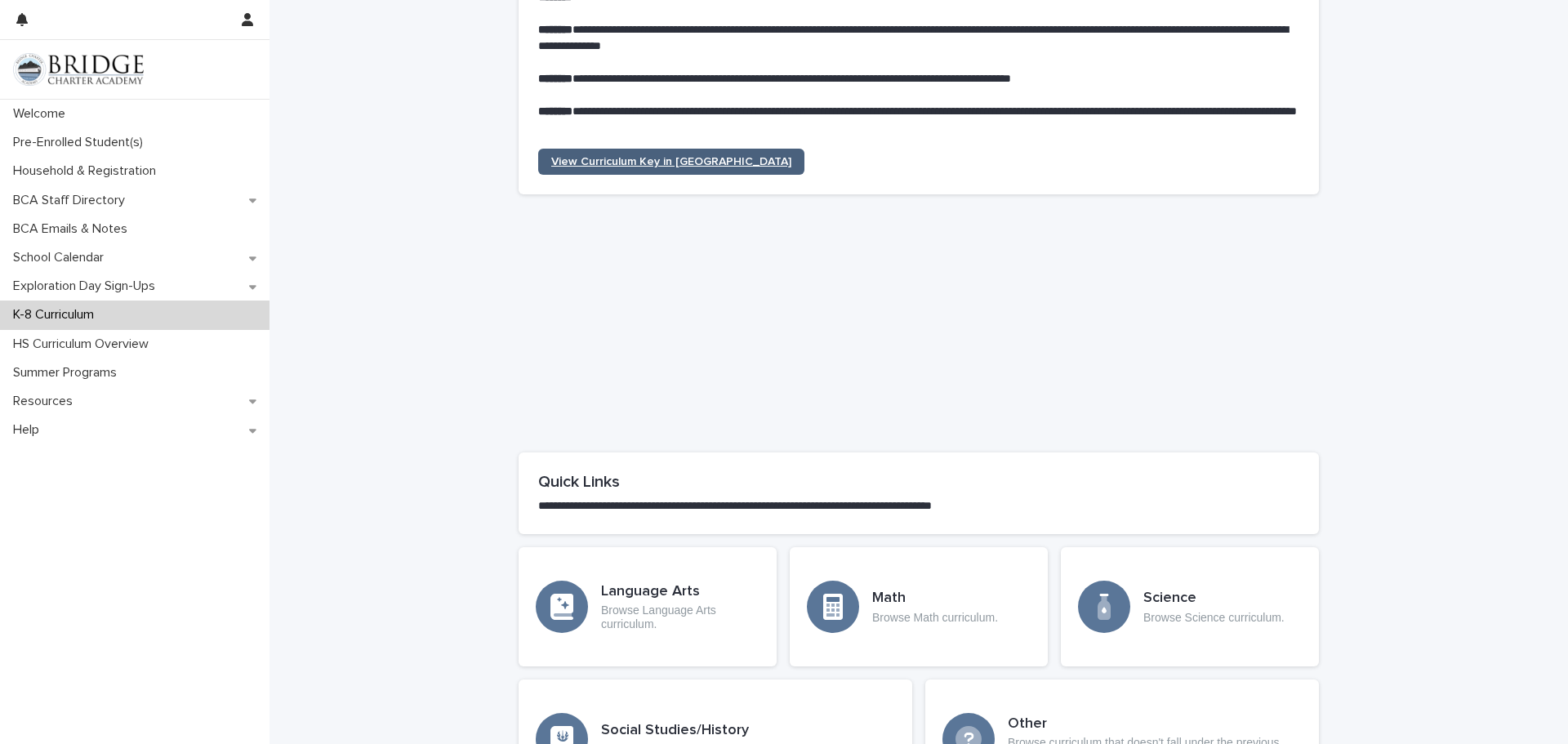
click at [650, 162] on span "View Curriculum Key in [GEOGRAPHIC_DATA]" at bounding box center [671, 162] width 240 height 11
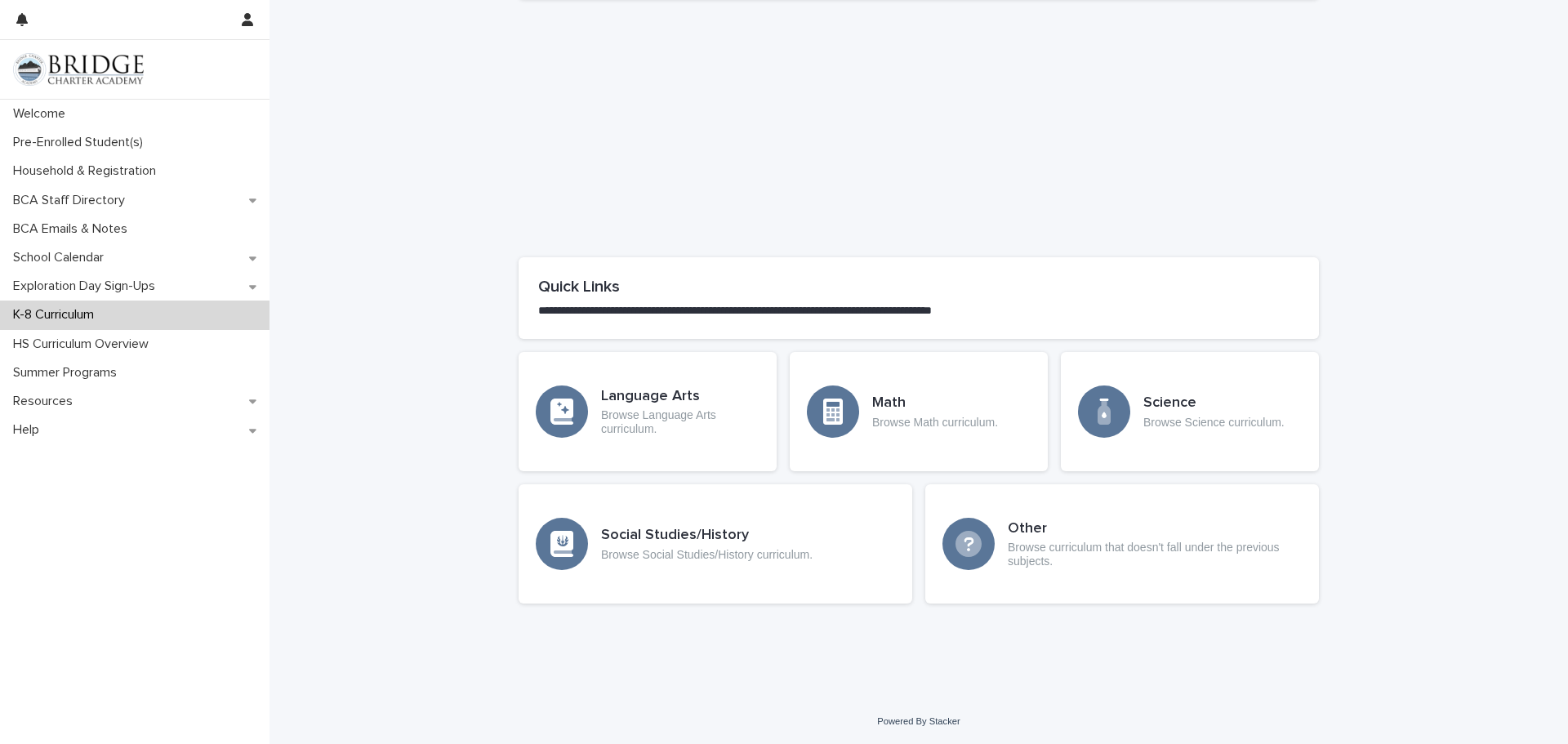
scroll to position [637, 0]
click at [615, 416] on p "Browse Language Arts curriculum." at bounding box center [680, 422] width 158 height 28
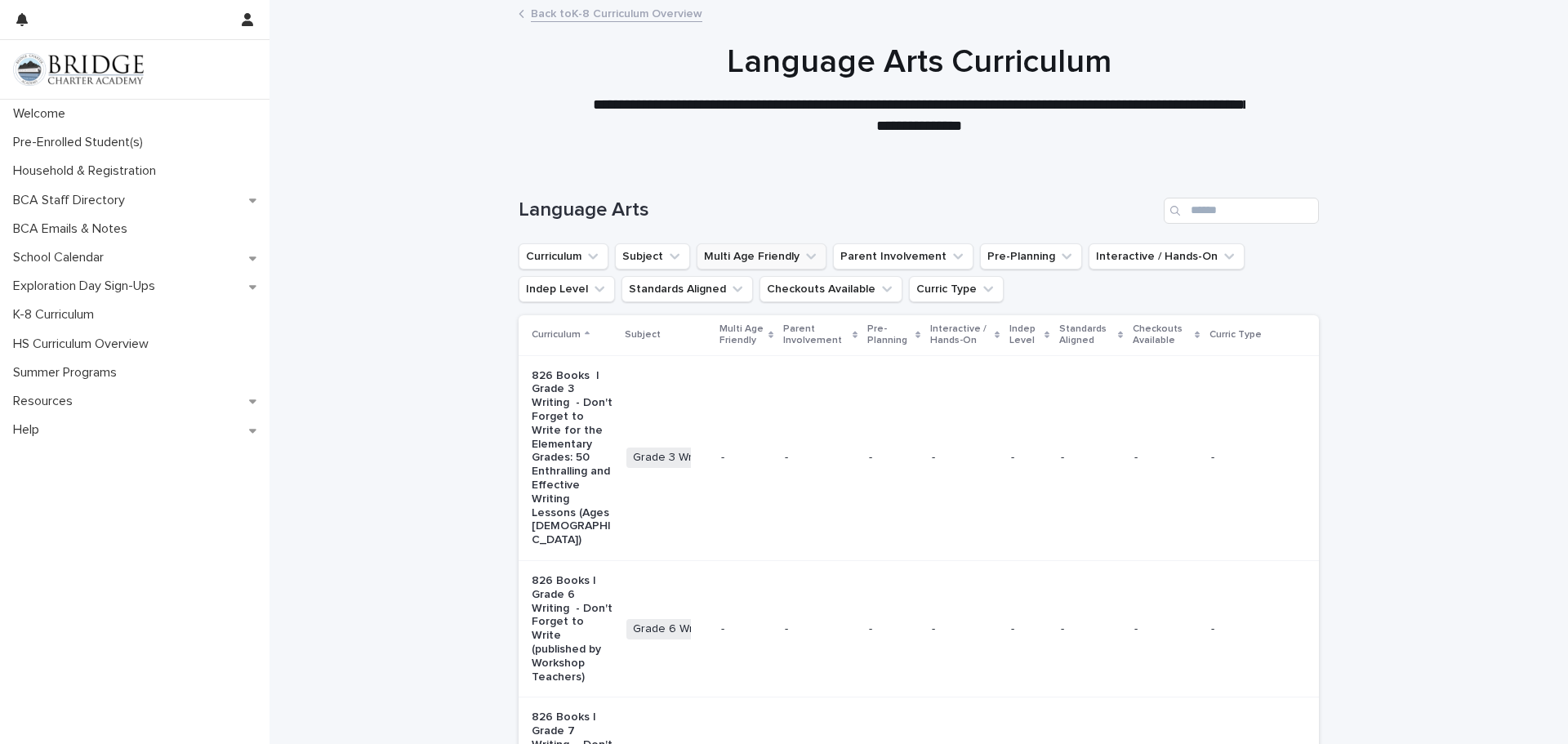
click at [803, 259] on icon "Multi Age Friendly" at bounding box center [811, 257] width 17 height 17
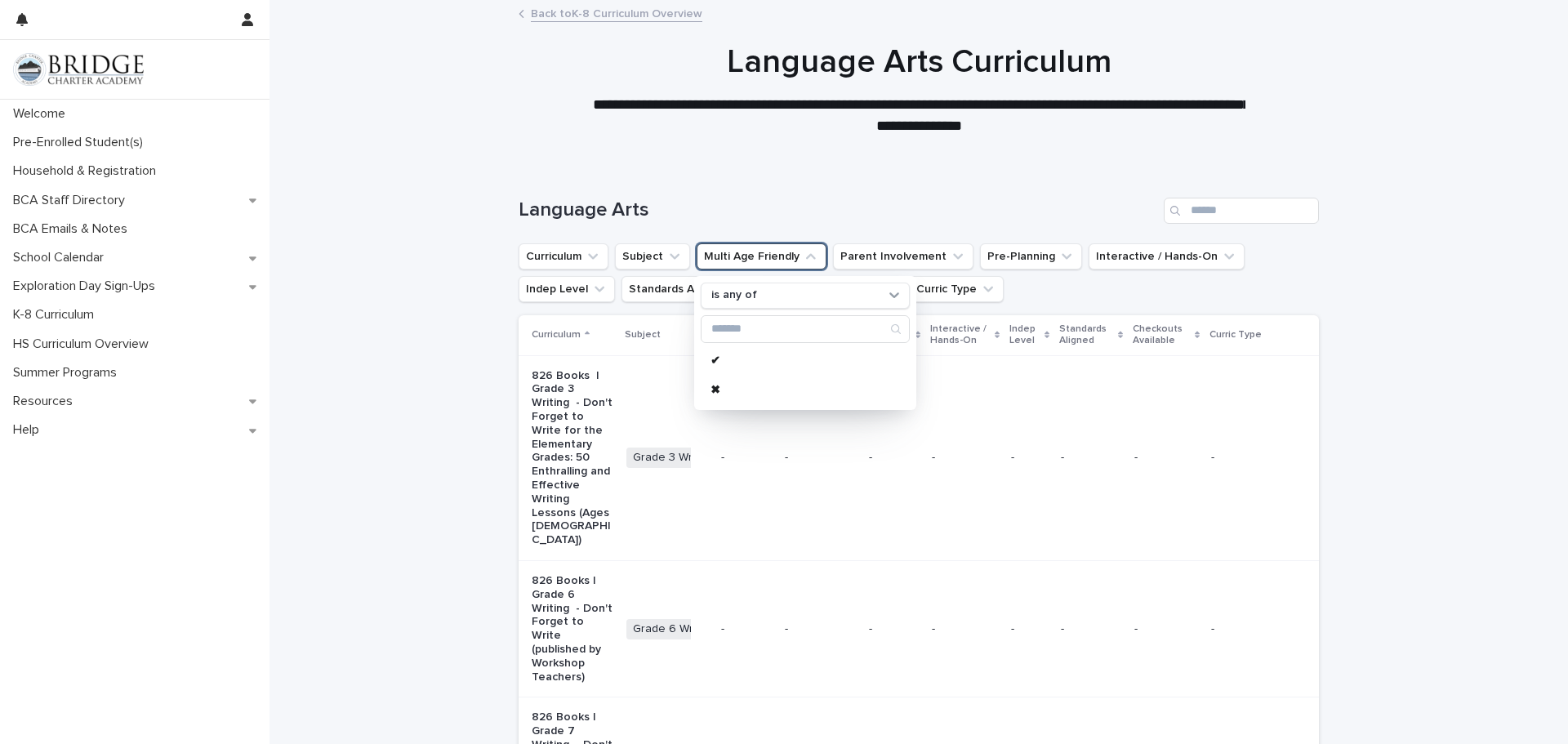
click at [1033, 291] on ul "Curriculum Subject Multi Age Friendly is any of ✔ ✖ Parent Involvement Pre-Plan…" at bounding box center [918, 273] width 807 height 65
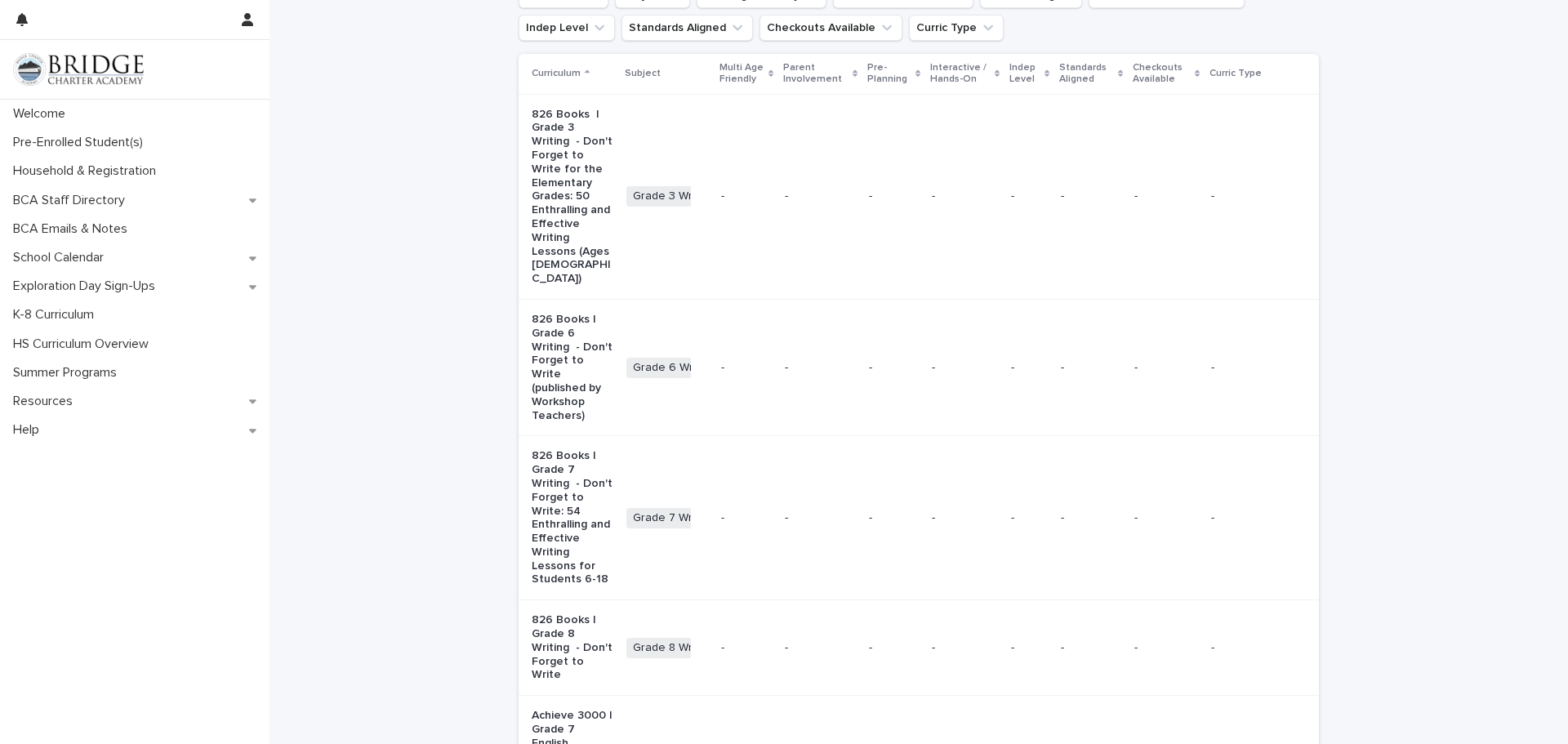
scroll to position [229, 0]
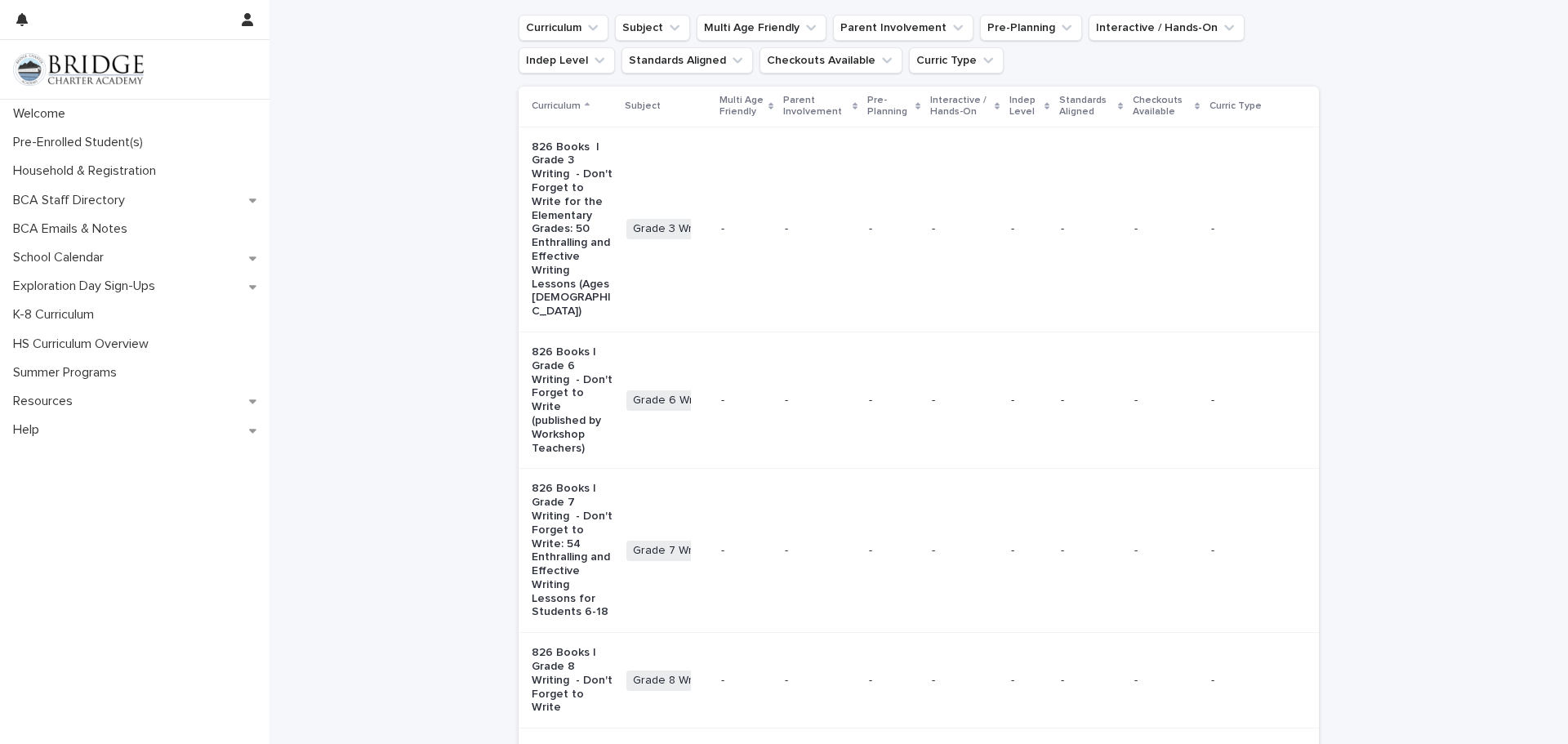
click at [637, 223] on div "Grade 3 Writing + 0" at bounding box center [667, 229] width 82 height 34
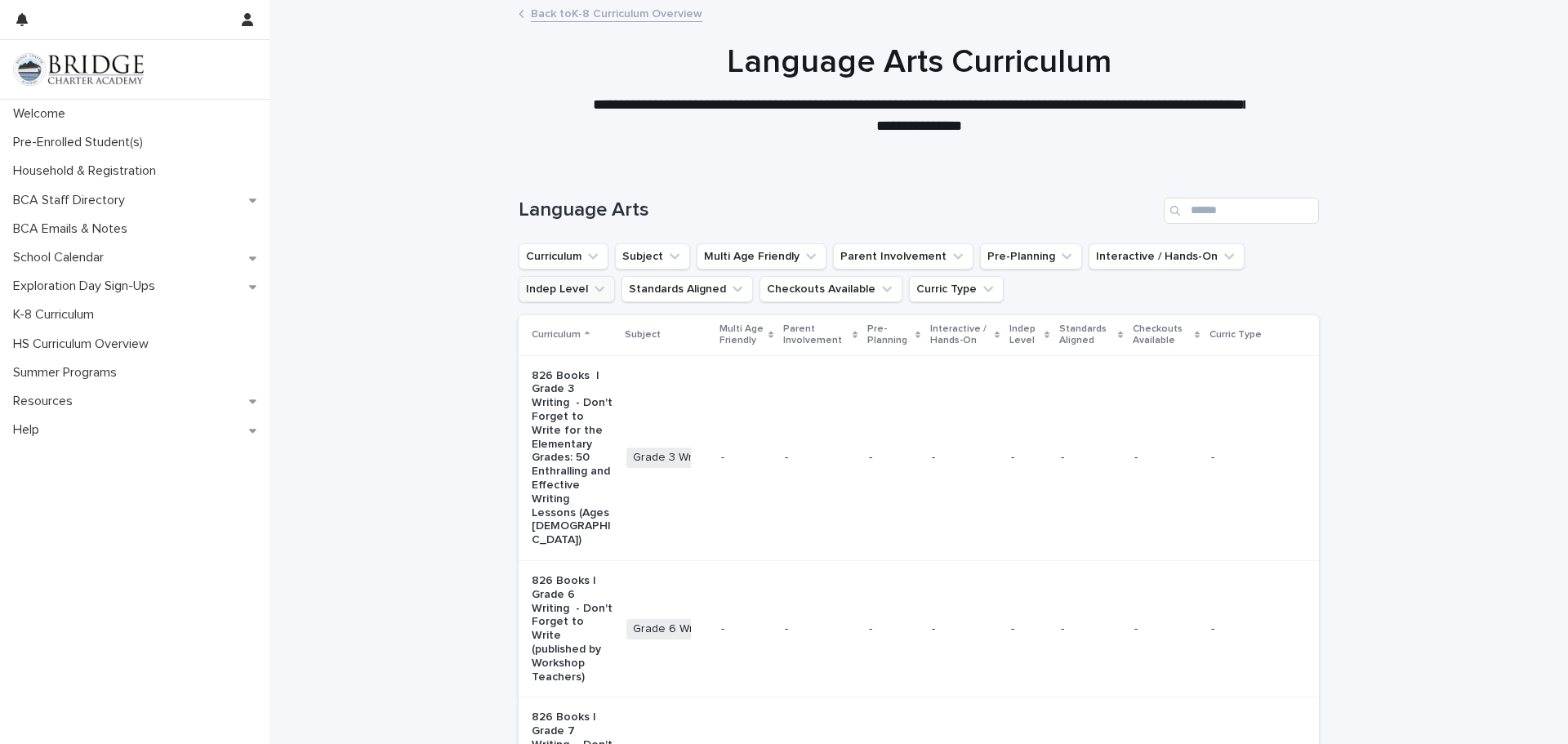
click at [585, 291] on button "Indep Level" at bounding box center [567, 290] width 97 height 26
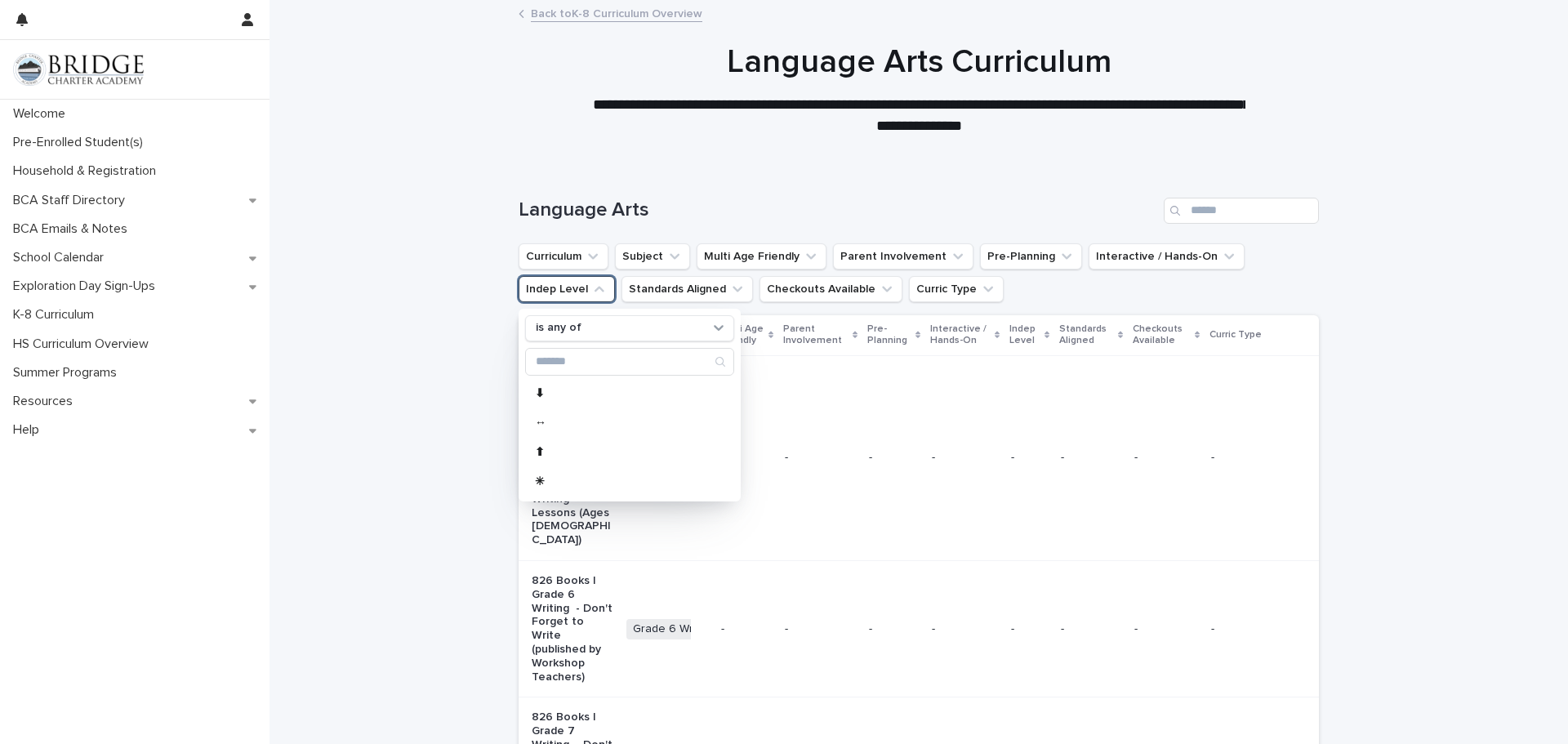
click at [585, 291] on button "Indep Level" at bounding box center [567, 290] width 97 height 26
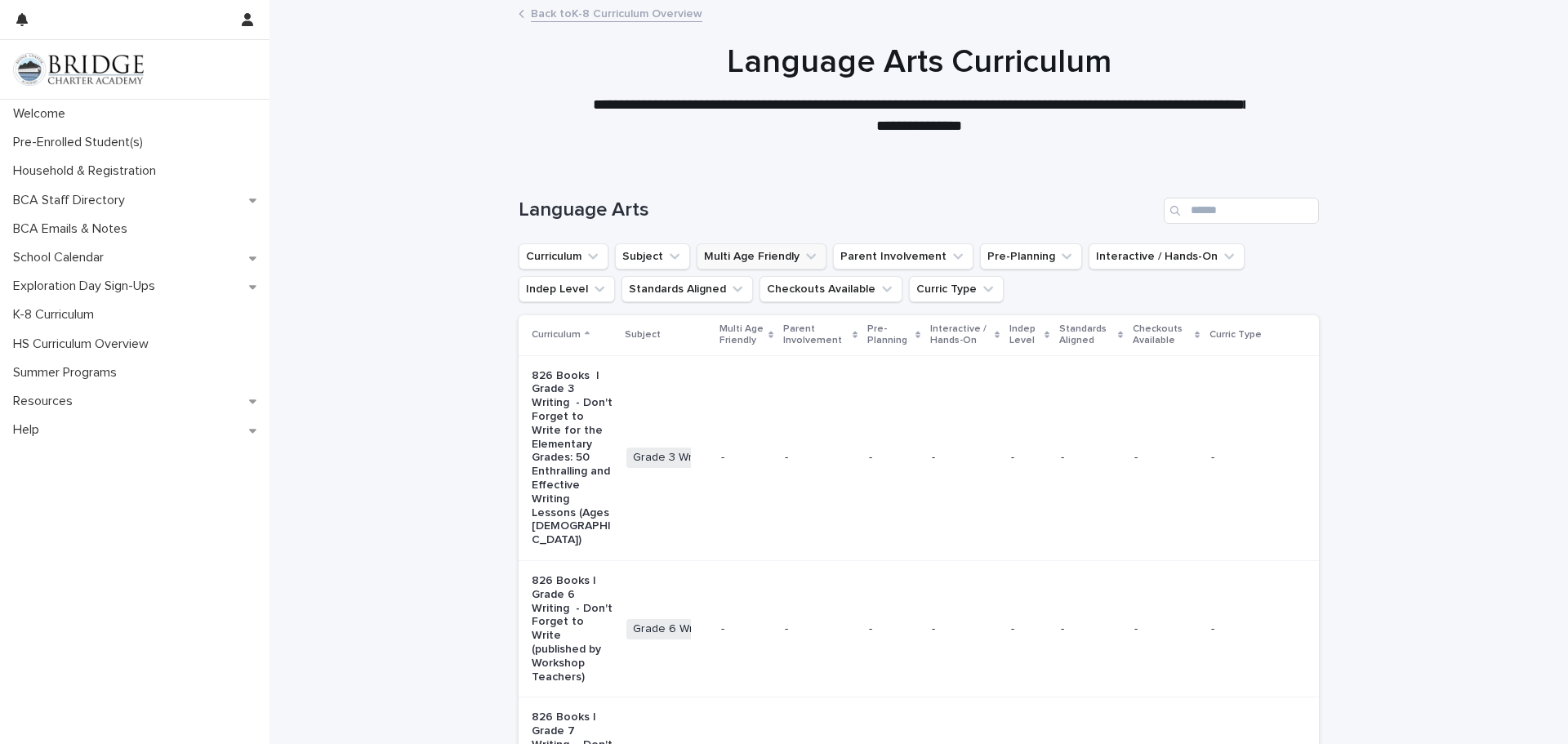
click at [803, 263] on icon "Multi Age Friendly" at bounding box center [811, 257] width 17 height 17
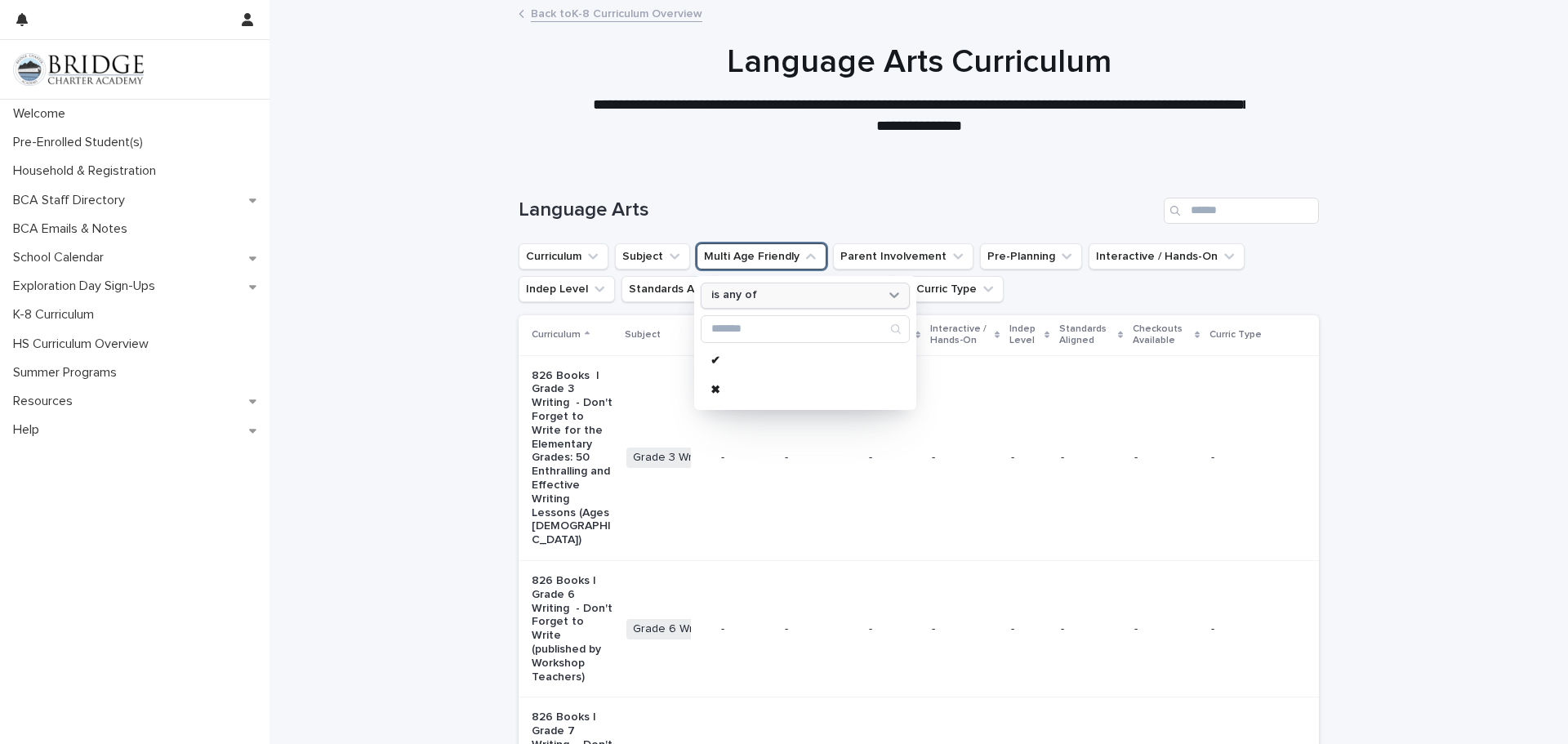
click at [816, 297] on div "is any of" at bounding box center [795, 295] width 181 height 17
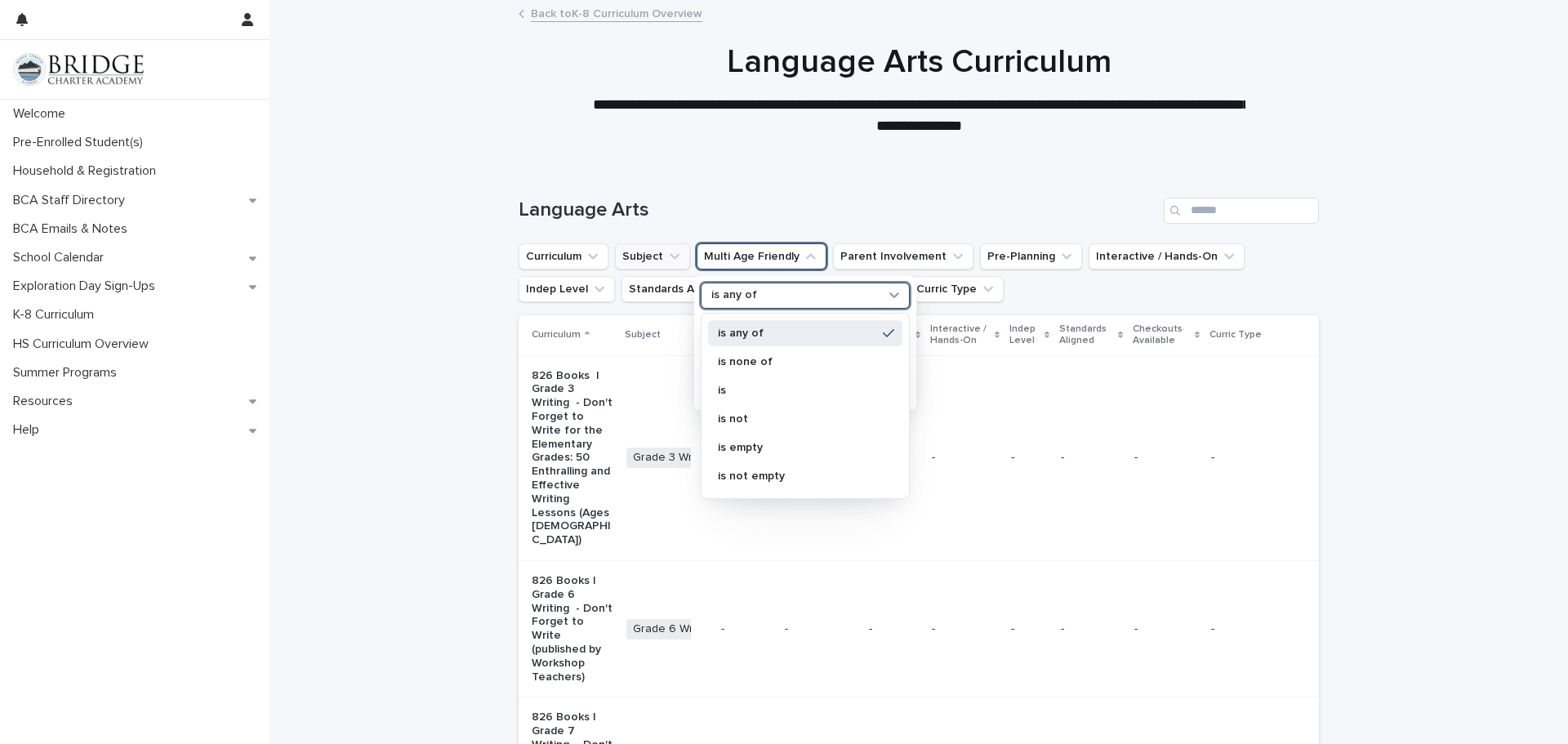
click at [650, 260] on button "Subject" at bounding box center [652, 256] width 75 height 26
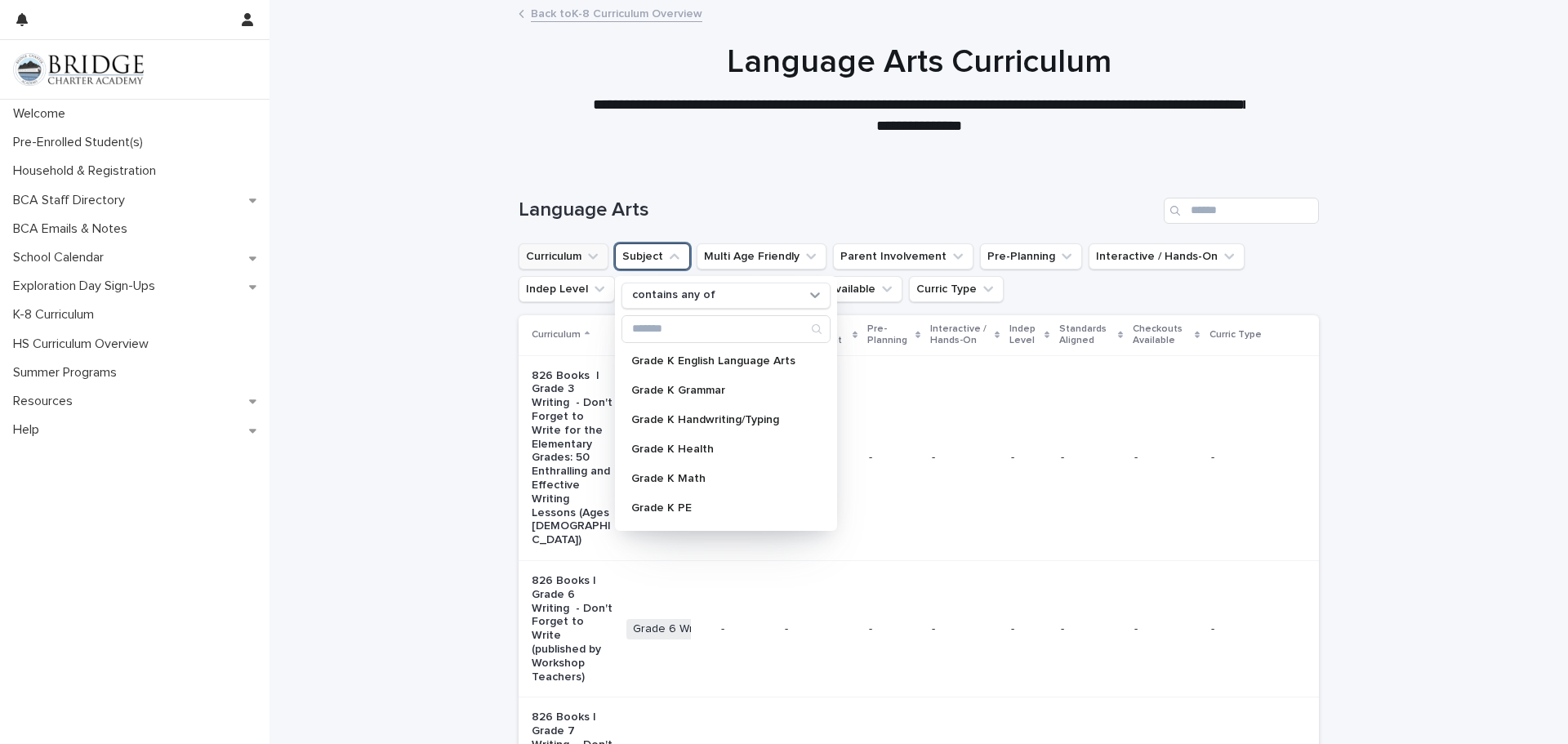
click at [580, 261] on button "Curriculum" at bounding box center [563, 256] width 90 height 26
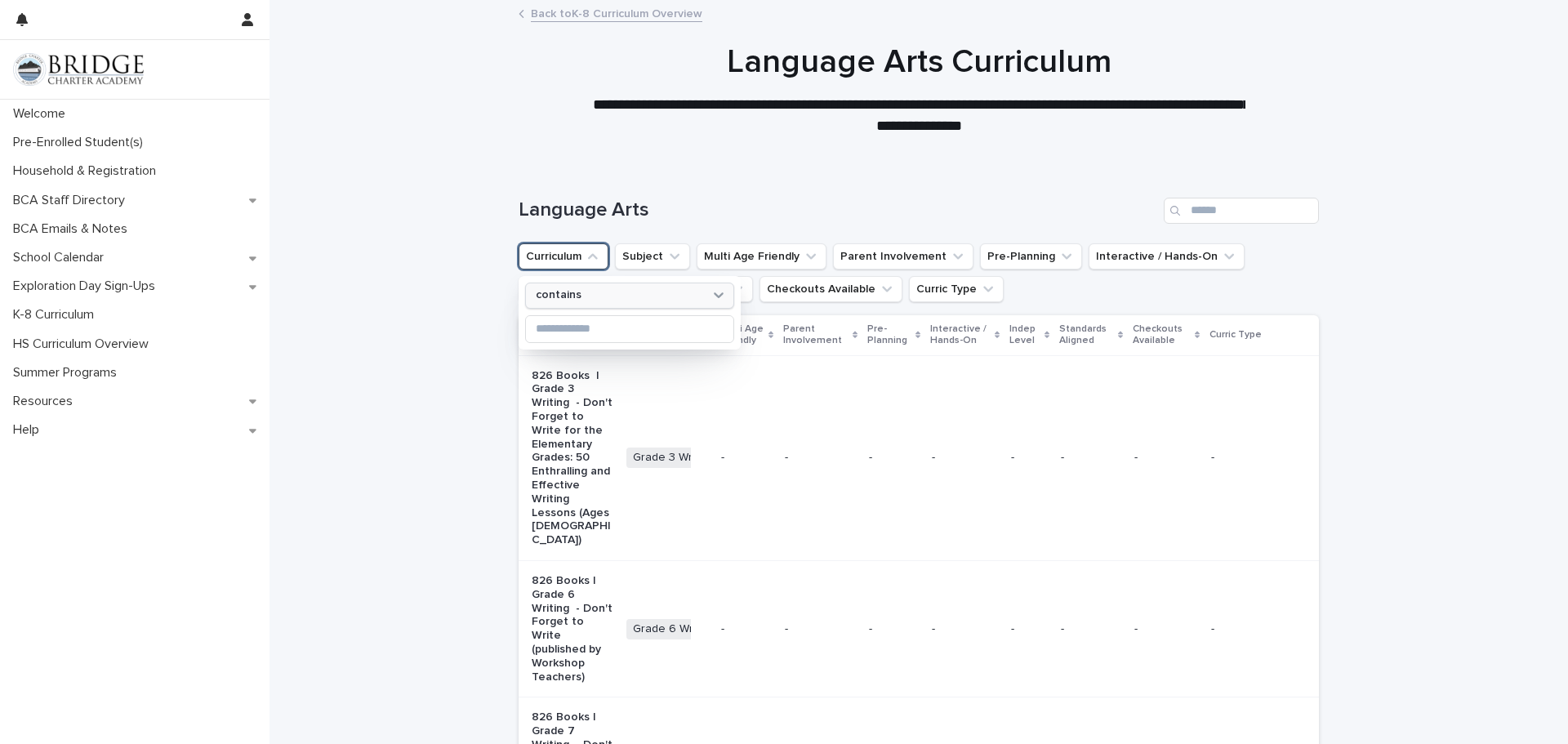
click at [635, 297] on div "contains" at bounding box center [620, 295] width 181 height 17
click at [679, 223] on div "Language Arts" at bounding box center [918, 210] width 800 height 26
click at [947, 270] on ul "Curriculum Subject Multi Age Friendly Parent Involvement Pre-Planning Interacti…" at bounding box center [918, 273] width 807 height 65
click at [949, 264] on icon "Parent Involvement" at bounding box center [958, 257] width 17 height 17
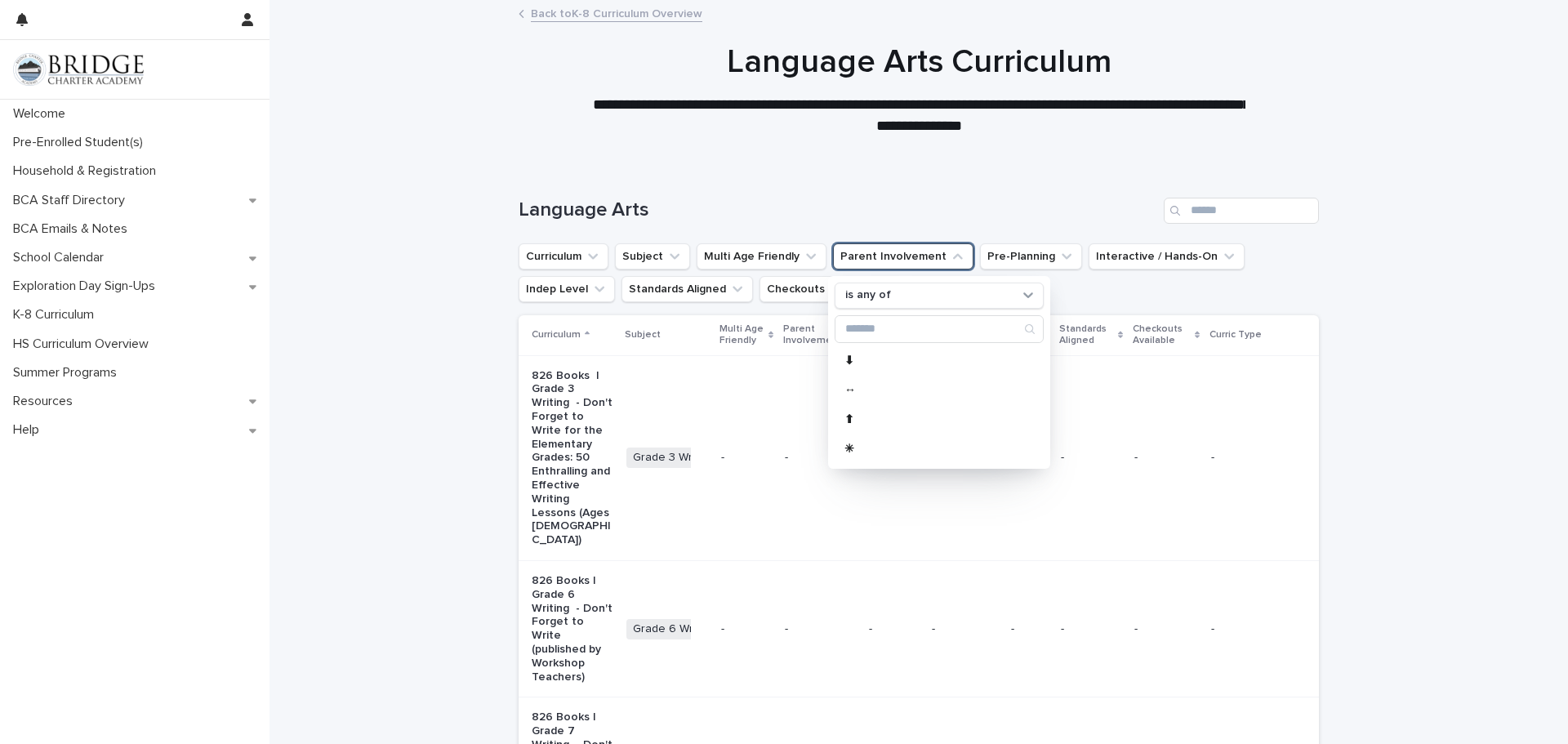
click at [939, 203] on h1 "Language Arts" at bounding box center [838, 210] width 638 height 23
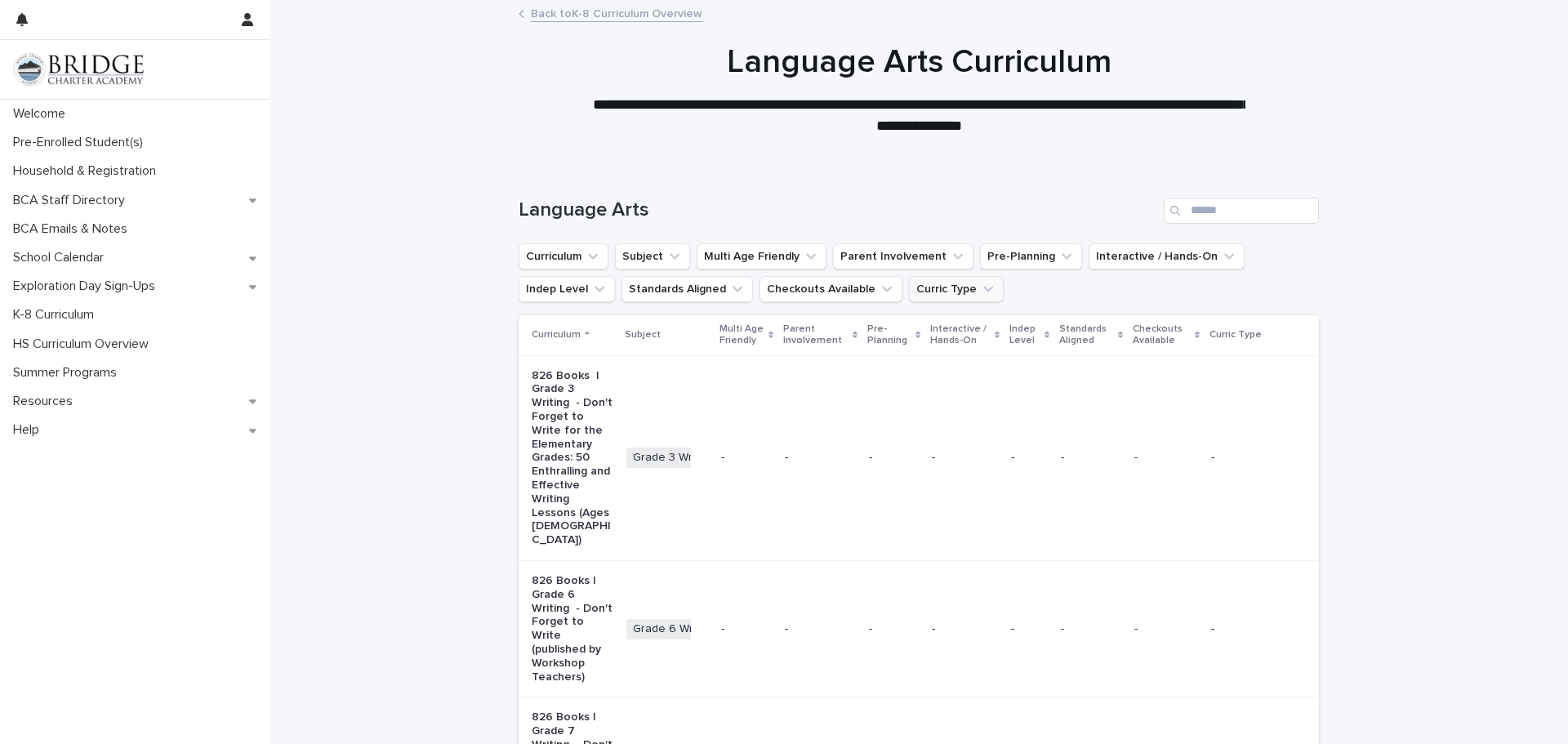
click at [948, 291] on button "Curric Type" at bounding box center [957, 290] width 95 height 26
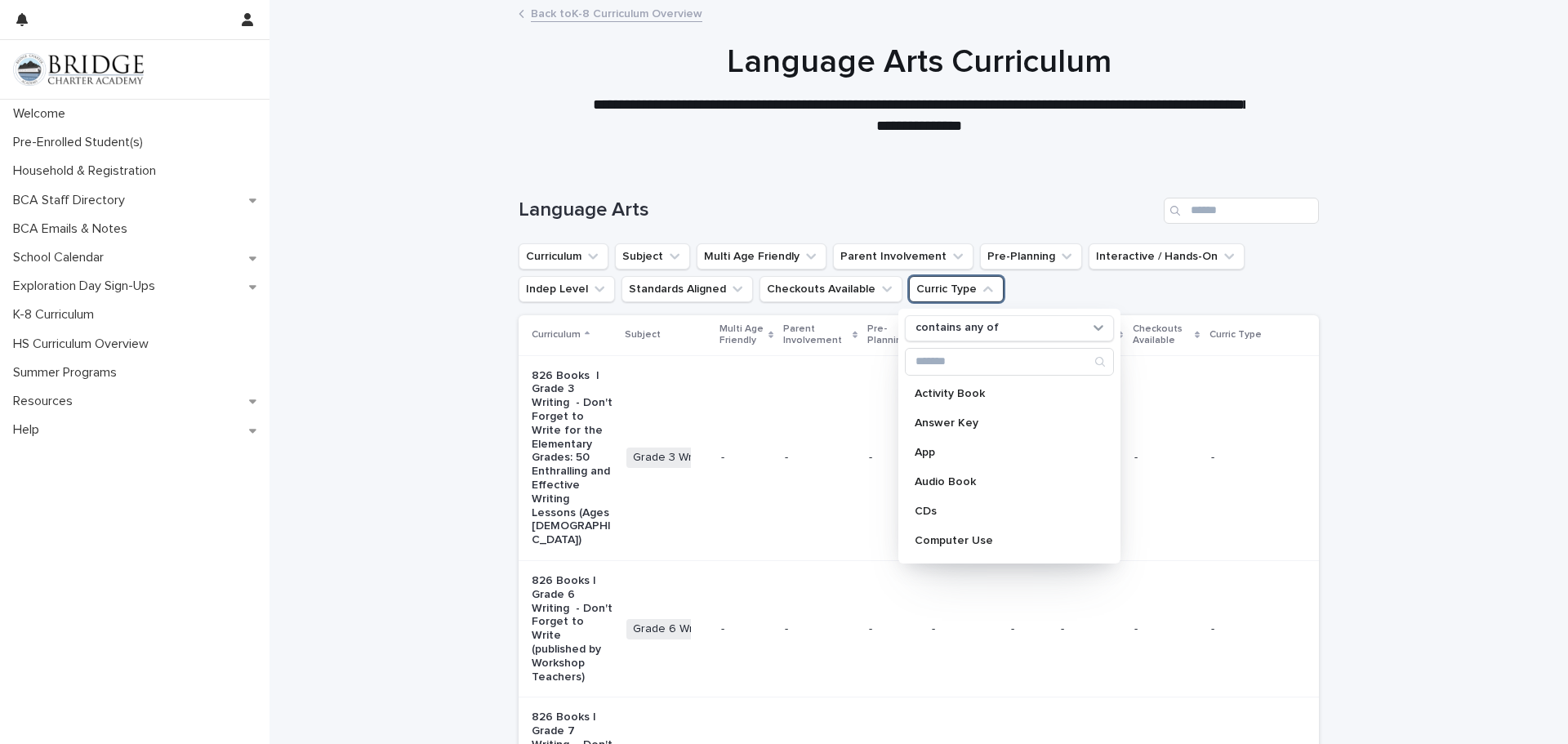
click at [1094, 280] on ul "Curriculum Subject Multi Age Friendly Parent Involvement Pre-Planning Interacti…" at bounding box center [918, 273] width 807 height 65
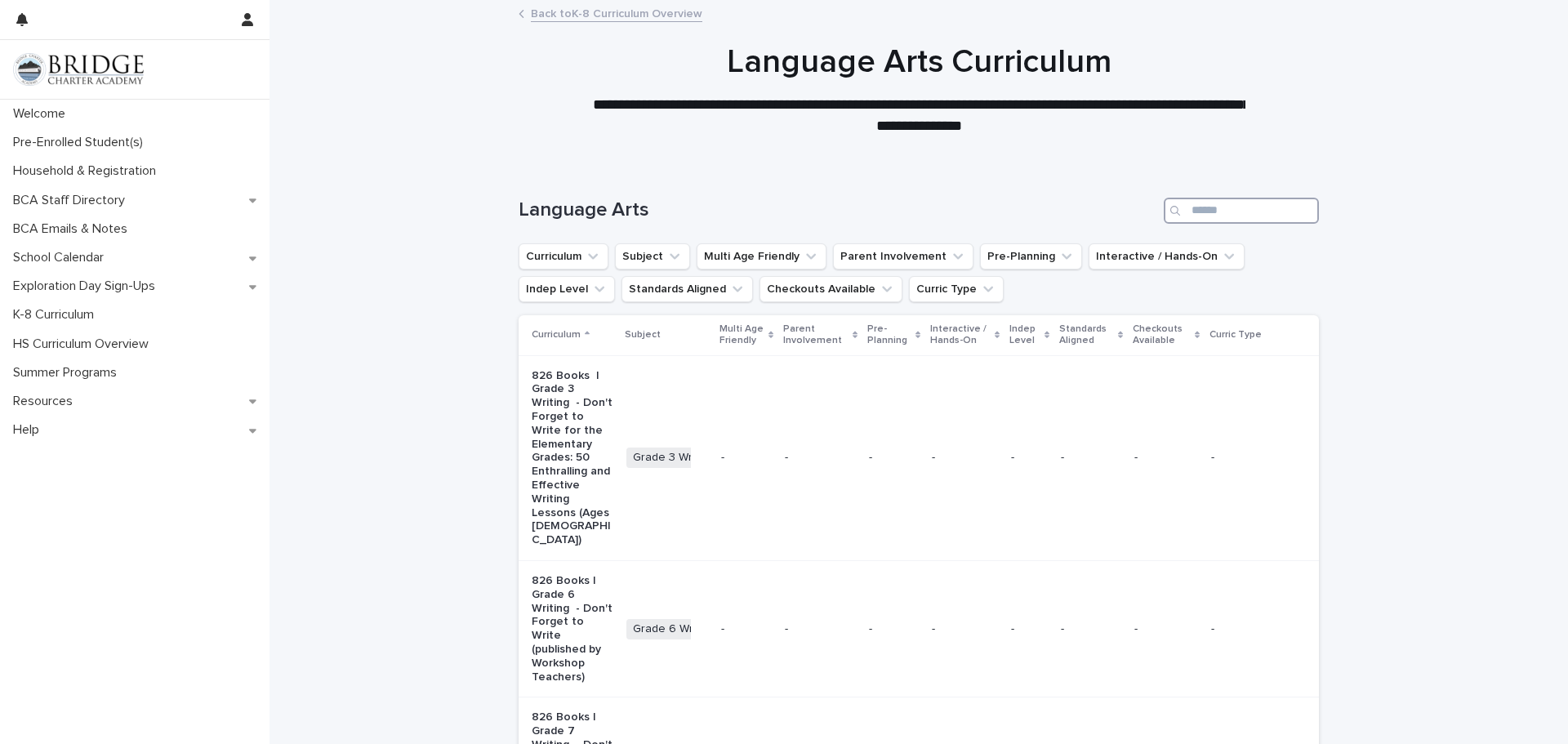
click at [1196, 207] on input "Search" at bounding box center [1240, 210] width 155 height 26
type input "*******"
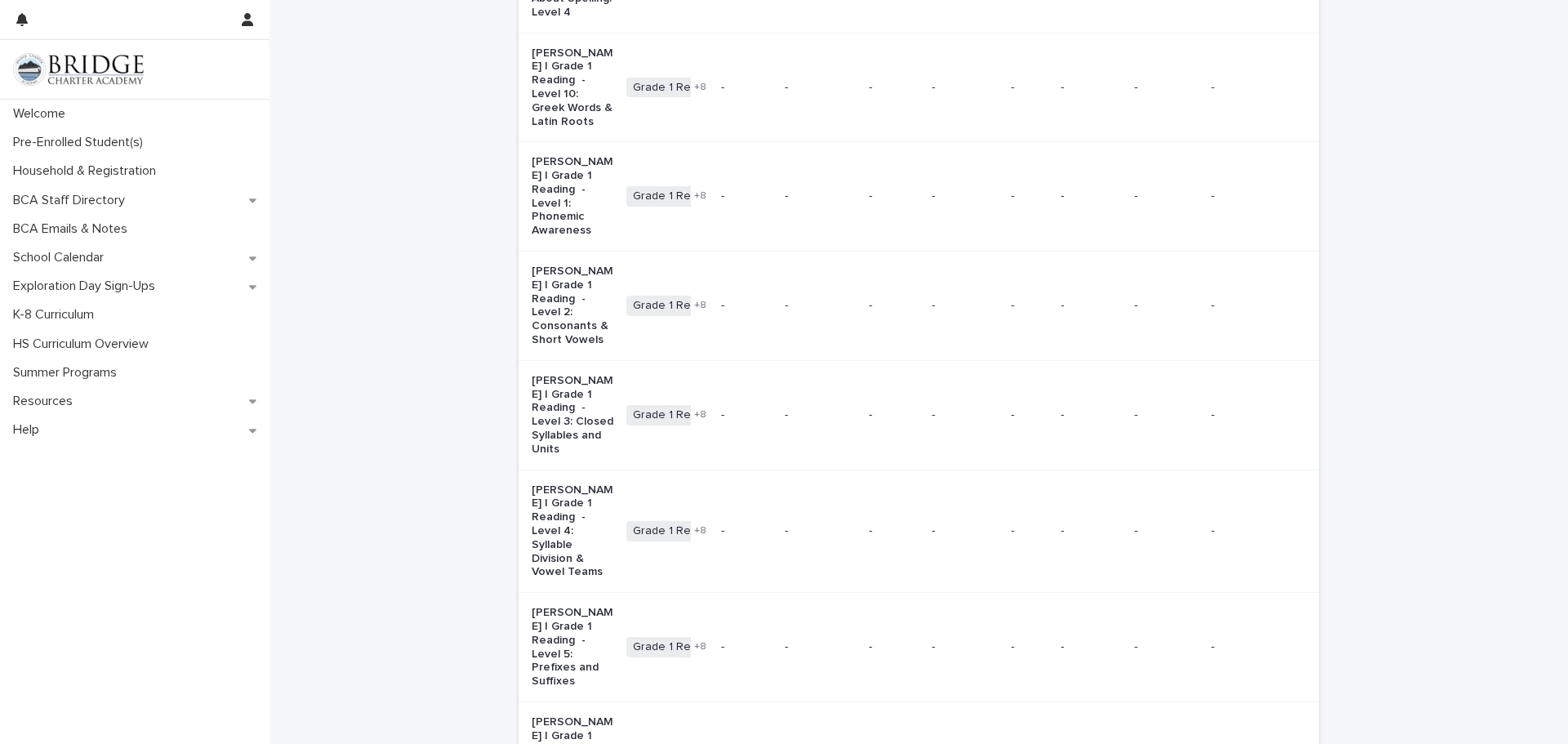
scroll to position [766, 0]
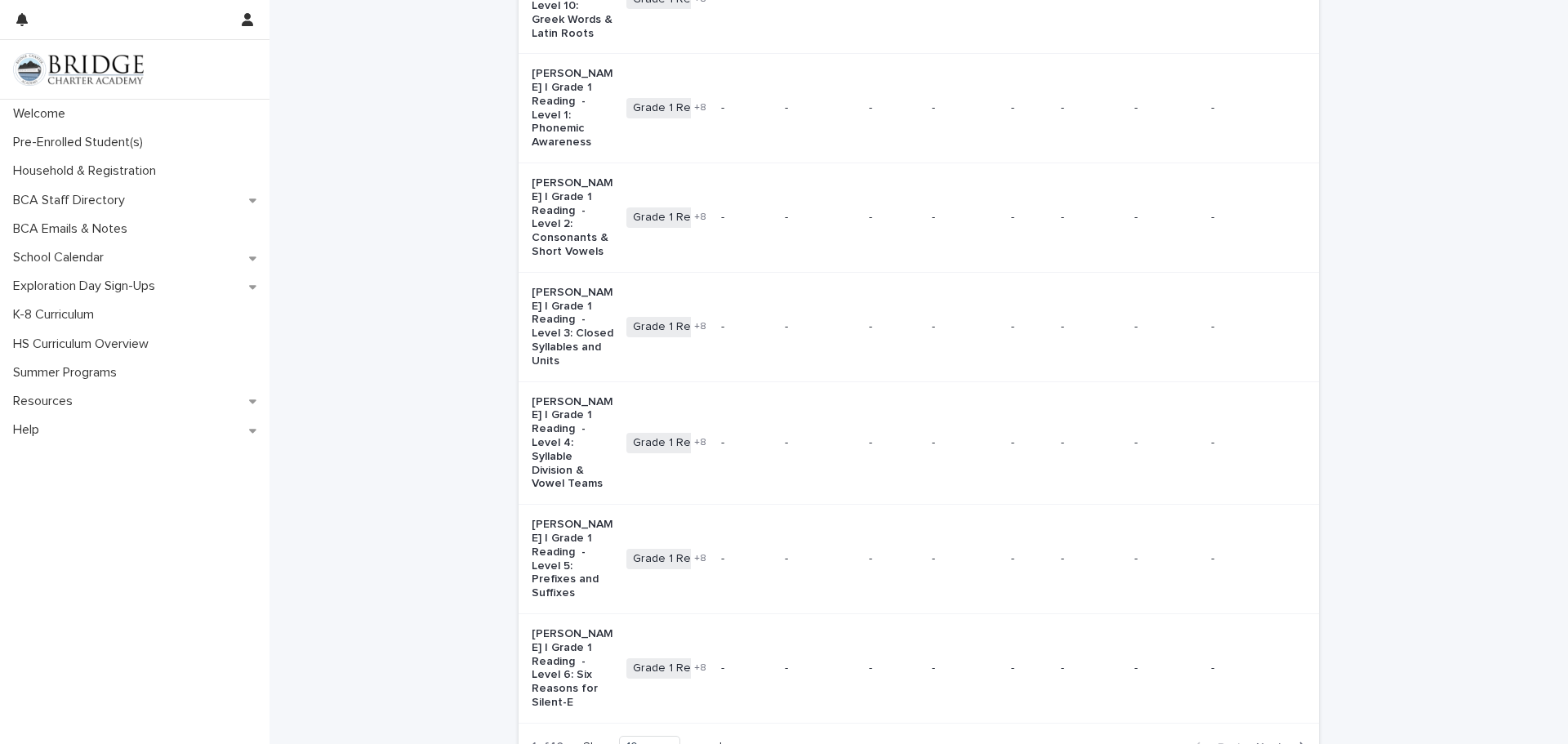
click at [1286, 742] on span "Next" at bounding box center [1274, 748] width 36 height 11
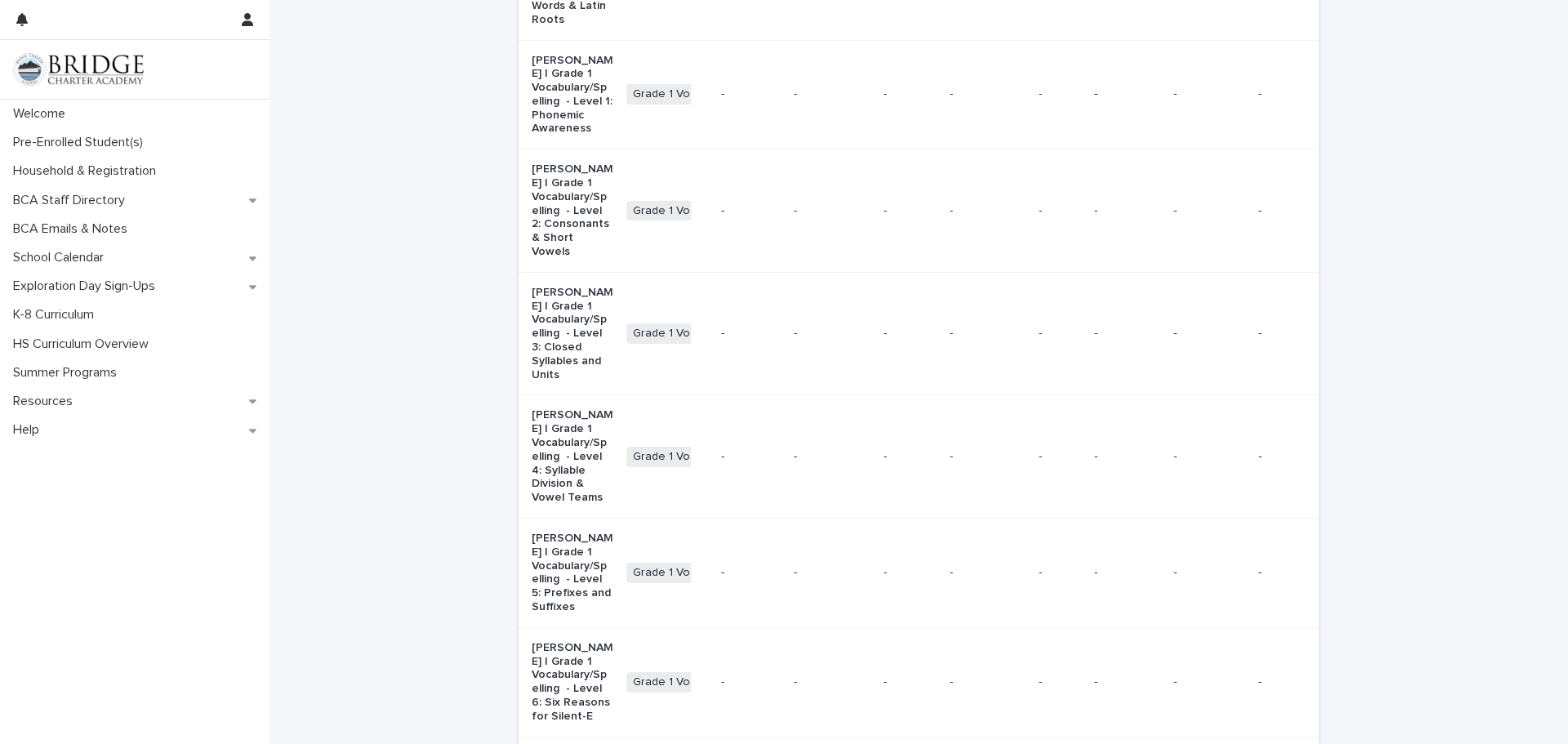
scroll to position [752, 0]
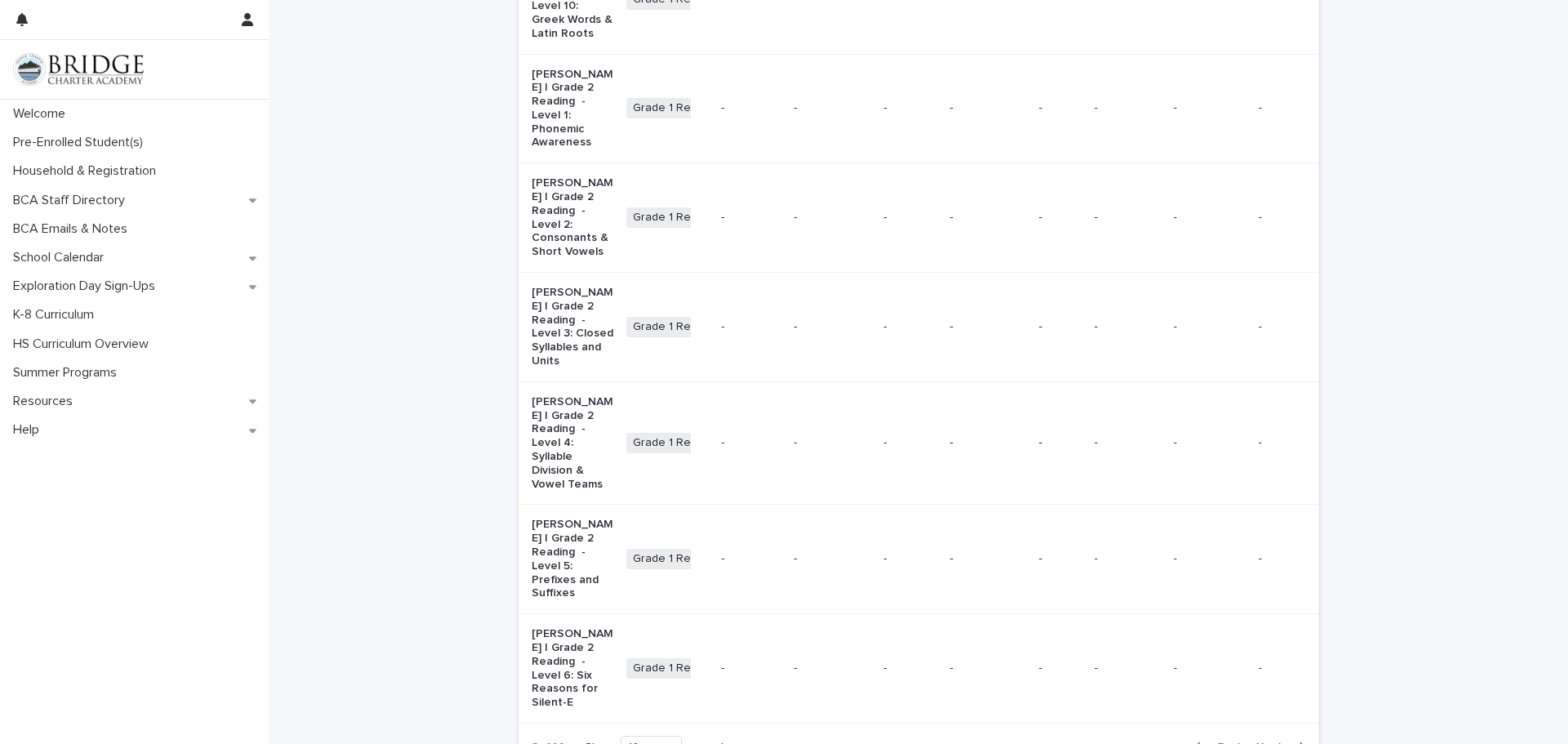
scroll to position [766, 0]
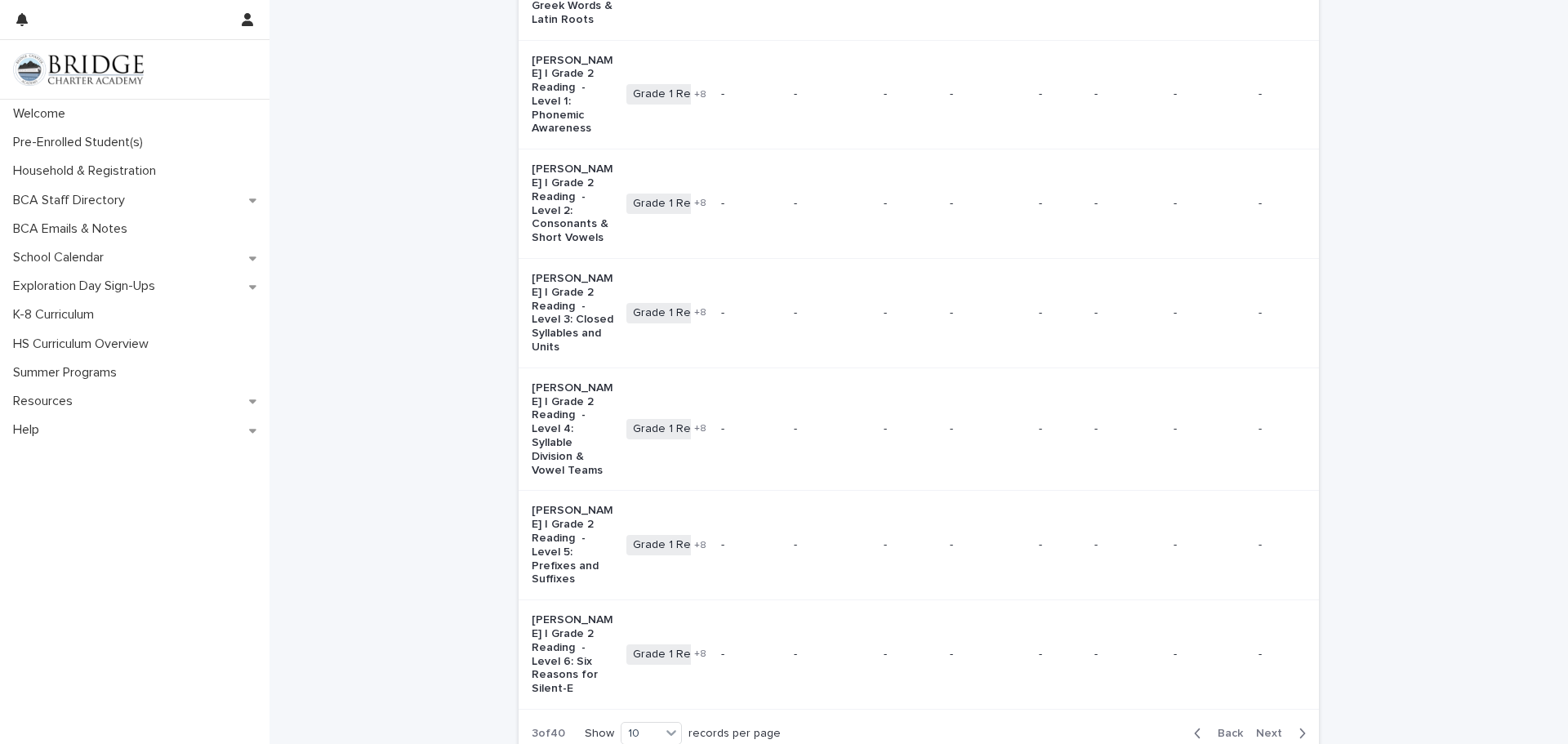
click at [1277, 728] on span "Next" at bounding box center [1274, 734] width 36 height 11
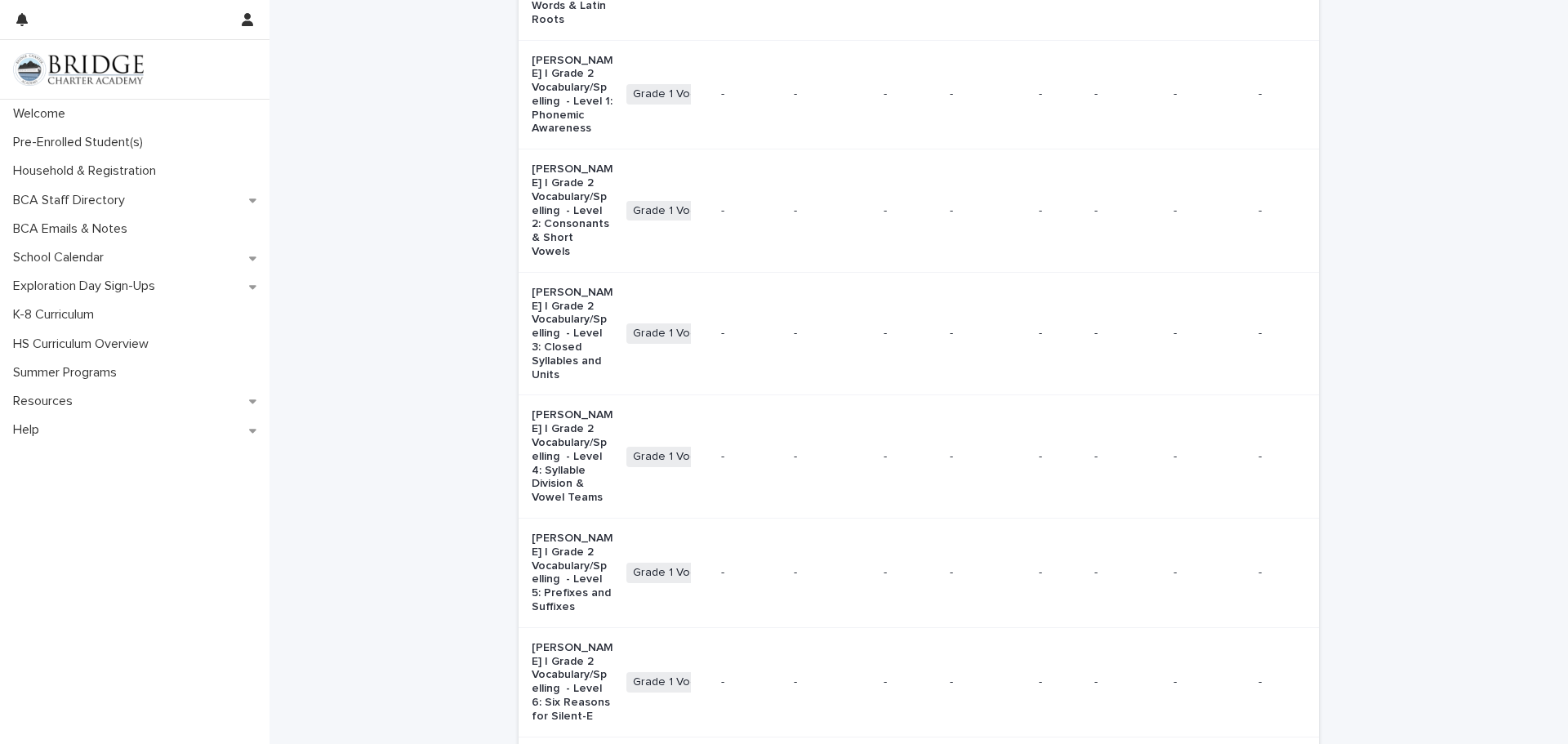
scroll to position [815, 0]
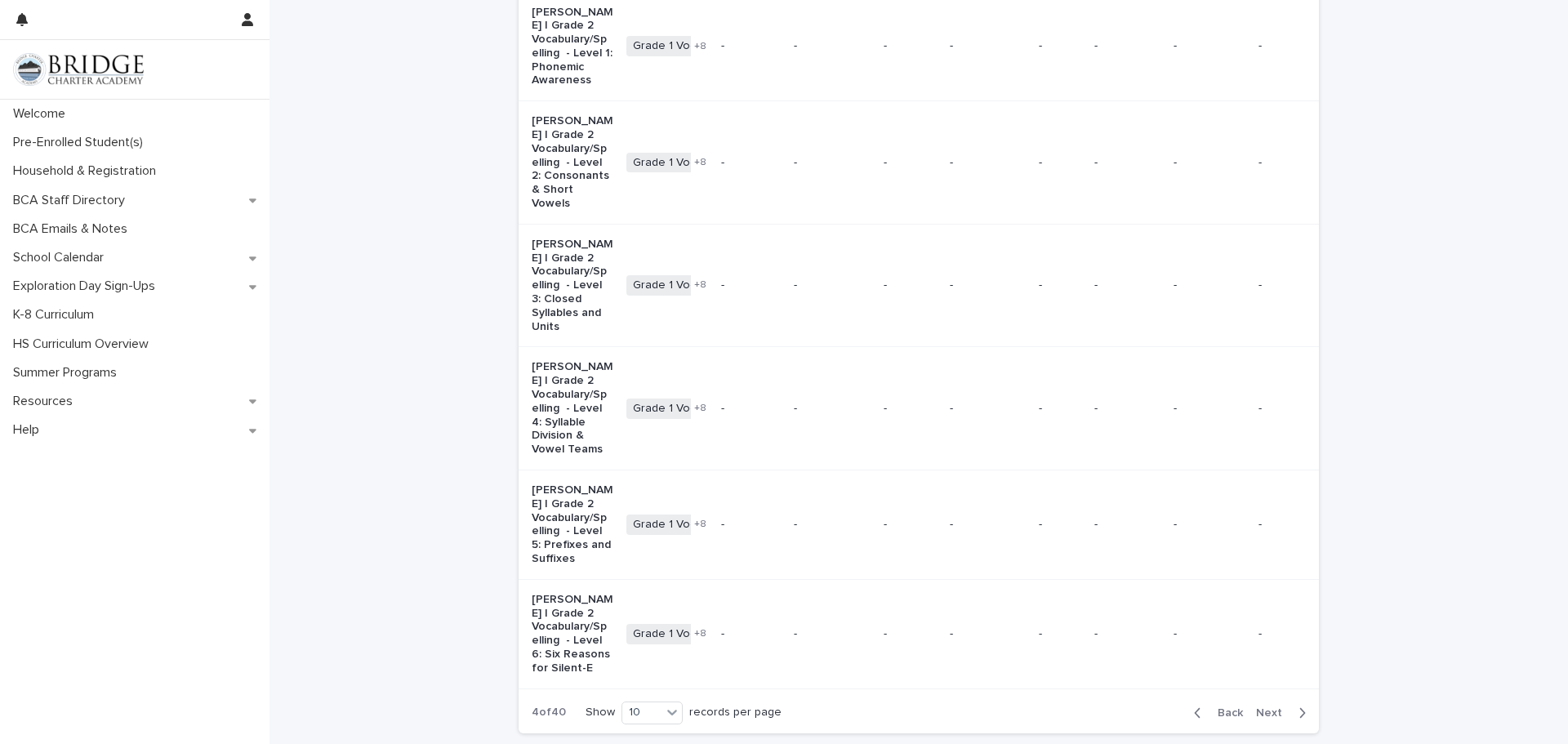
click at [1272, 708] on span "Next" at bounding box center [1274, 713] width 36 height 11
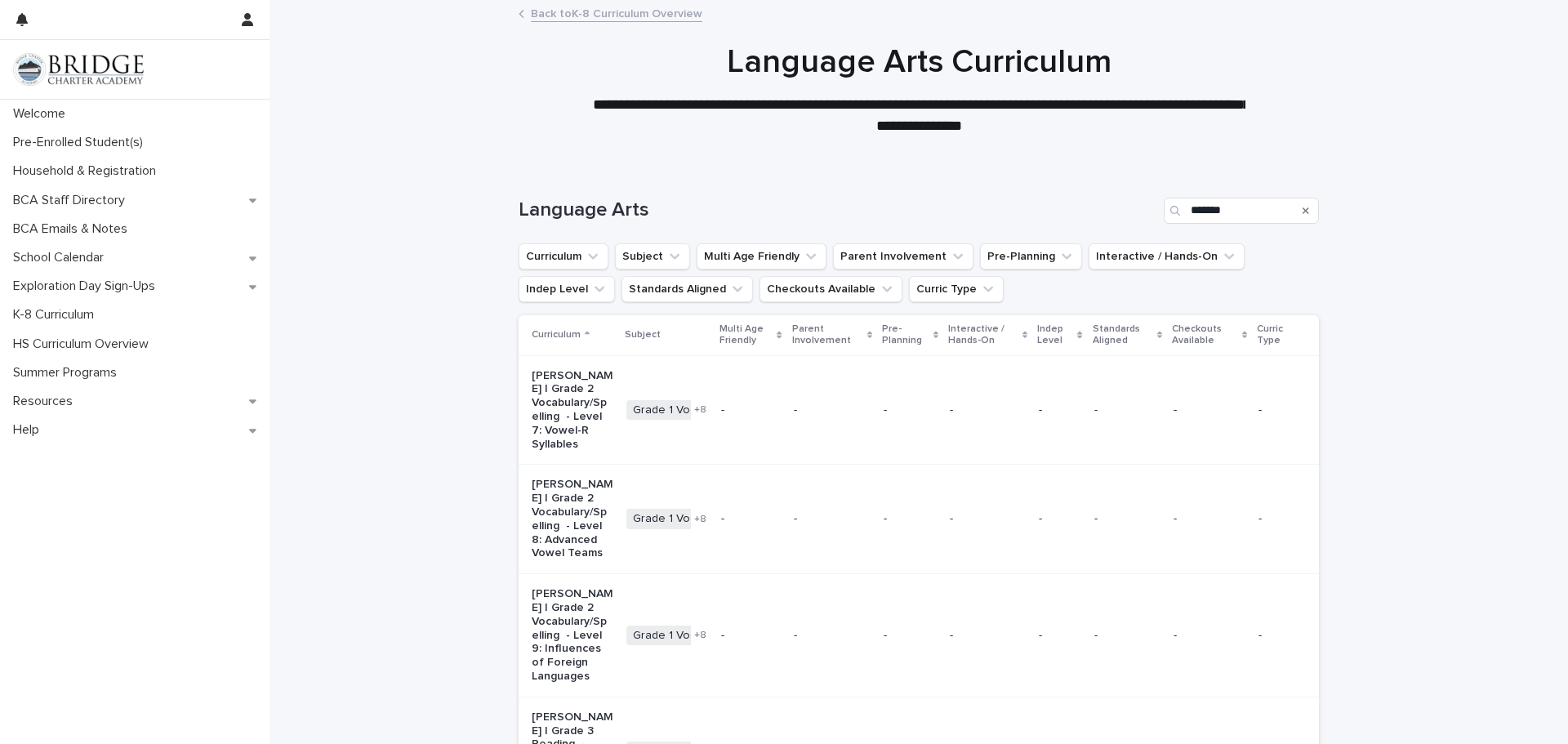
click at [632, 400] on span "Grade 1 Vocabulary/Spelling" at bounding box center [705, 411] width 159 height 20
click at [1253, 217] on input "*******" at bounding box center [1240, 210] width 155 height 26
click at [1238, 205] on input "*******" at bounding box center [1240, 210] width 155 height 26
click at [68, 305] on div "K-8 Curriculum" at bounding box center [135, 315] width 270 height 29
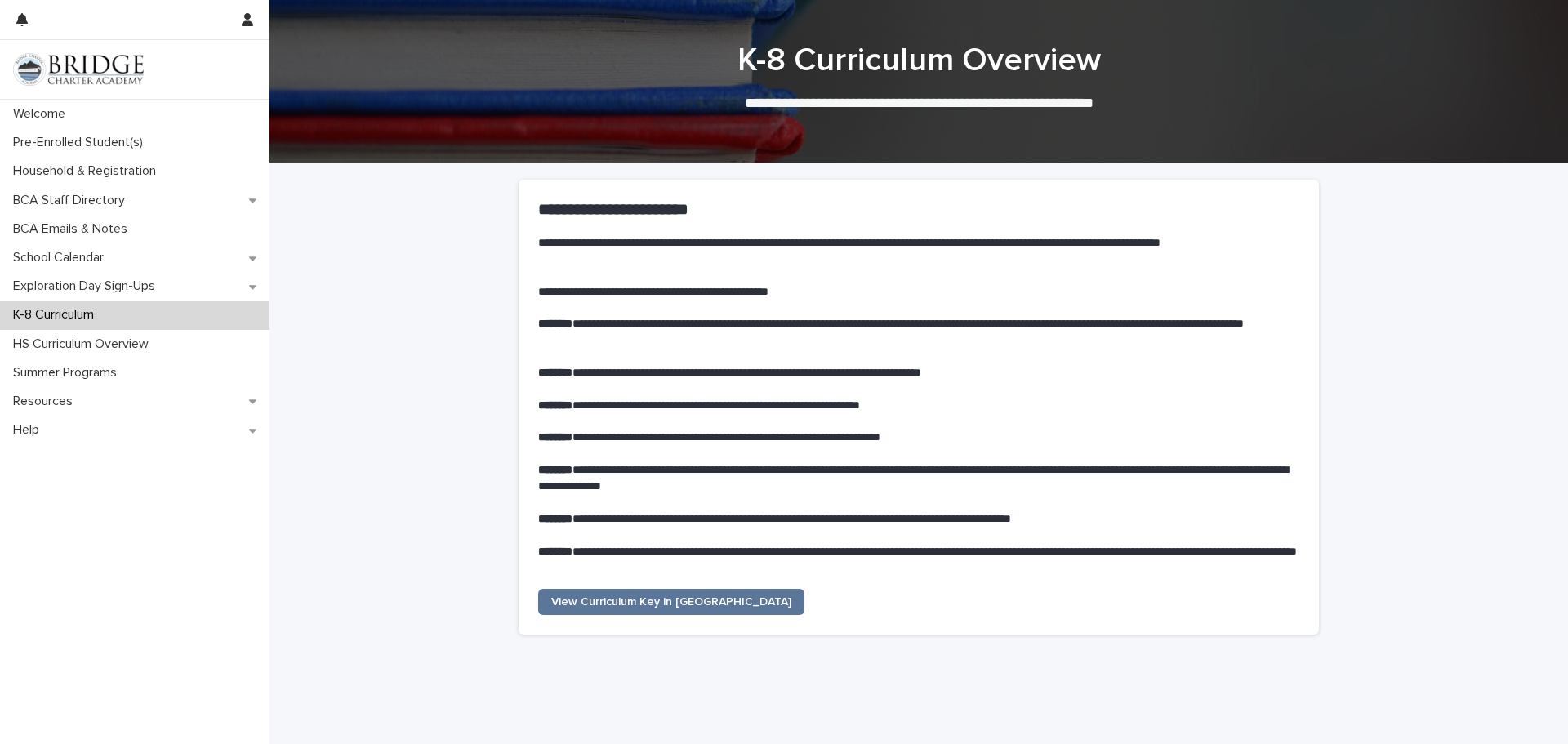
click at [444, 459] on div "**********" at bounding box center [918, 748] width 1298 height 1170
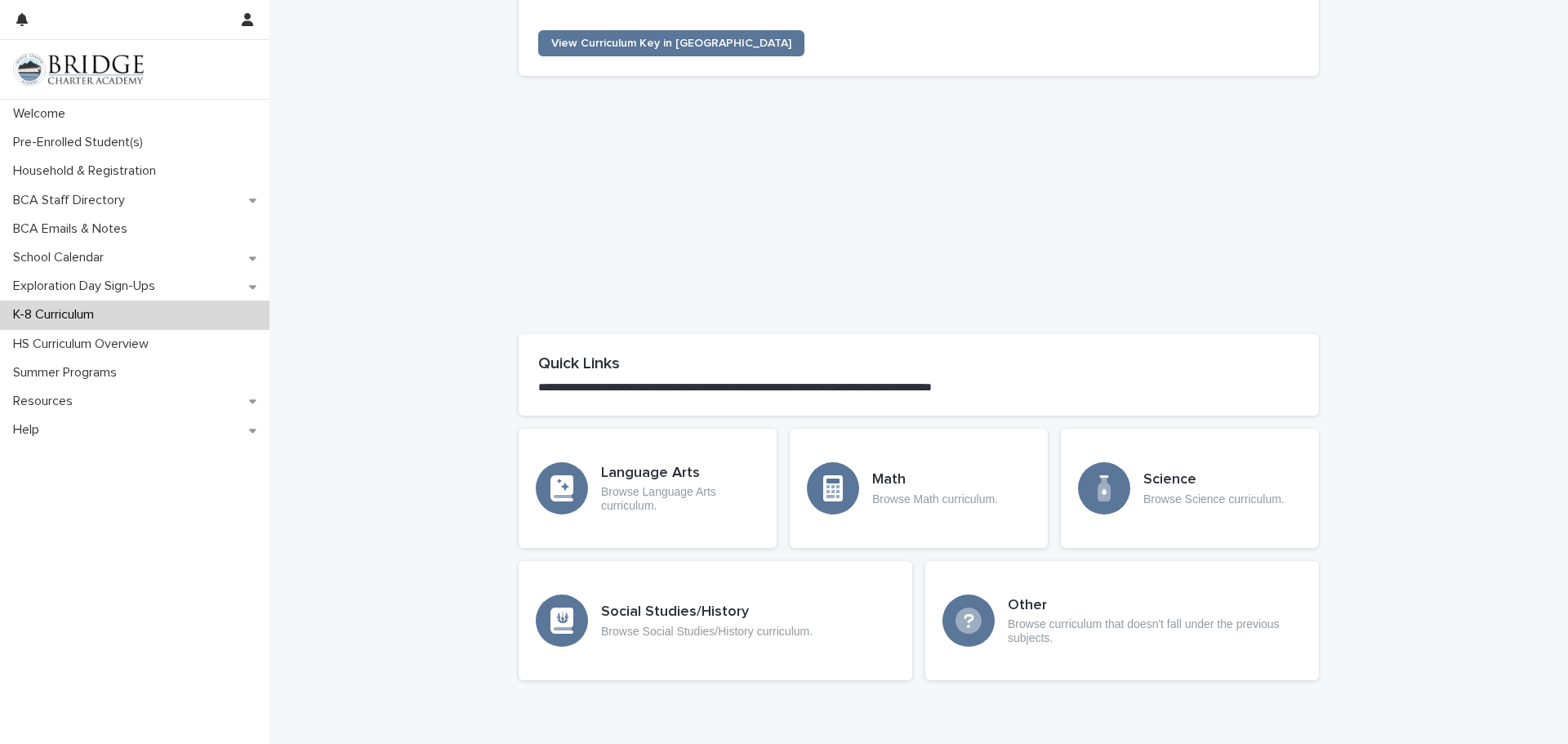
scroll to position [637, 0]
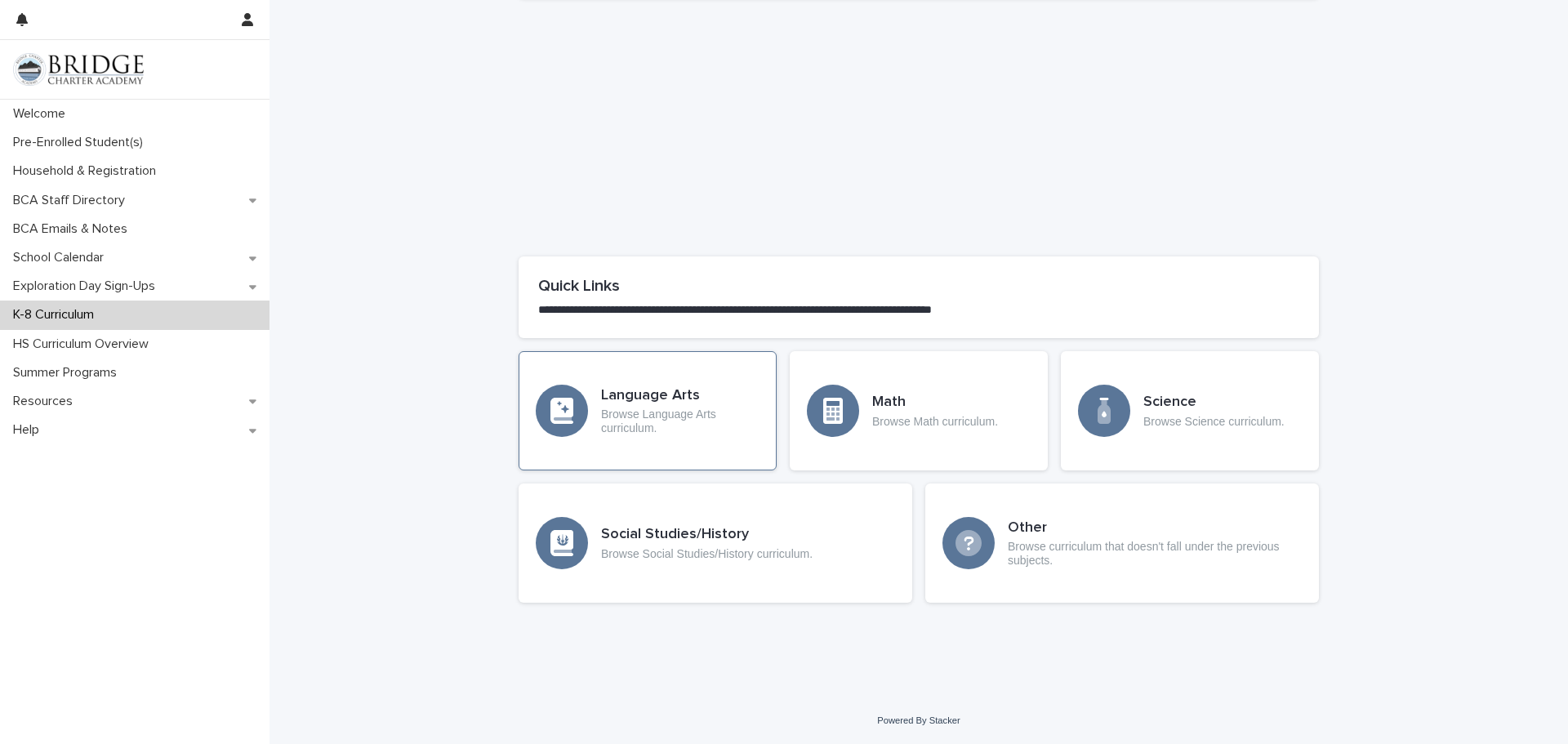
click at [716, 452] on div "Language Arts Browse Language Arts curriculum." at bounding box center [647, 411] width 258 height 119
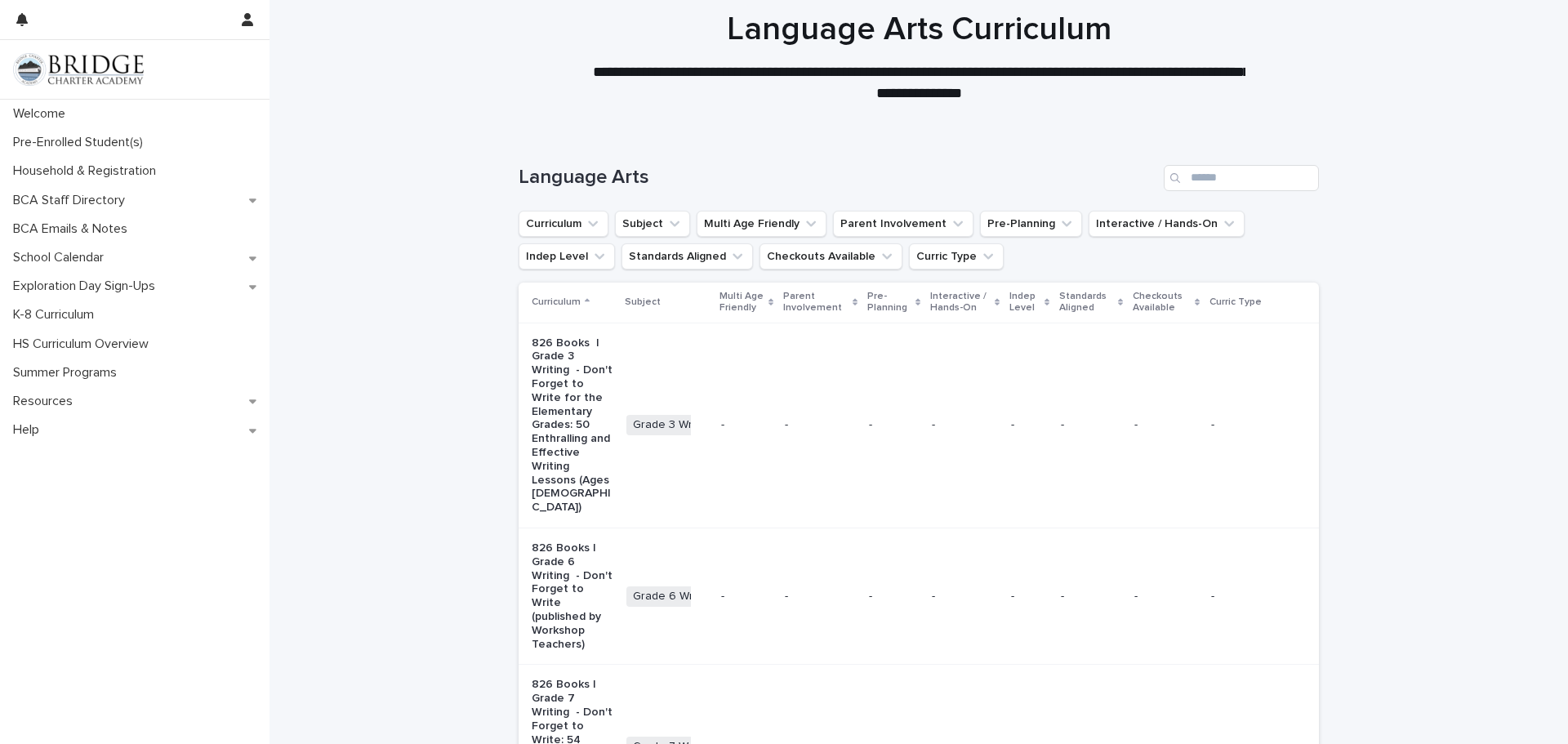
scroll to position [65, 0]
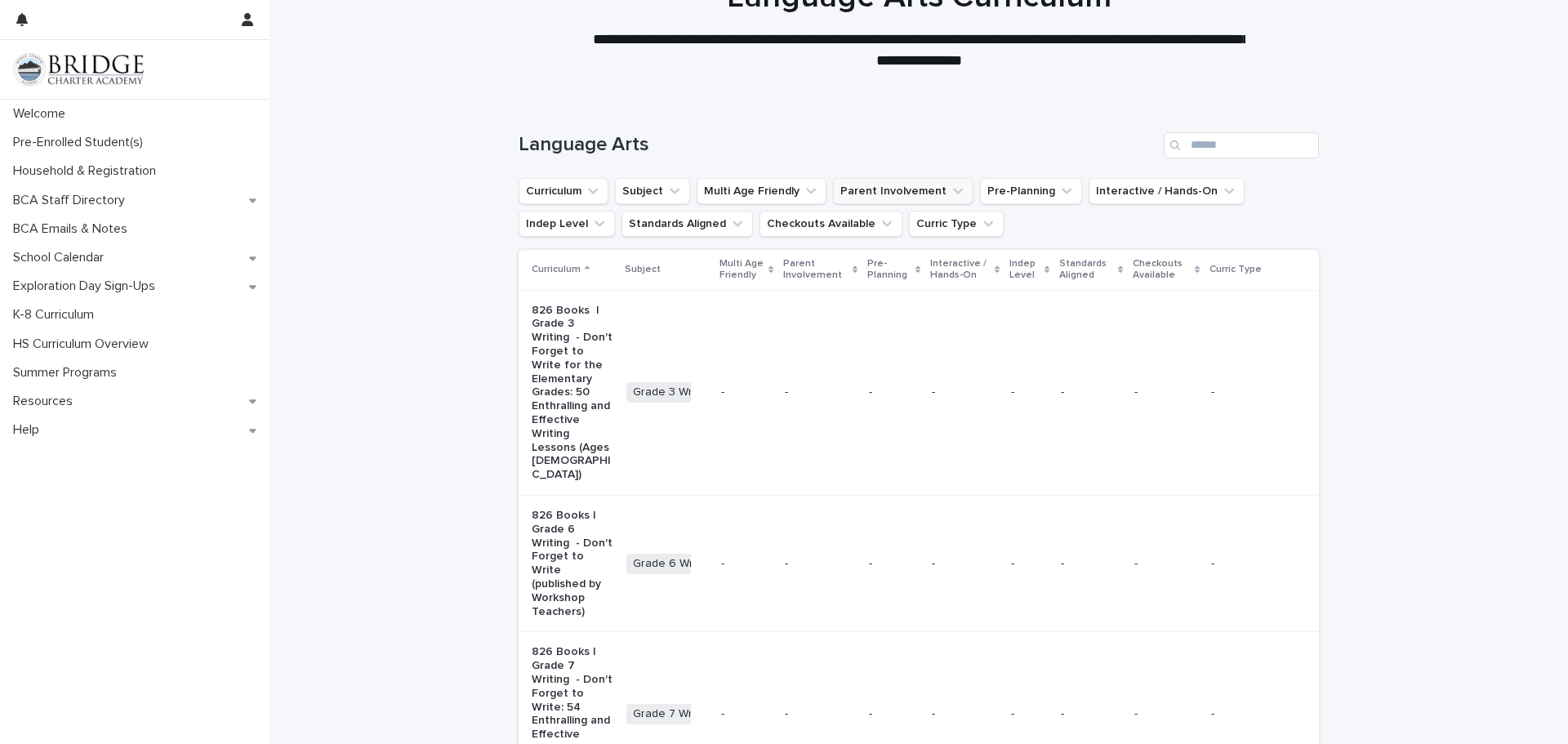
click at [908, 190] on button "Parent Involvement" at bounding box center [903, 191] width 141 height 26
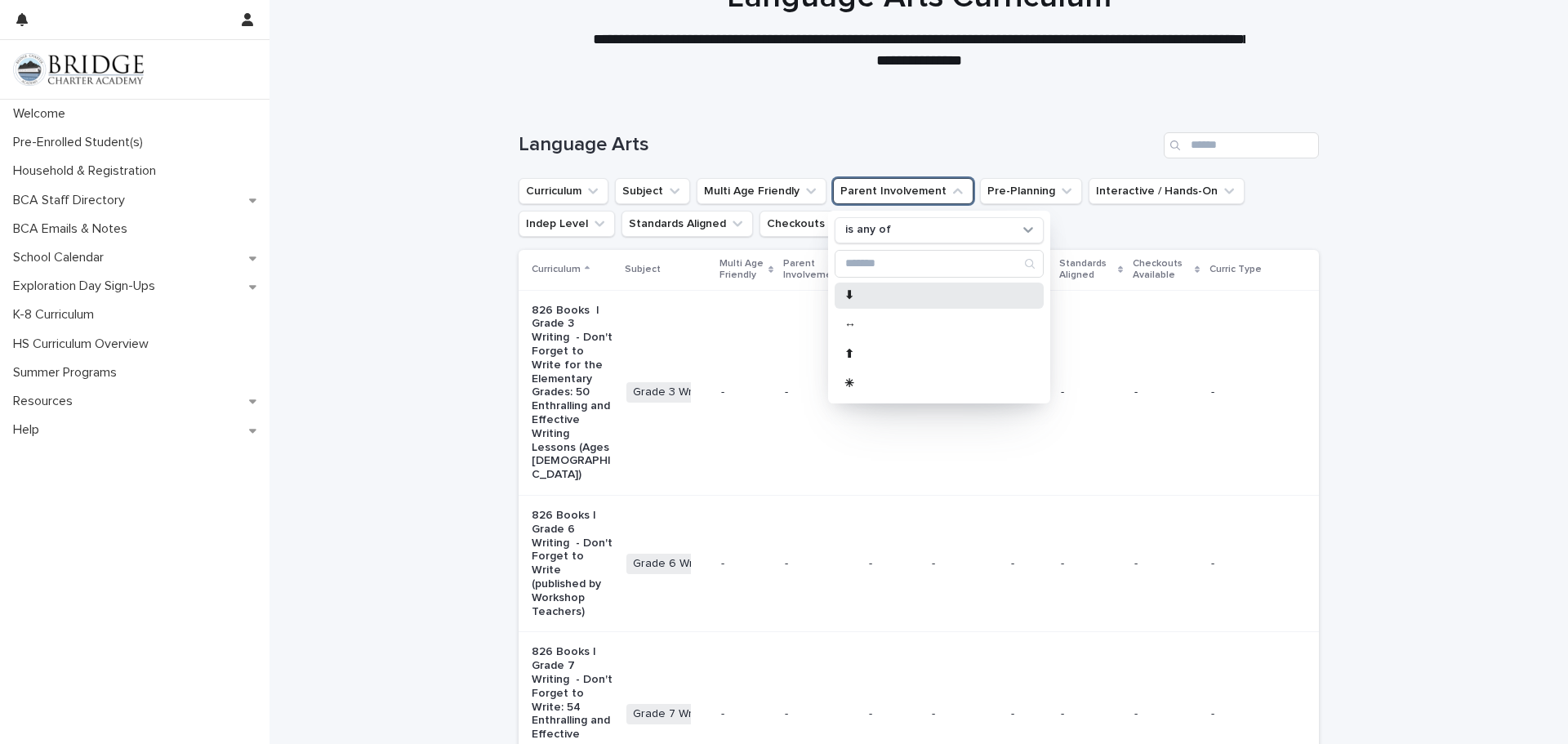
click at [876, 304] on div "⬇" at bounding box center [939, 296] width 209 height 26
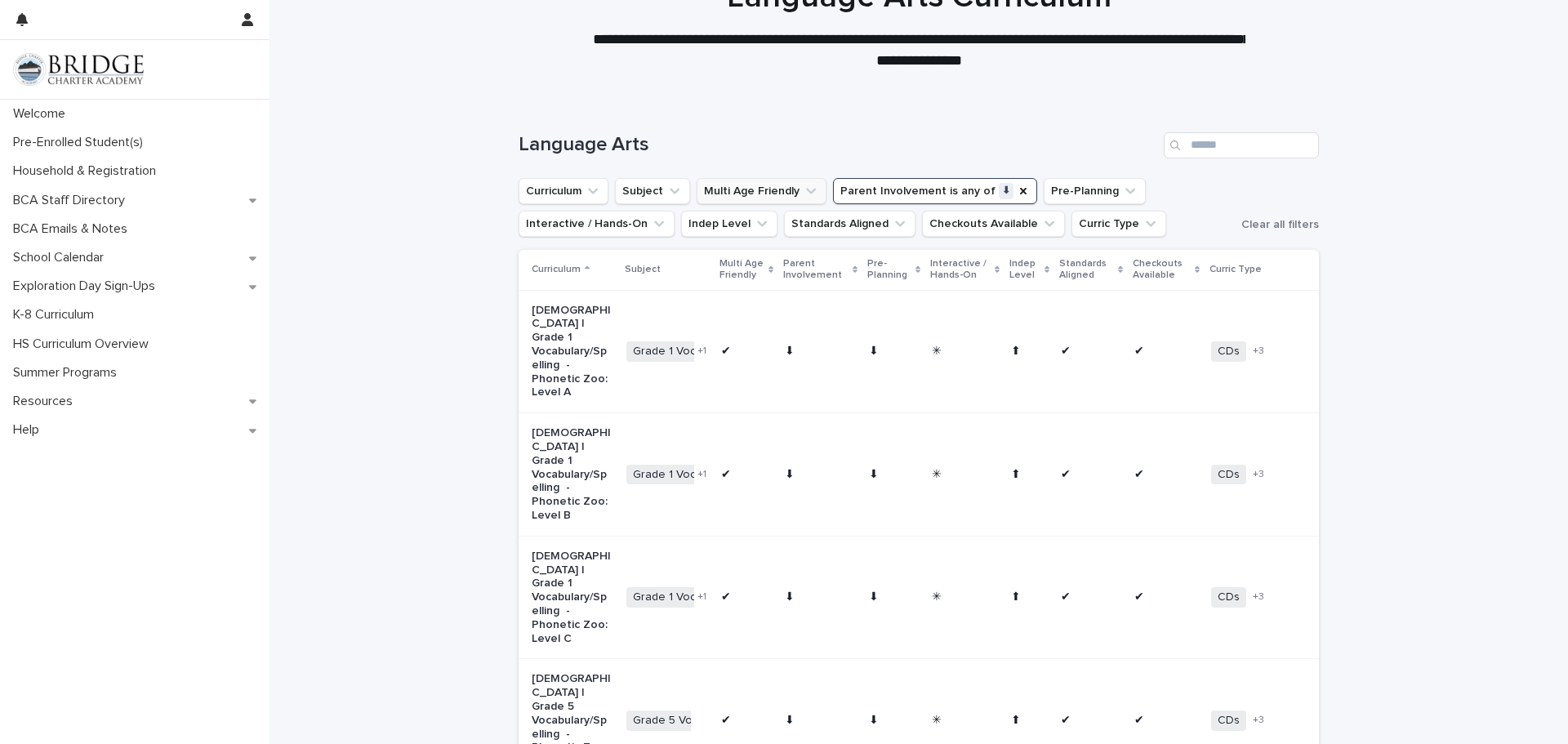
click at [764, 183] on button "Multi Age Friendly" at bounding box center [761, 191] width 130 height 26
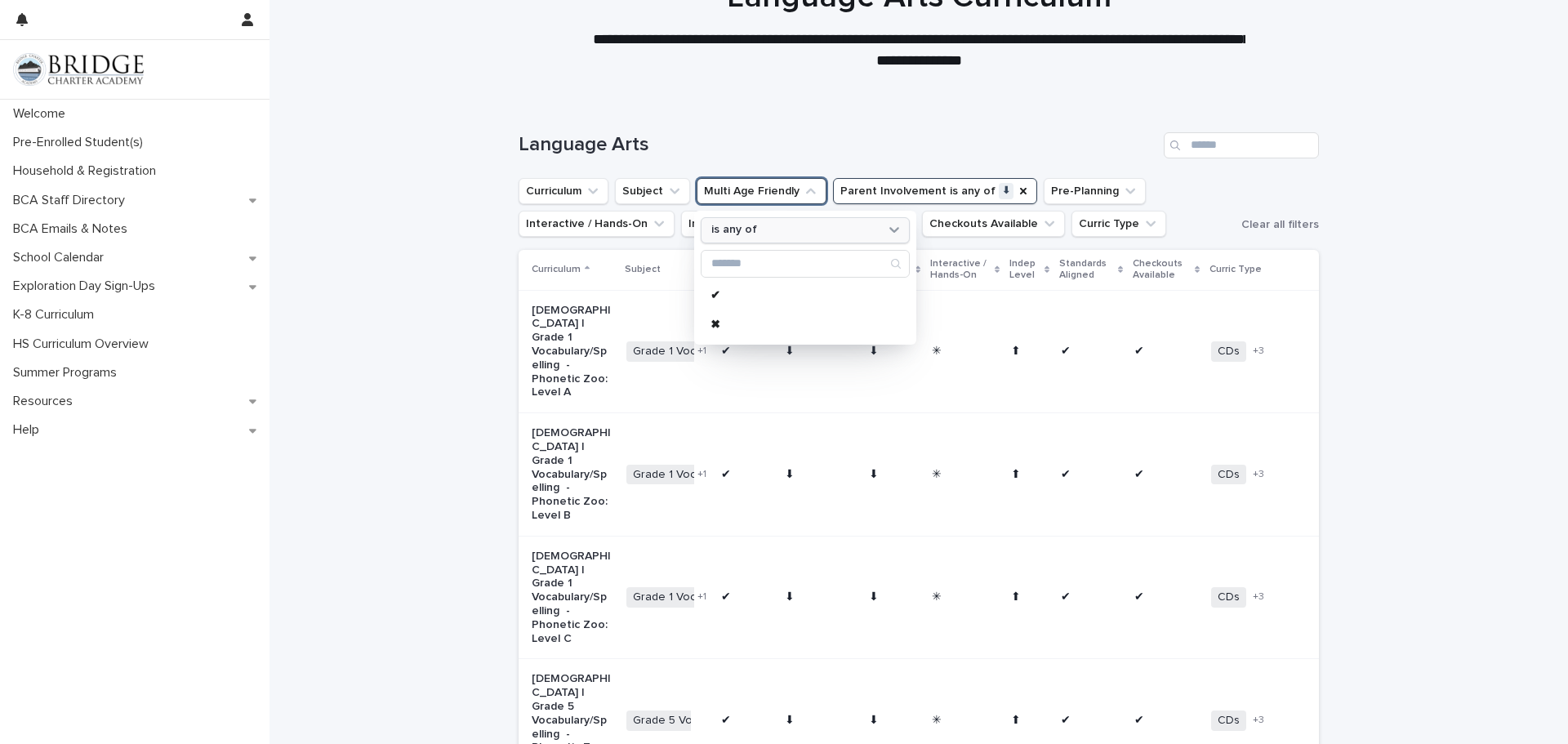
click at [800, 230] on div "is any of" at bounding box center [795, 230] width 181 height 17
click at [753, 268] on input "Search" at bounding box center [805, 264] width 208 height 26
click at [717, 295] on p "✔" at bounding box center [797, 295] width 173 height 11
click at [797, 305] on div "✔" at bounding box center [805, 296] width 209 height 26
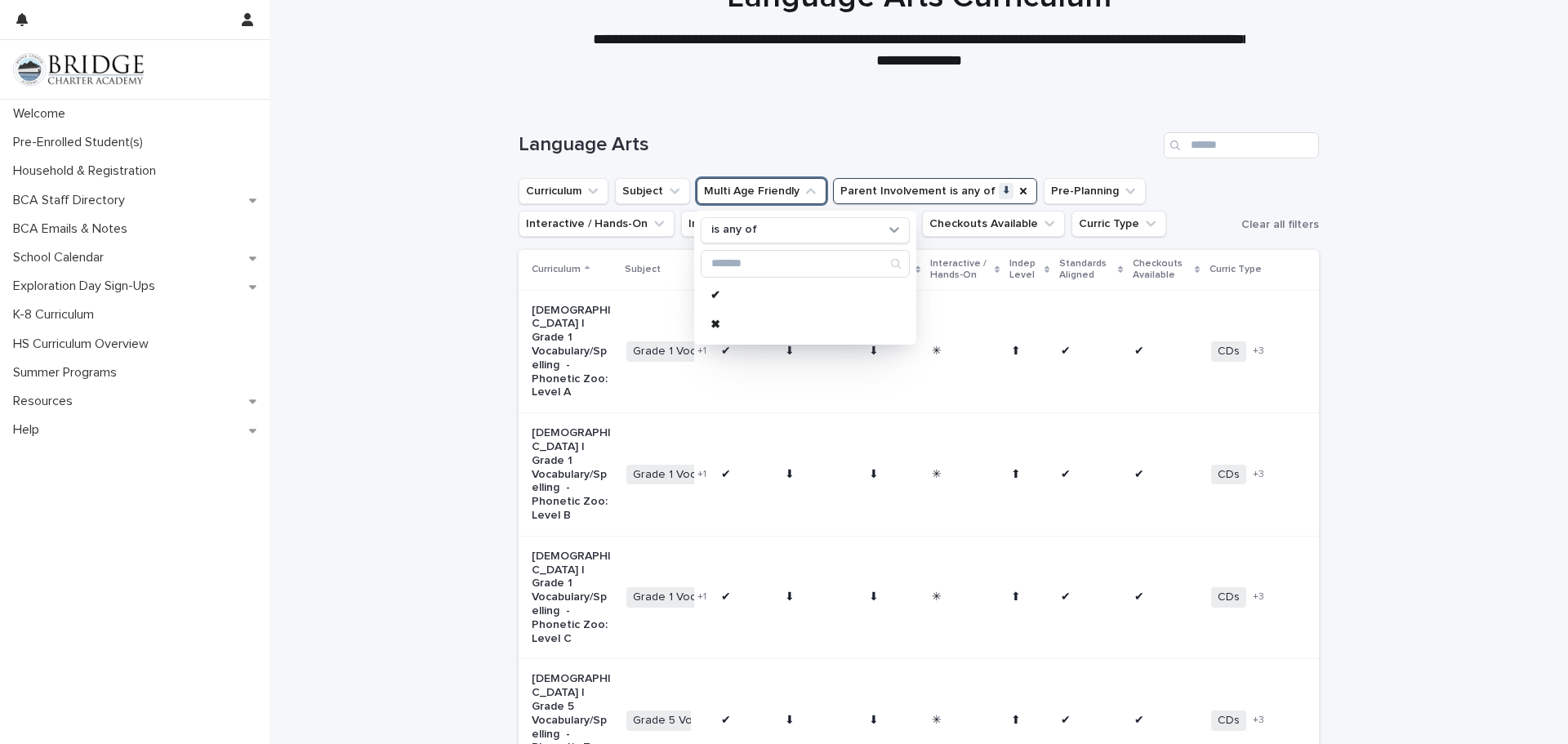
click at [963, 135] on h1 "Language Arts" at bounding box center [838, 144] width 638 height 23
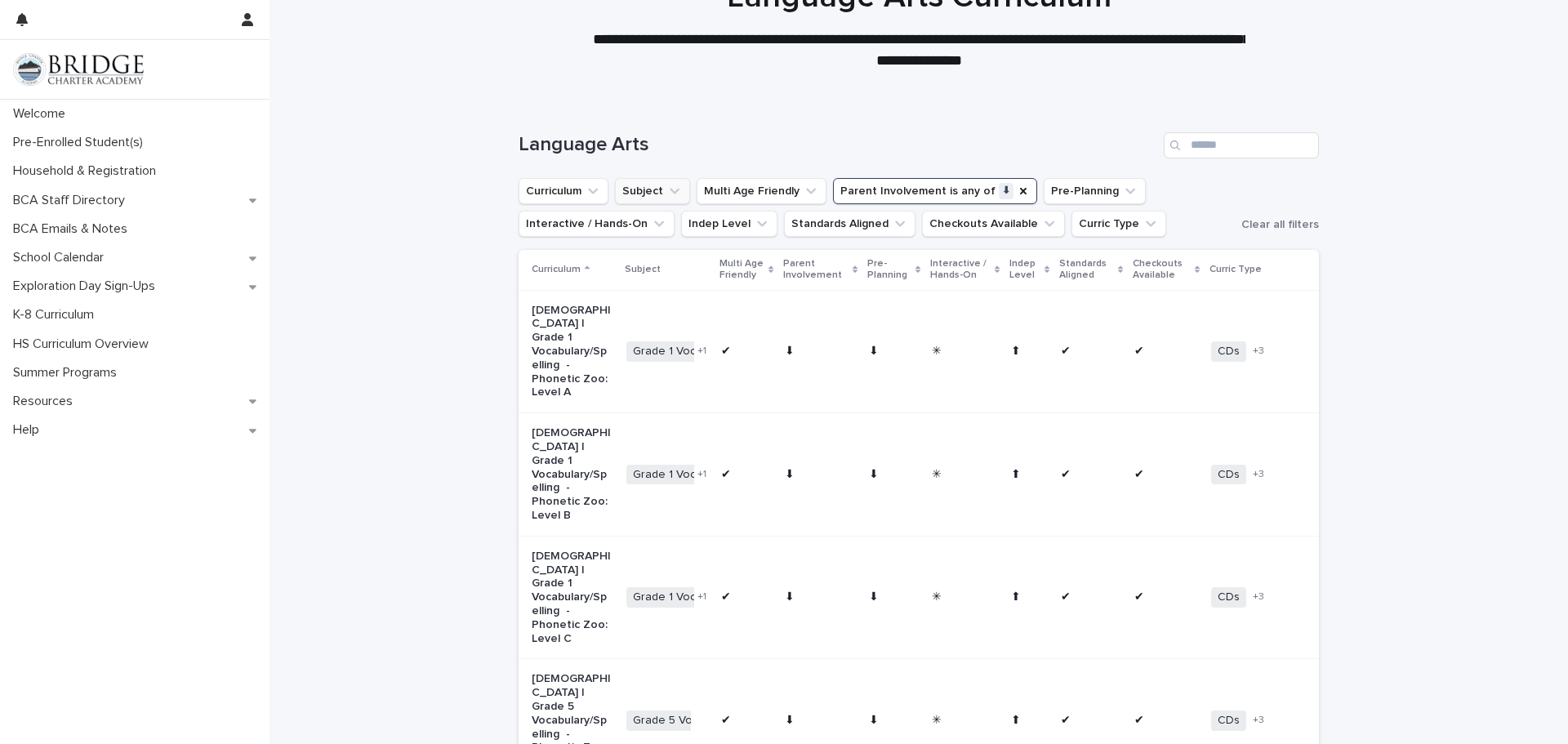
click at [653, 197] on button "Subject" at bounding box center [652, 191] width 75 height 26
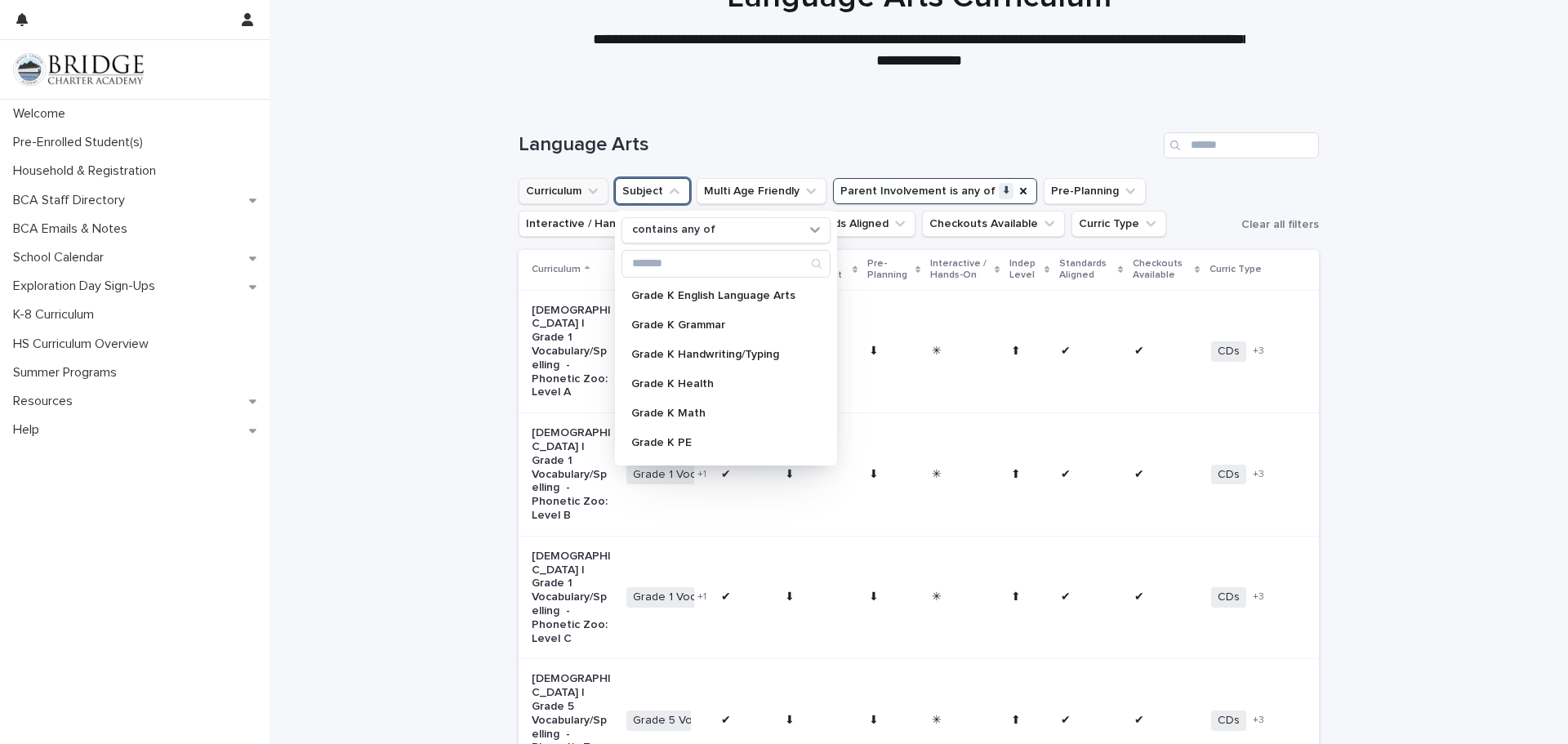
click at [585, 195] on icon "Curriculum" at bounding box center [593, 192] width 17 height 17
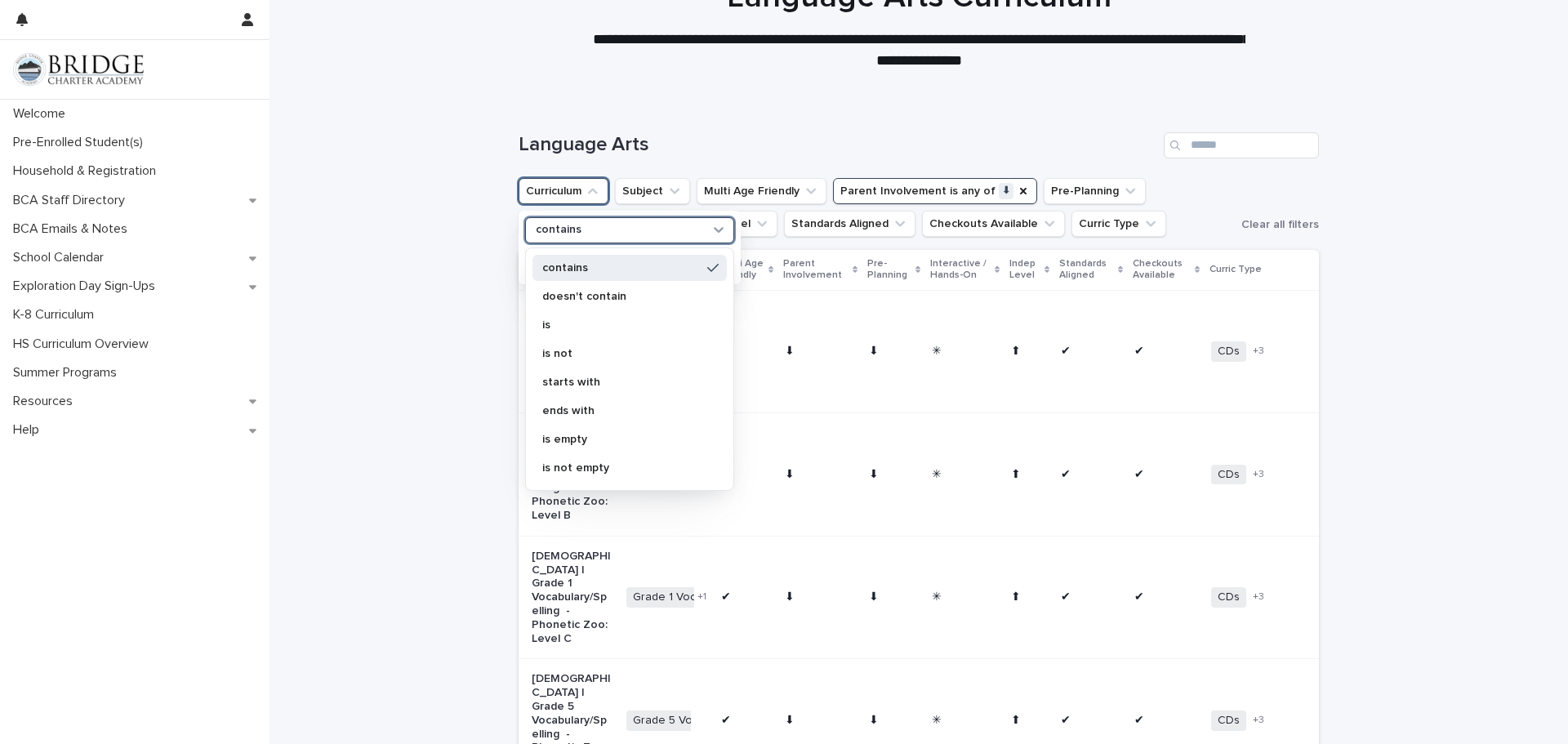
click at [644, 227] on div "contains" at bounding box center [620, 230] width 181 height 17
click at [689, 78] on div at bounding box center [918, 17] width 1298 height 163
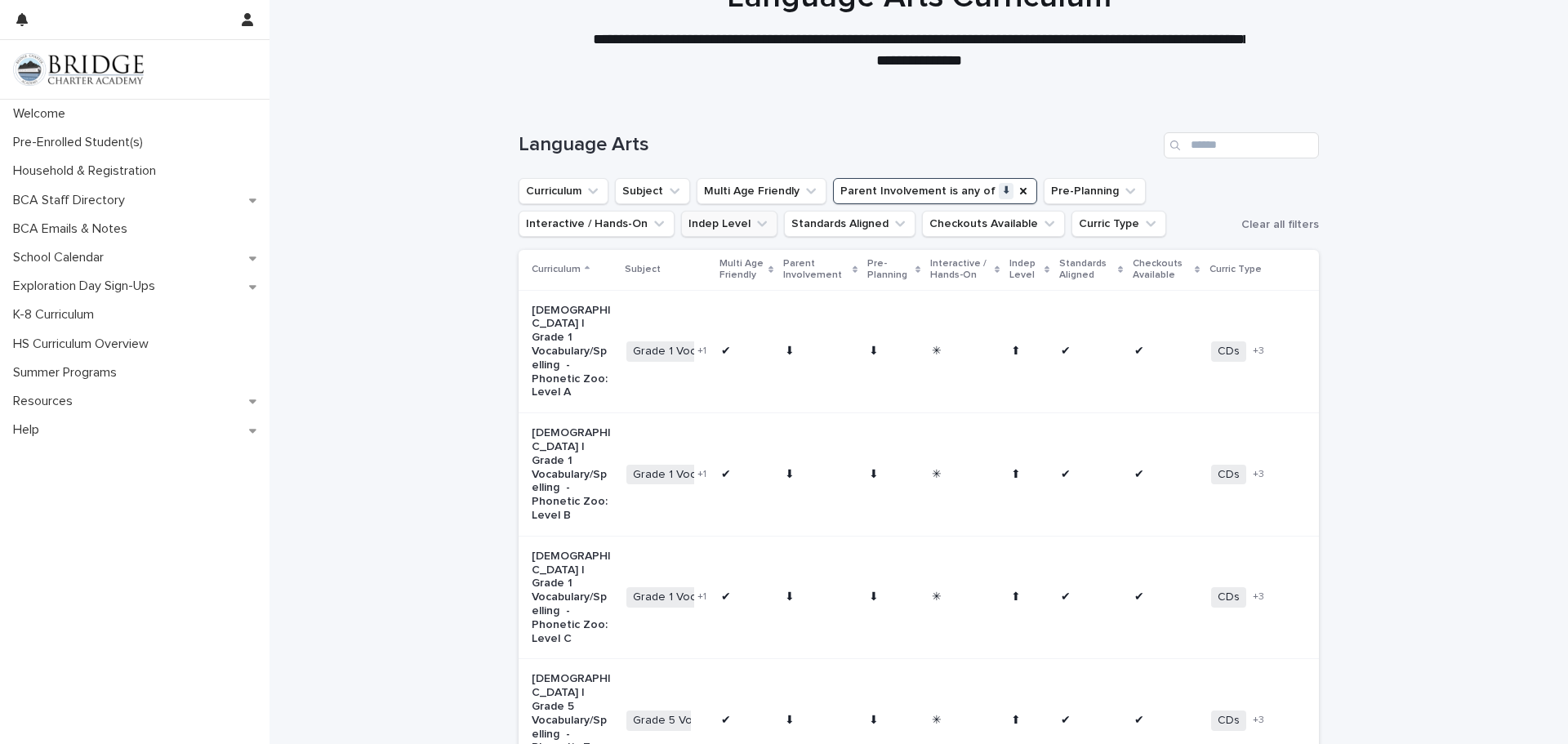
click at [754, 229] on icon "Indep Level" at bounding box center [762, 224] width 17 height 17
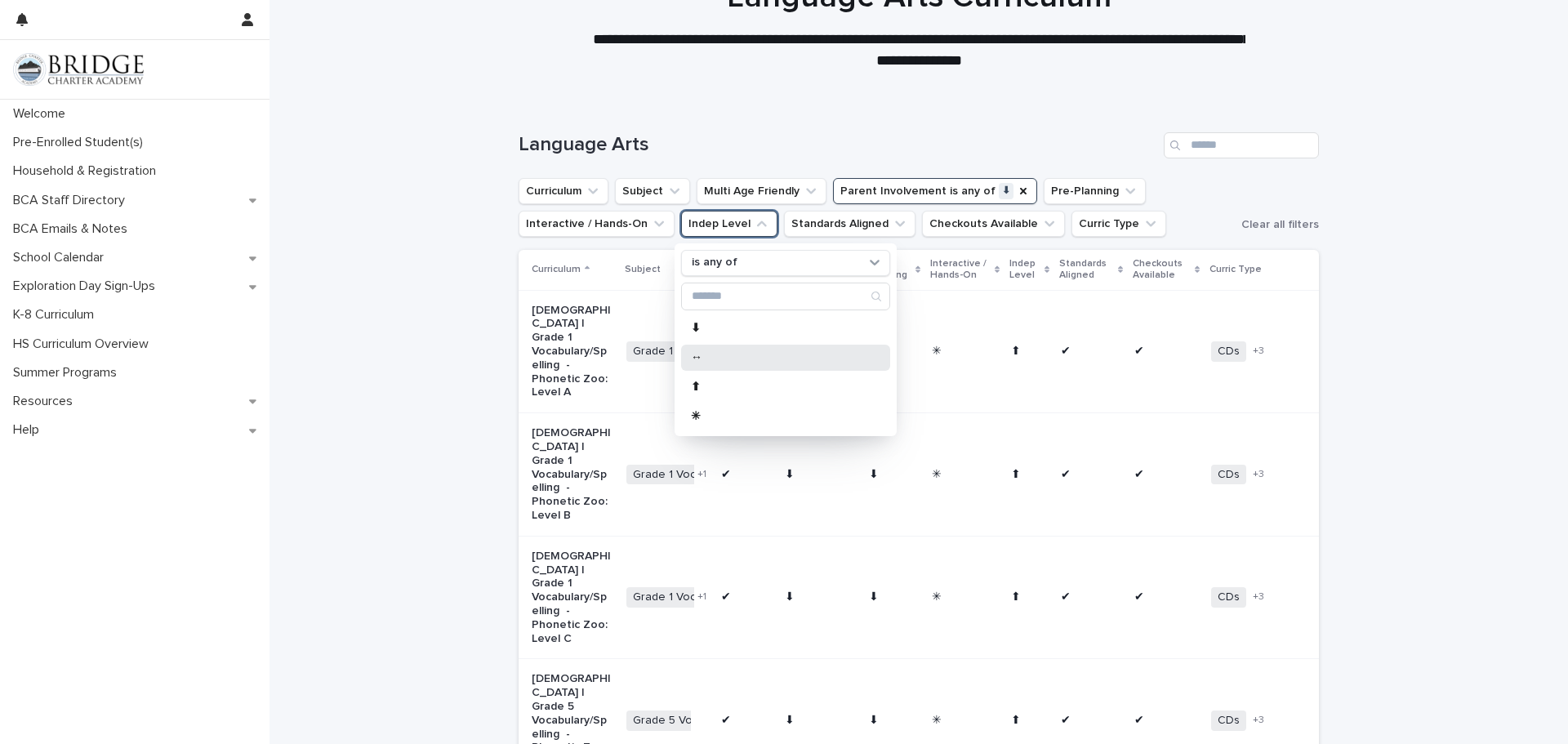
click at [705, 356] on p "↔" at bounding box center [777, 358] width 173 height 11
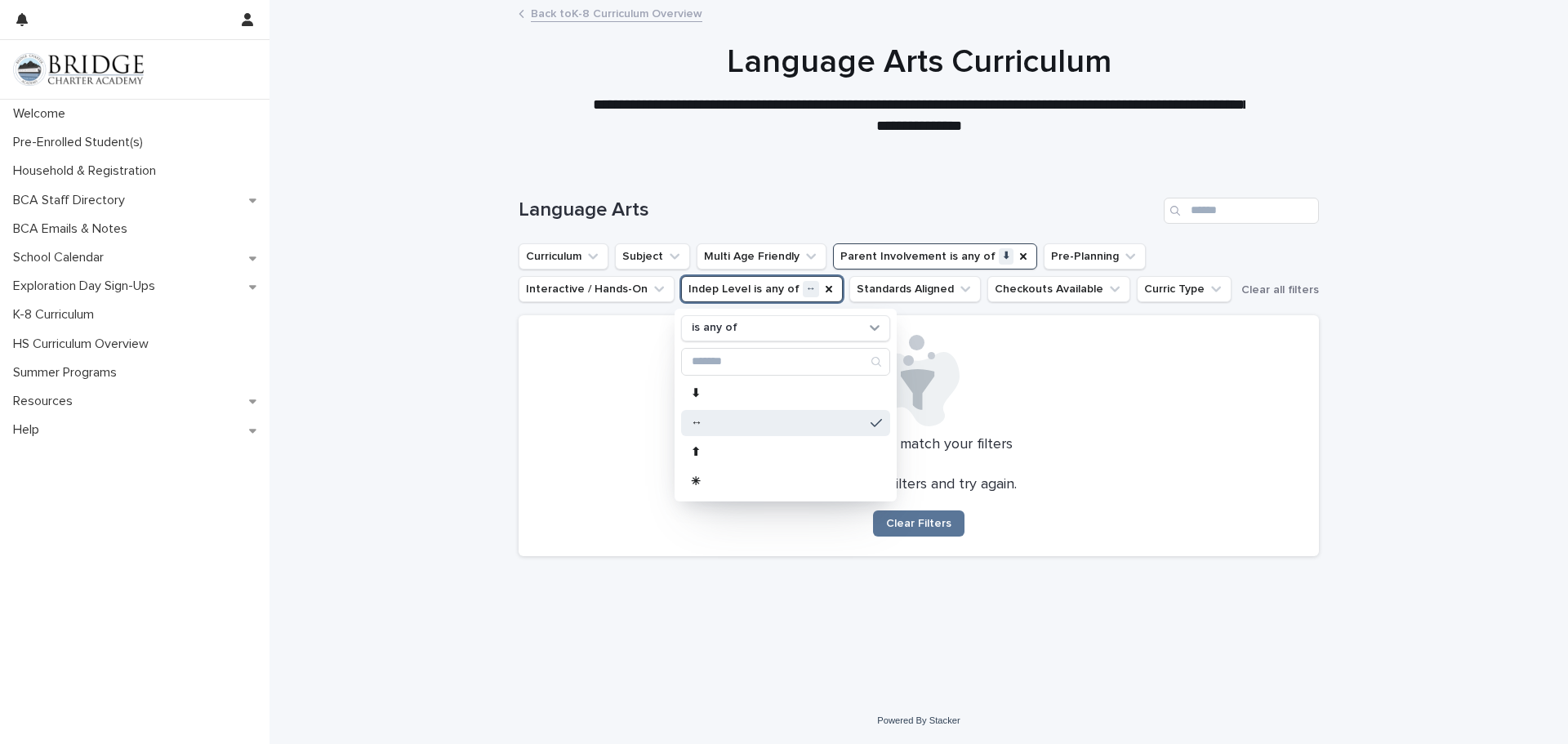
click at [708, 420] on p "↔" at bounding box center [777, 423] width 173 height 11
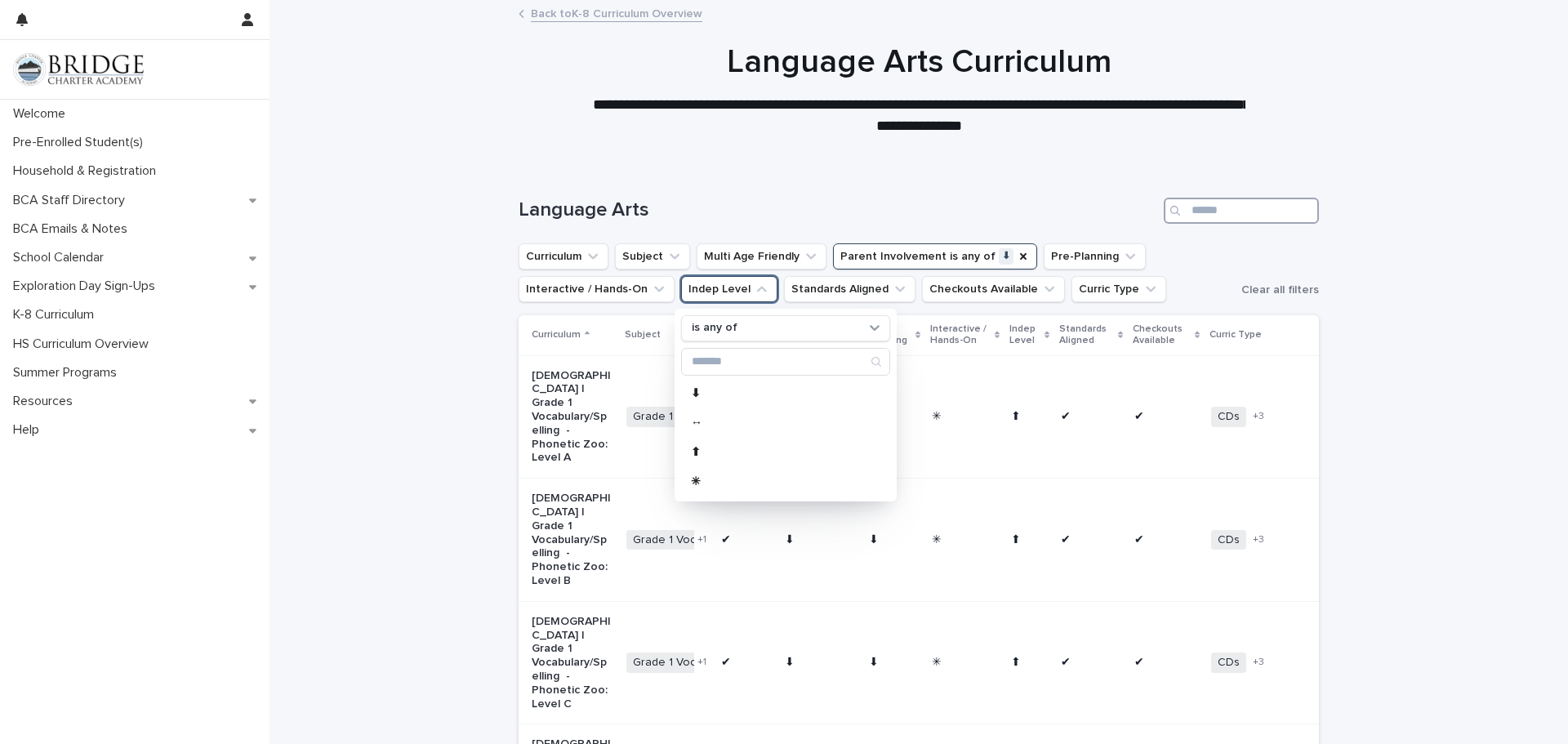
click at [1257, 215] on input "Search" at bounding box center [1240, 210] width 155 height 26
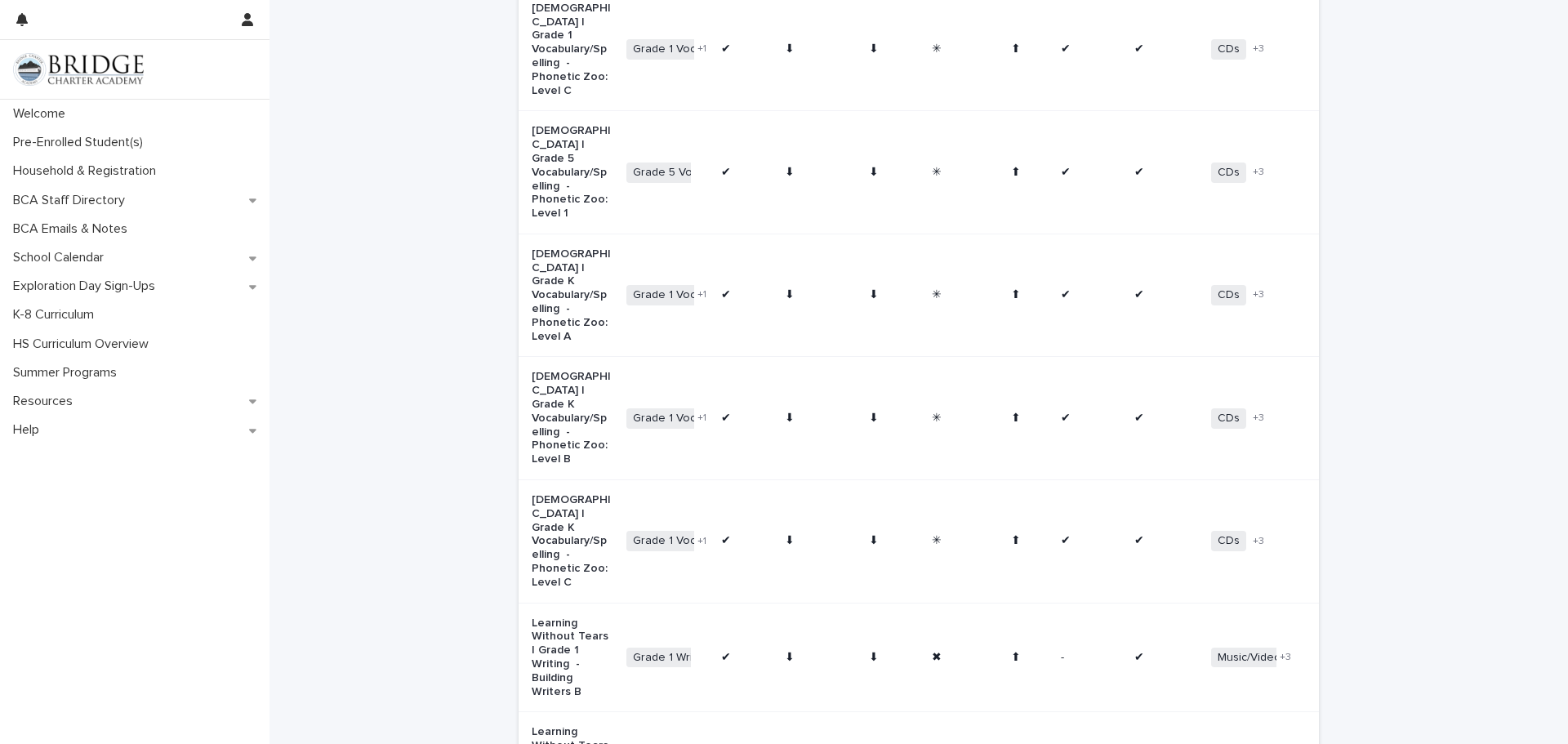
scroll to position [656, 0]
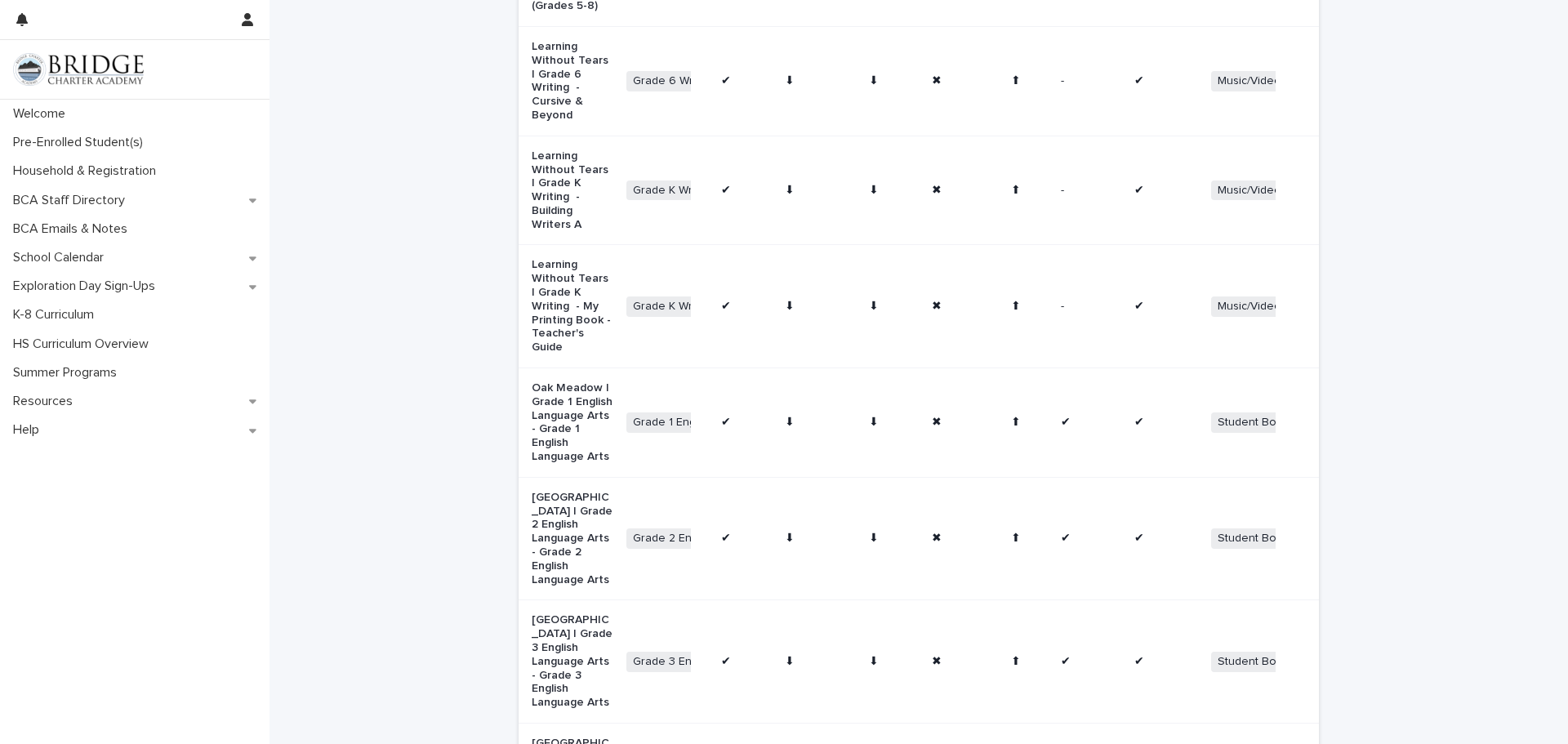
scroll to position [918, 0]
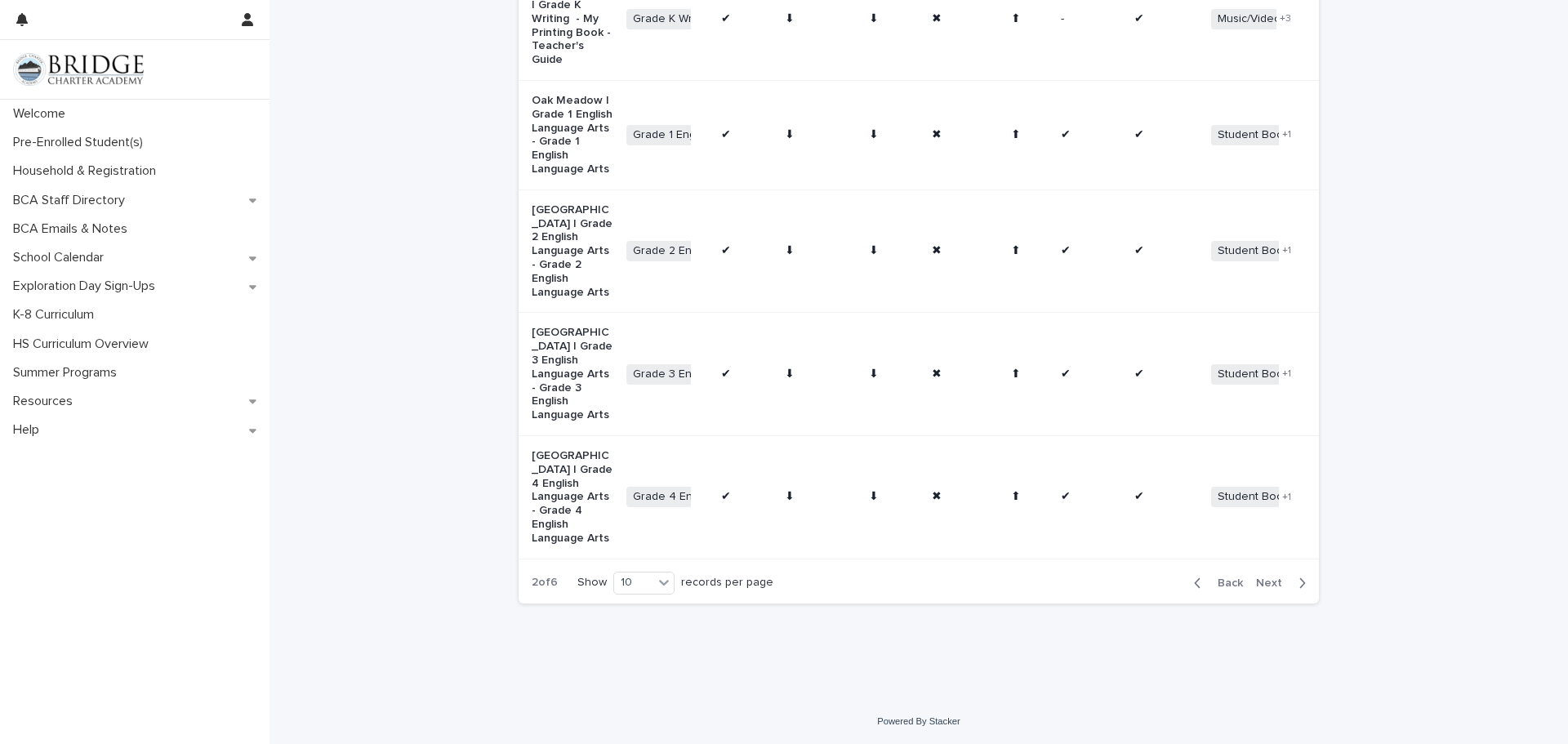
scroll to position [1178, 0]
click at [1068, 548] on td "✔" at bounding box center [1091, 498] width 73 height 123
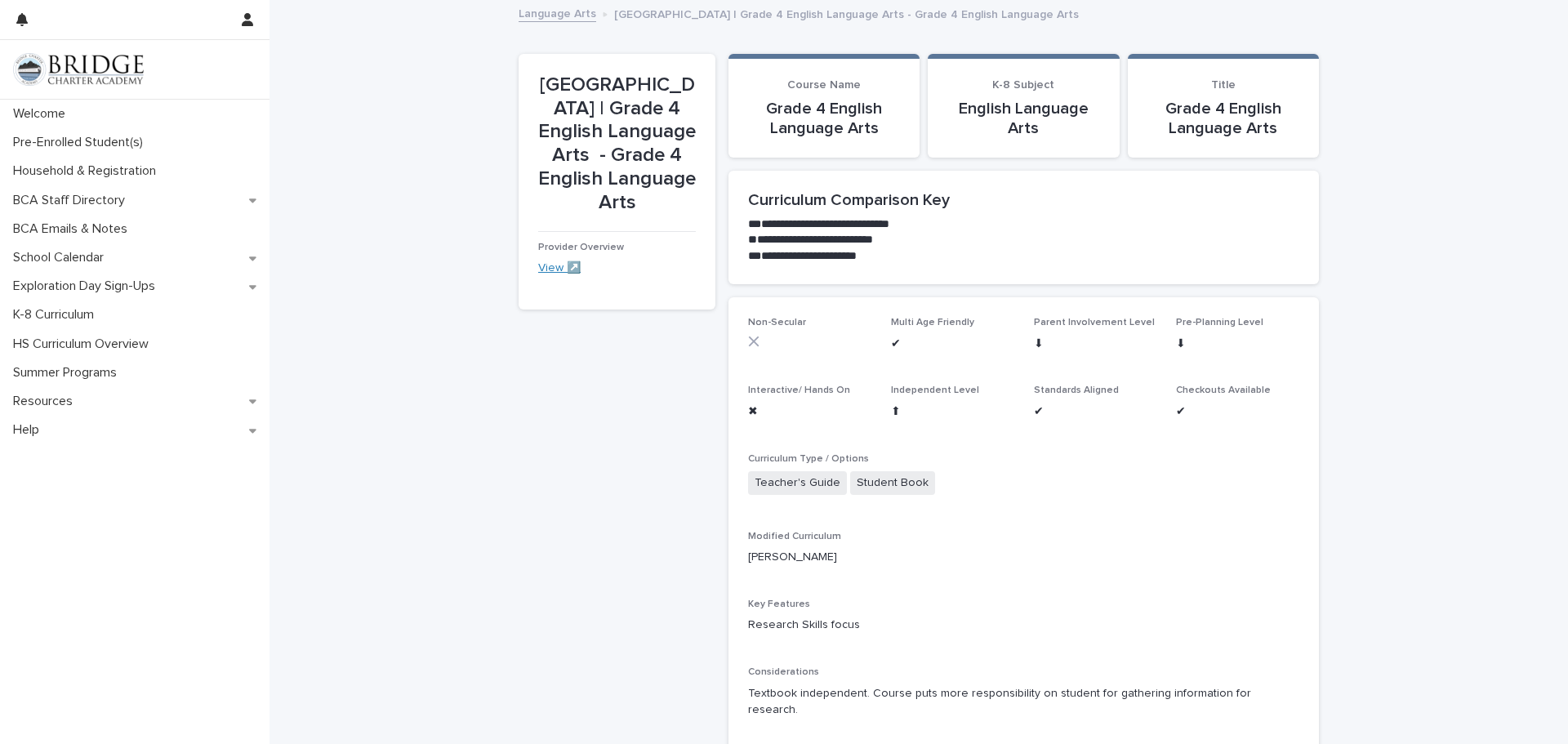
click at [556, 263] on link "View ↗️" at bounding box center [559, 268] width 43 height 11
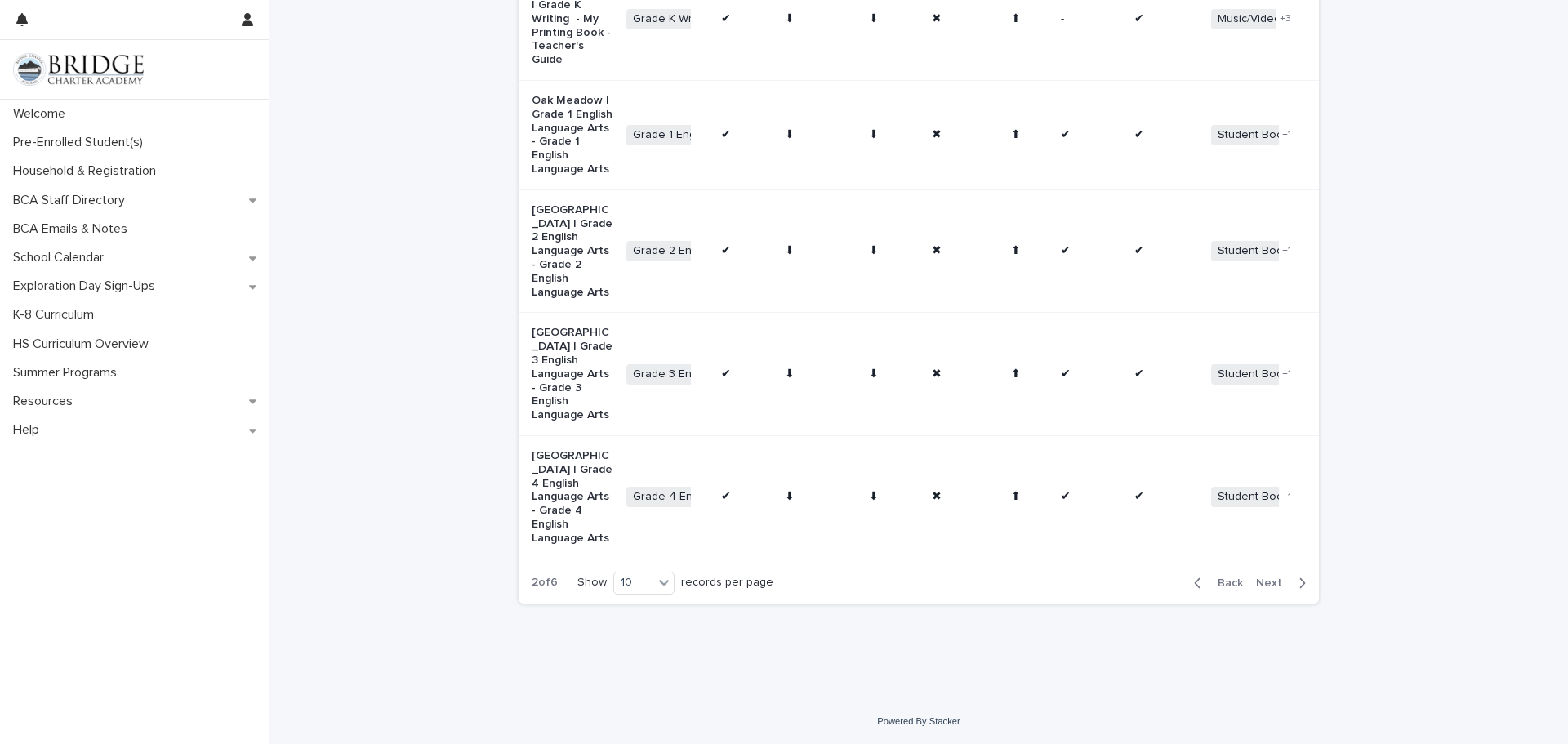
scroll to position [1178, 0]
click at [1269, 584] on span "Next" at bounding box center [1274, 583] width 36 height 11
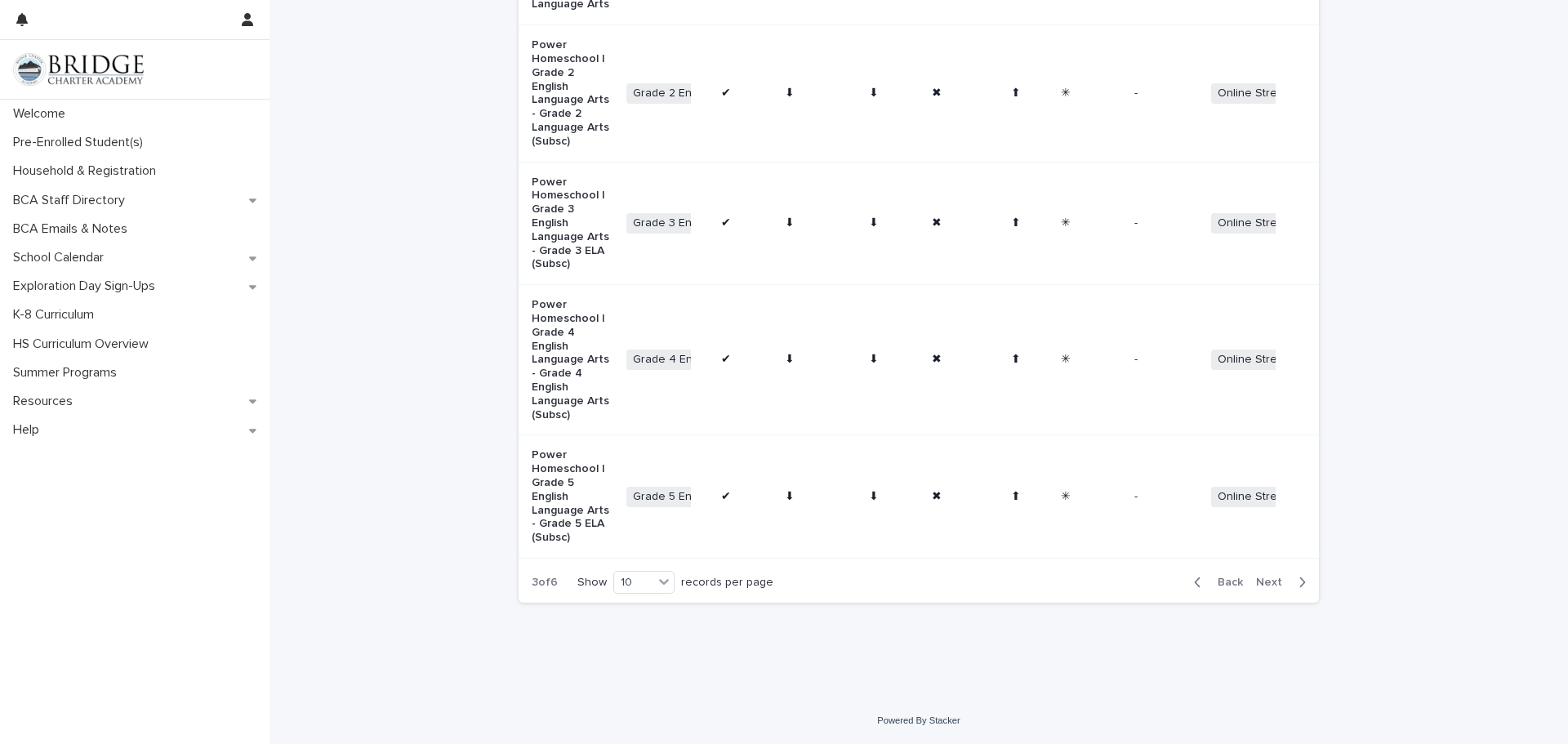
scroll to position [1150, 0]
click at [552, 342] on p "Power Homeschool | Grade 4 English Language Arts - Grade 4 English Language Art…" at bounding box center [572, 359] width 82 height 123
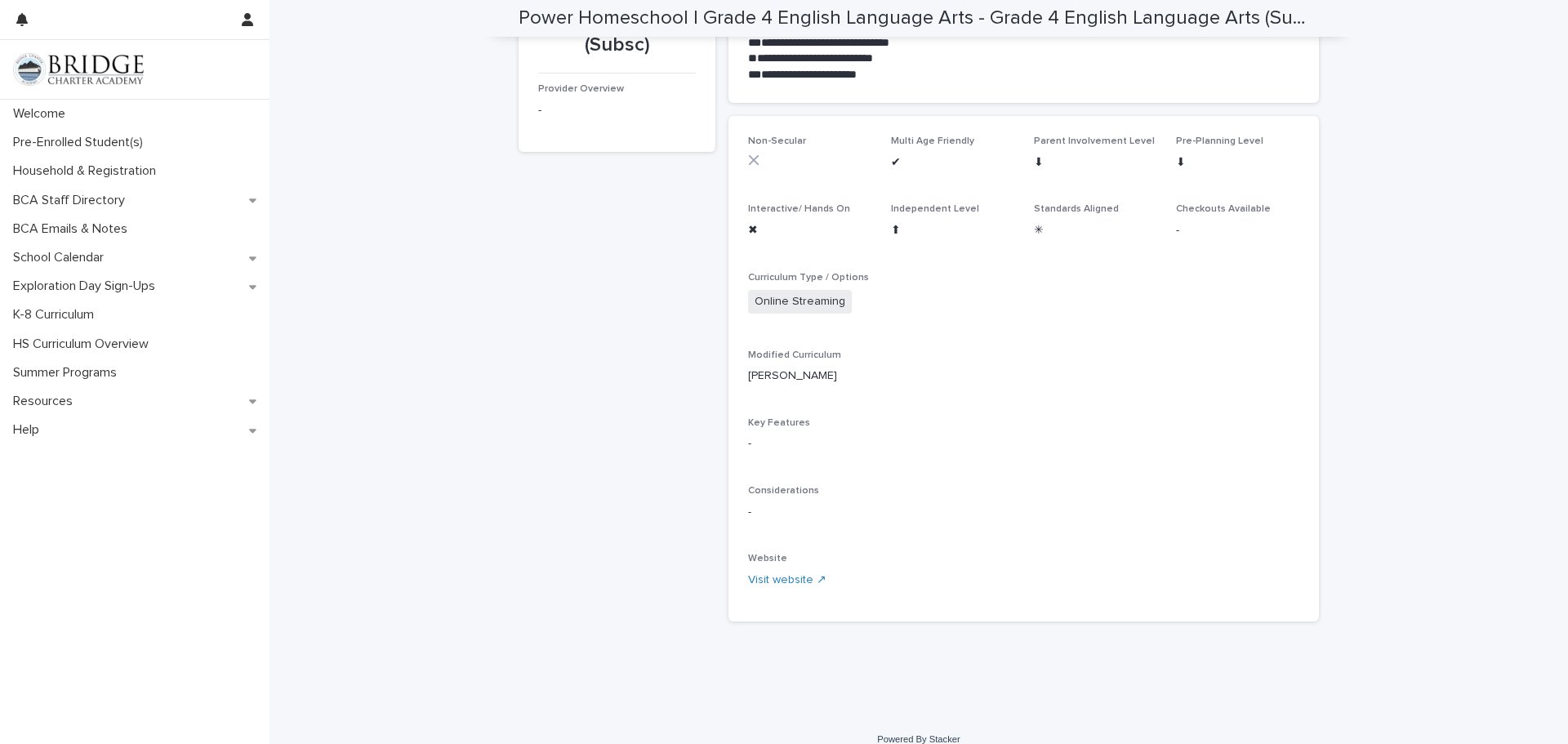
scroll to position [199, 0]
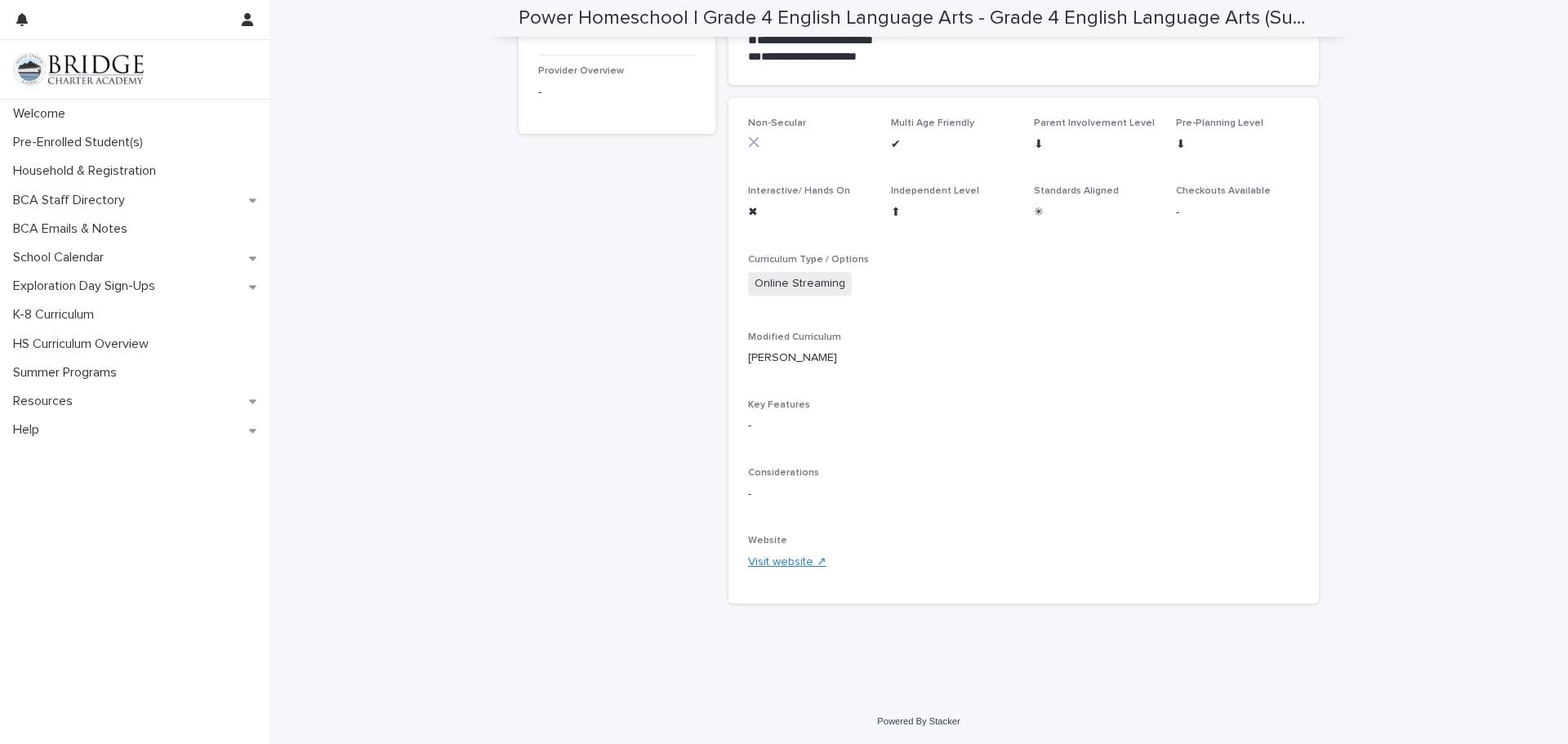
click at [764, 563] on link "Visit website ↗" at bounding box center [787, 562] width 78 height 11
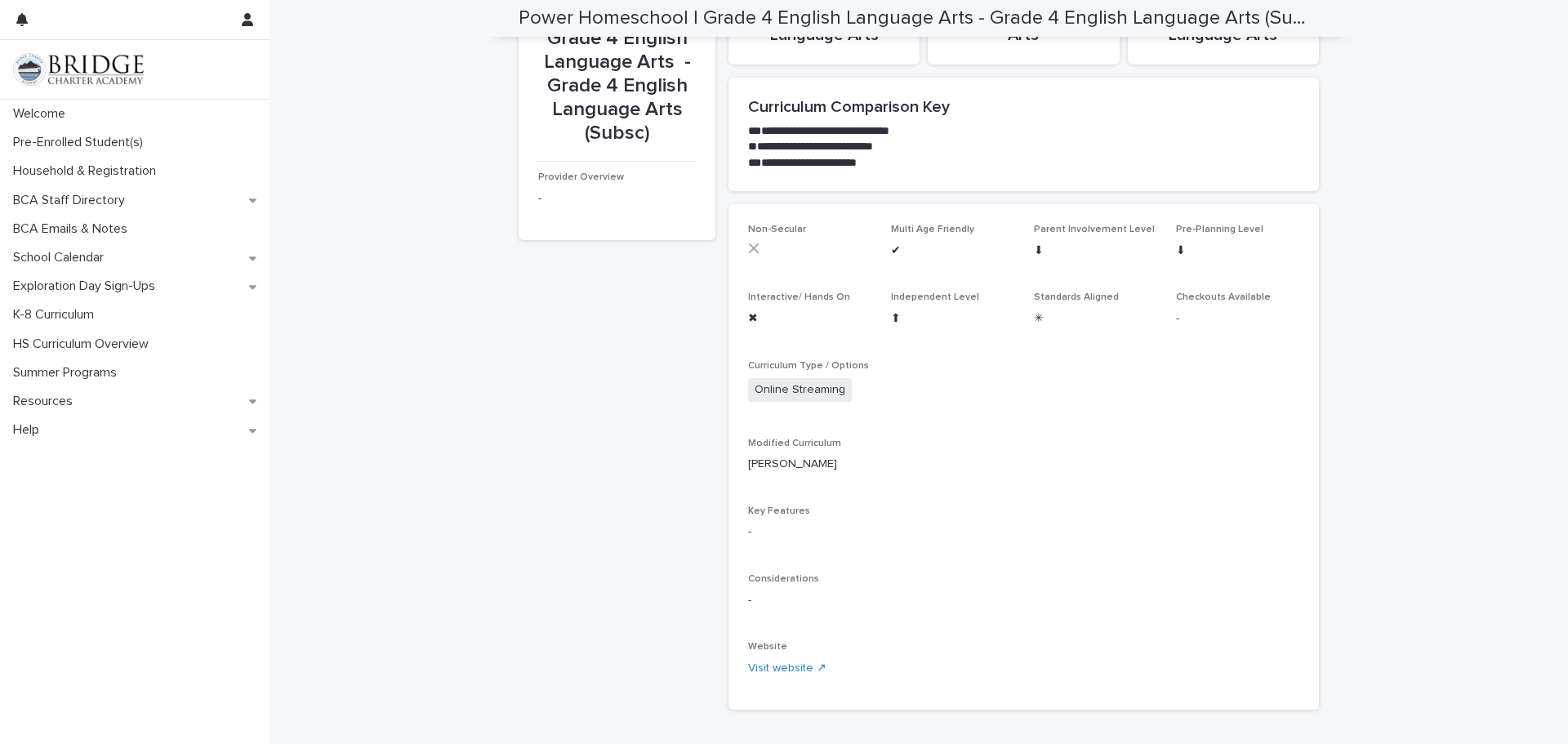
scroll to position [0, 0]
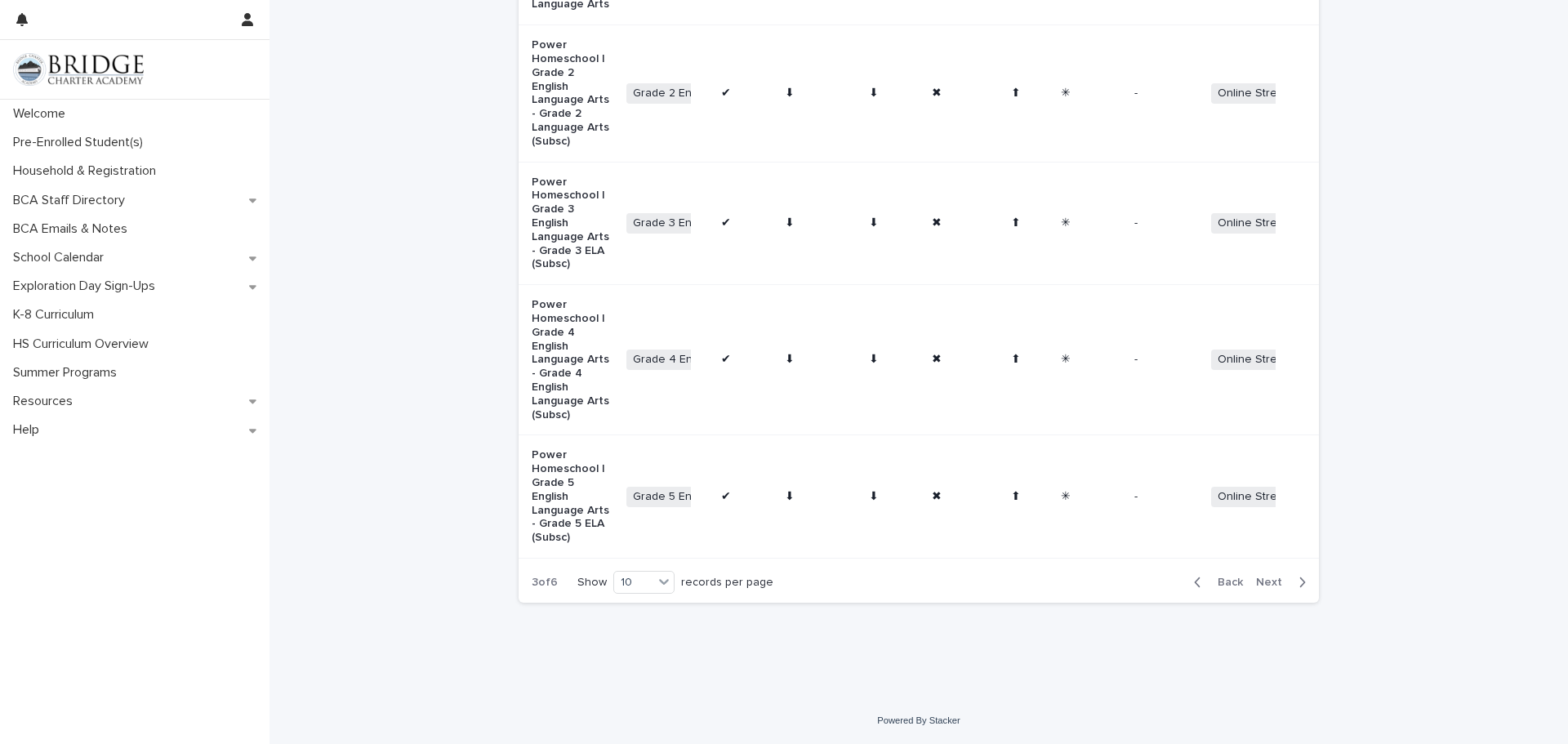
scroll to position [1150, 0]
click at [1280, 588] on button "Next" at bounding box center [1283, 583] width 70 height 15
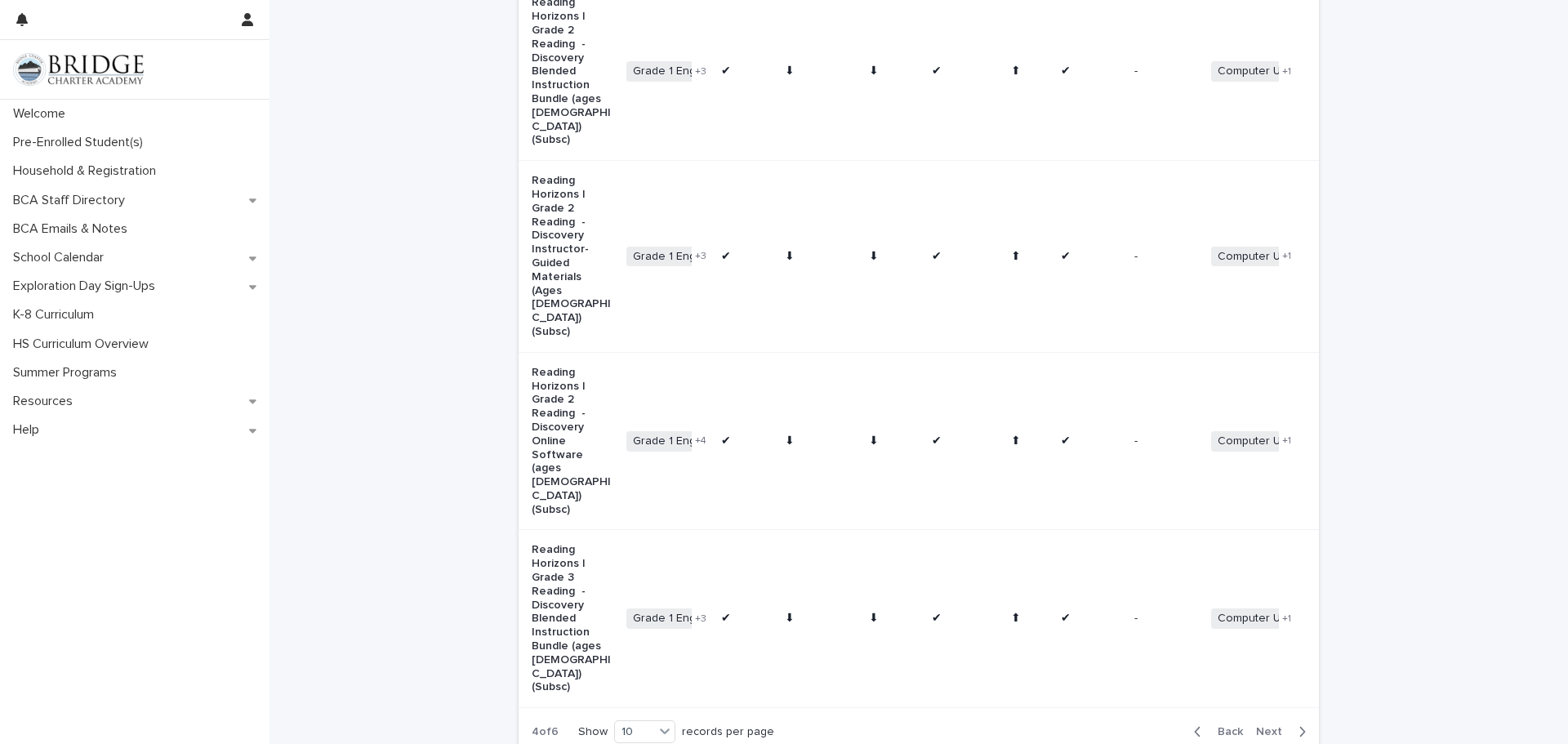
scroll to position [1370, 0]
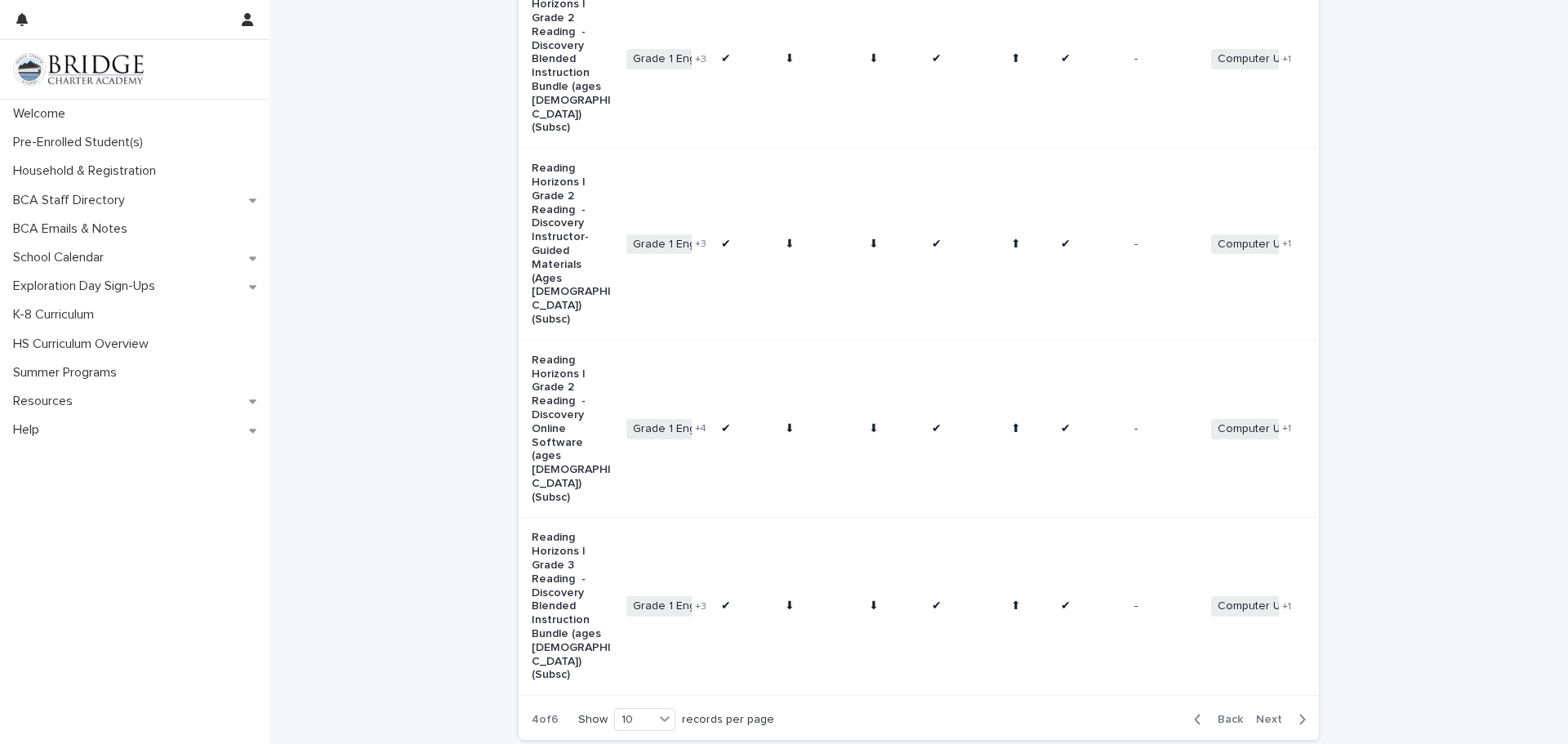
click at [1284, 712] on button "Next" at bounding box center [1283, 720] width 70 height 15
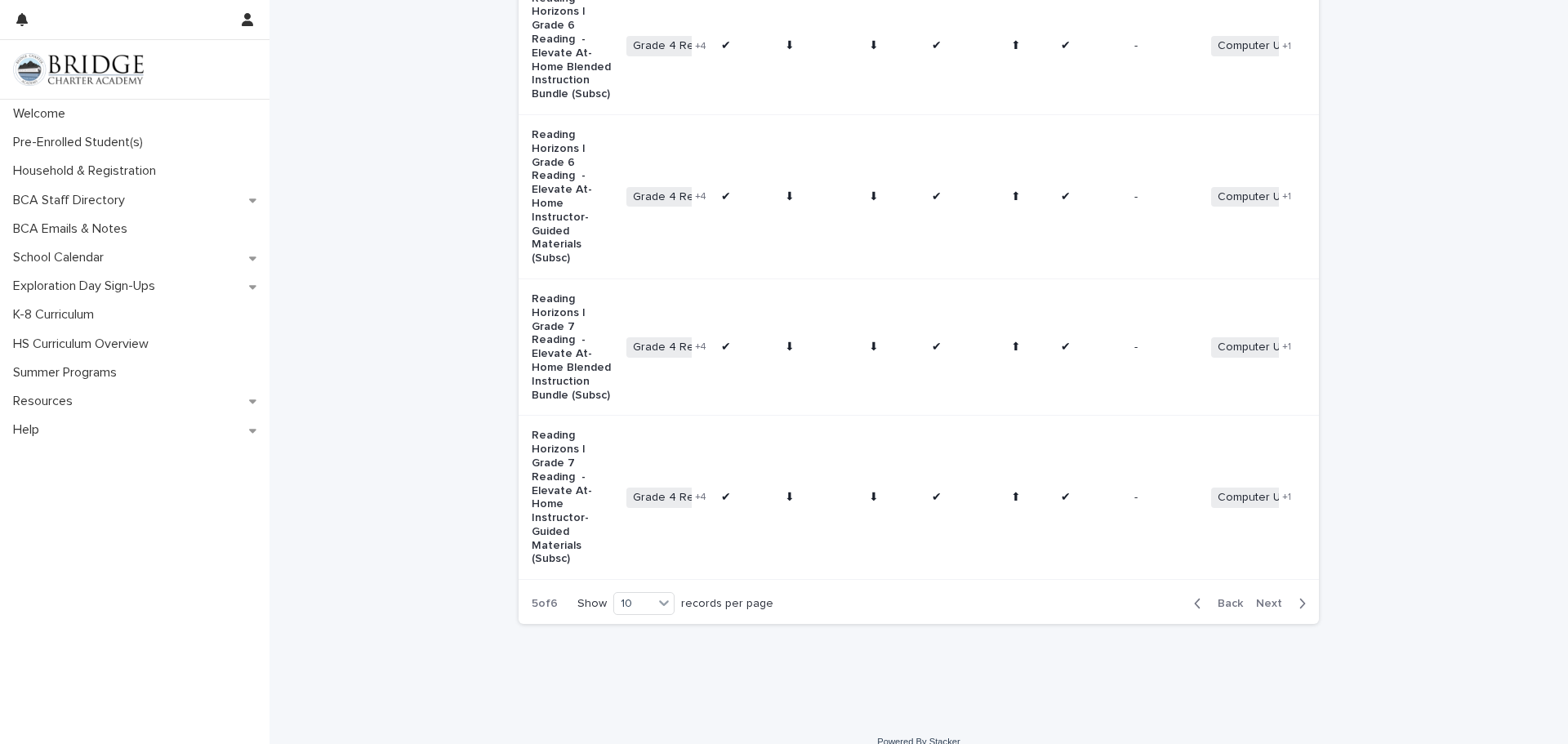
scroll to position [1425, 0]
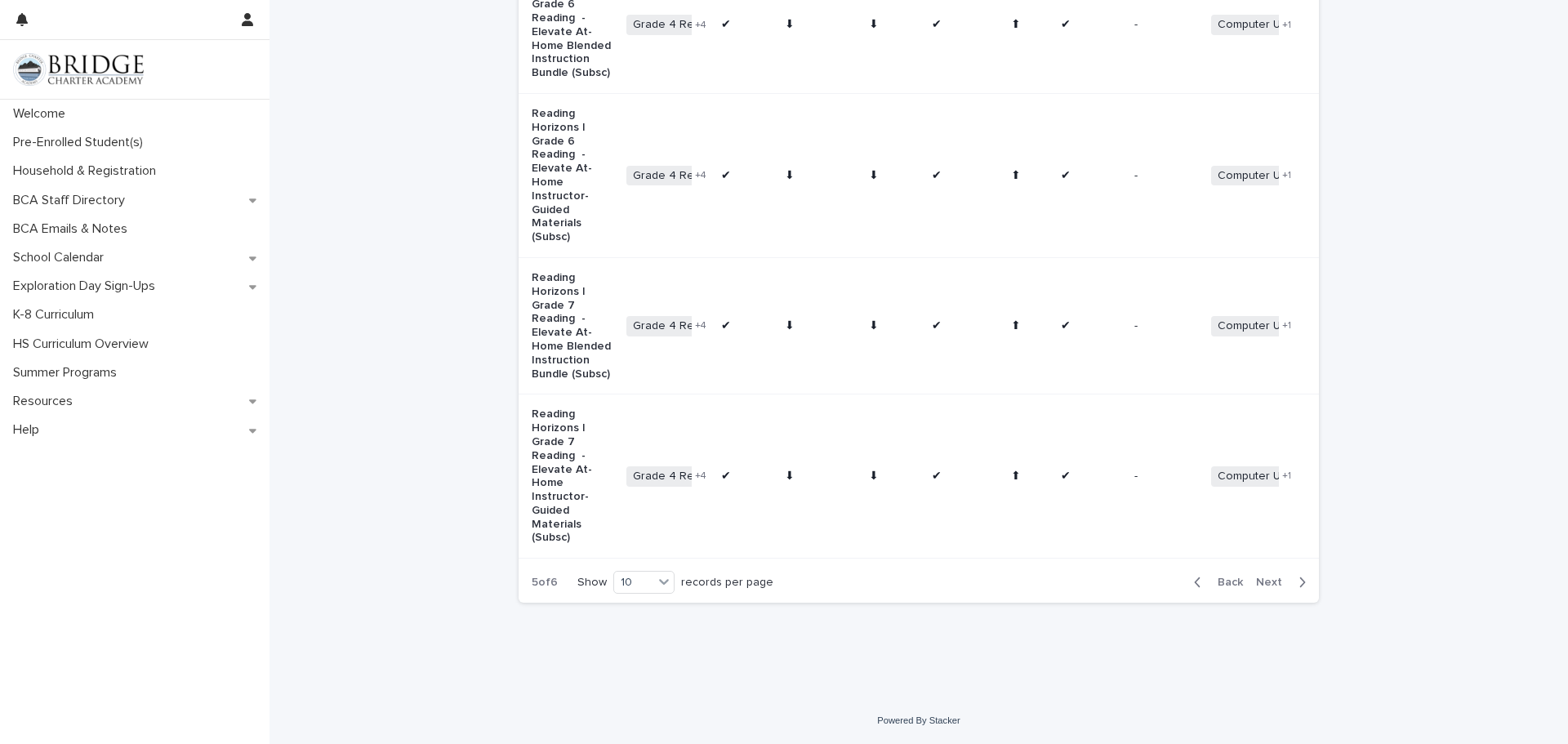
click at [1282, 585] on span "Next" at bounding box center [1274, 582] width 36 height 11
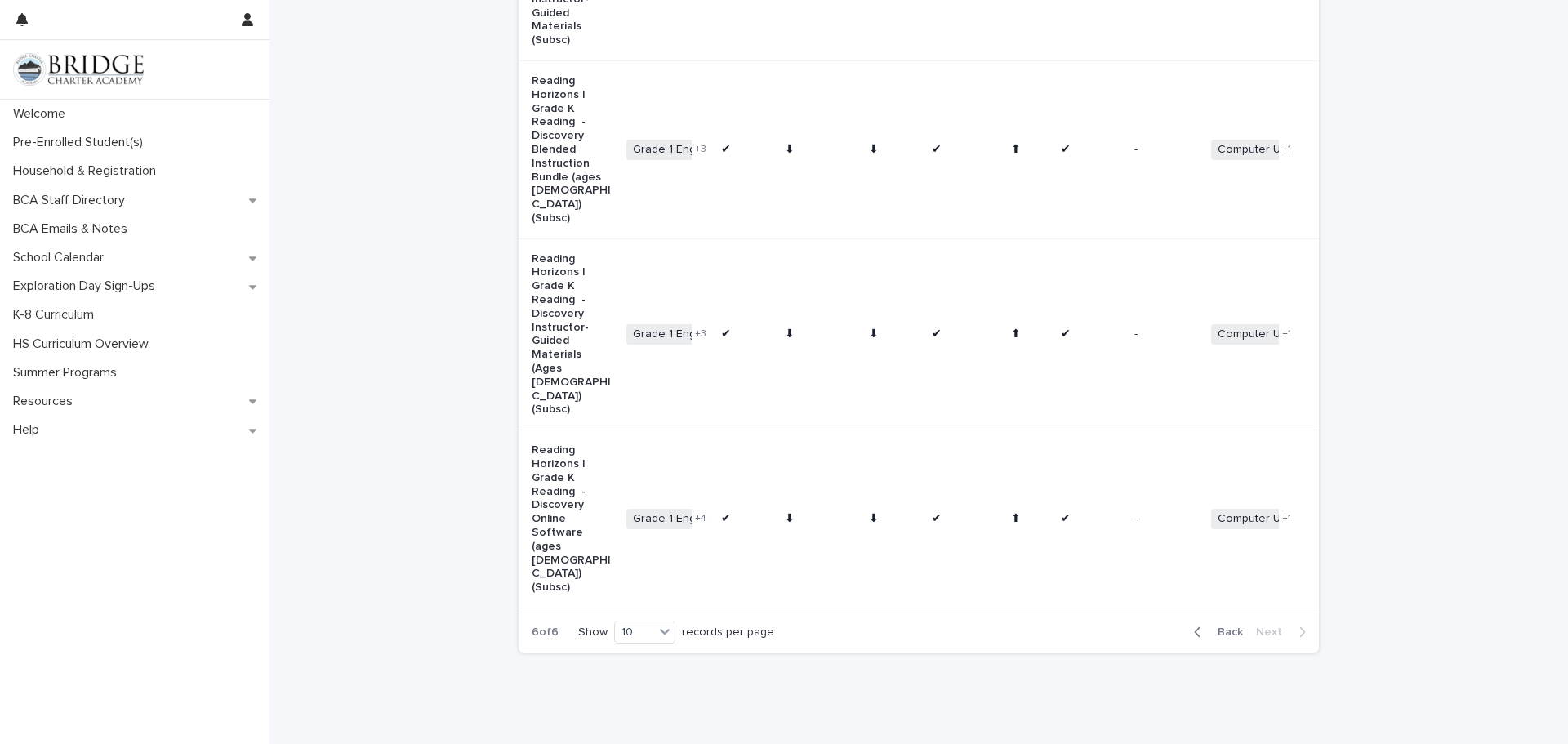
scroll to position [603, 0]
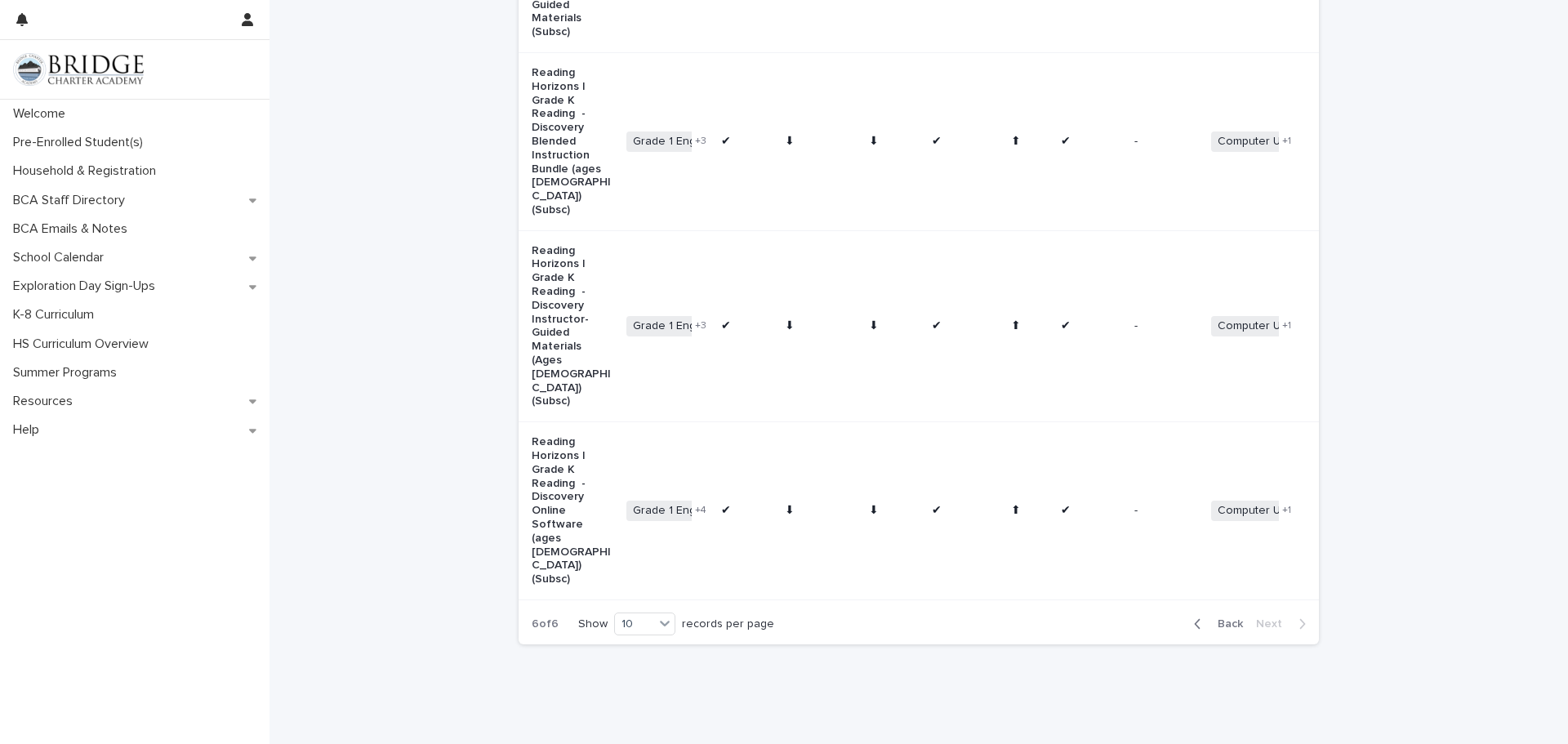
click at [1209, 618] on span "Back" at bounding box center [1226, 624] width 35 height 11
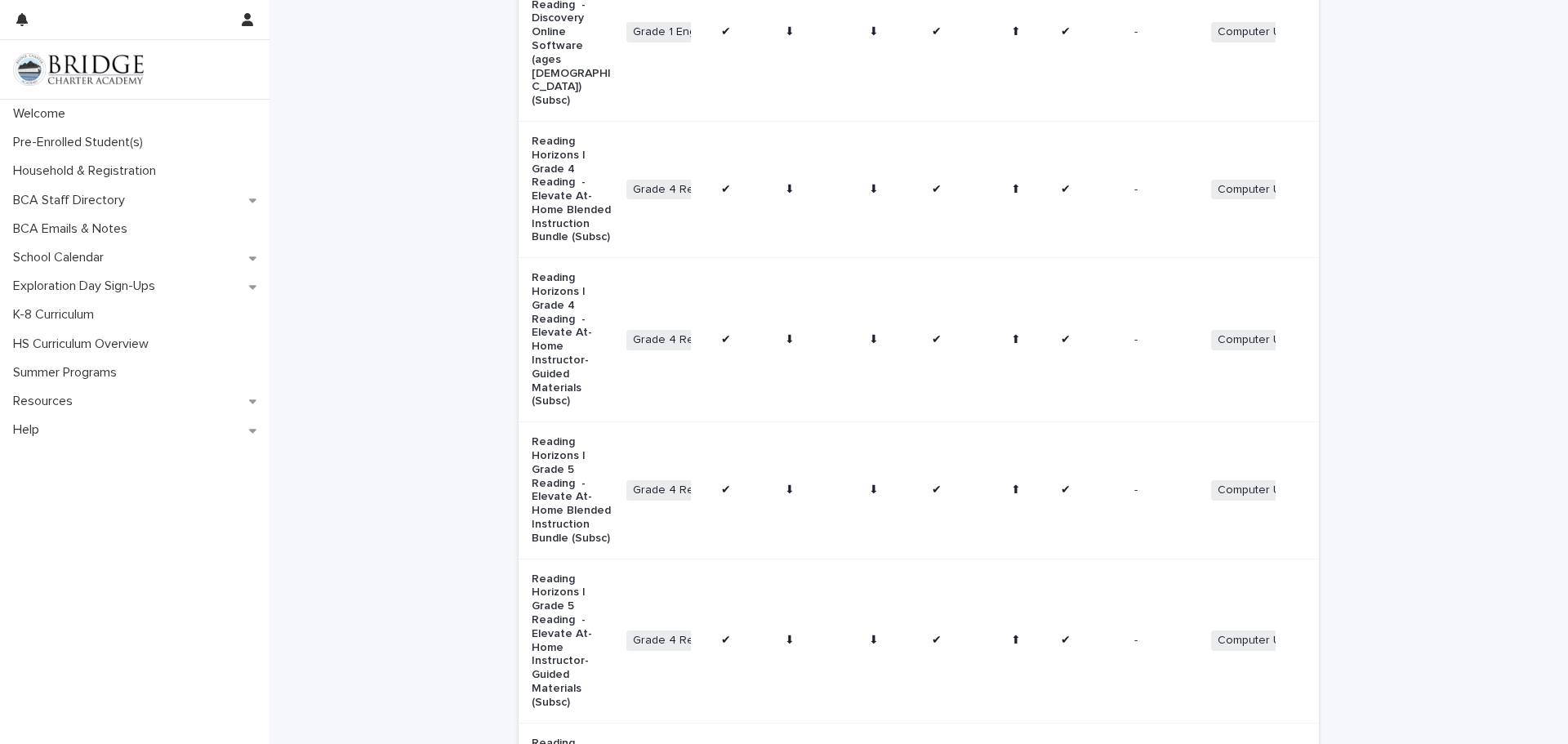
scroll to position [1015, 0]
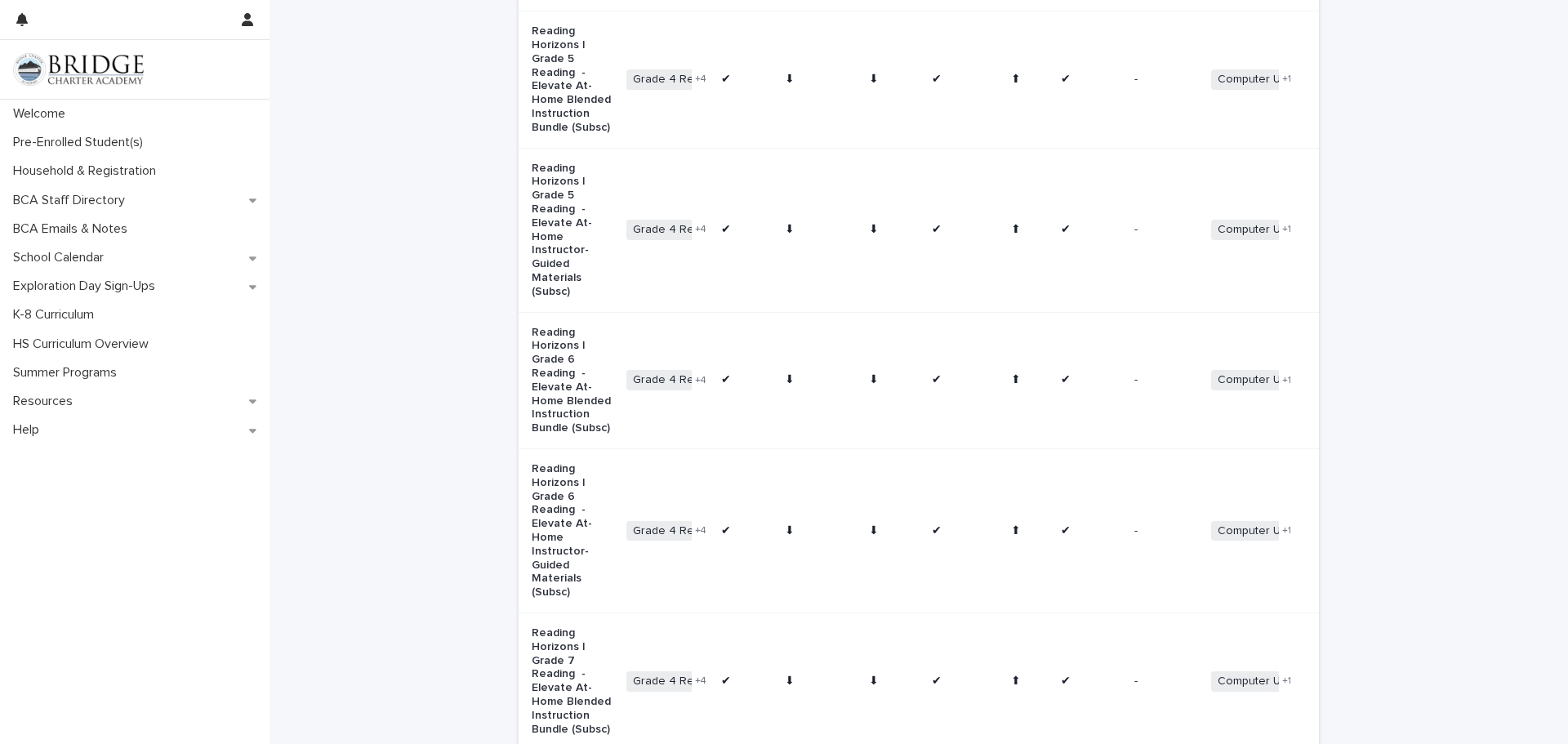
click at [1510, 223] on div "Loading... Saving… Loading... Saving… Language Arts Curriculum Subject Multi Ag…" at bounding box center [918, 101] width 1298 height 1903
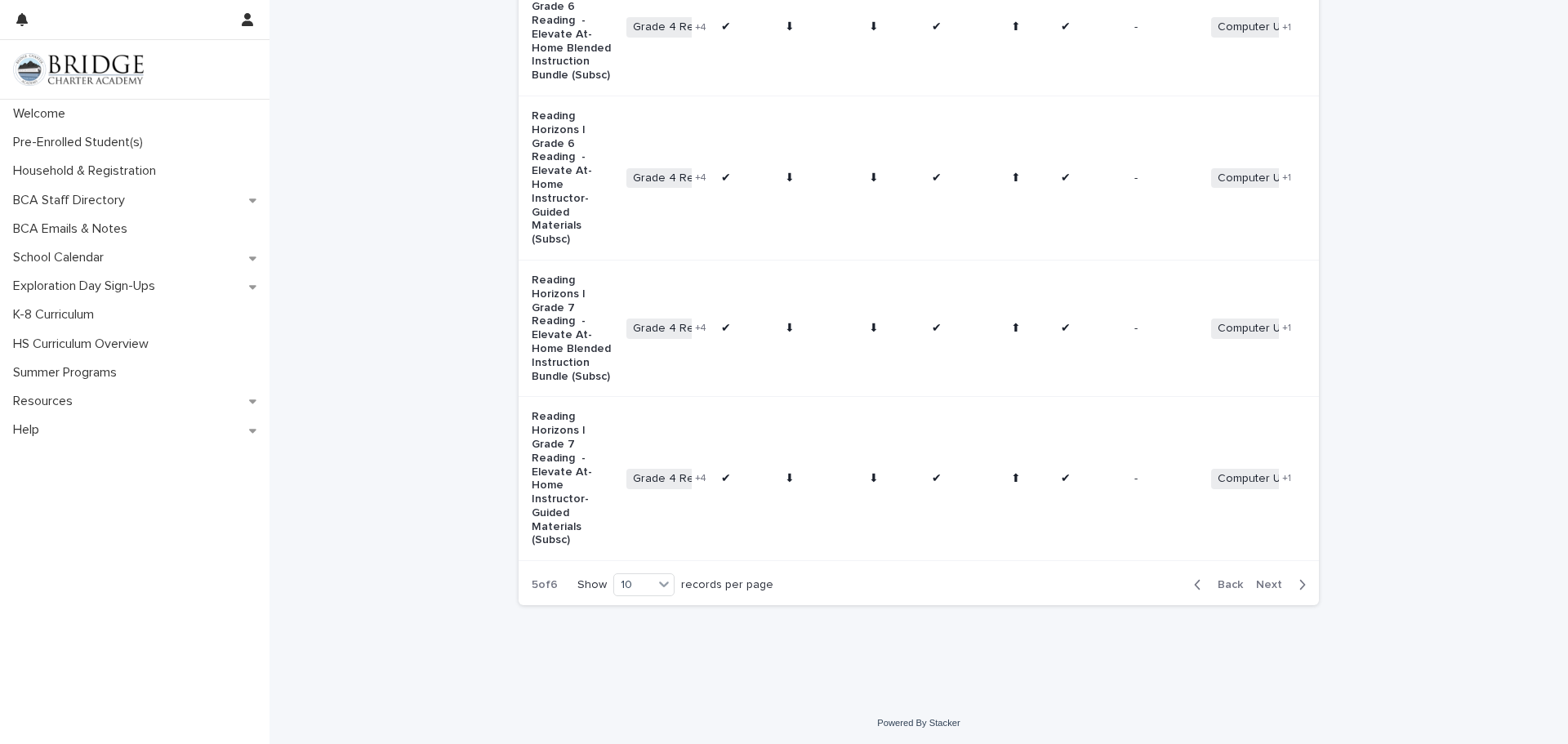
scroll to position [1425, 0]
click at [1220, 580] on span "Back" at bounding box center [1226, 582] width 35 height 11
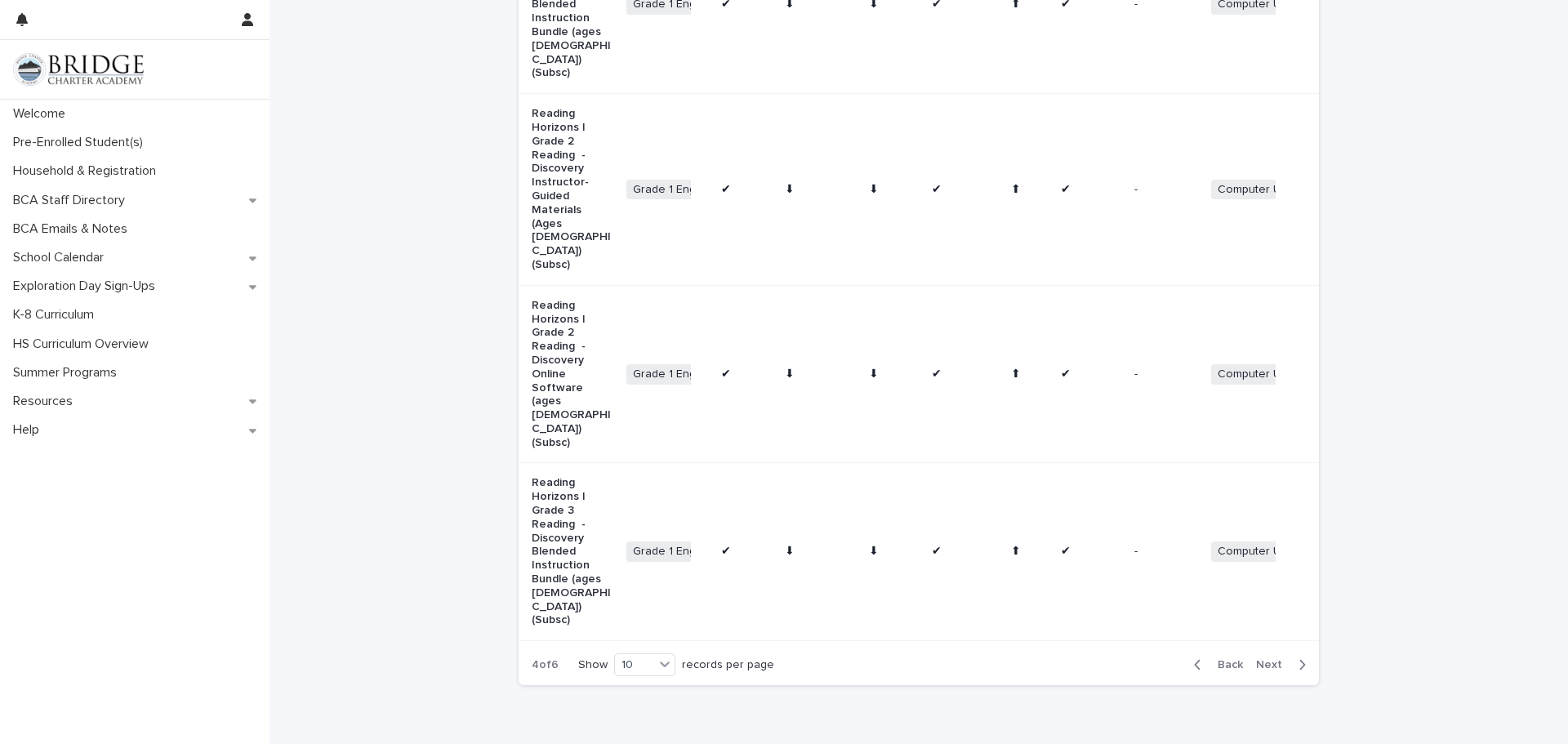
scroll to position [1370, 0]
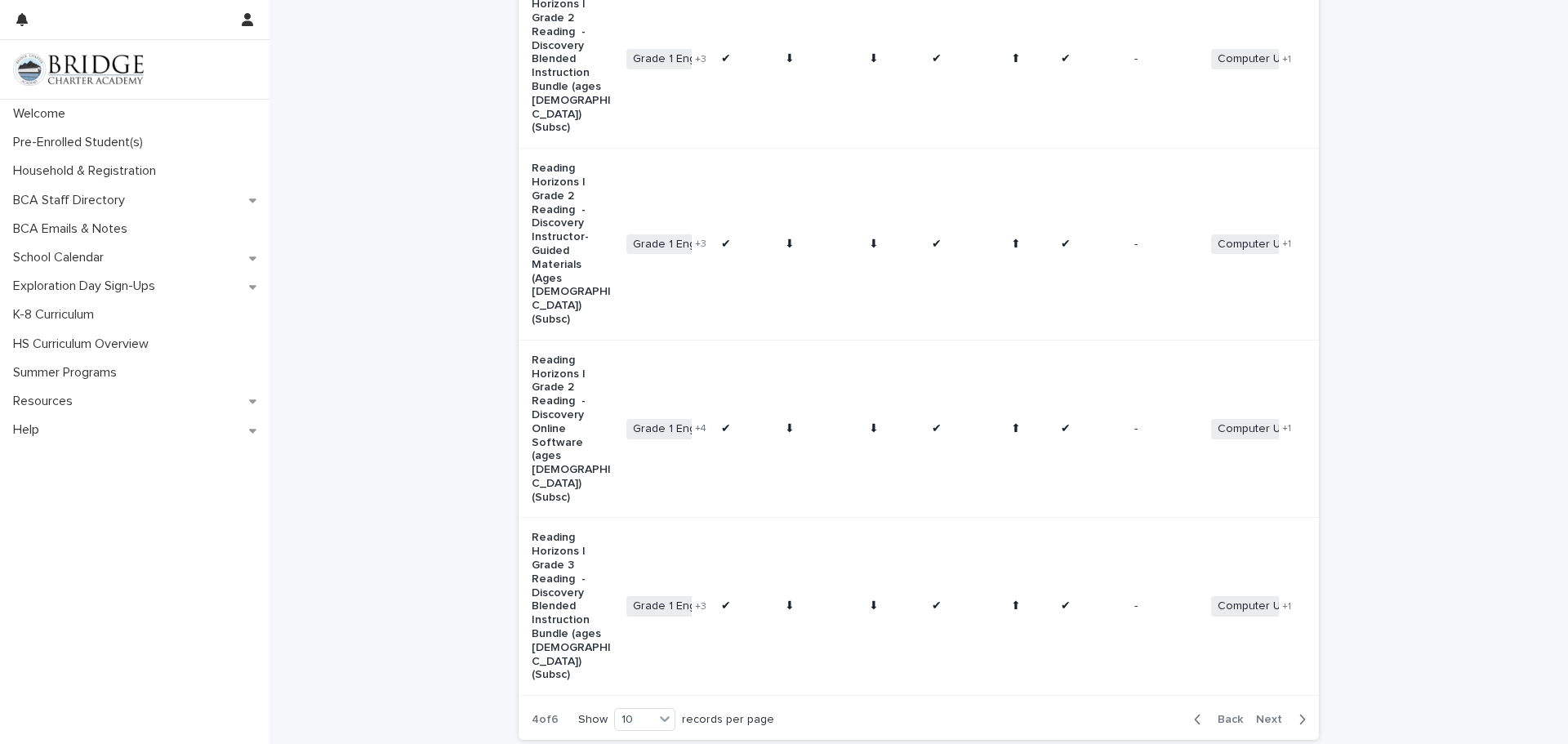
click at [1210, 714] on span "Back" at bounding box center [1226, 720] width 35 height 11
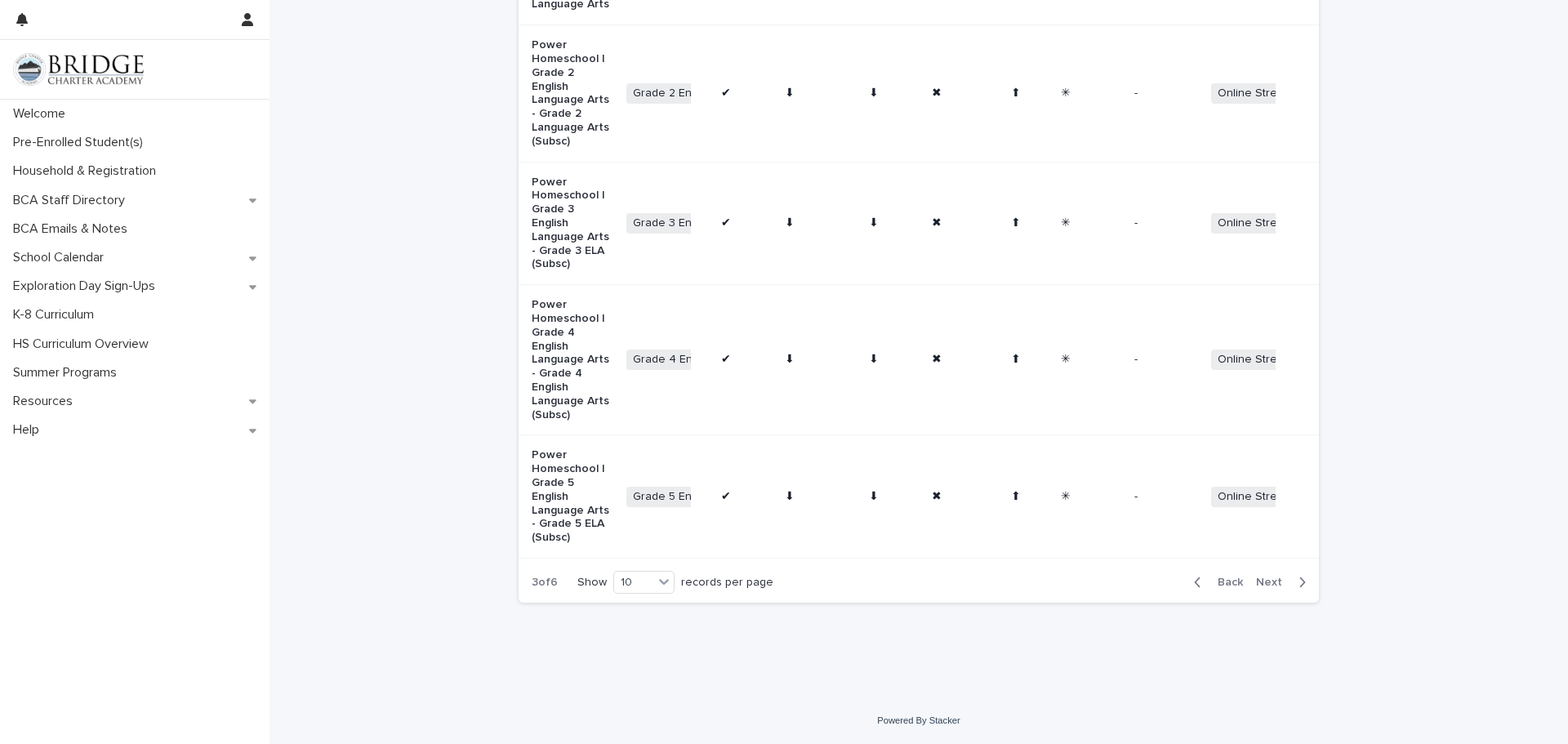
scroll to position [1150, 0]
click at [1283, 583] on span "Next" at bounding box center [1274, 582] width 36 height 11
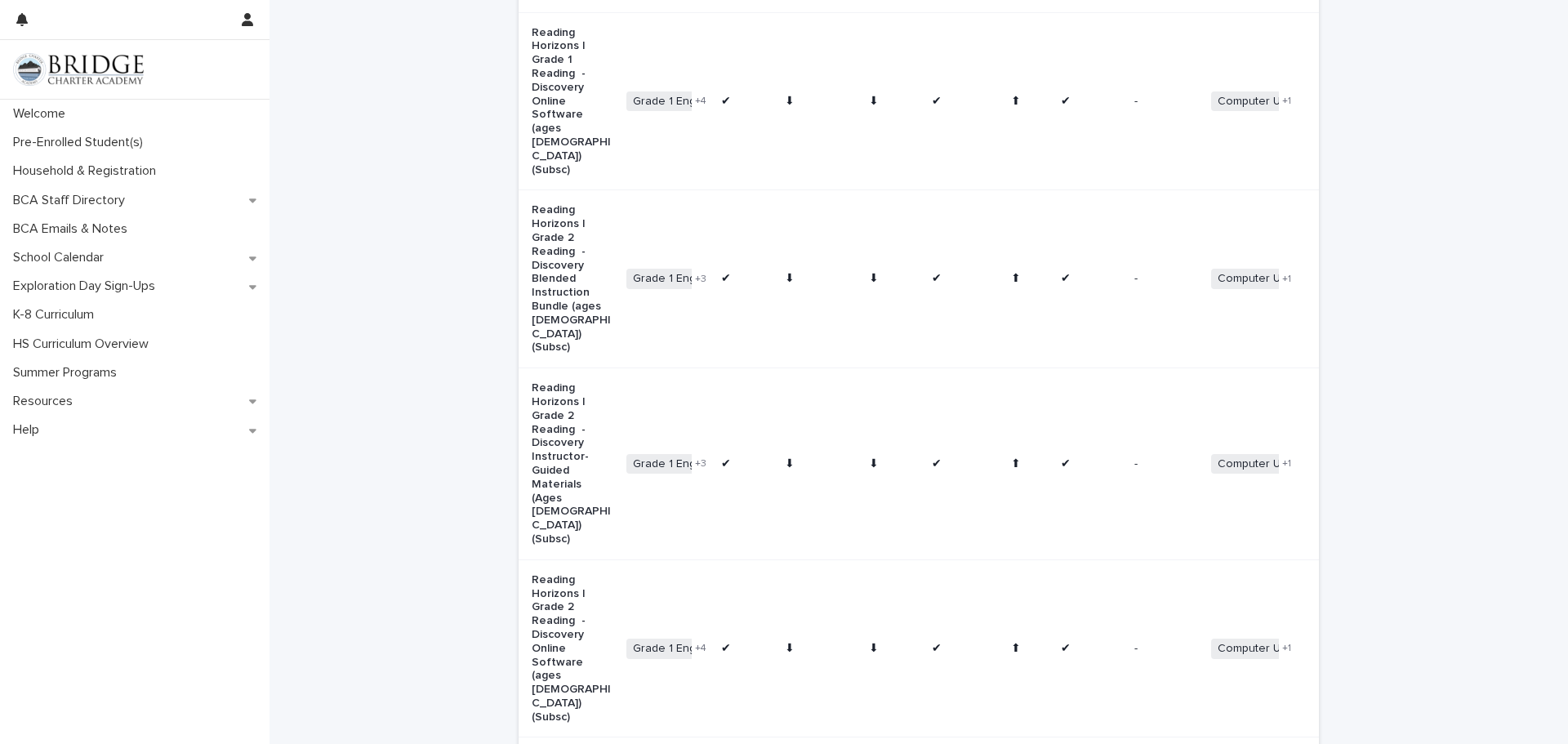
click at [1495, 494] on div "Loading... Saving… Loading... Saving… Language Arts Curriculum Subject Multi Ag…" at bounding box center [918, 34] width 1298 height 2040
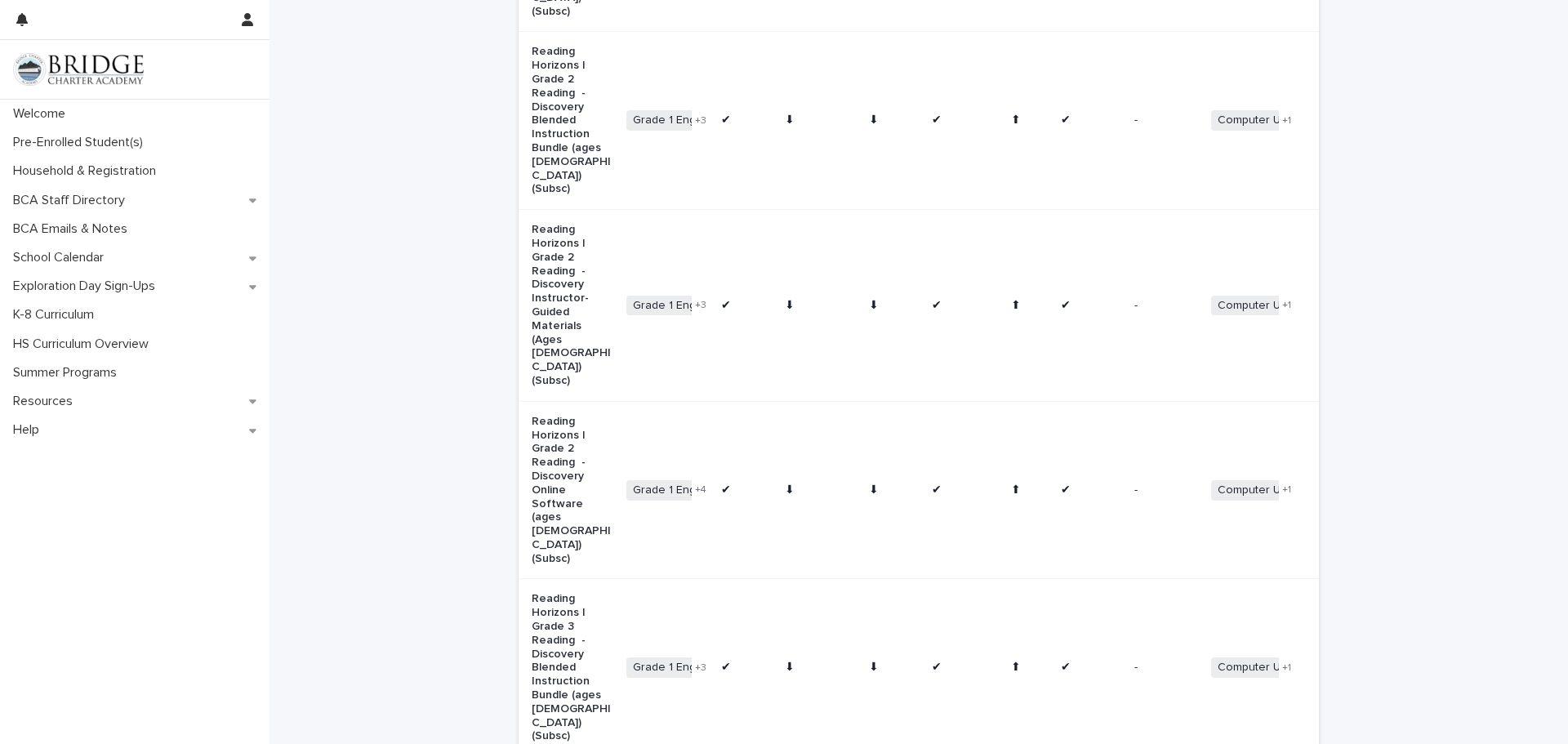
scroll to position [1370, 0]
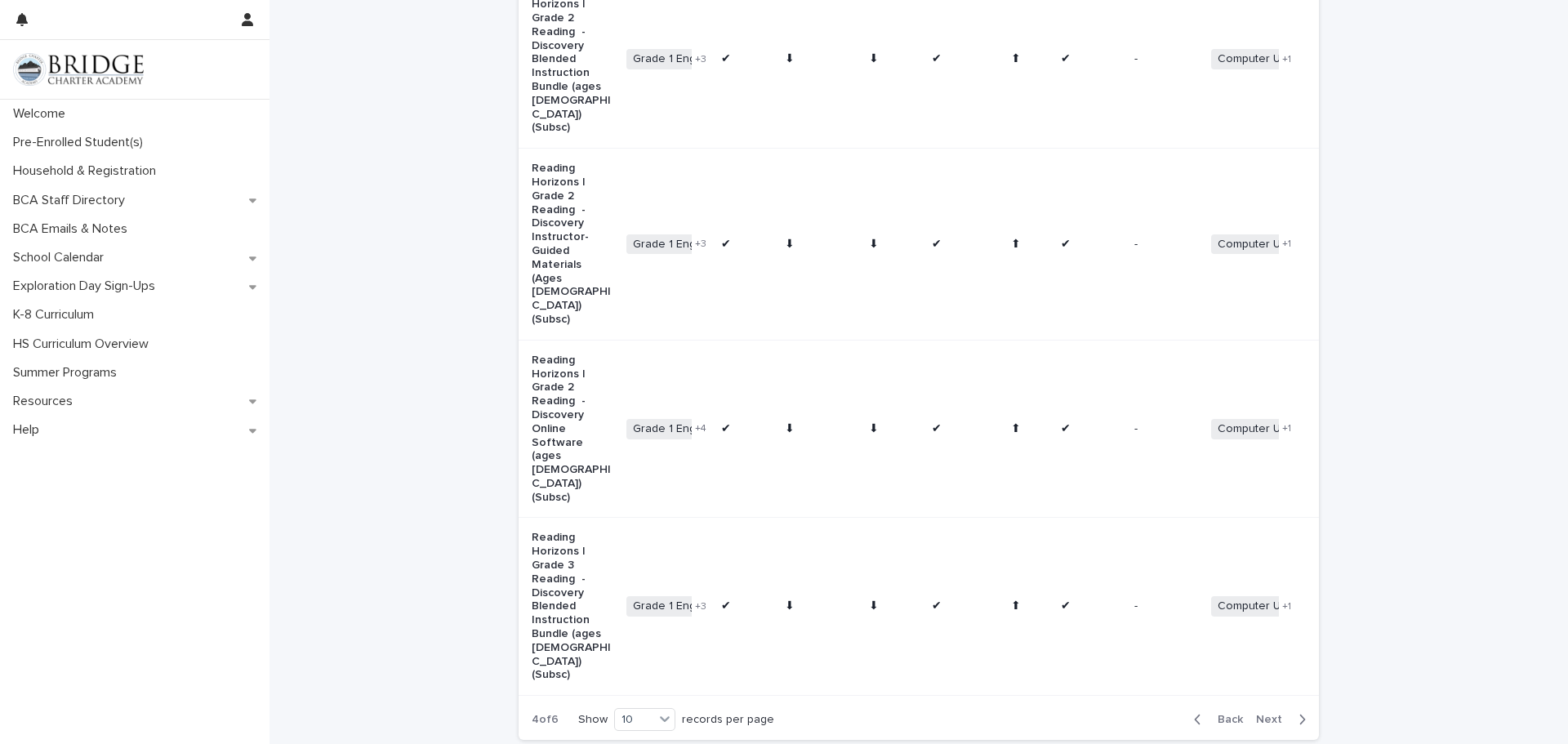
click at [1294, 699] on div "Back Next" at bounding box center [1250, 720] width 138 height 41
click at [1264, 714] on span "Next" at bounding box center [1274, 720] width 36 height 11
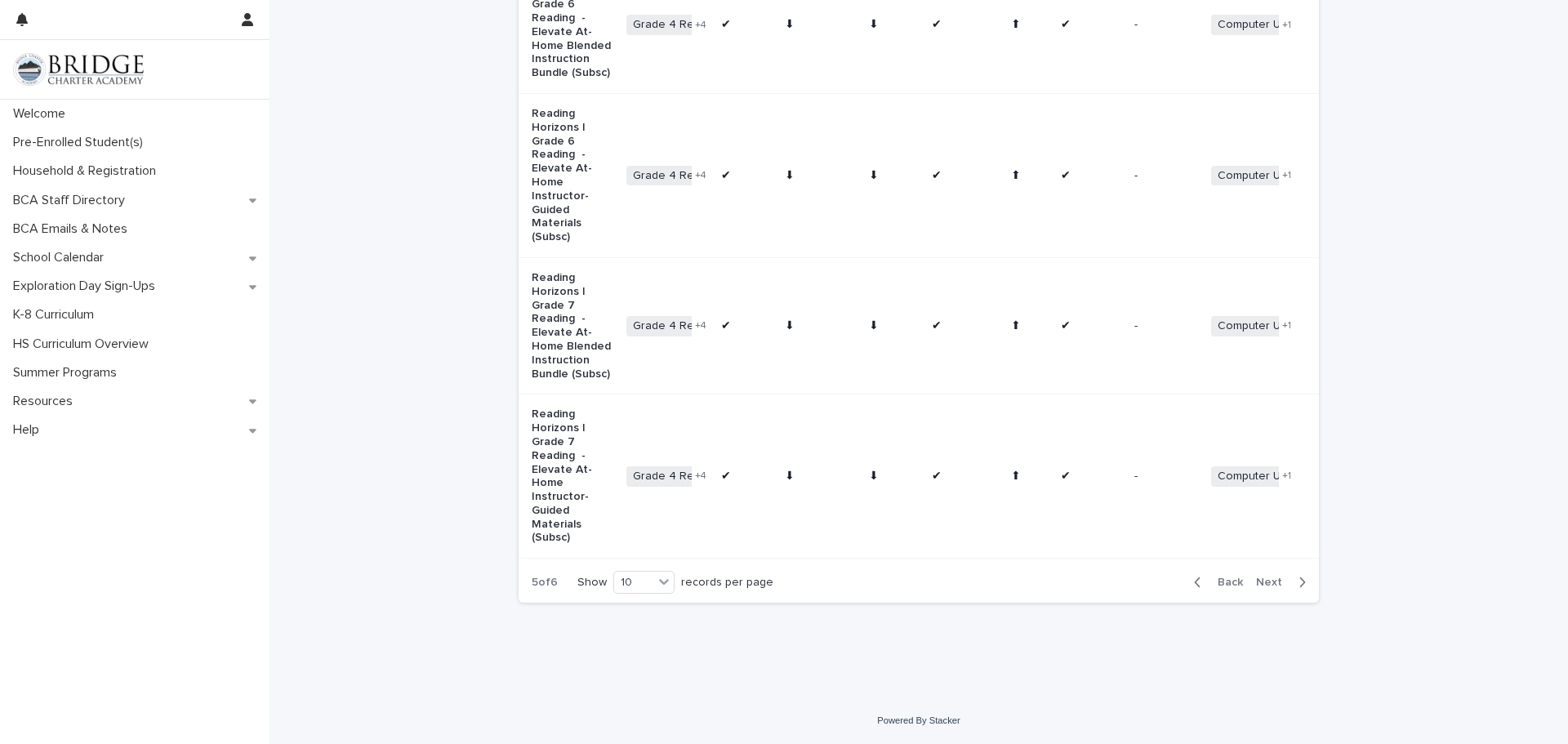
click at [663, 487] on span "Grade 4 Reading" at bounding box center [677, 477] width 103 height 20
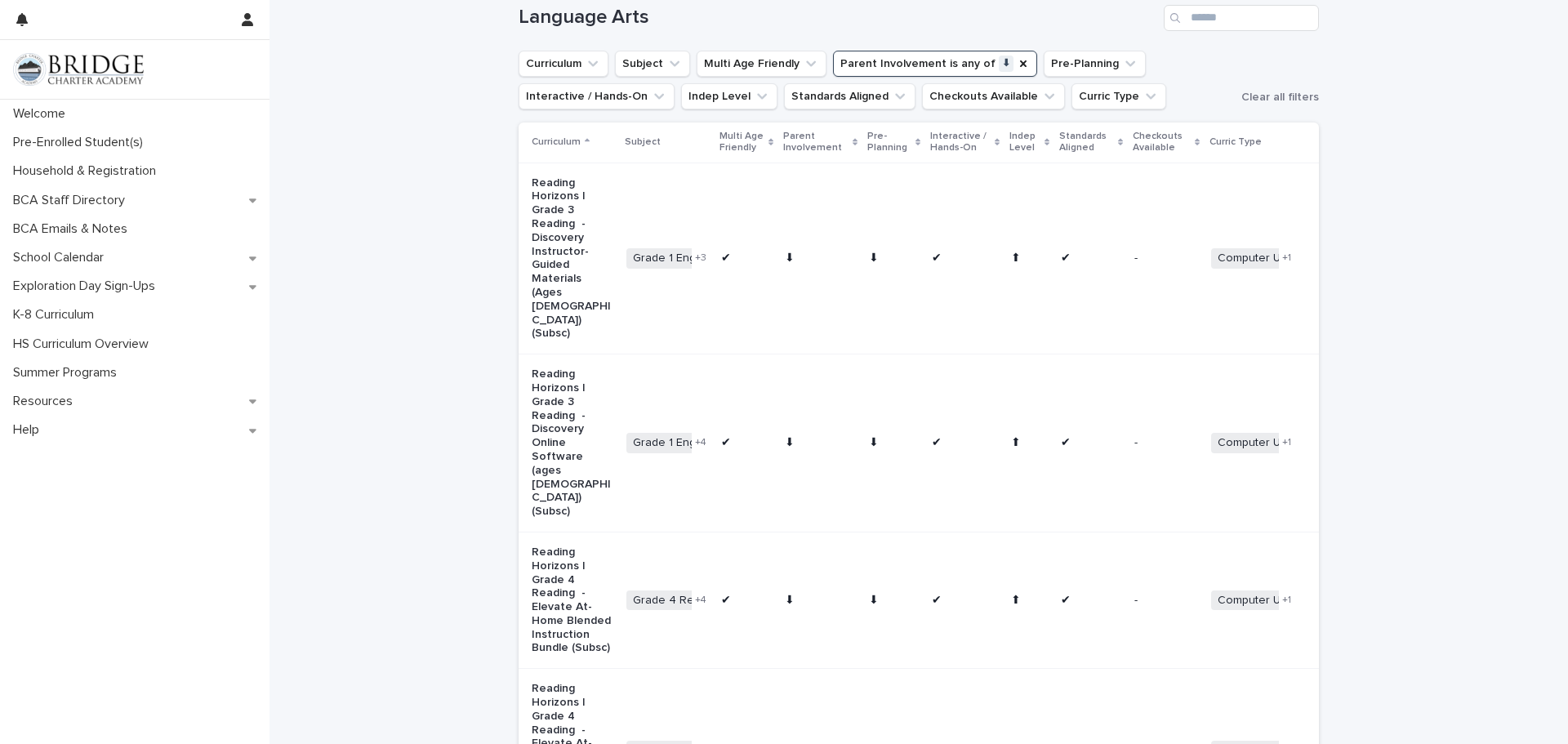
scroll to position [196, 0]
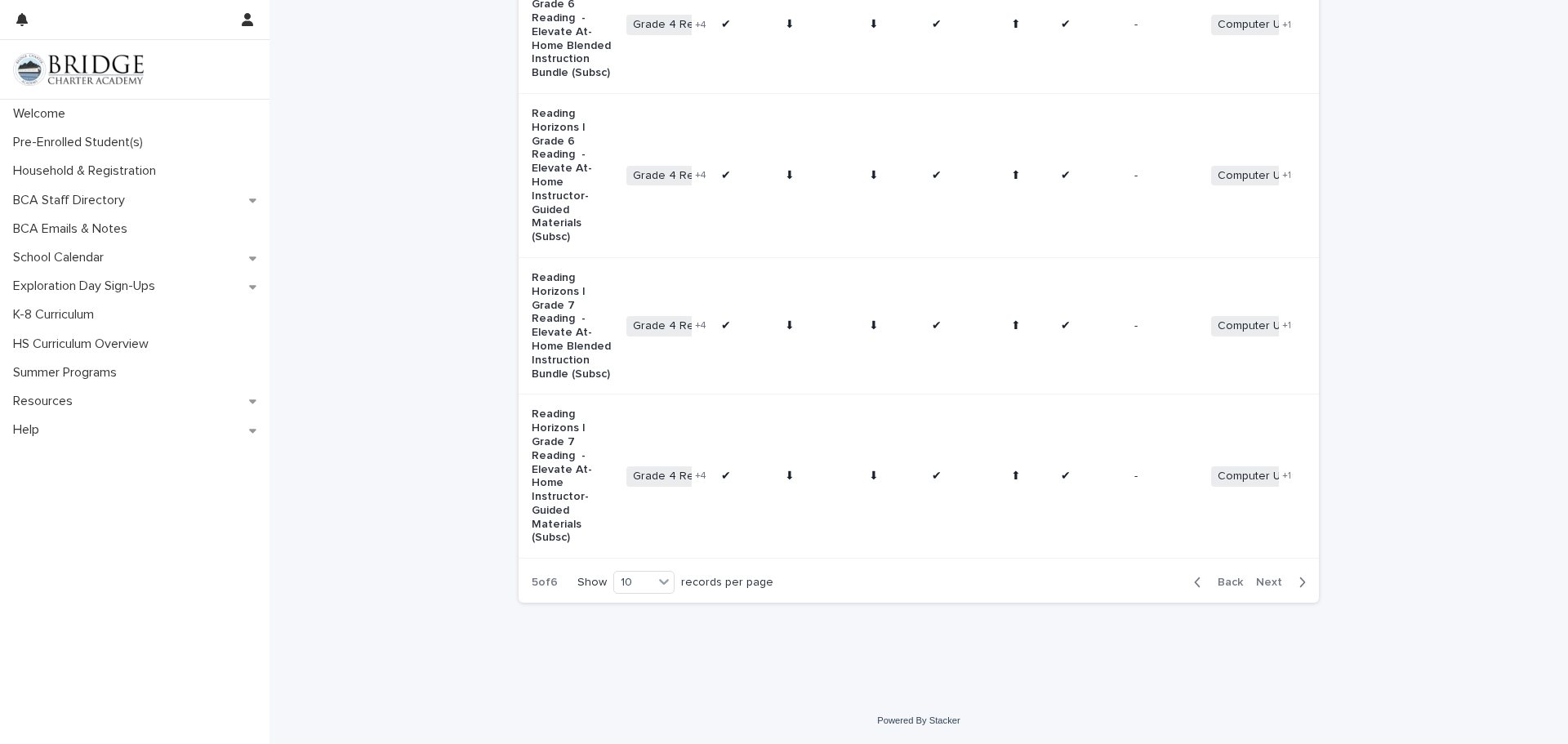
scroll to position [1425, 0]
click at [655, 465] on div "Grade 4 Reading Grade 5 Reading Grade 6 Reading Grade 7 Reading Grade 8 Reading…" at bounding box center [667, 477] width 82 height 34
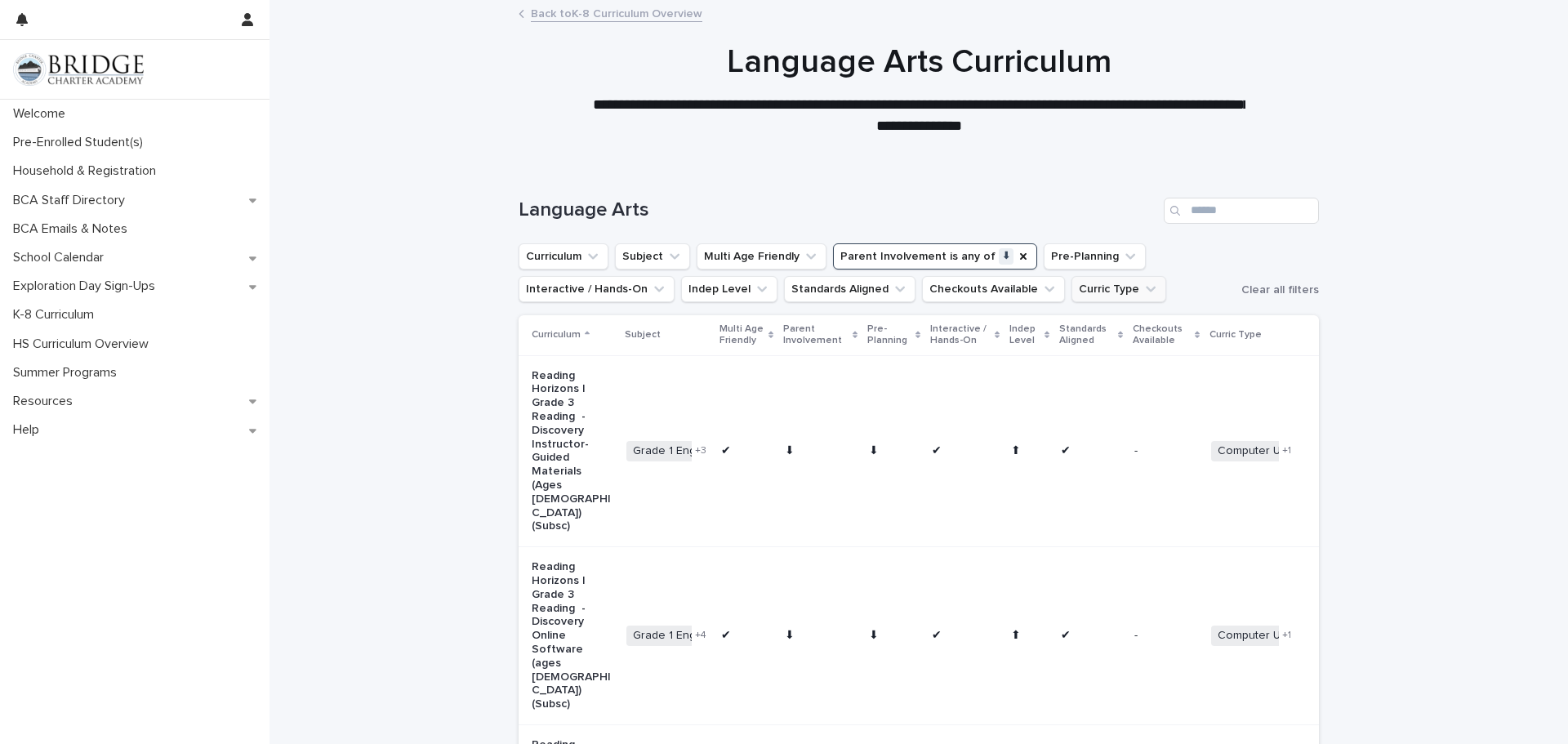
click at [1100, 293] on button "Curric Type" at bounding box center [1119, 290] width 95 height 26
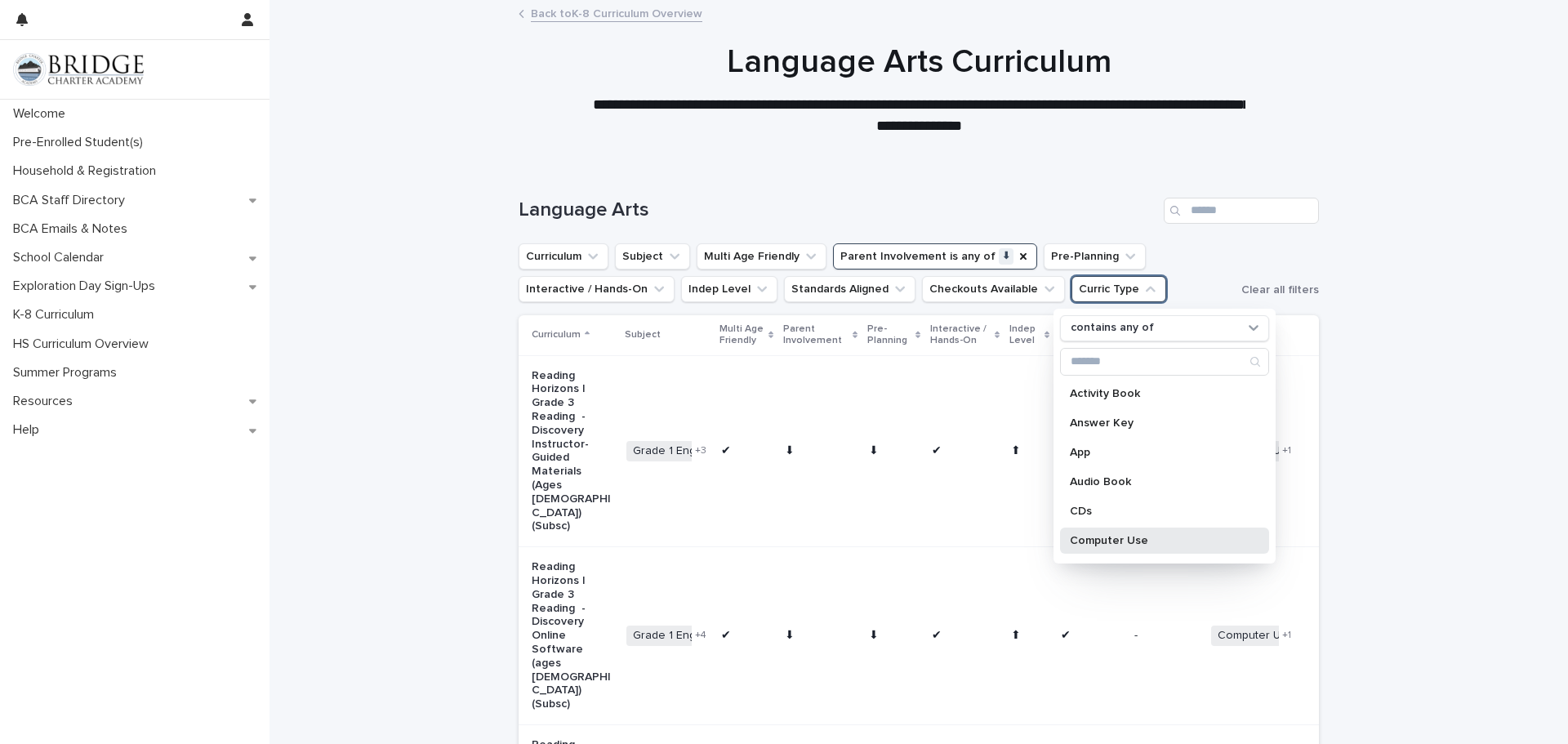
click at [1101, 534] on div "Computer Use" at bounding box center [1164, 541] width 209 height 26
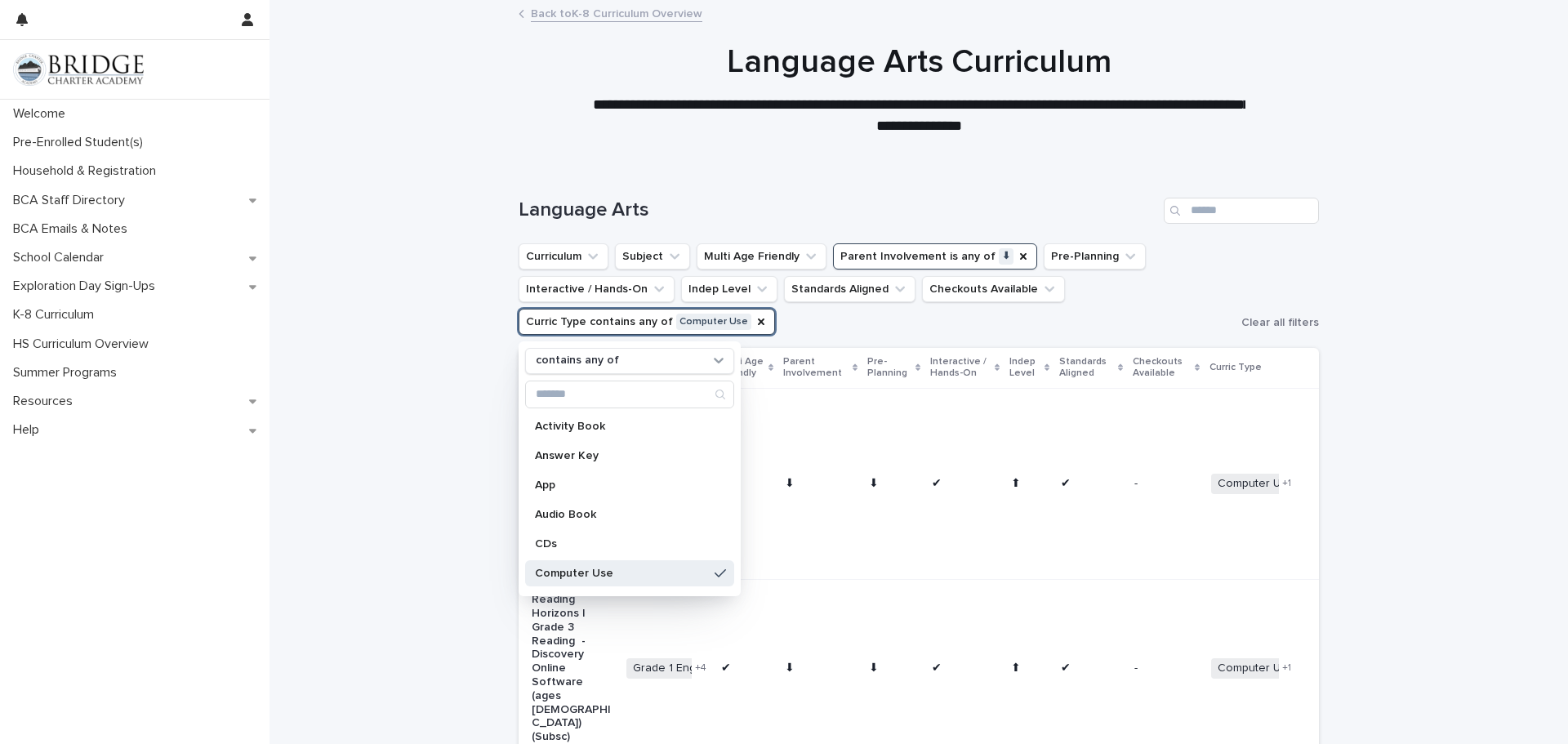
click at [967, 252] on button "Parent Involvement is any of ⬇" at bounding box center [934, 256] width 204 height 26
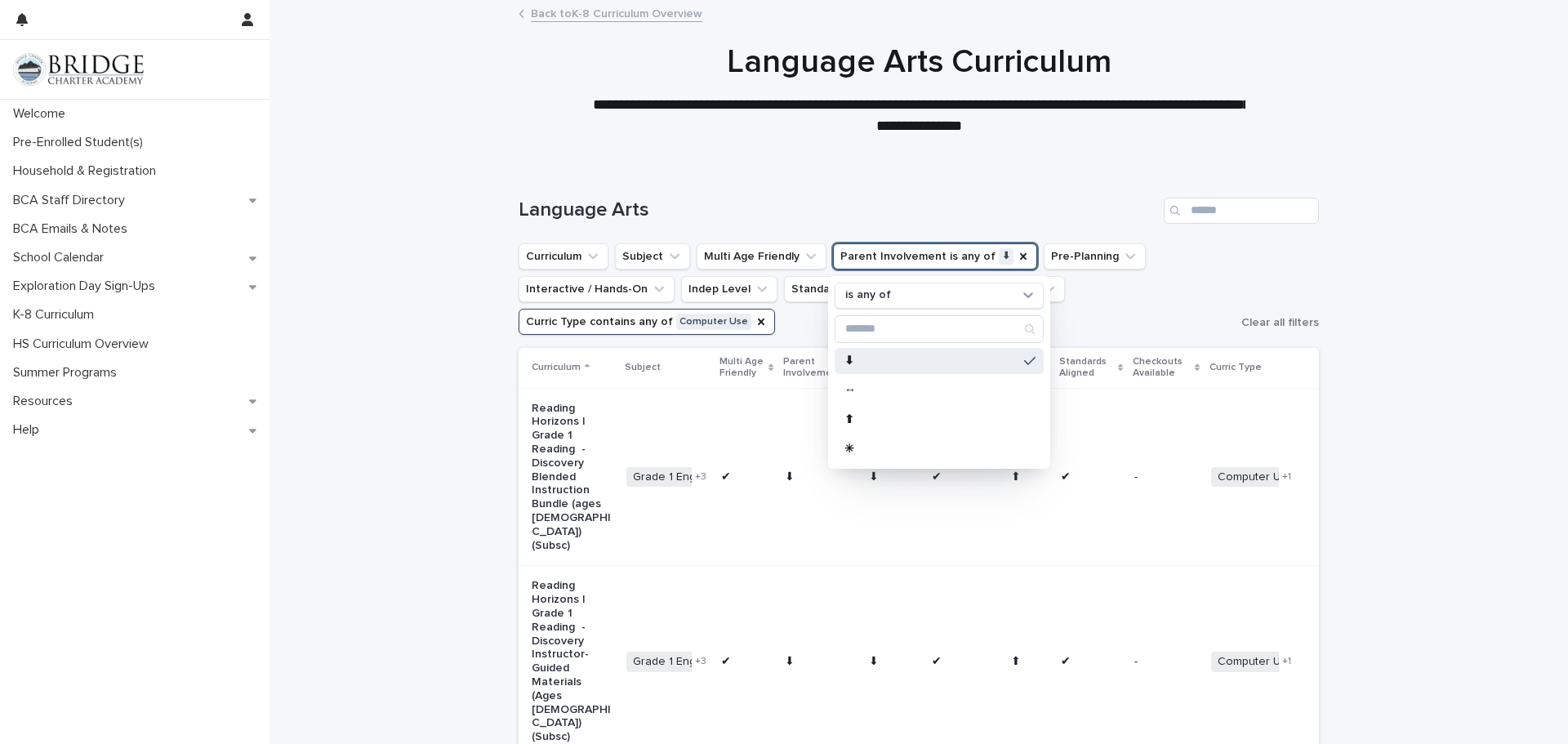
click at [876, 365] on p "⬇" at bounding box center [931, 361] width 173 height 11
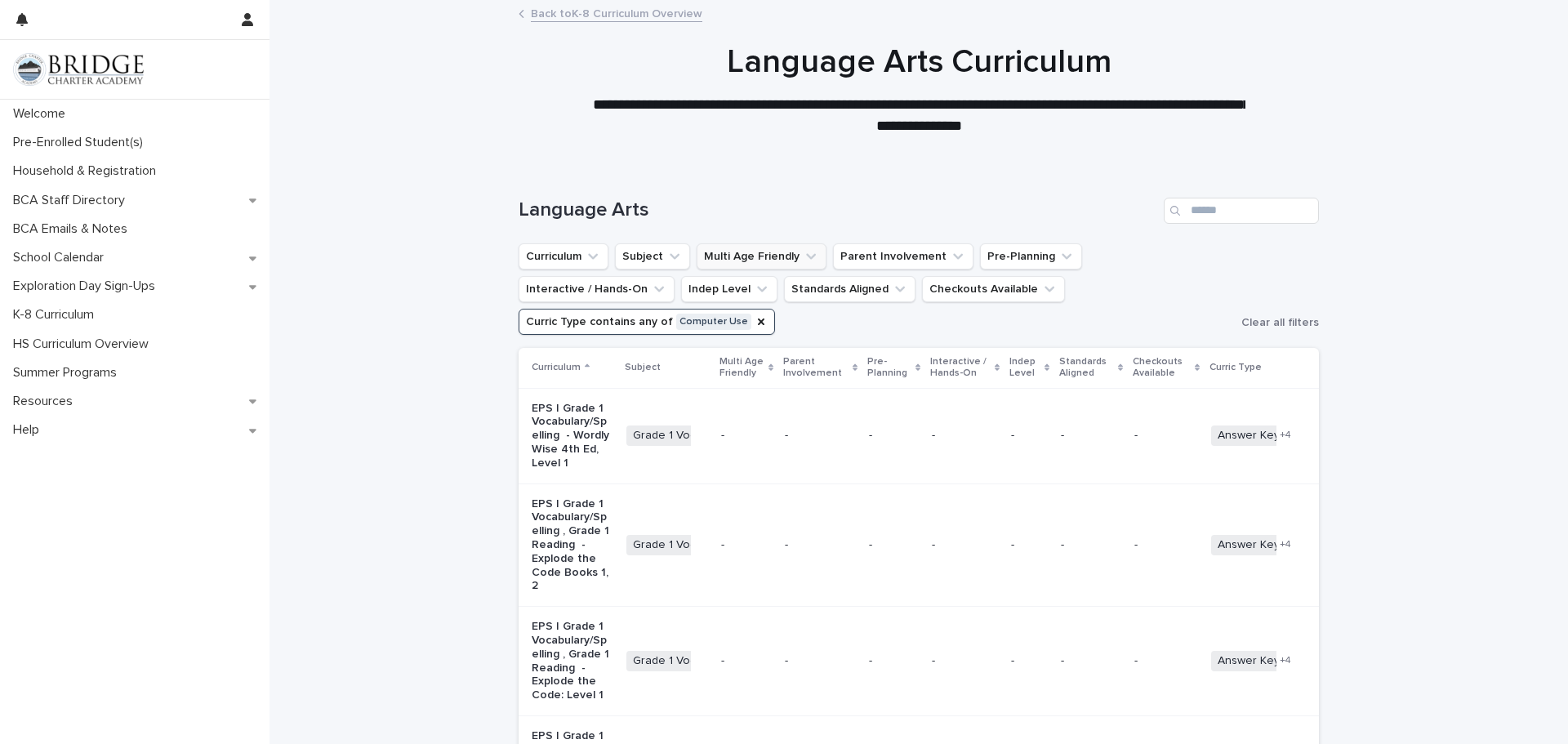
click at [725, 264] on button "Multi Age Friendly" at bounding box center [761, 256] width 130 height 26
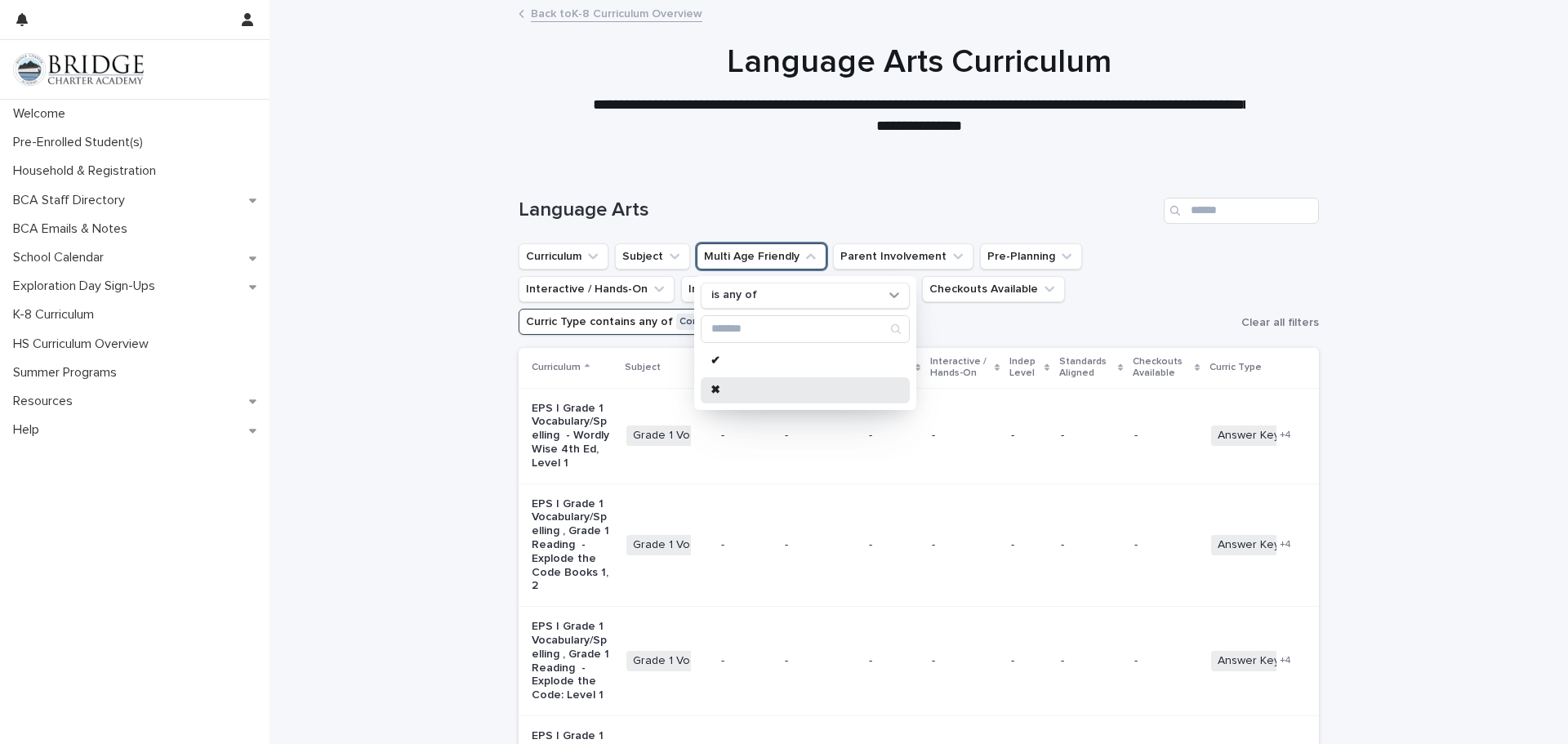
click at [719, 399] on div "✖" at bounding box center [805, 390] width 209 height 26
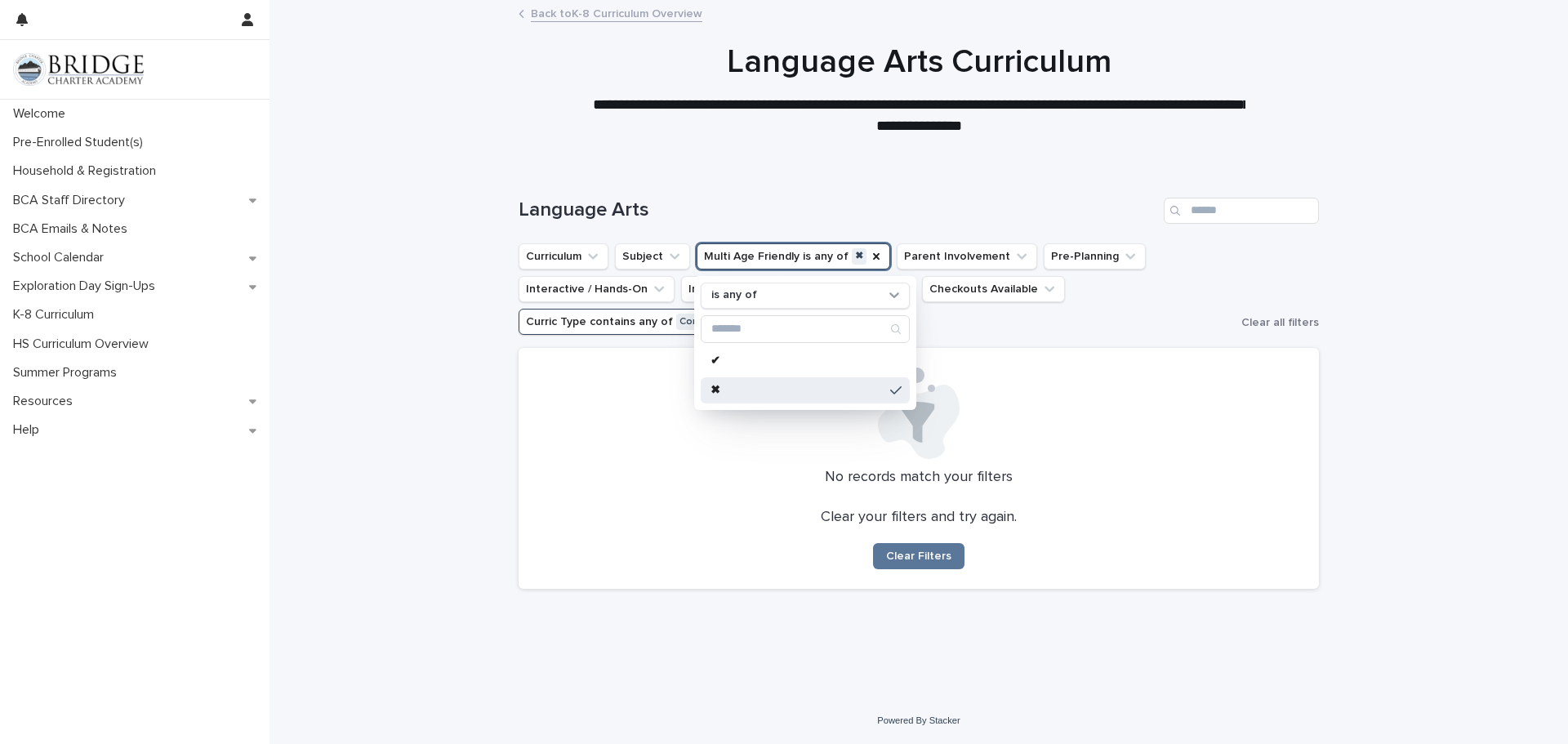
click at [745, 392] on p "✖" at bounding box center [797, 390] width 173 height 11
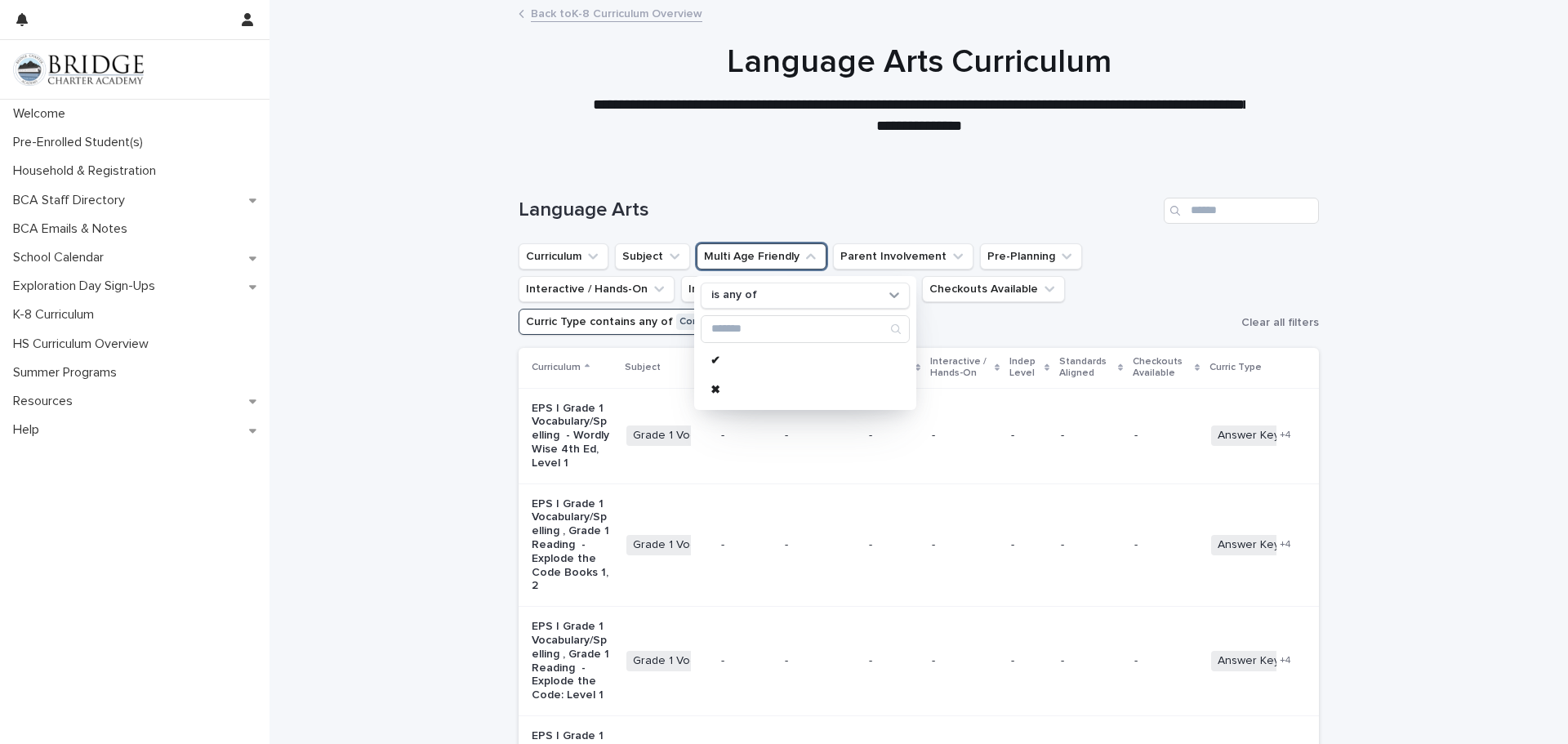
click at [1445, 159] on div at bounding box center [918, 82] width 1298 height 163
click at [1445, 161] on div at bounding box center [918, 82] width 1298 height 163
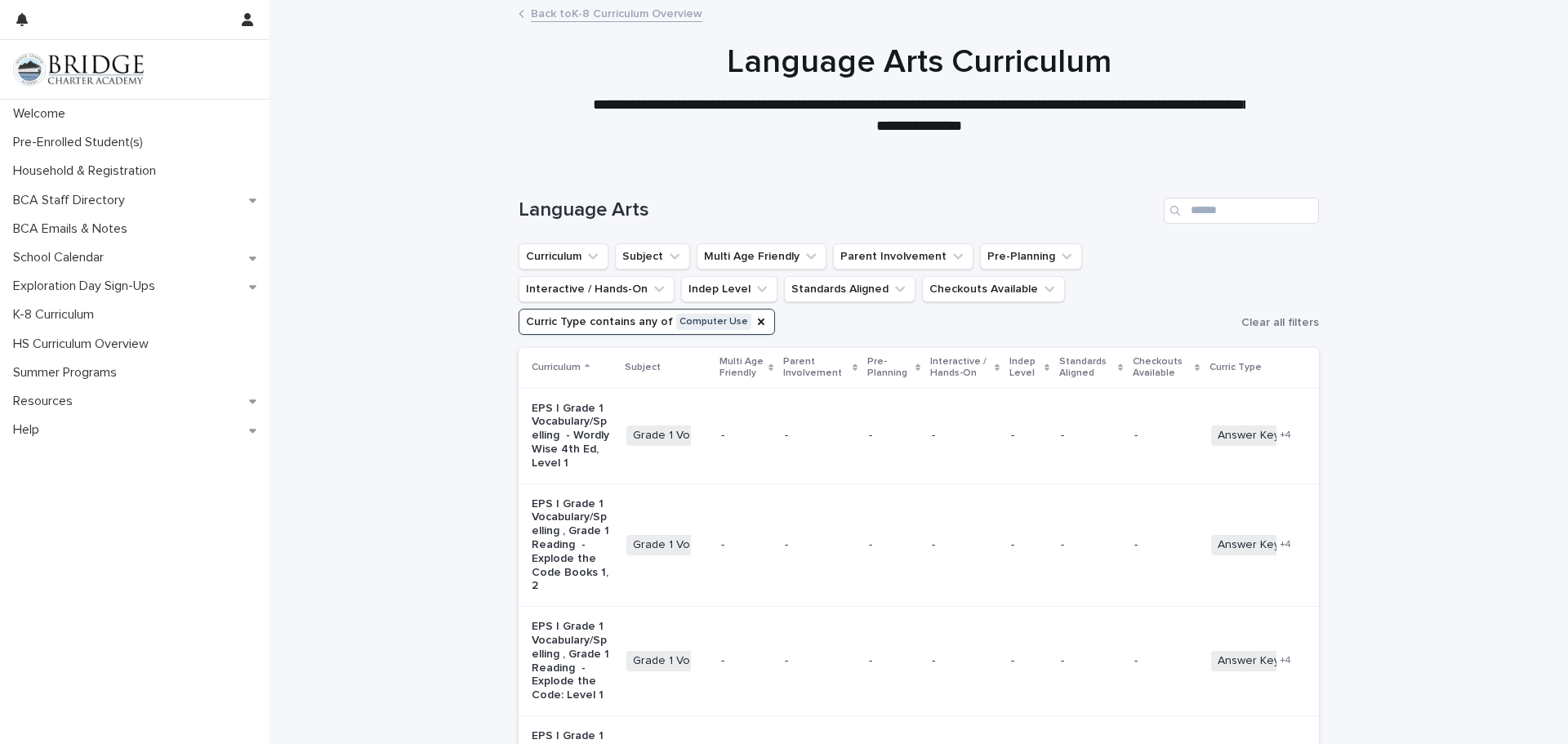
click at [1445, 161] on div at bounding box center [918, 82] width 1298 height 163
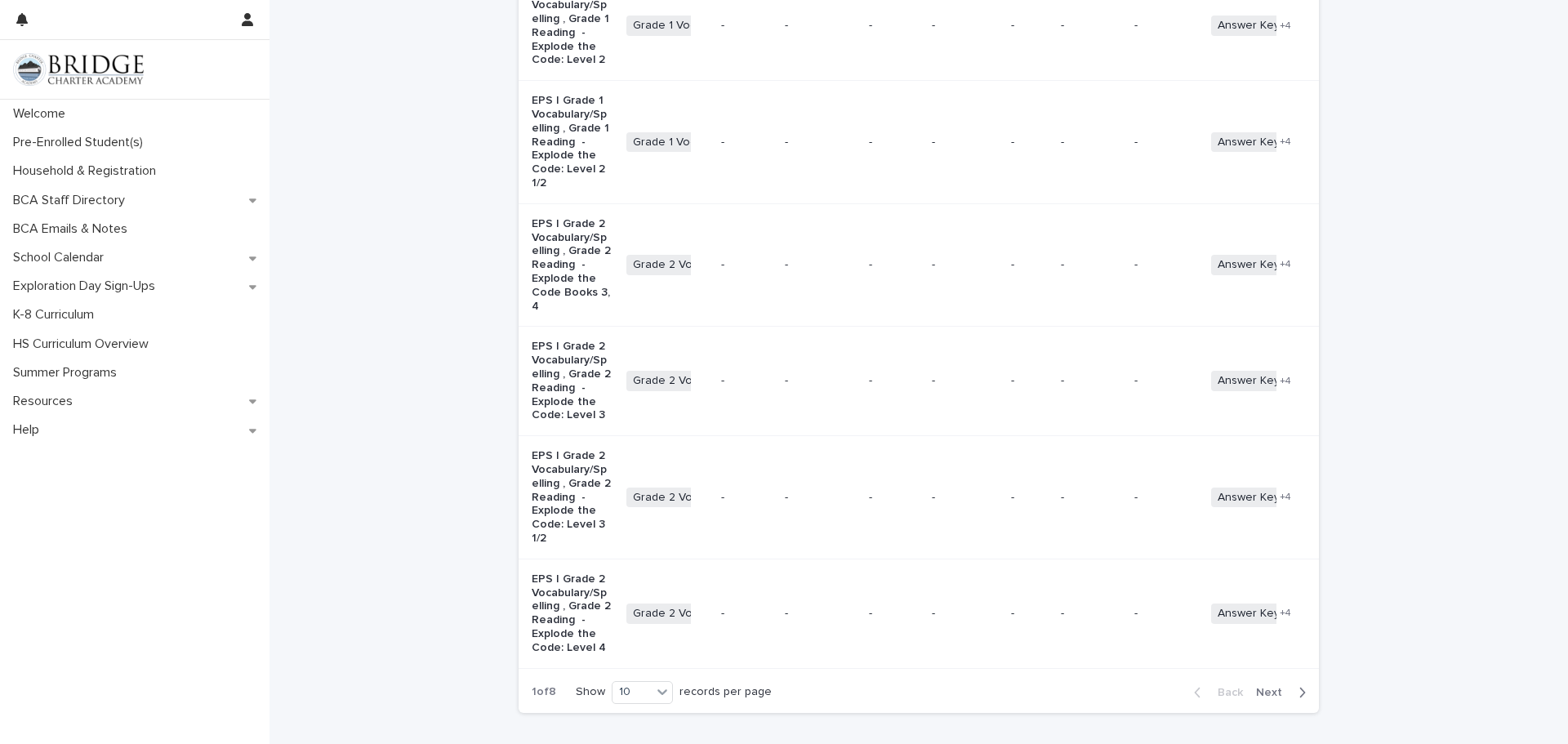
scroll to position [944, 0]
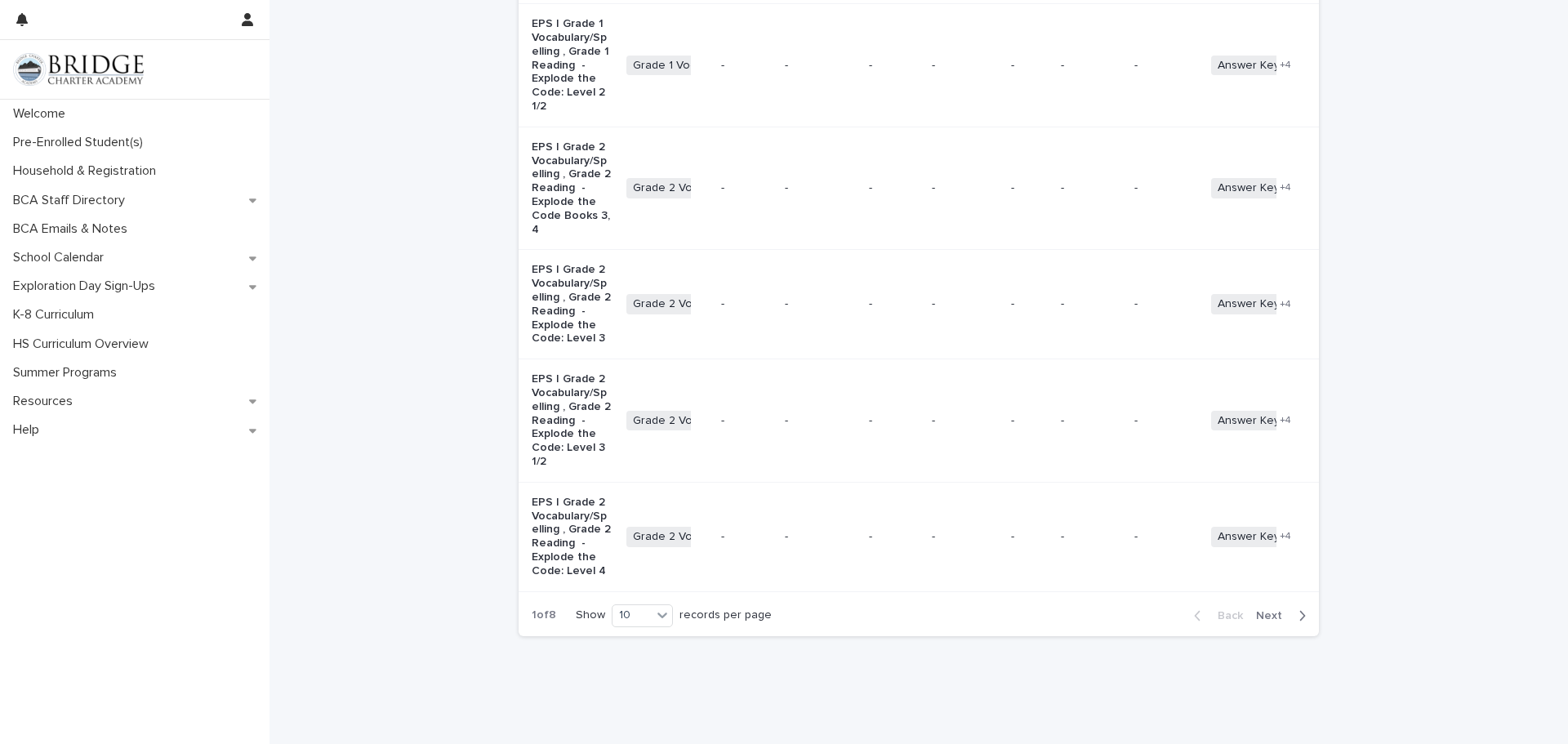
click at [1272, 610] on span "Next" at bounding box center [1274, 615] width 36 height 11
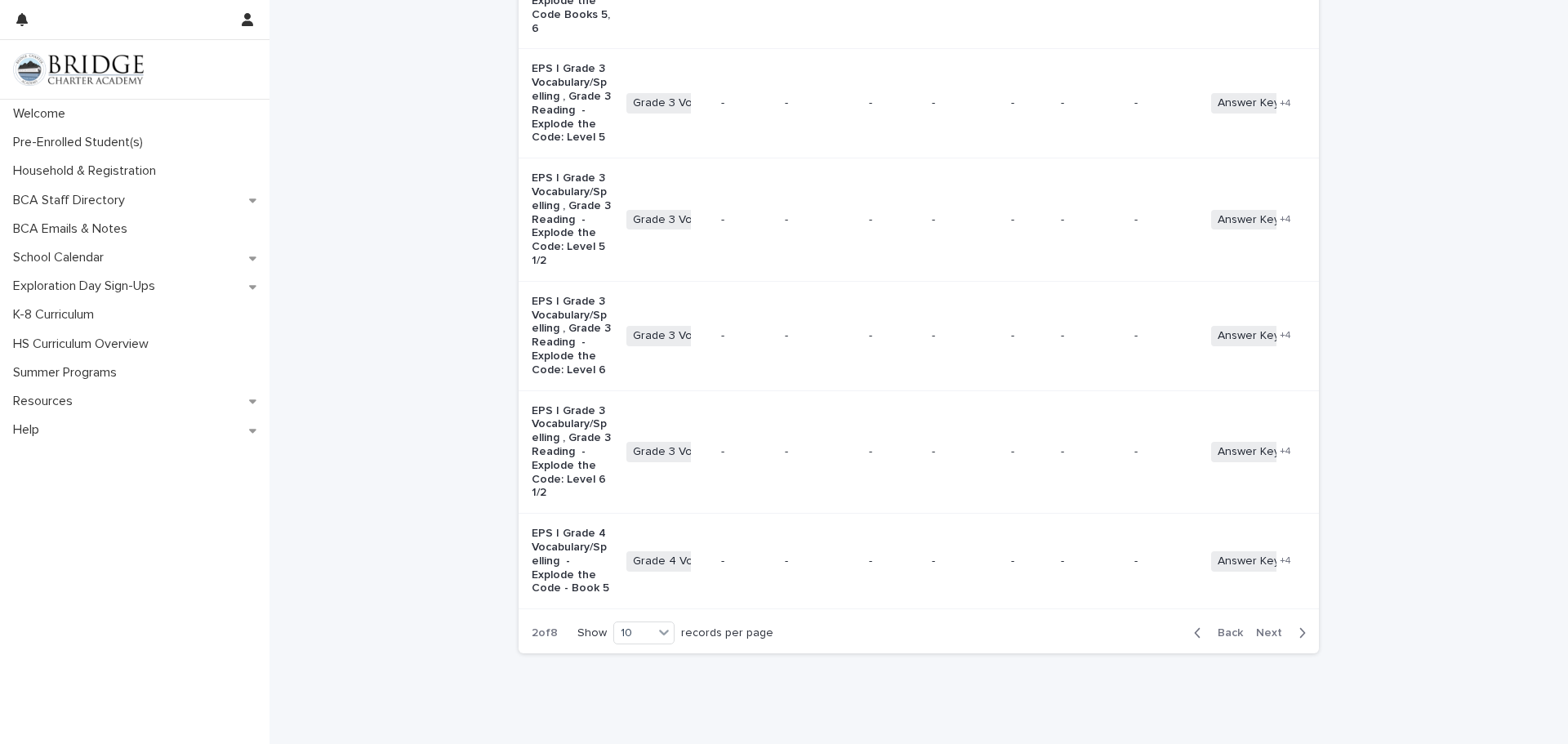
scroll to position [890, 0]
click at [1266, 622] on button "Next" at bounding box center [1283, 629] width 70 height 15
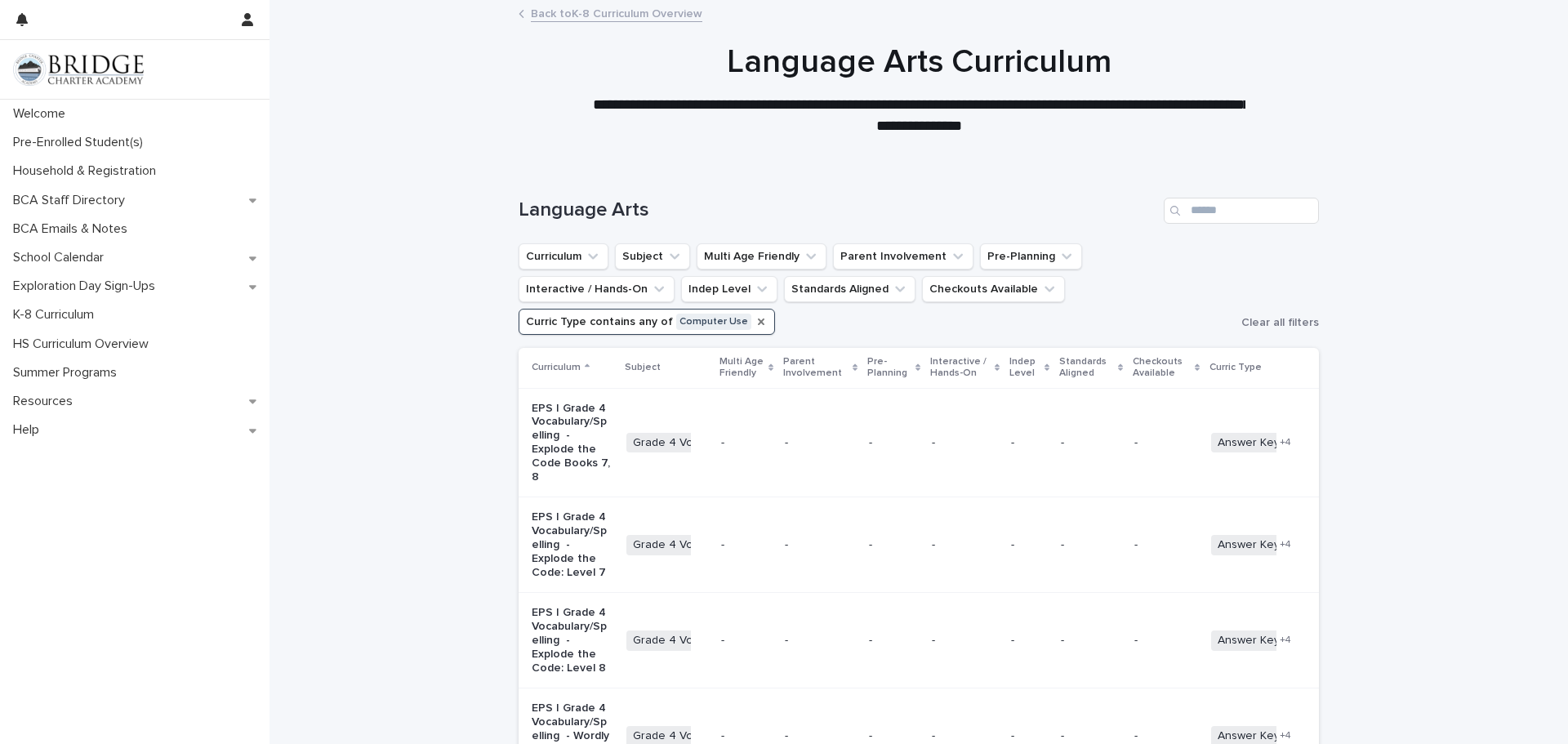
click at [768, 314] on div "Curric Type" at bounding box center [761, 322] width 13 height 17
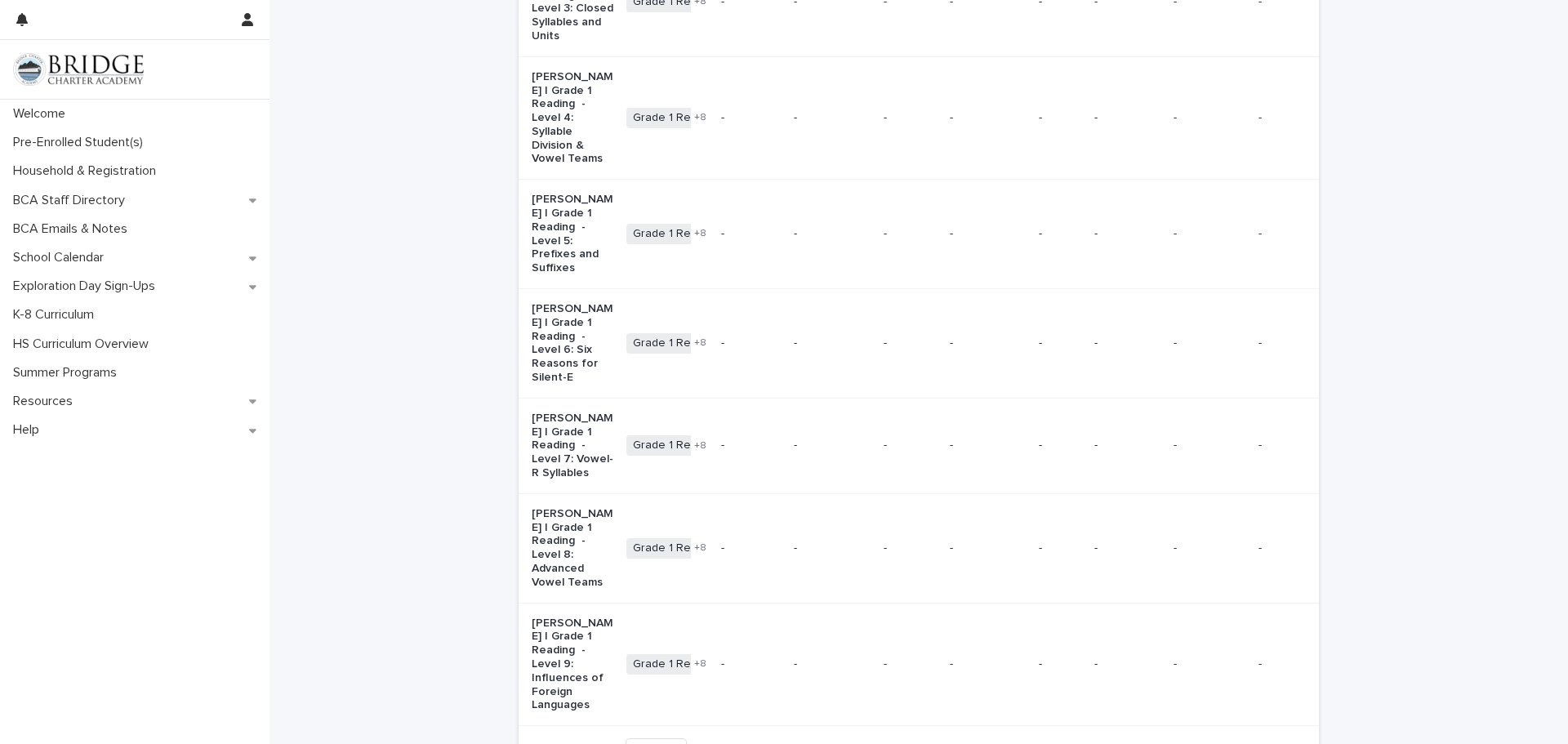
scroll to position [654, 0]
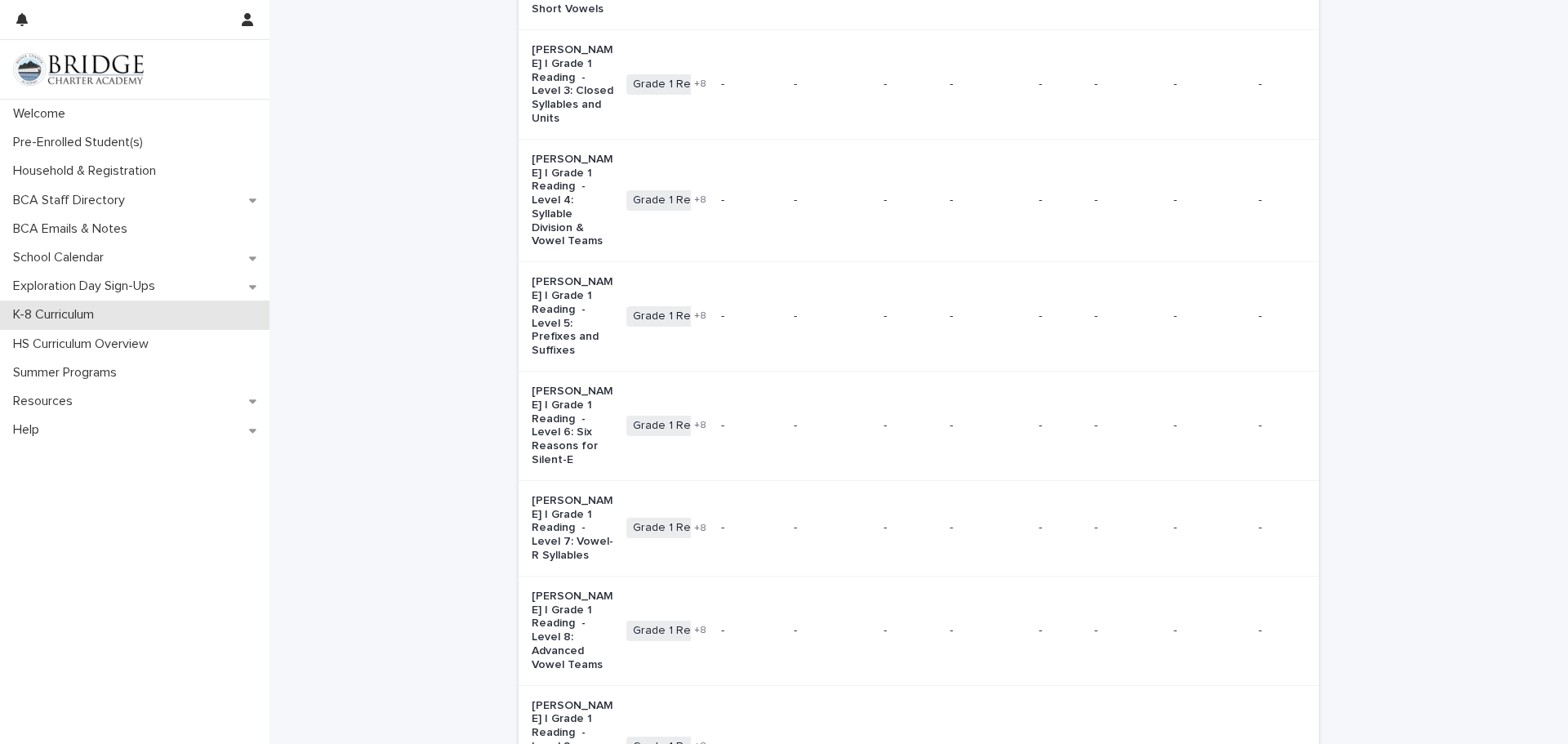
click at [157, 317] on div "K-8 Curriculum" at bounding box center [135, 315] width 270 height 29
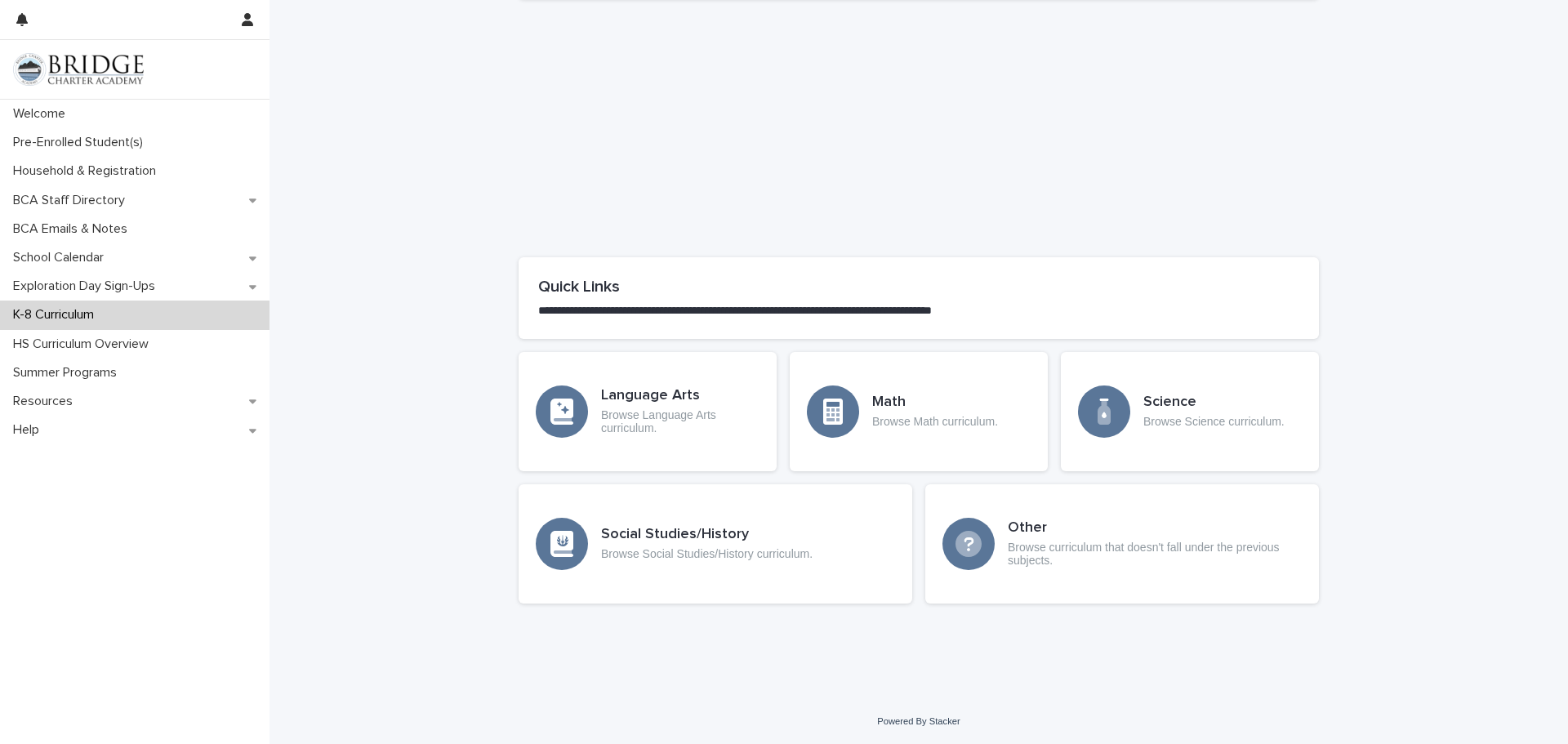
scroll to position [455, 0]
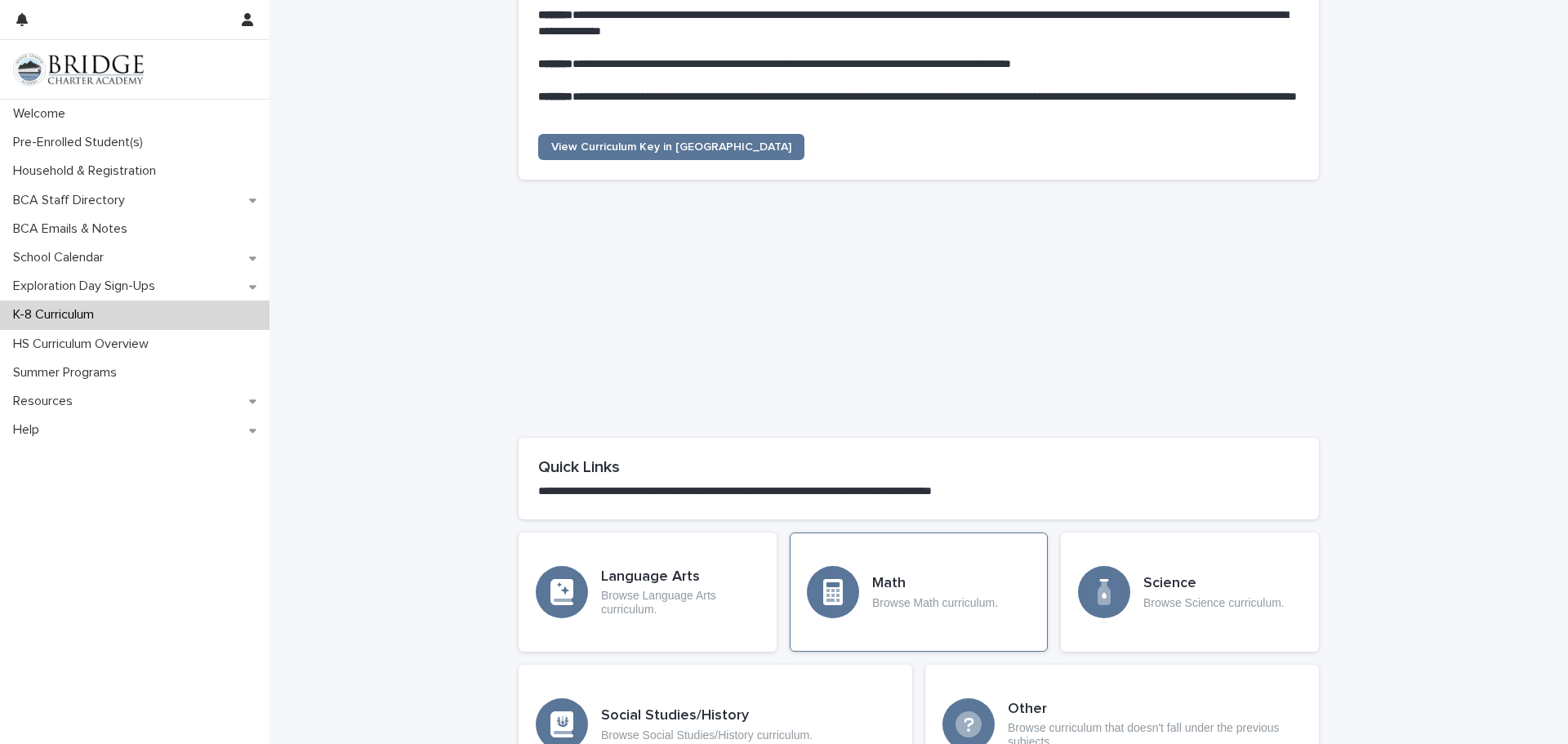
click at [838, 590] on icon at bounding box center [833, 596] width 13 height 13
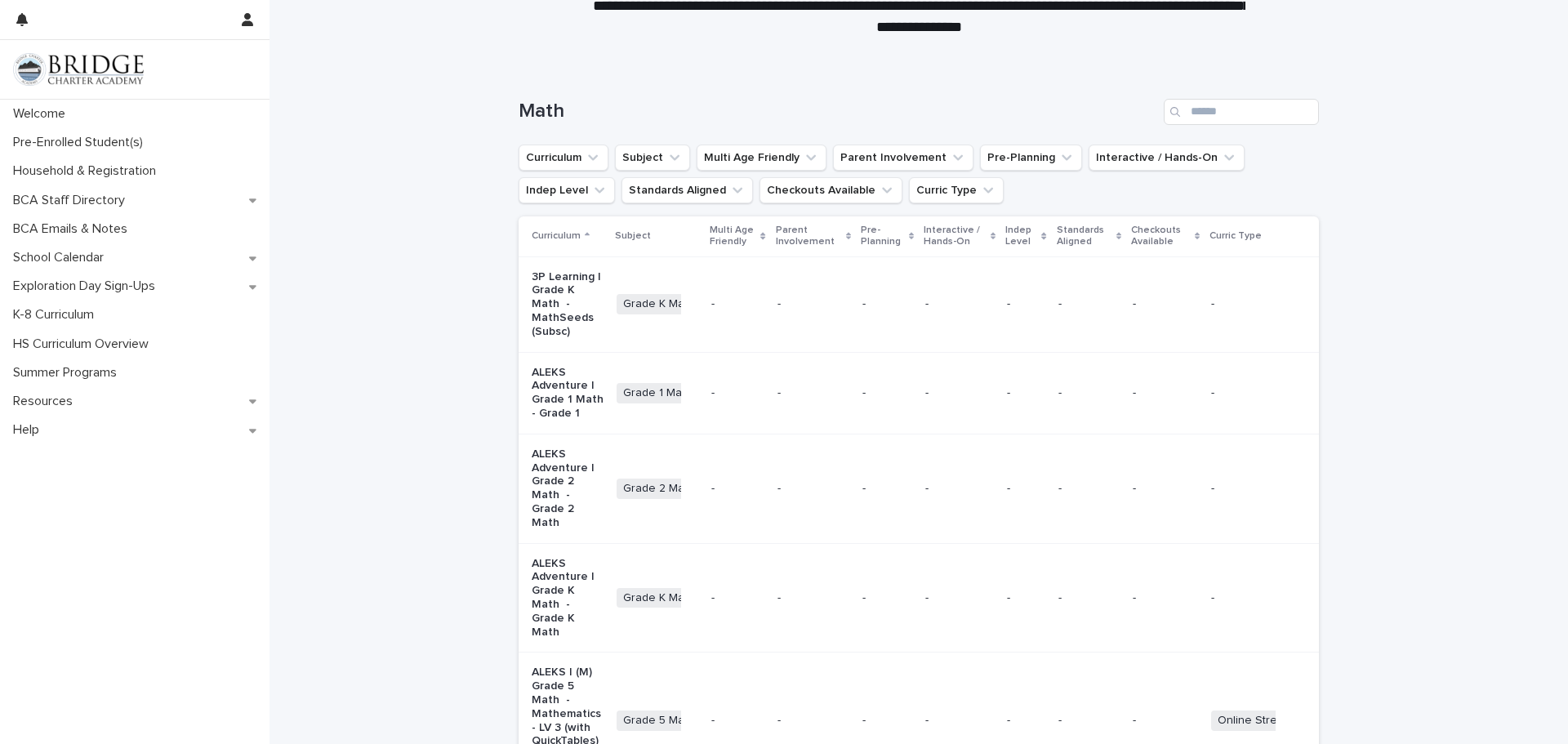
scroll to position [98, 0]
click at [595, 152] on icon "Curriculum" at bounding box center [593, 158] width 17 height 17
click at [650, 115] on h1 "Math" at bounding box center [838, 112] width 638 height 23
click at [667, 152] on icon "Subject" at bounding box center [675, 158] width 17 height 17
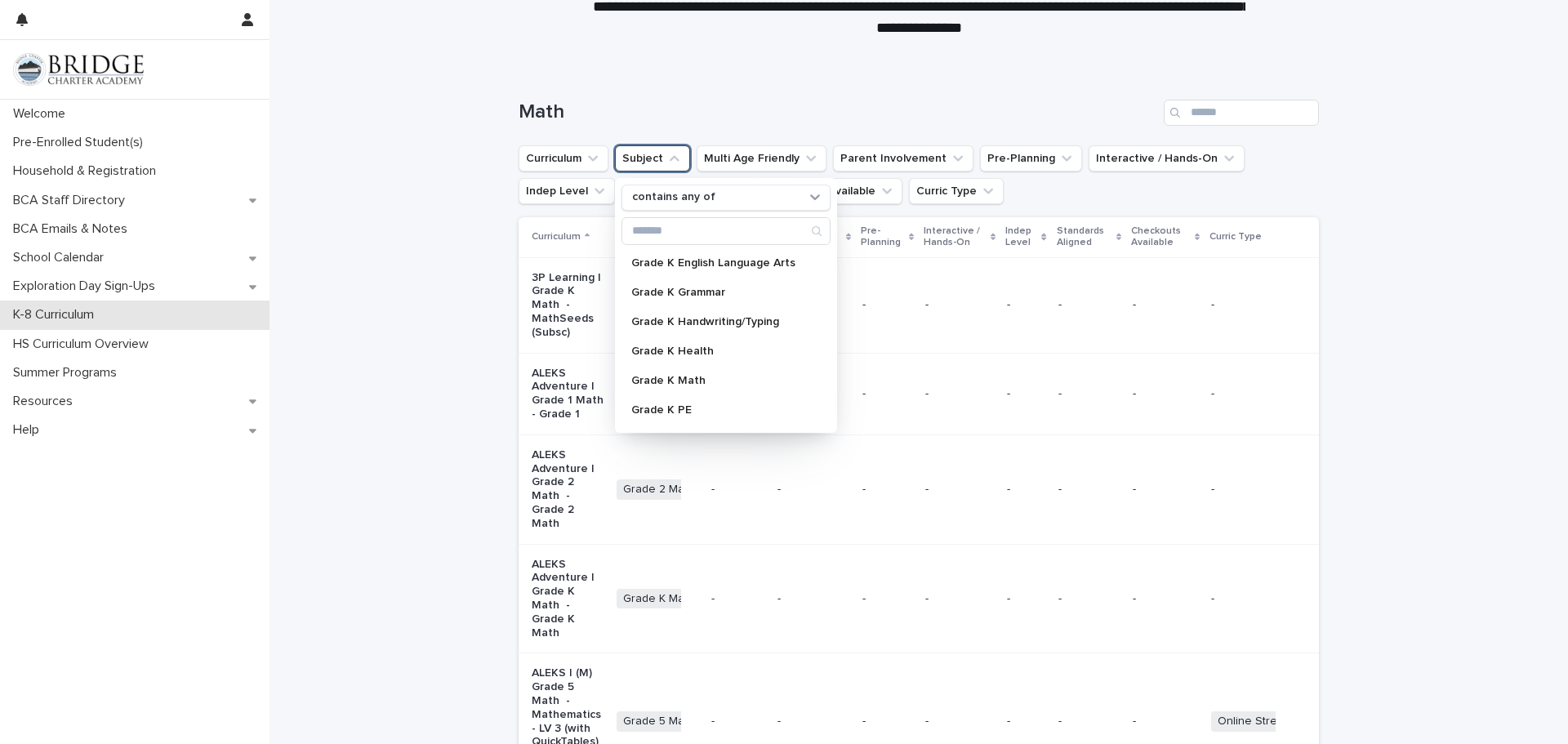
click at [170, 309] on div "K-8 Curriculum" at bounding box center [135, 315] width 270 height 29
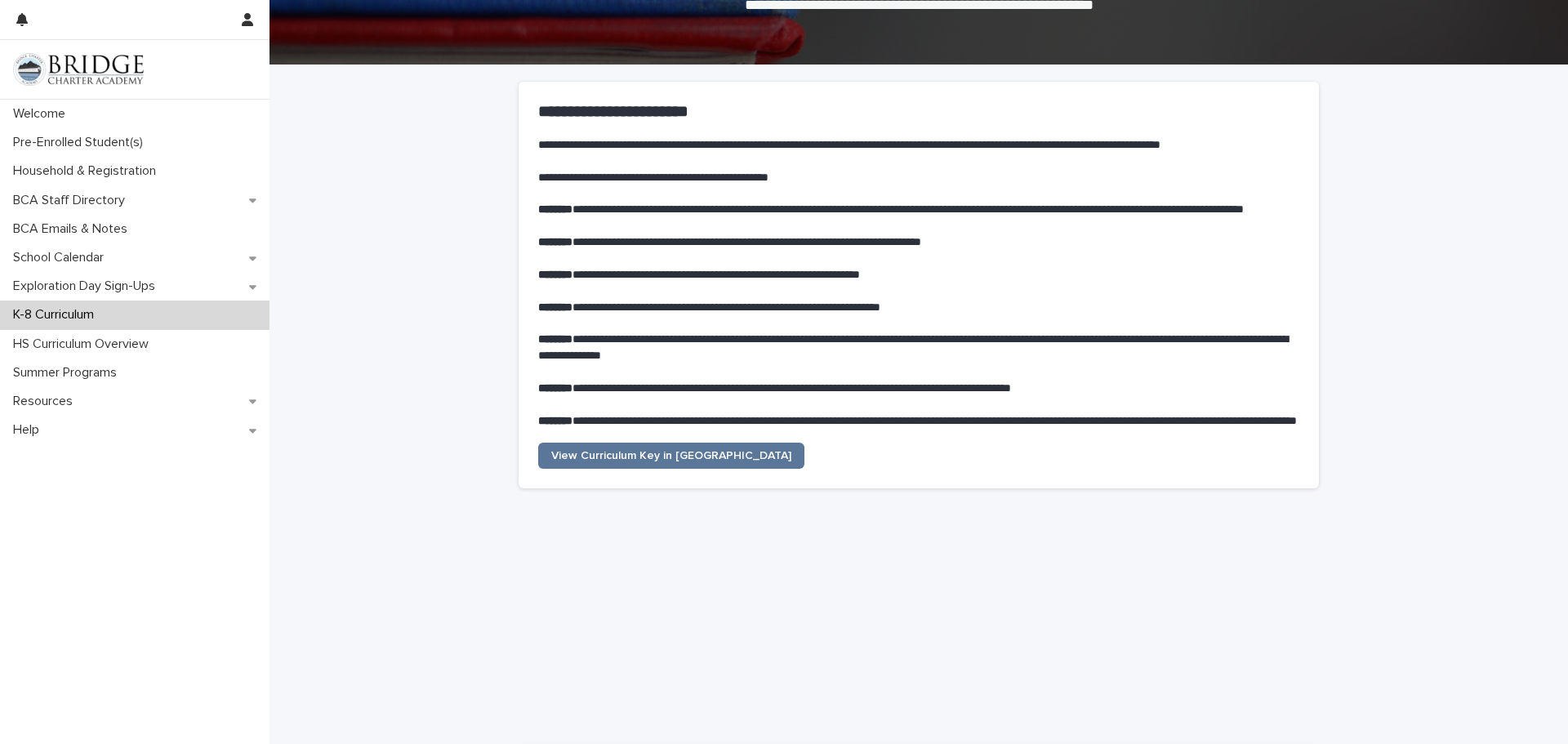
scroll to position [443, 0]
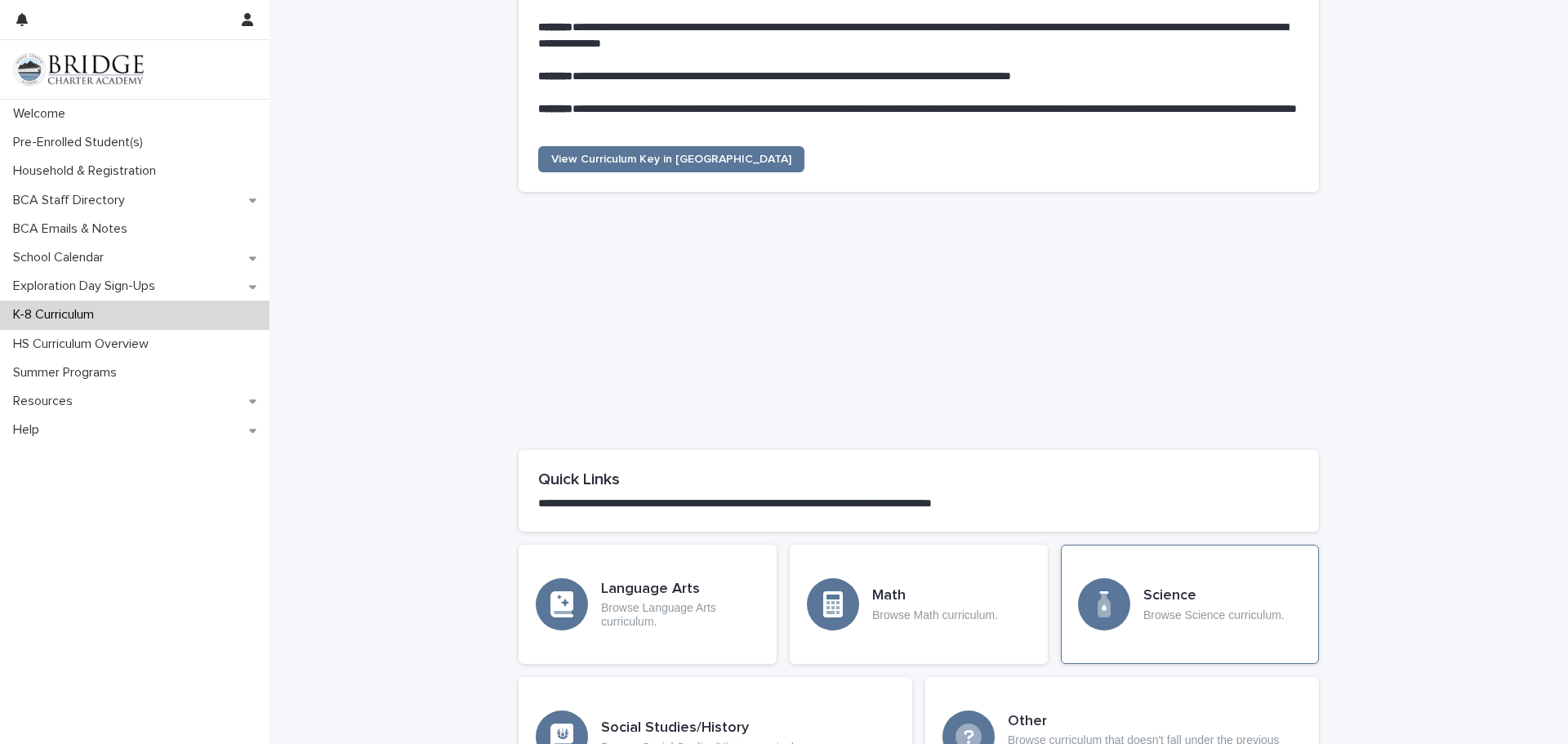
click at [1174, 585] on div "Science Browse Science curriculum." at bounding box center [1189, 604] width 258 height 119
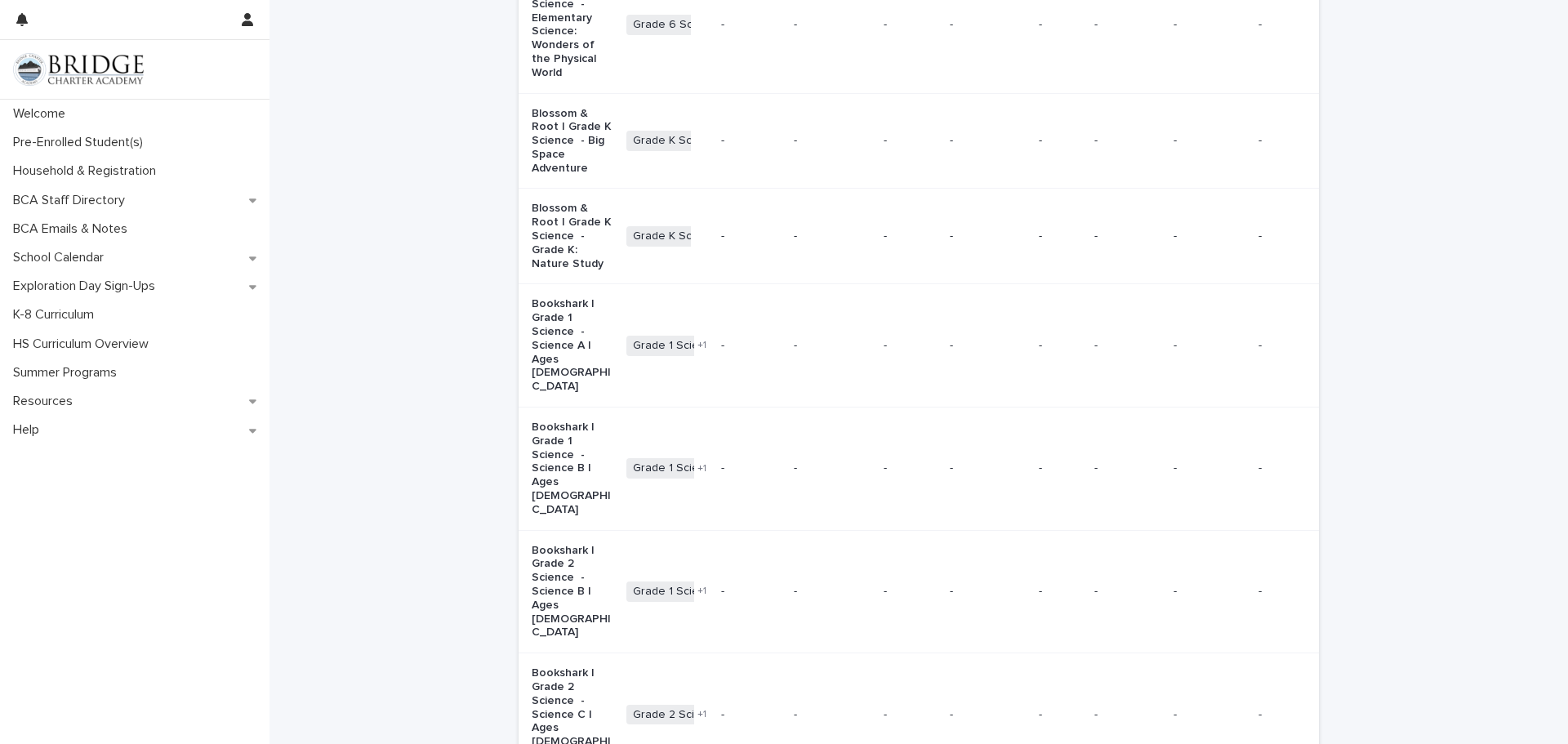
scroll to position [1901, 0]
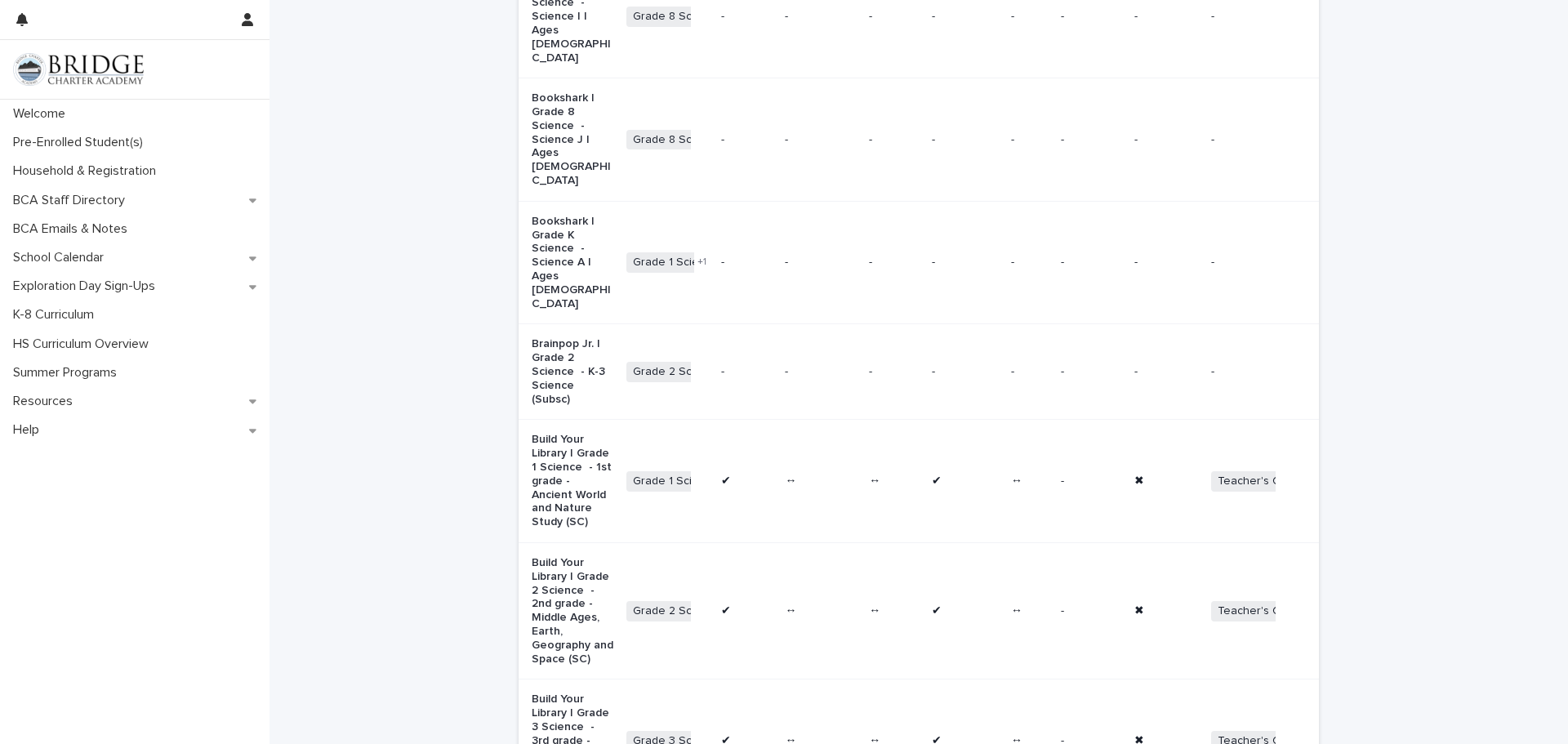
scroll to position [1896, 0]
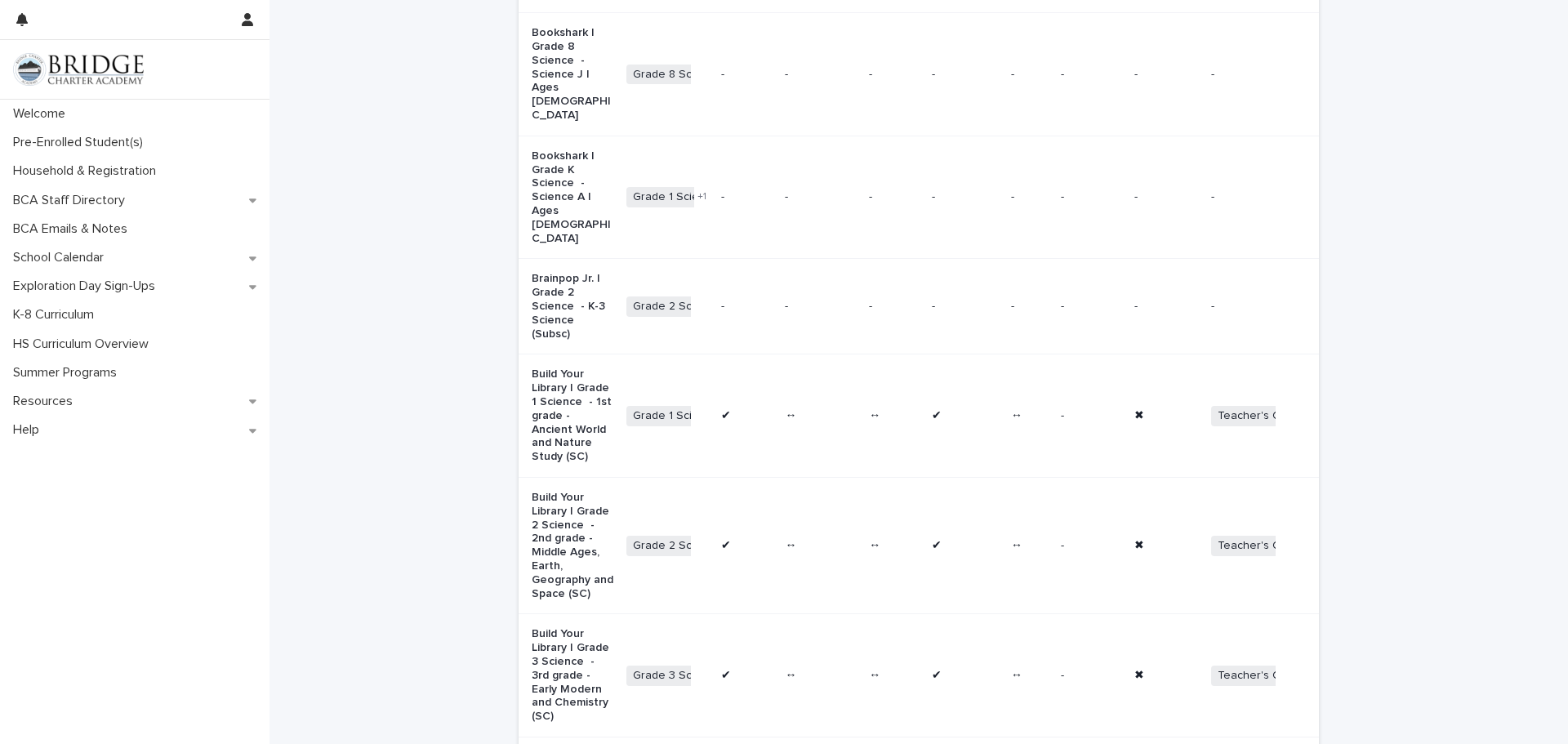
scroll to position [1955, 0]
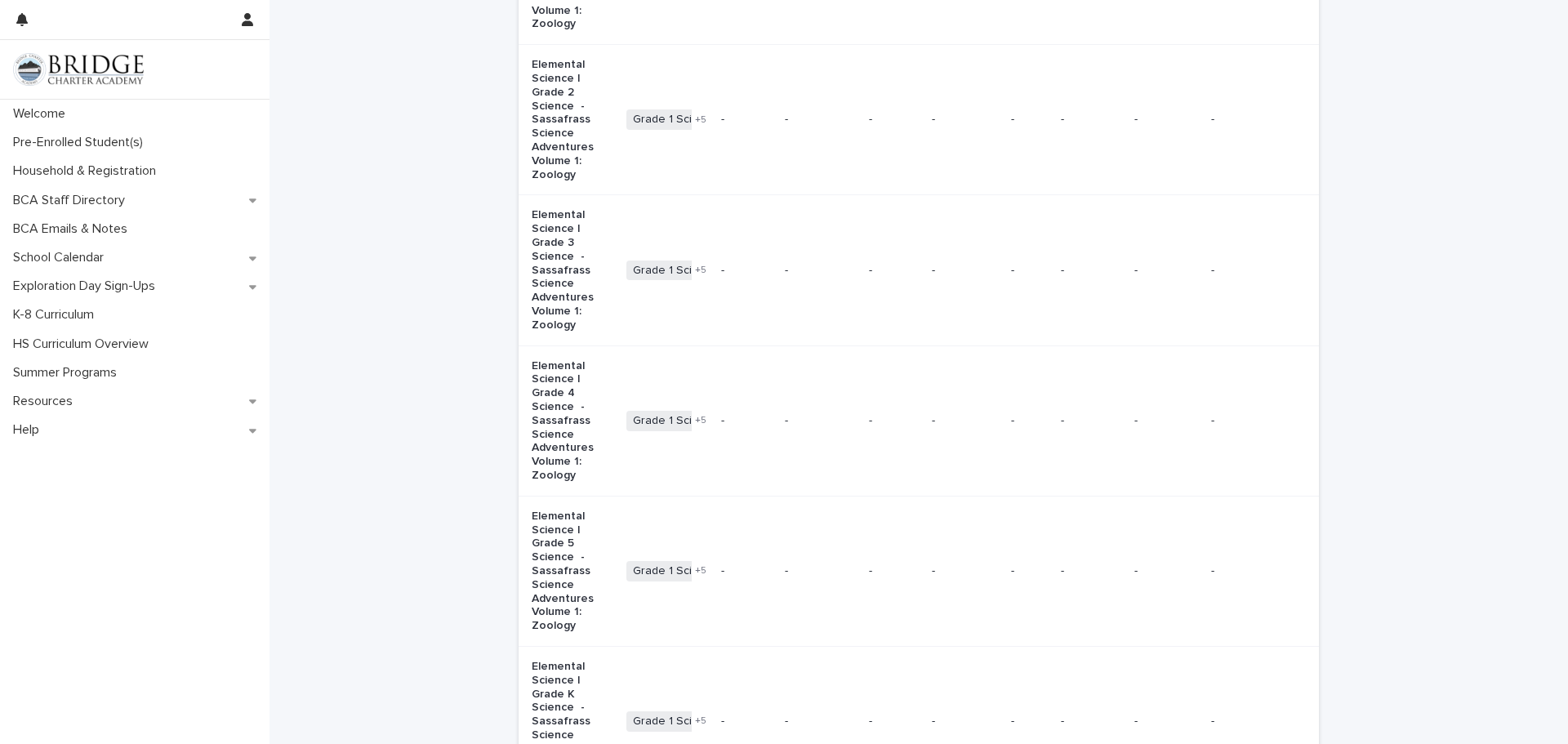
scroll to position [1988, 0]
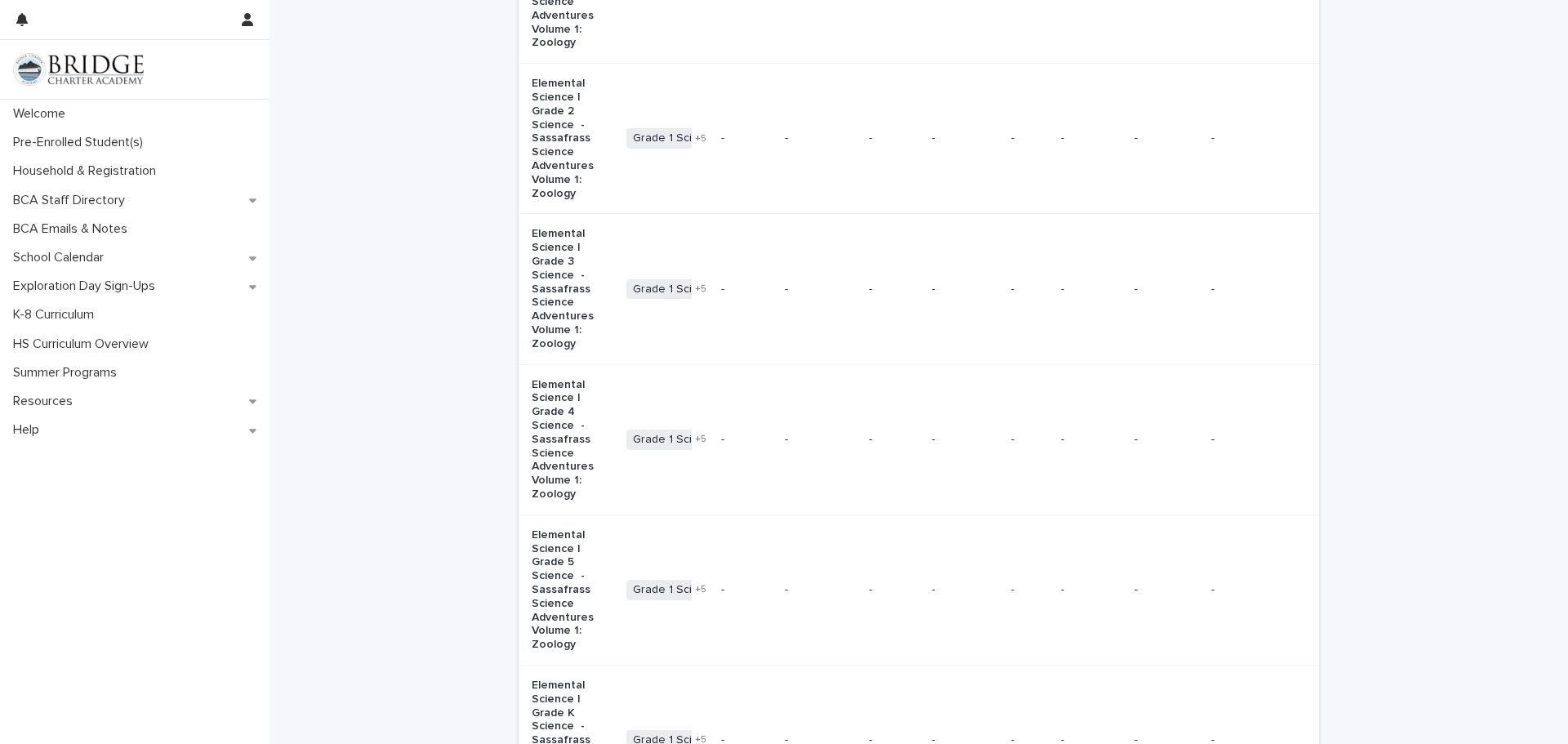
click at [770, 515] on td "-" at bounding box center [746, 439] width 63 height 150
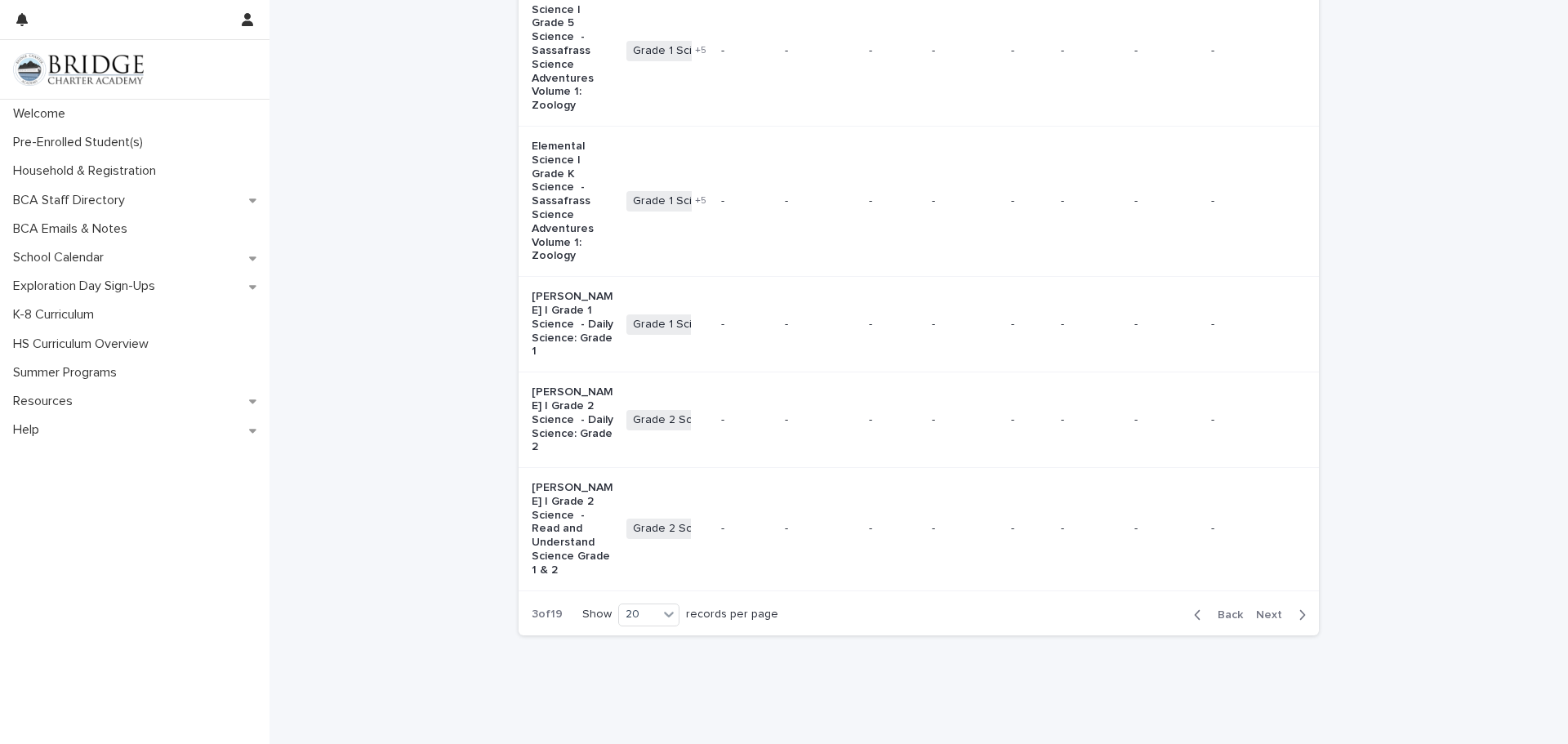
scroll to position [2642, 0]
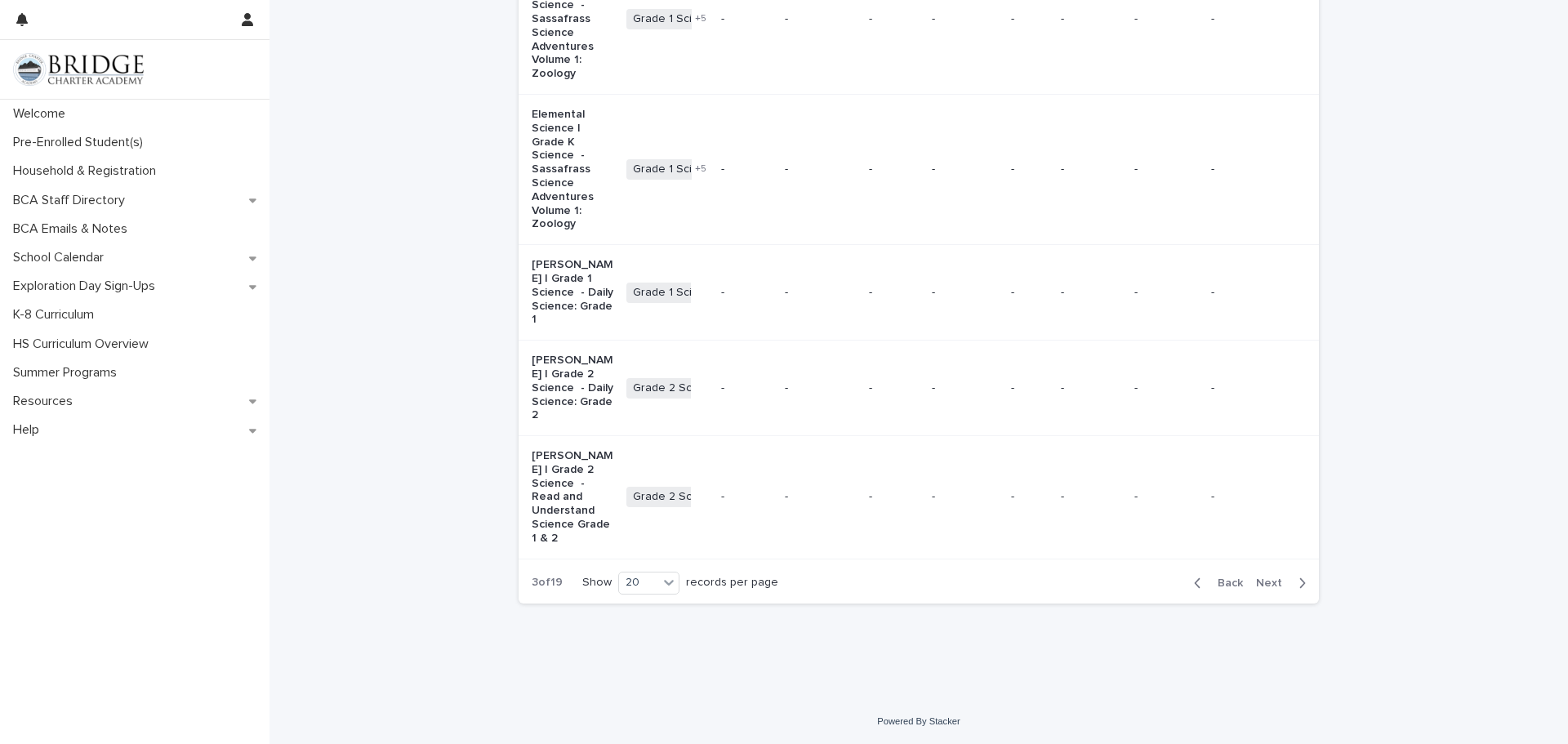
click at [1263, 588] on span "Next" at bounding box center [1274, 583] width 36 height 11
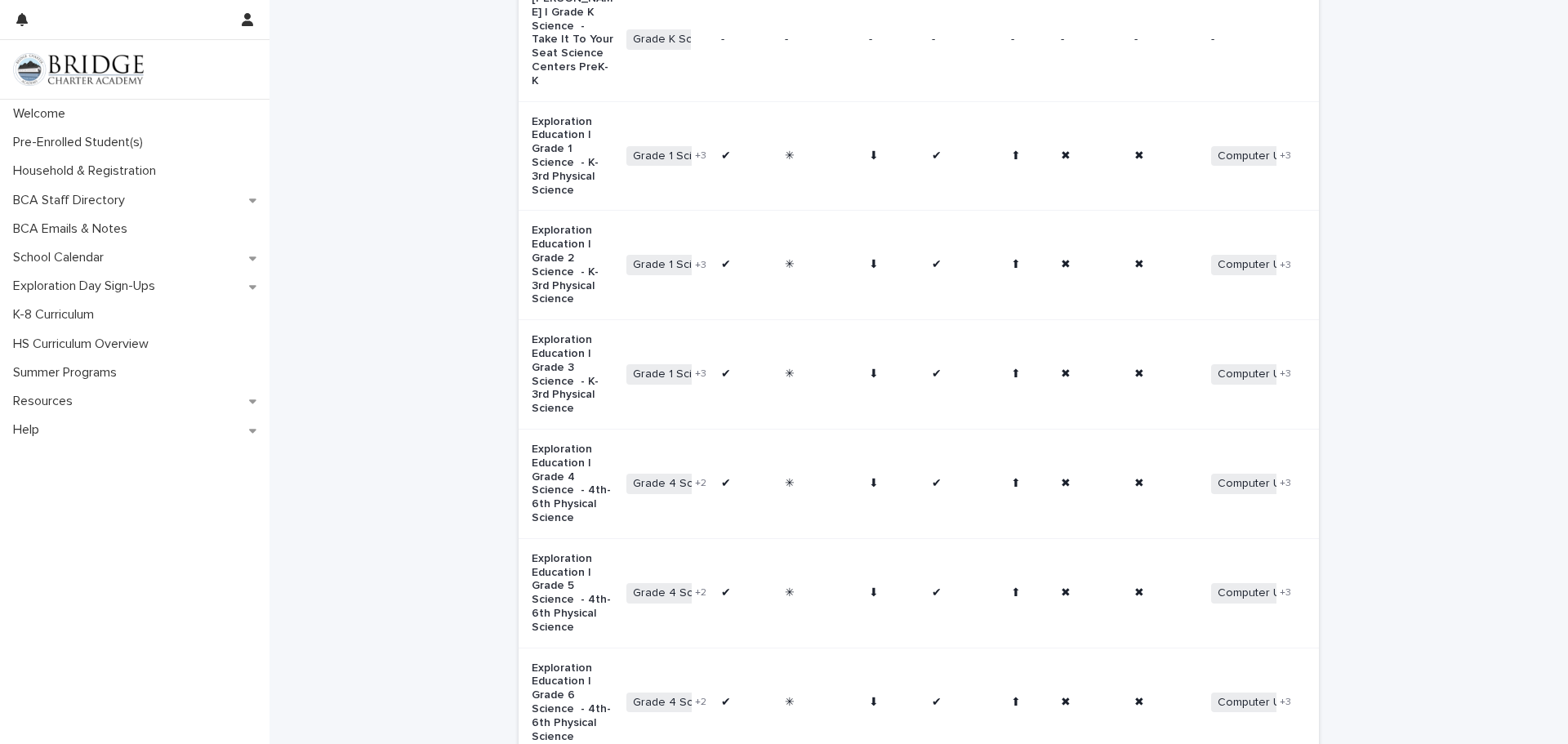
scroll to position [1242, 0]
click at [1122, 534] on td "✖" at bounding box center [1091, 480] width 73 height 110
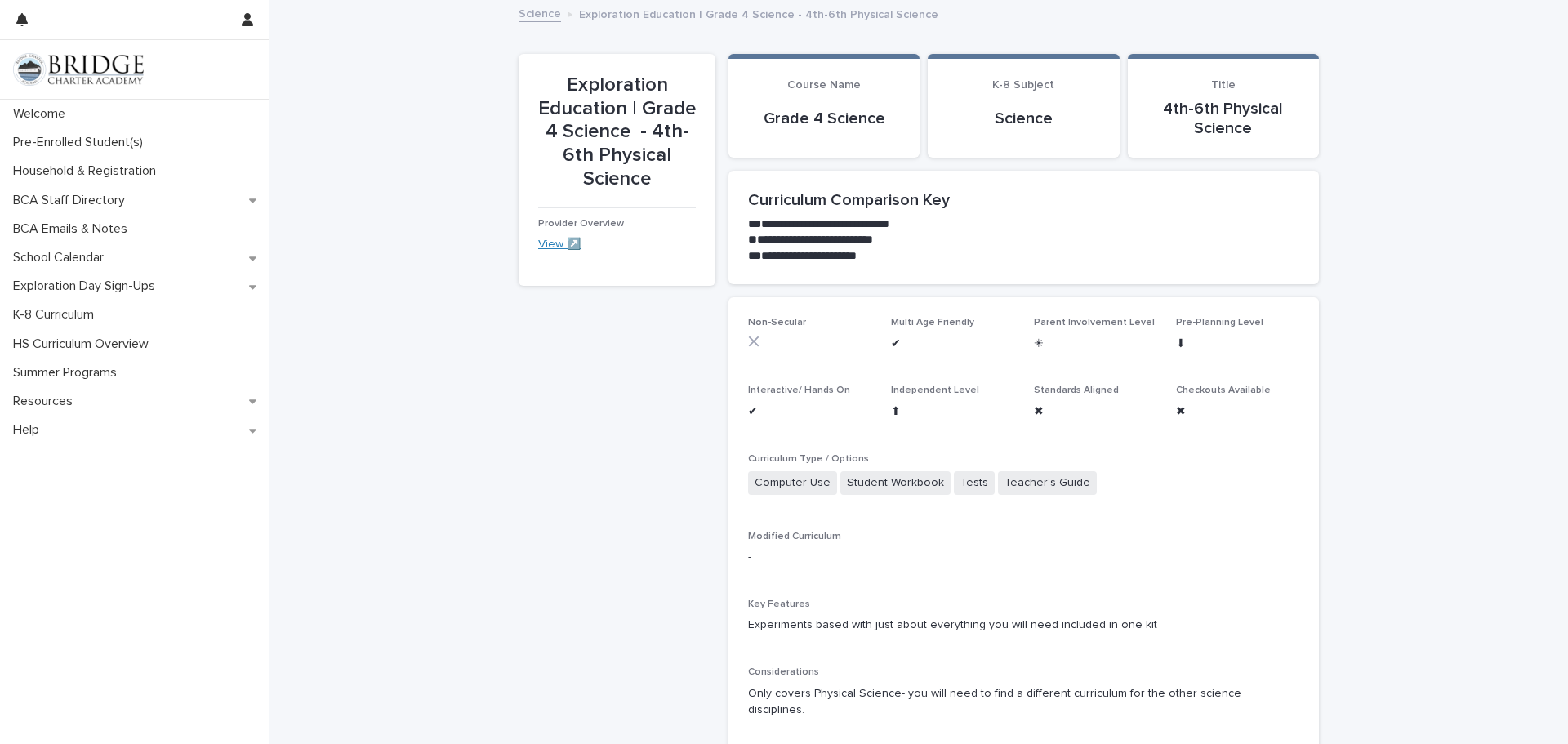
click at [560, 242] on link "View ↗️" at bounding box center [559, 244] width 43 height 11
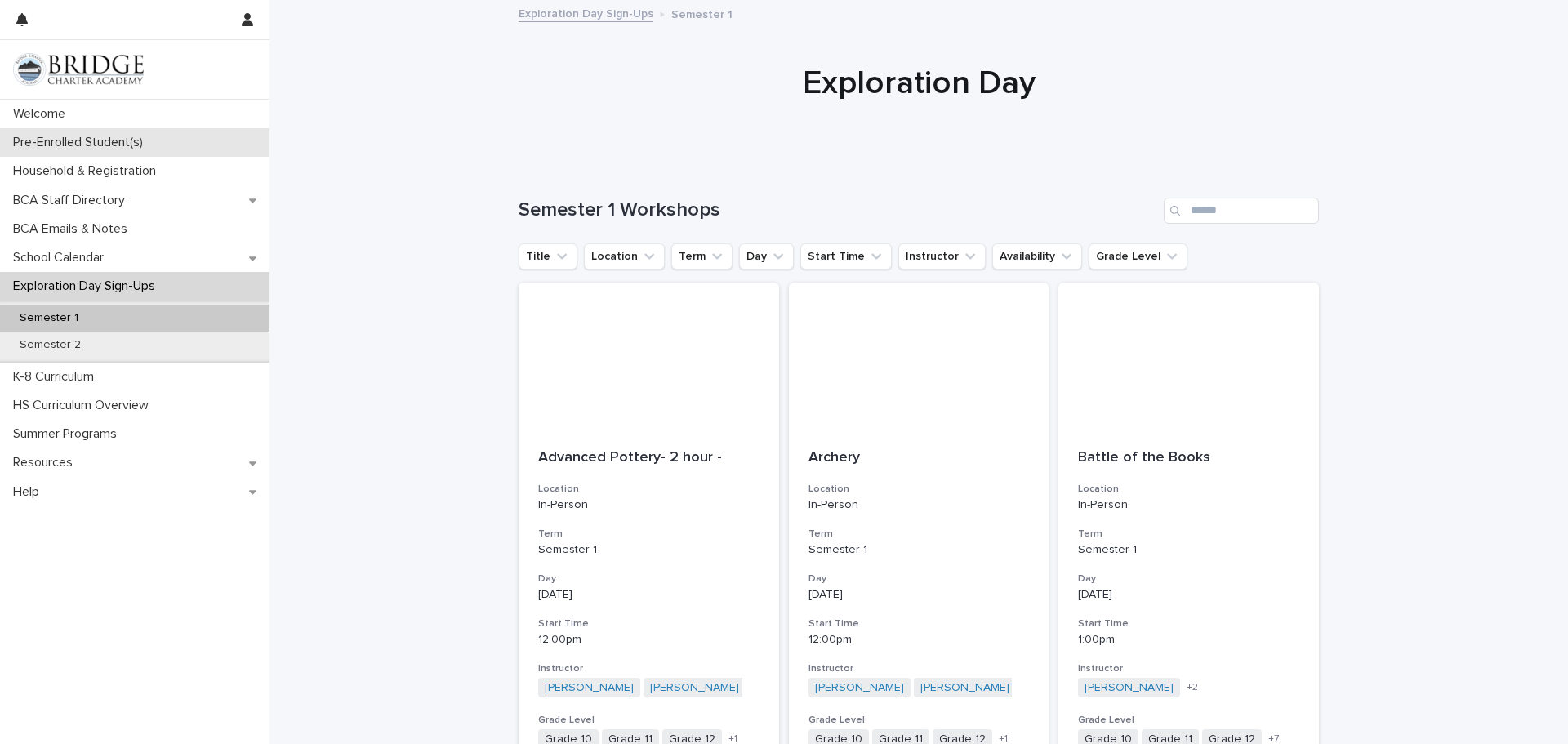
click at [82, 139] on p "Pre-Enrolled Student(s)" at bounding box center [81, 142] width 150 height 16
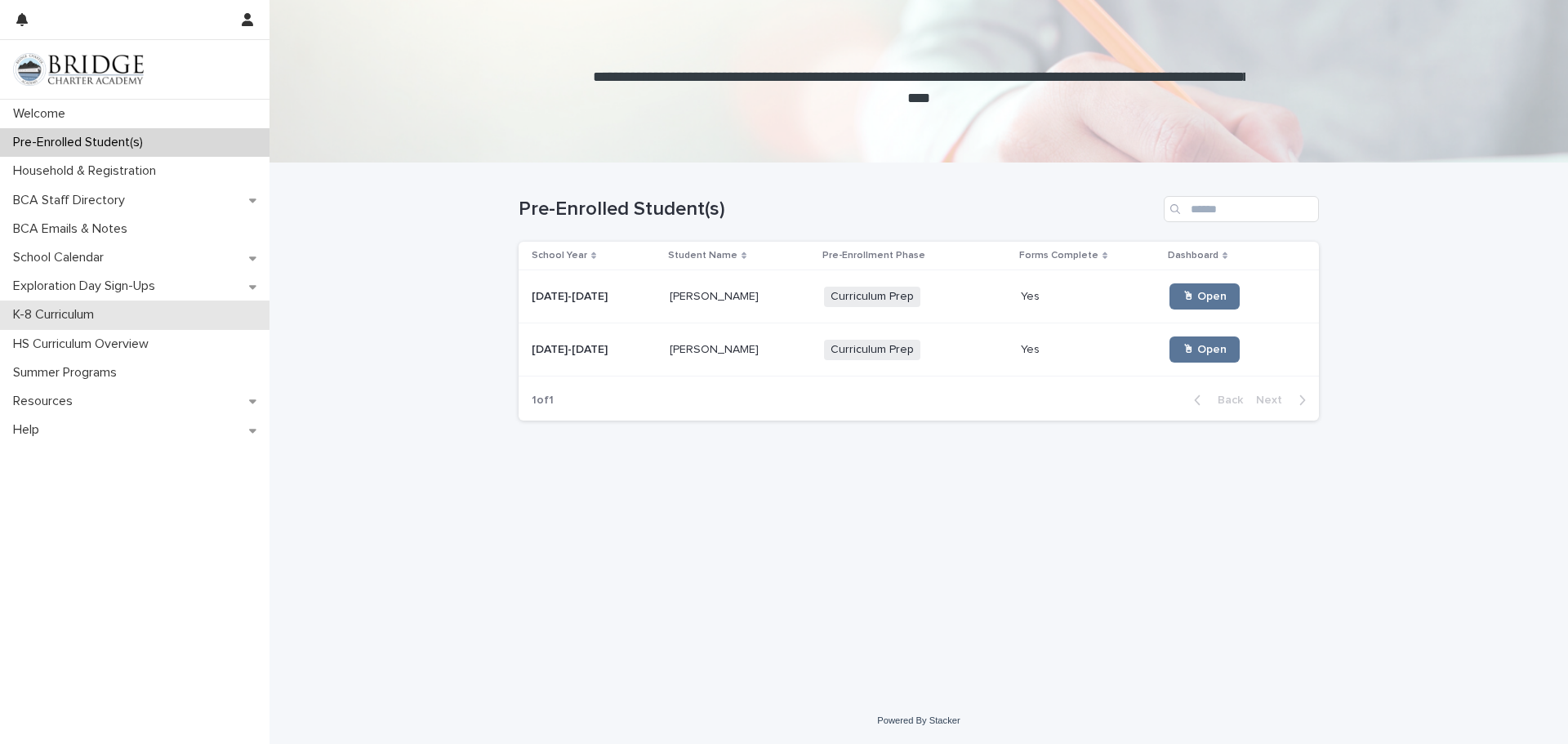
click at [49, 310] on p "K-8 Curriculum" at bounding box center [57, 315] width 101 height 16
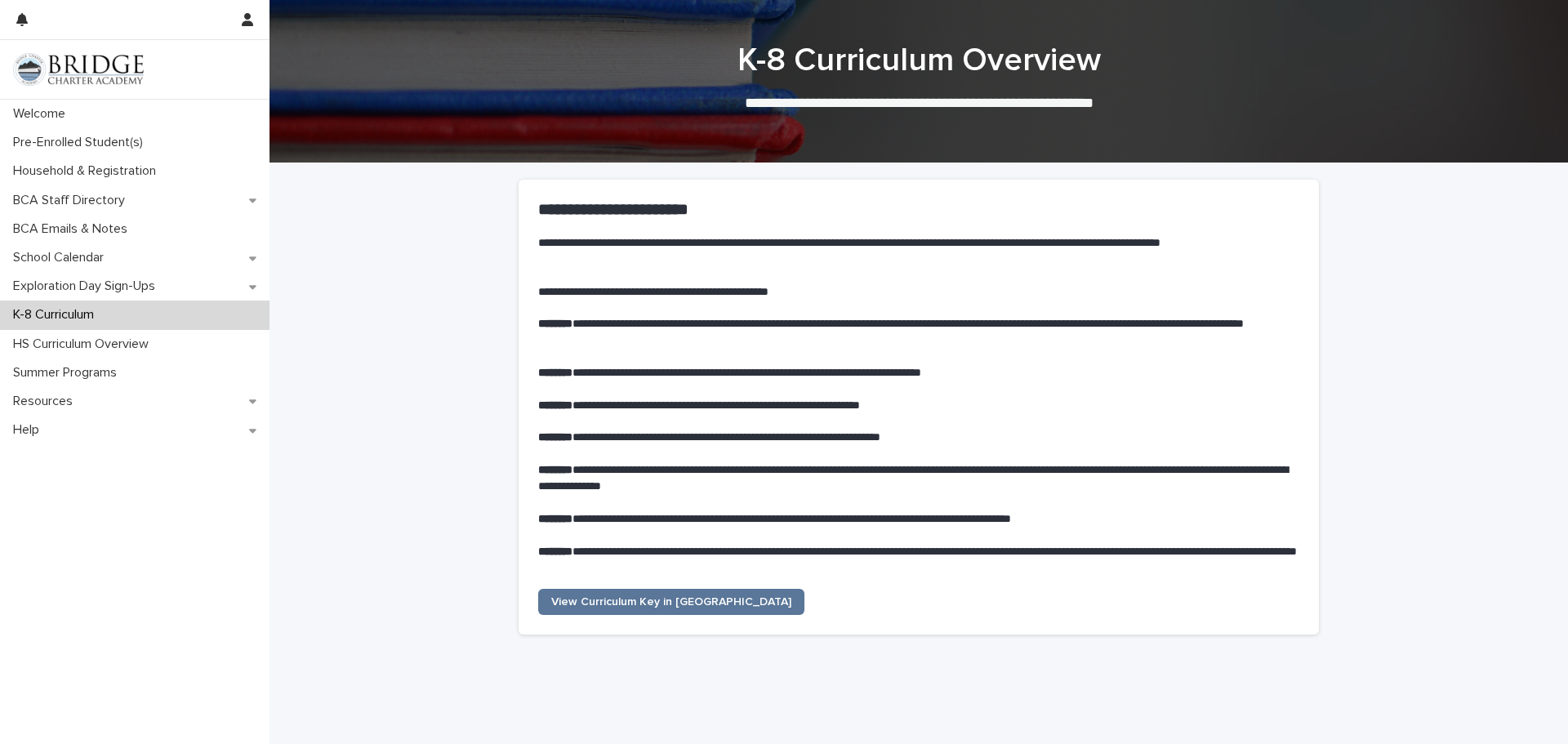
scroll to position [33, 0]
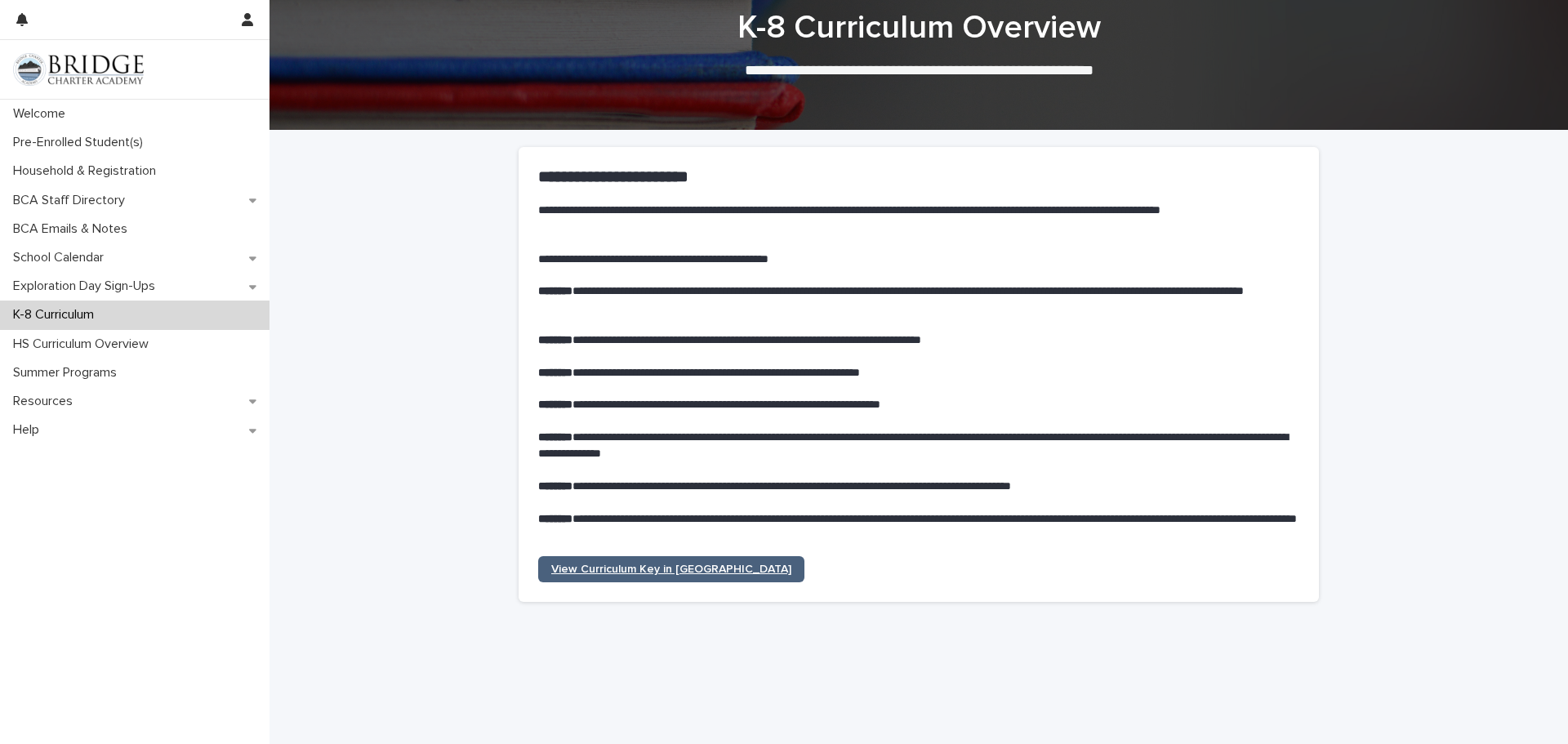
click at [650, 561] on link "View Curriculum Key in [GEOGRAPHIC_DATA]" at bounding box center [671, 570] width 266 height 26
click at [97, 141] on p "Pre-Enrolled Student(s)" at bounding box center [81, 142] width 150 height 16
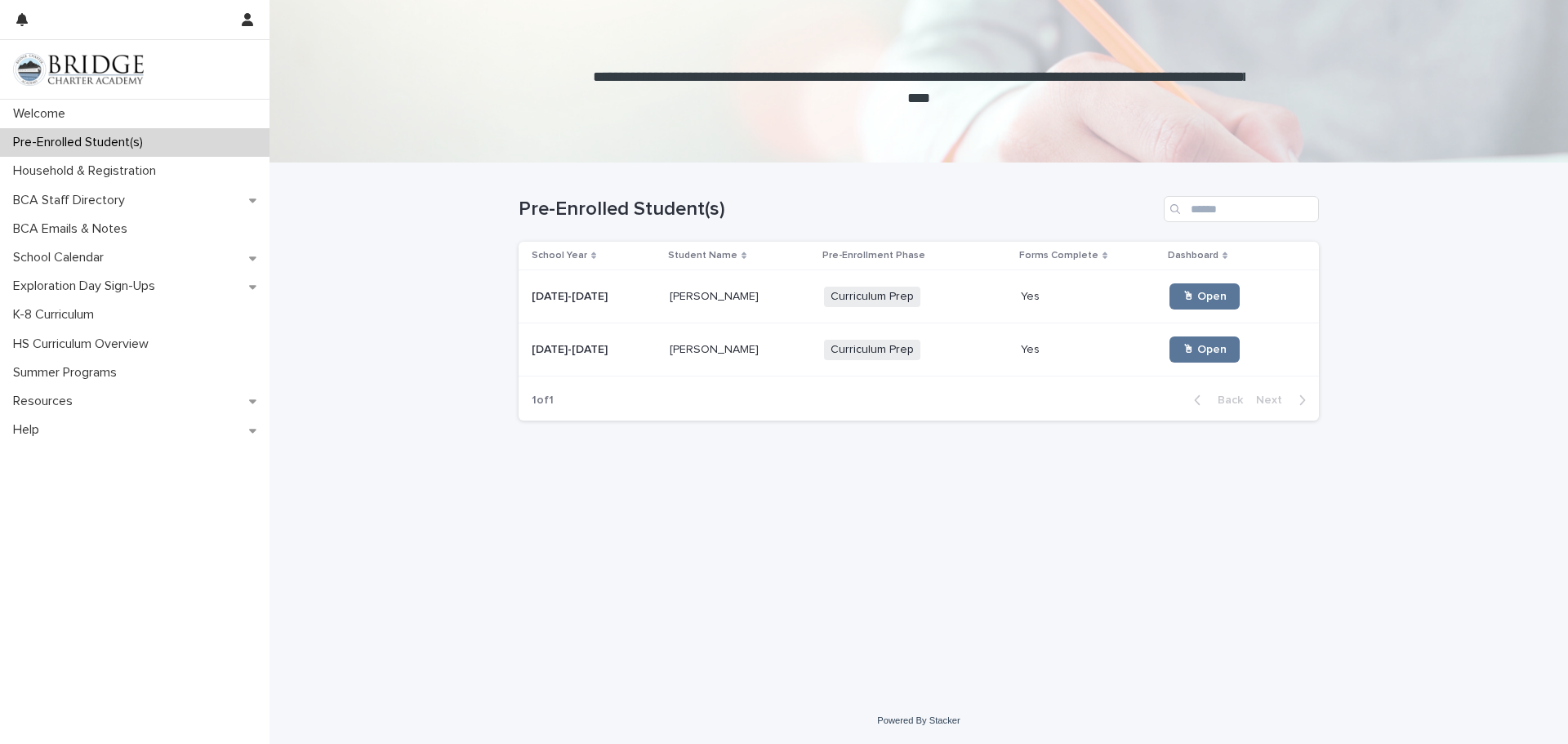
click at [712, 355] on p "[PERSON_NAME]" at bounding box center [716, 348] width 92 height 17
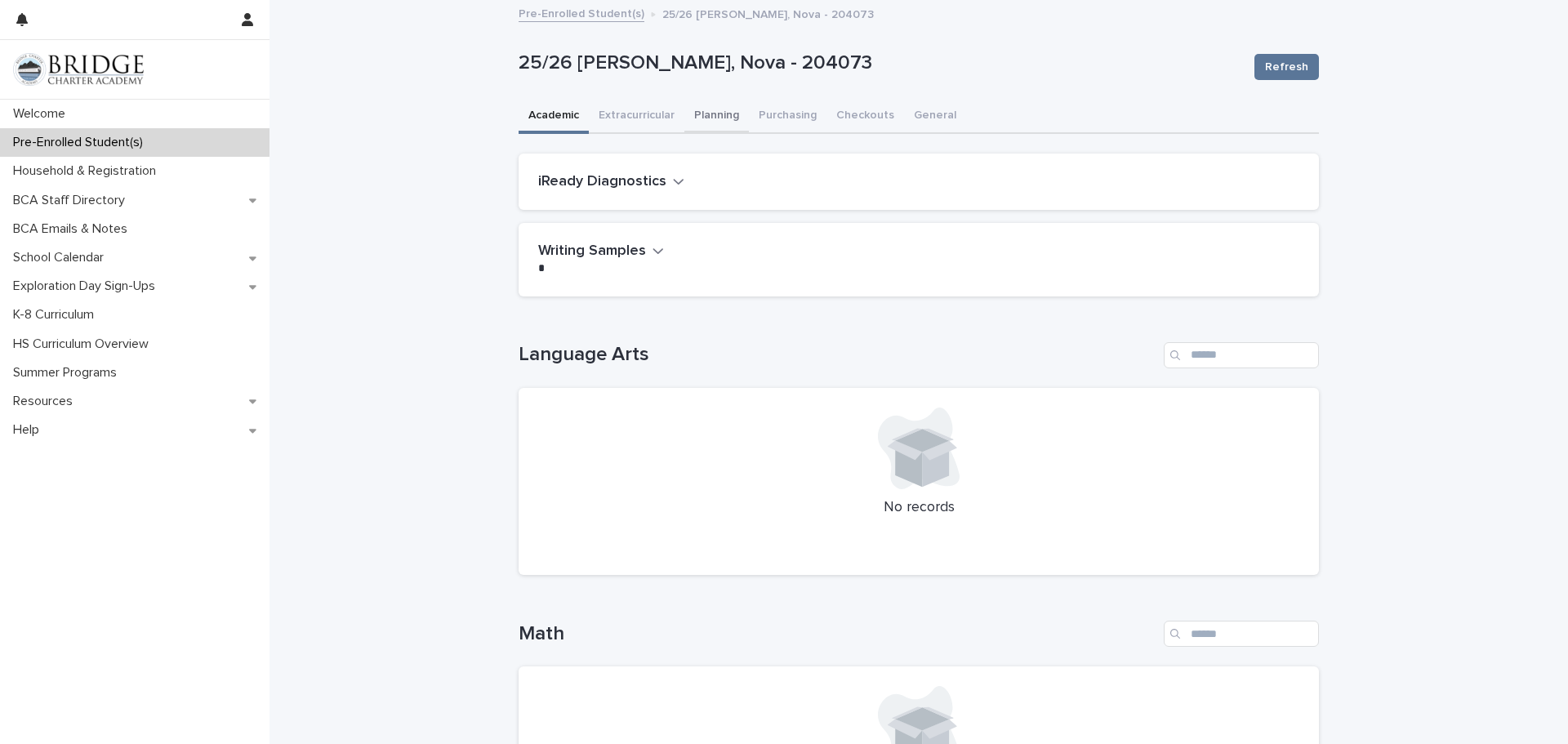
click at [740, 115] on button "Planning" at bounding box center [716, 116] width 64 height 34
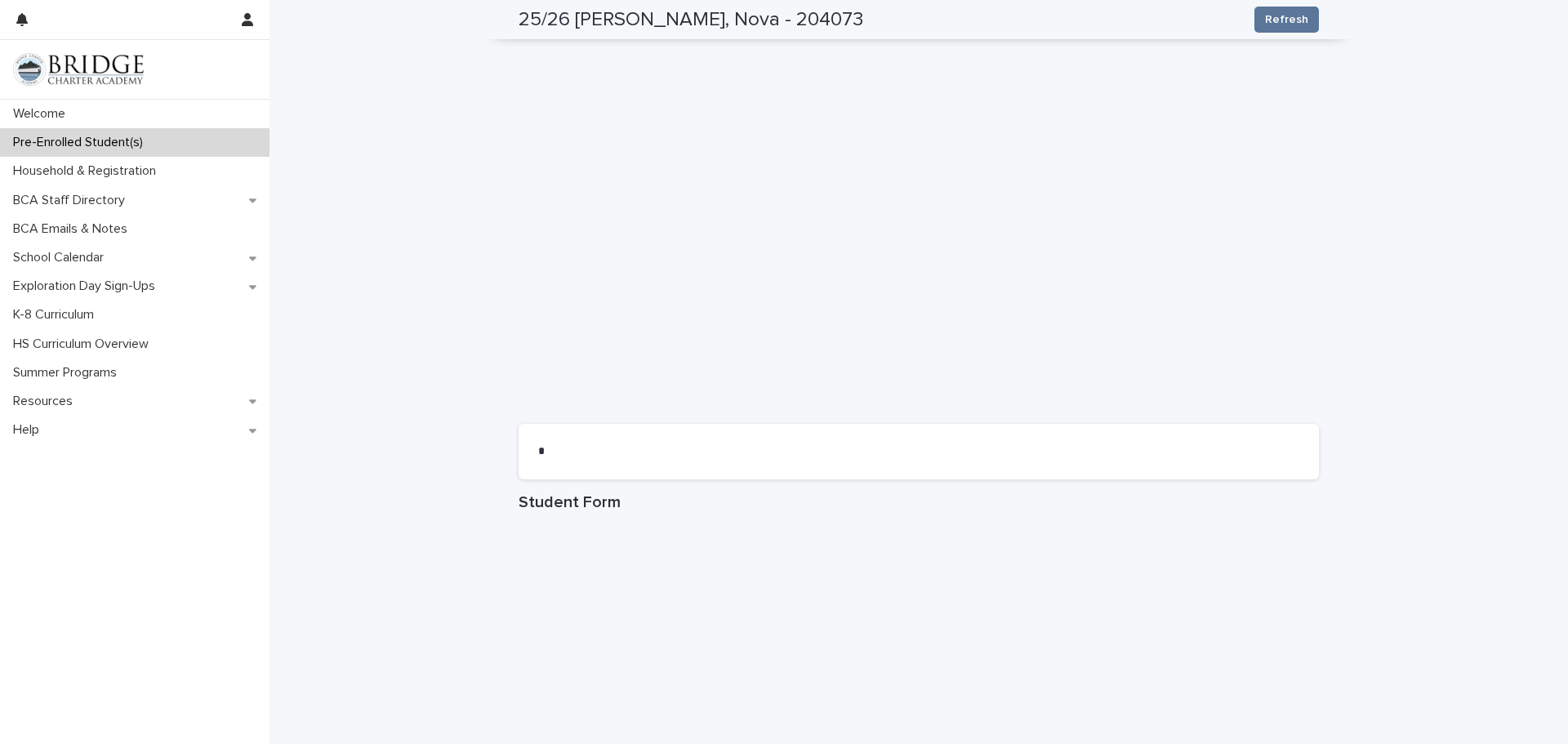
scroll to position [609, 0]
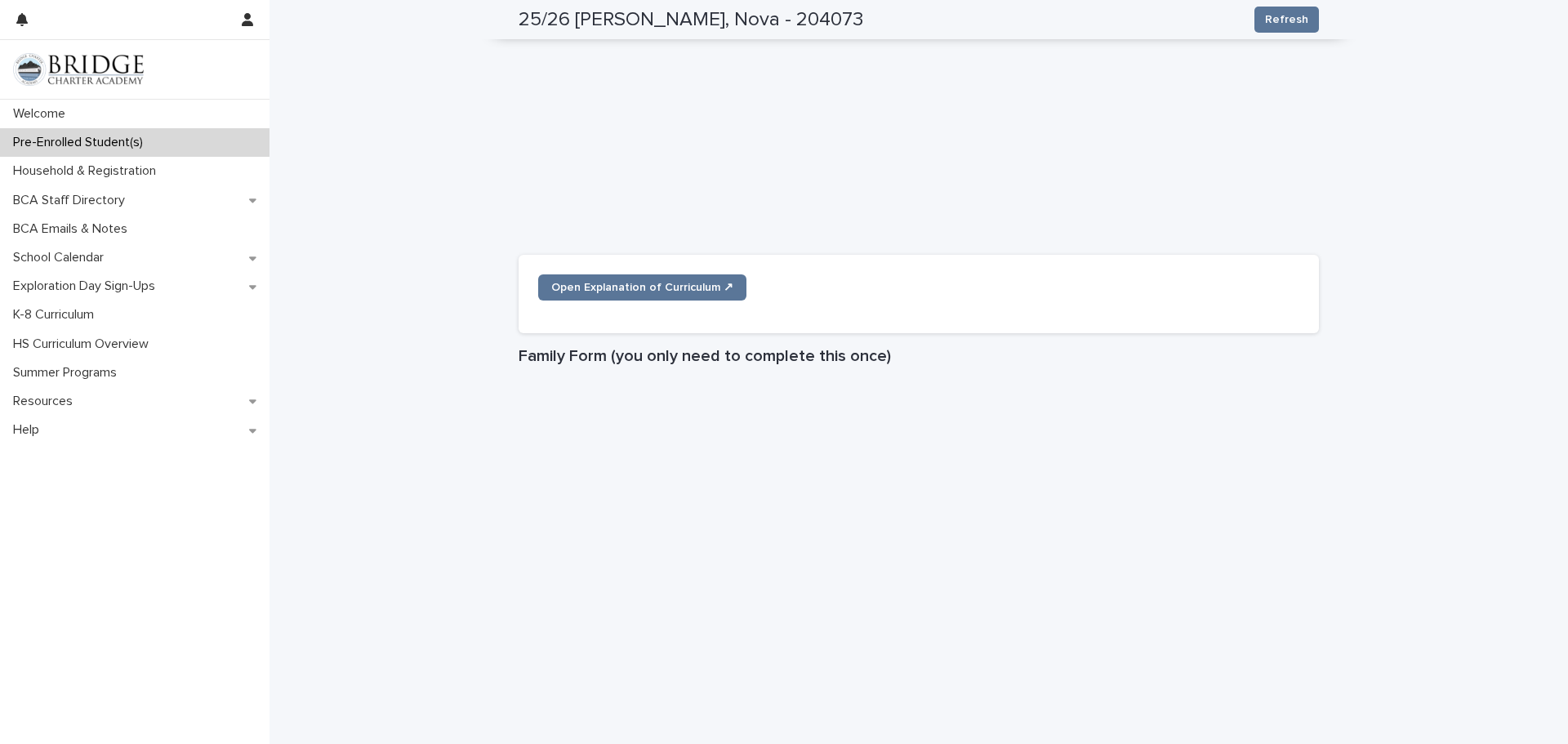
click at [1462, 394] on div "**********" at bounding box center [918, 461] width 1298 height 2137
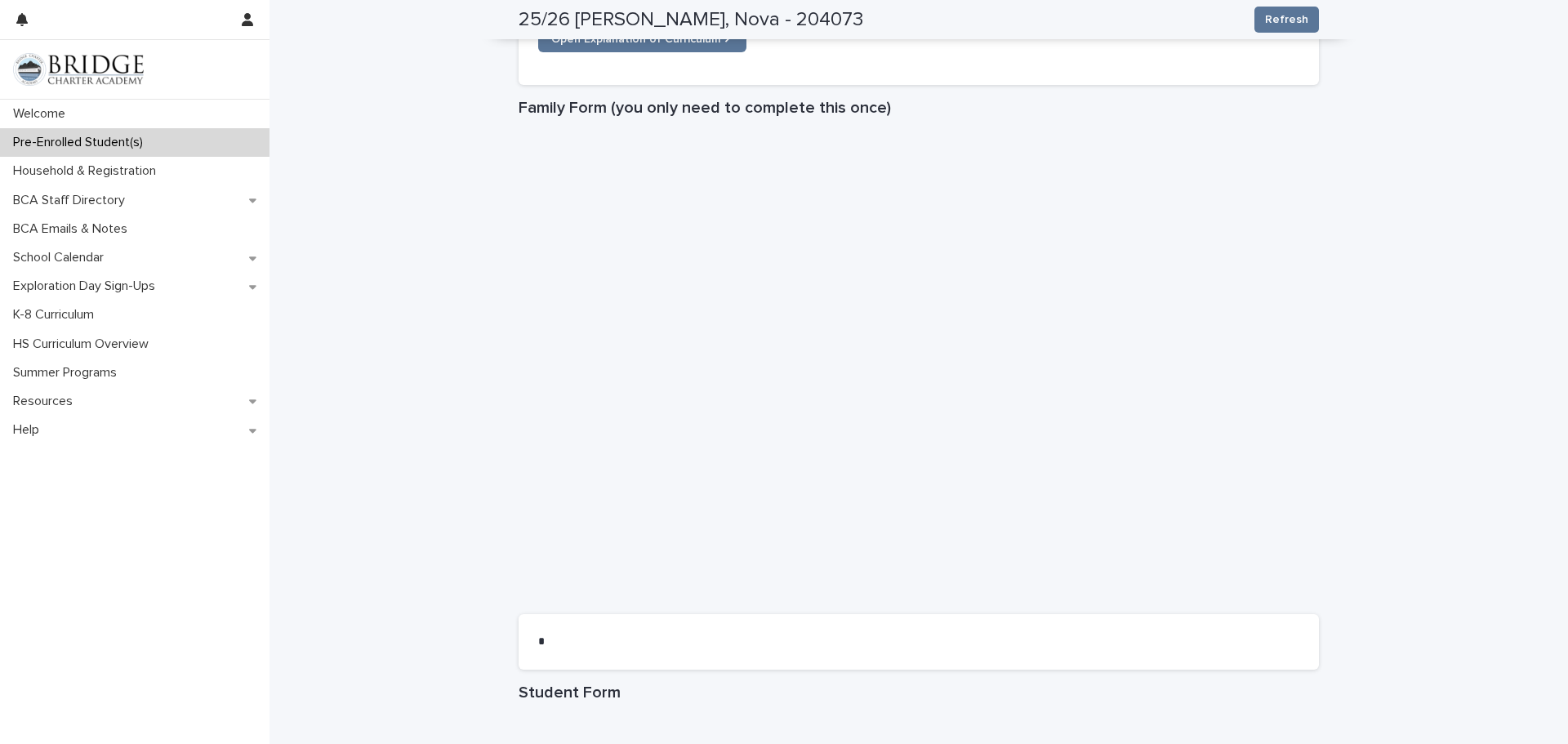
scroll to position [805, 0]
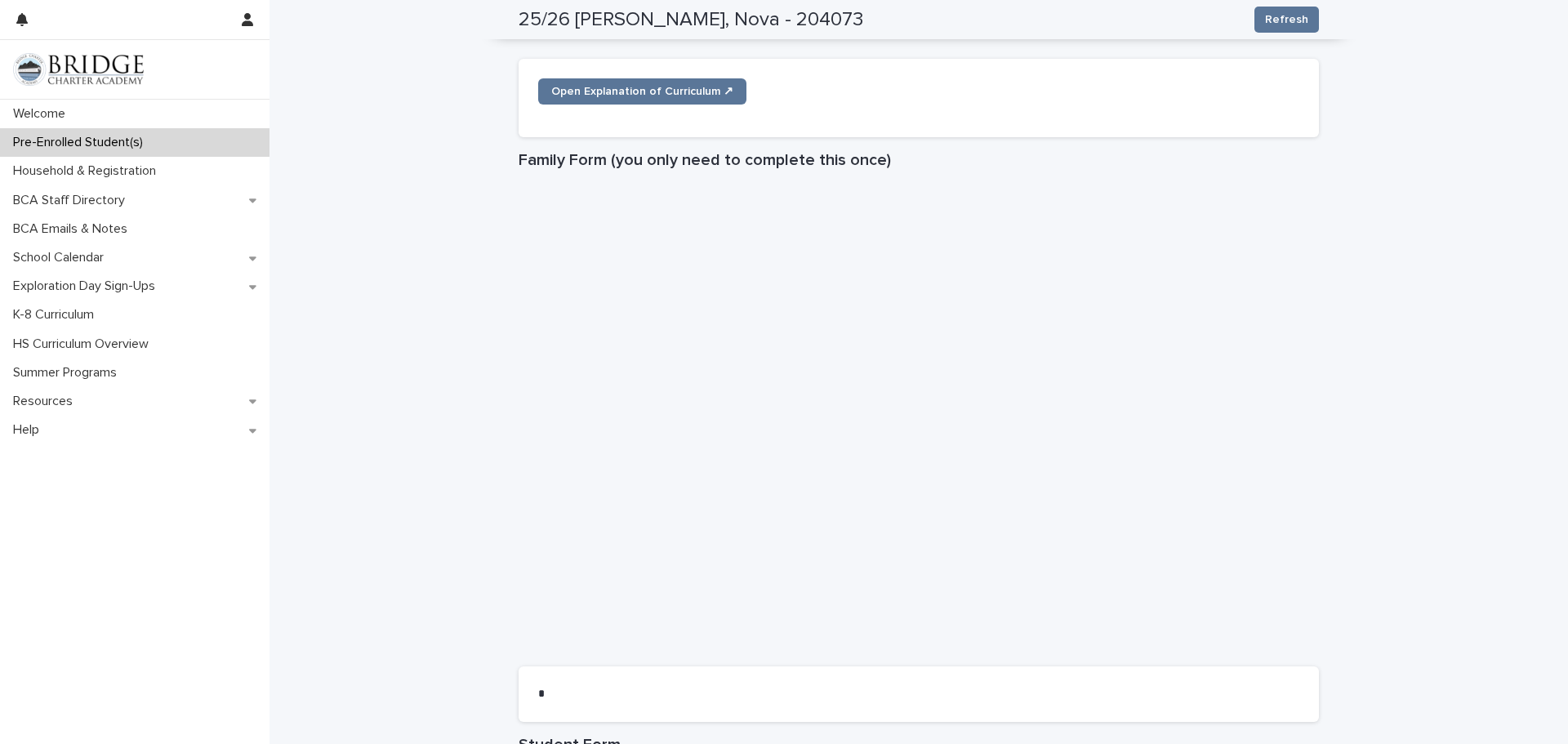
click at [1491, 370] on div "**********" at bounding box center [918, 264] width 1298 height 2137
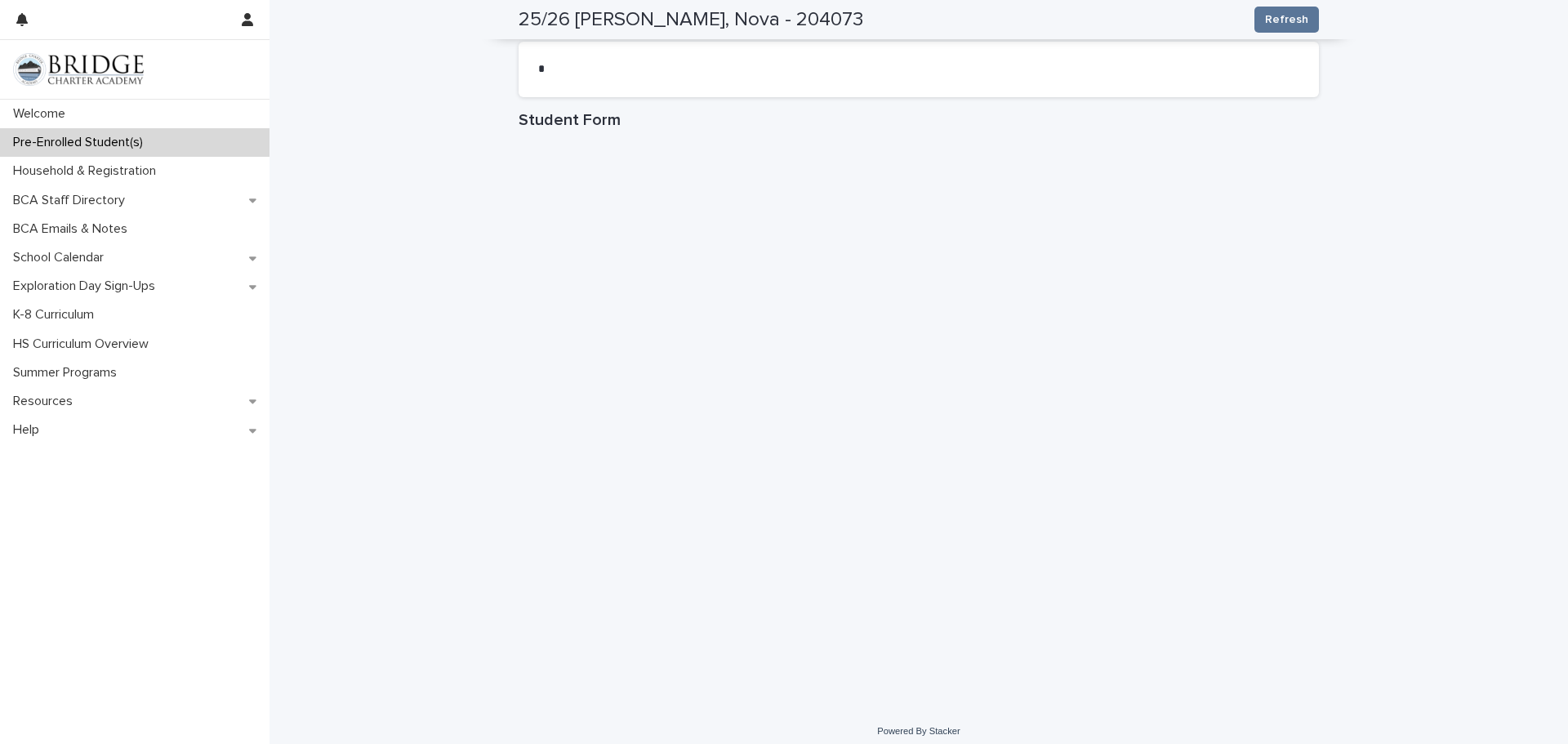
scroll to position [1441, 0]
